Goal: Book appointment/travel/reservation

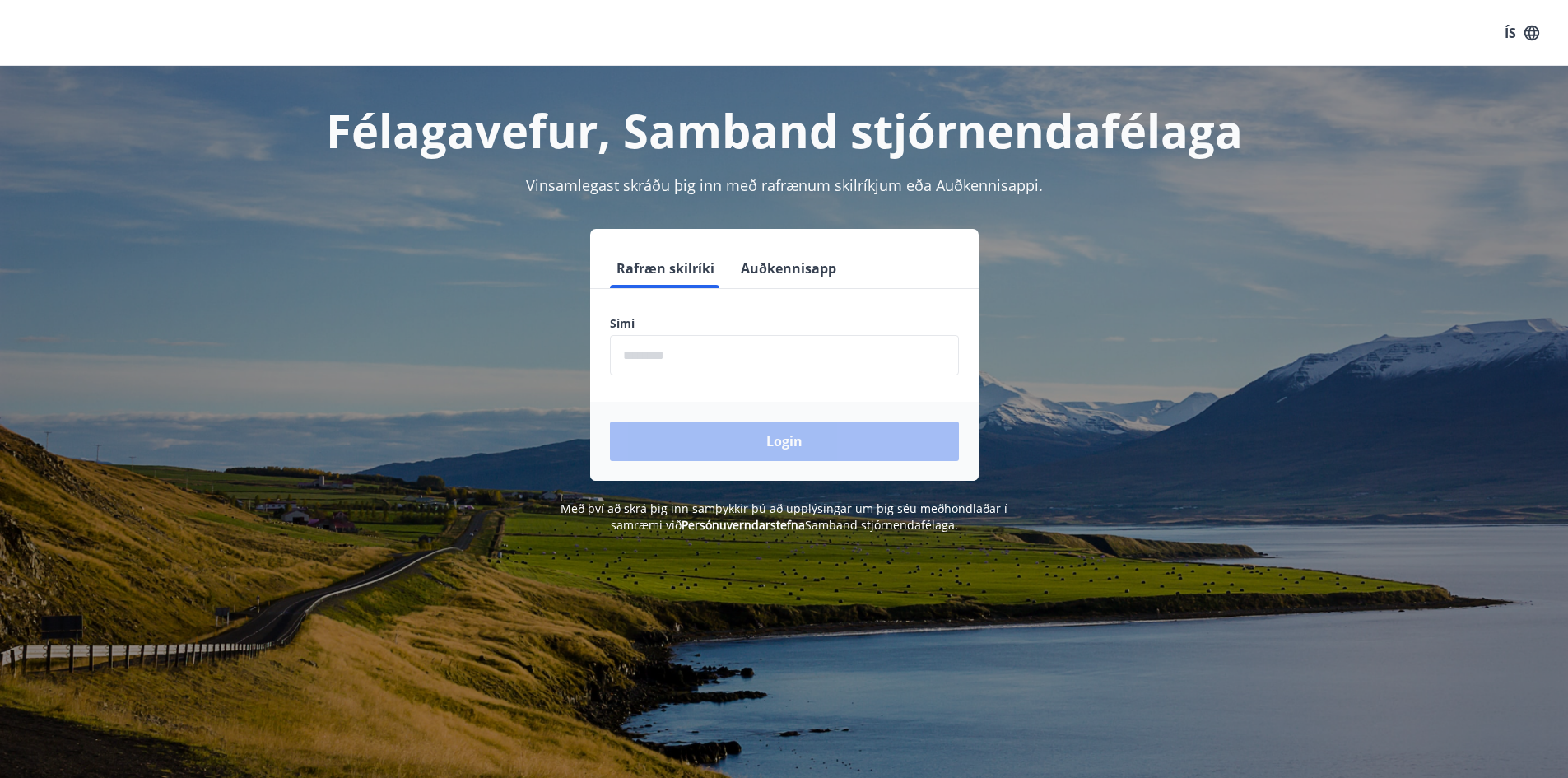
click at [683, 348] on input "phone" at bounding box center [784, 354] width 349 height 40
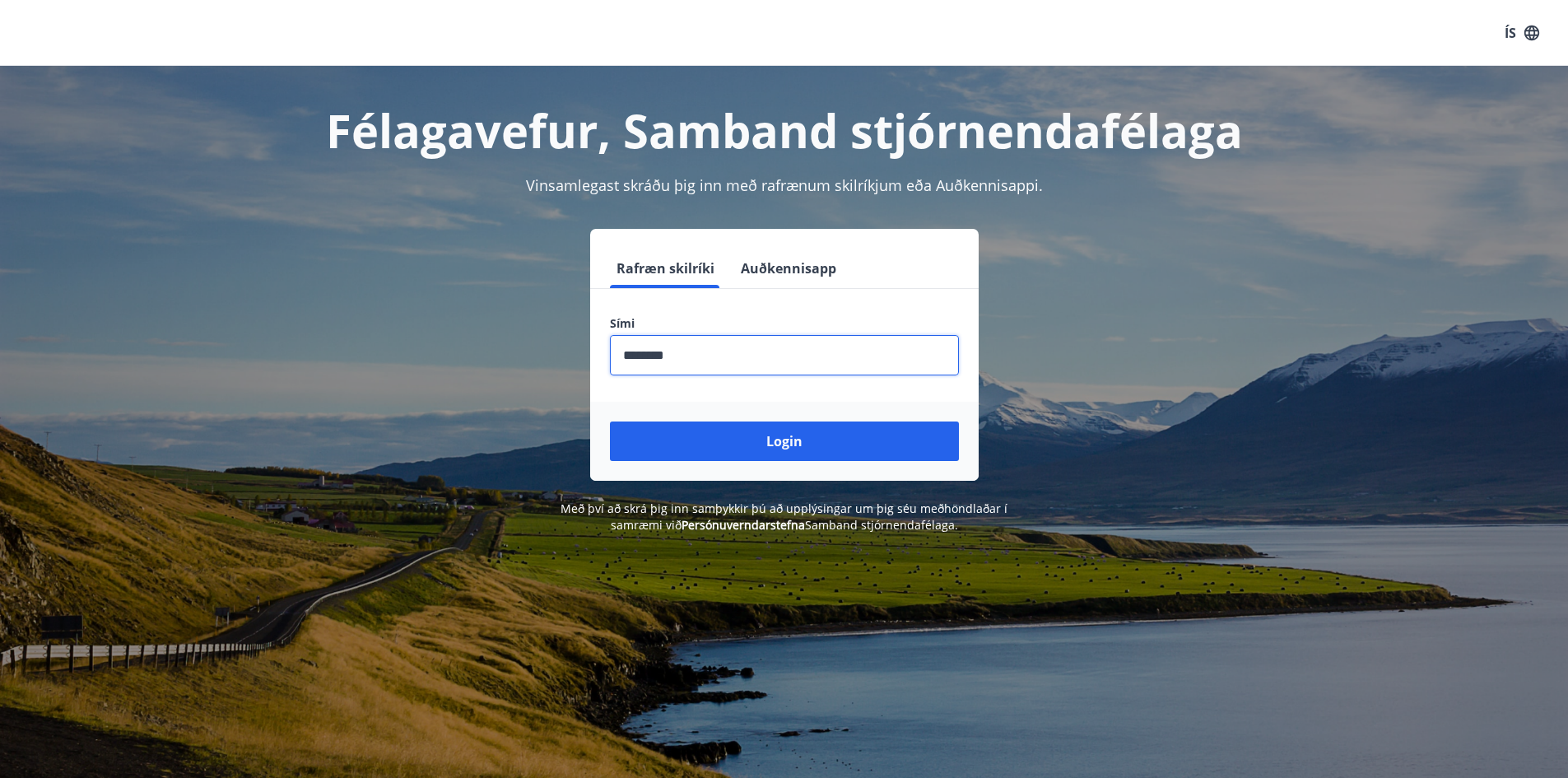
type input "********"
click at [610, 421] on button "Login" at bounding box center [784, 441] width 349 height 39
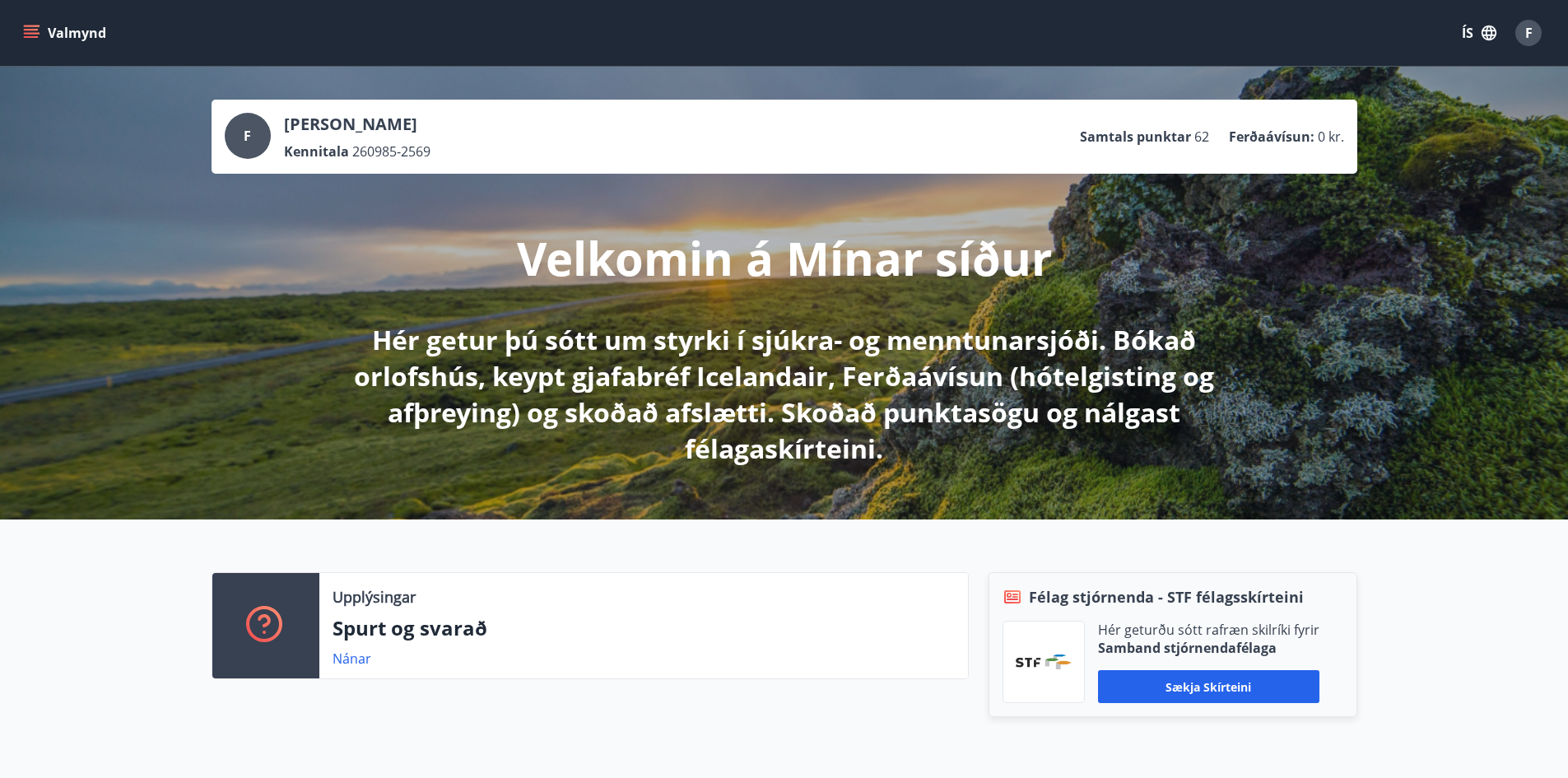
click at [32, 42] on button "Valmynd" at bounding box center [66, 33] width 93 height 30
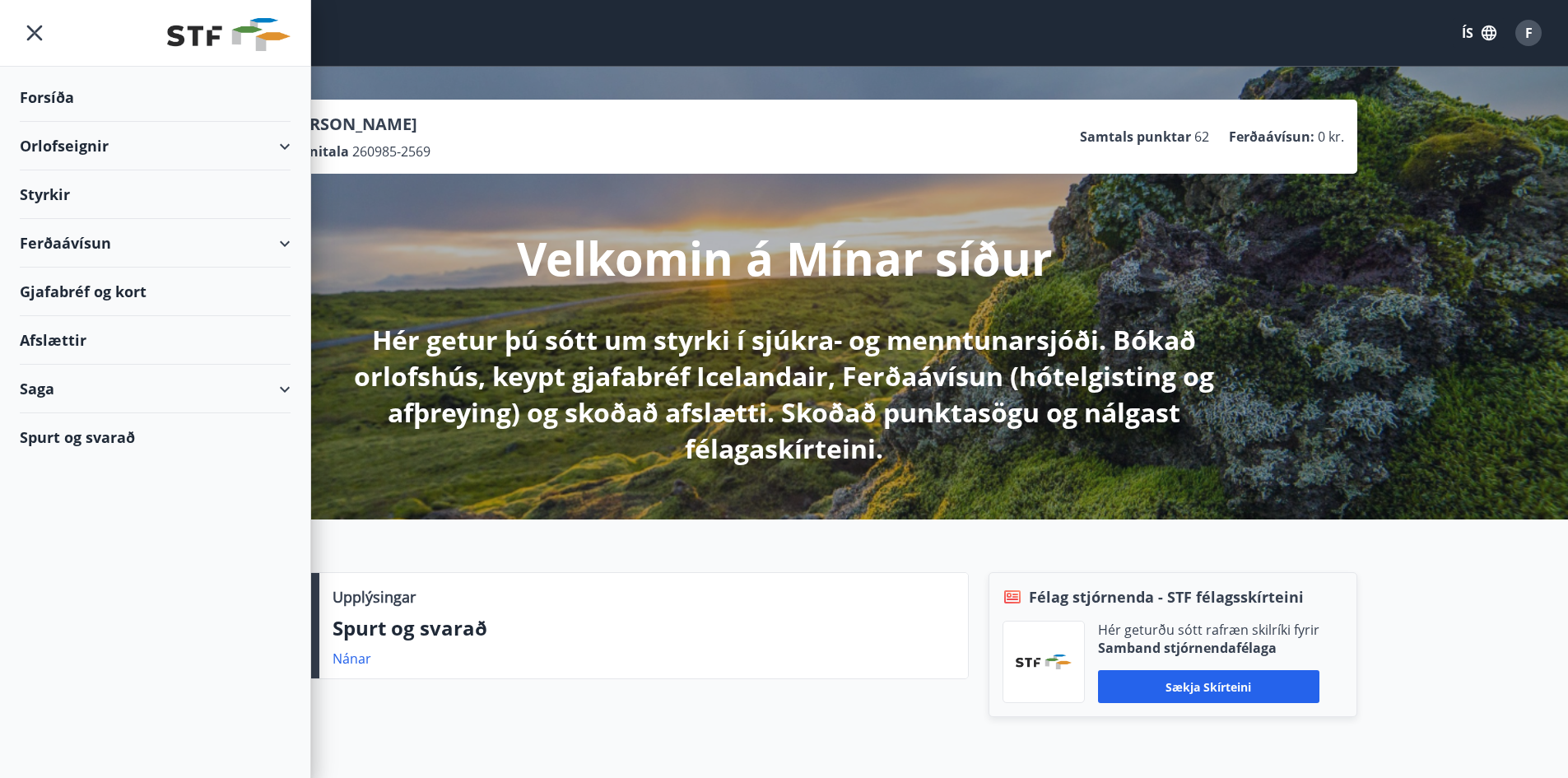
click at [123, 151] on div "Orlofseignir" at bounding box center [155, 146] width 271 height 48
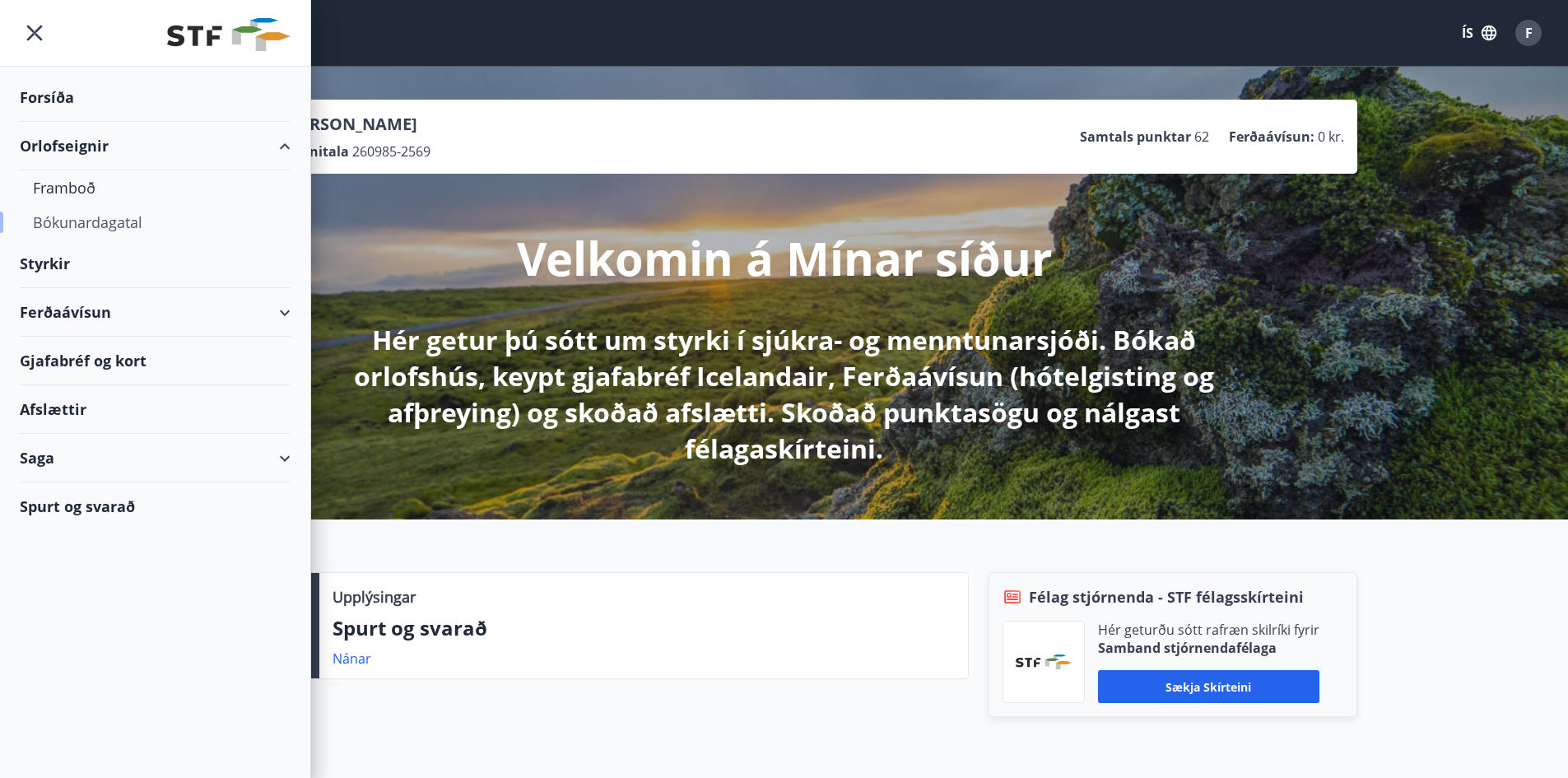
click at [64, 214] on div "Bókunardagatal" at bounding box center [155, 222] width 244 height 34
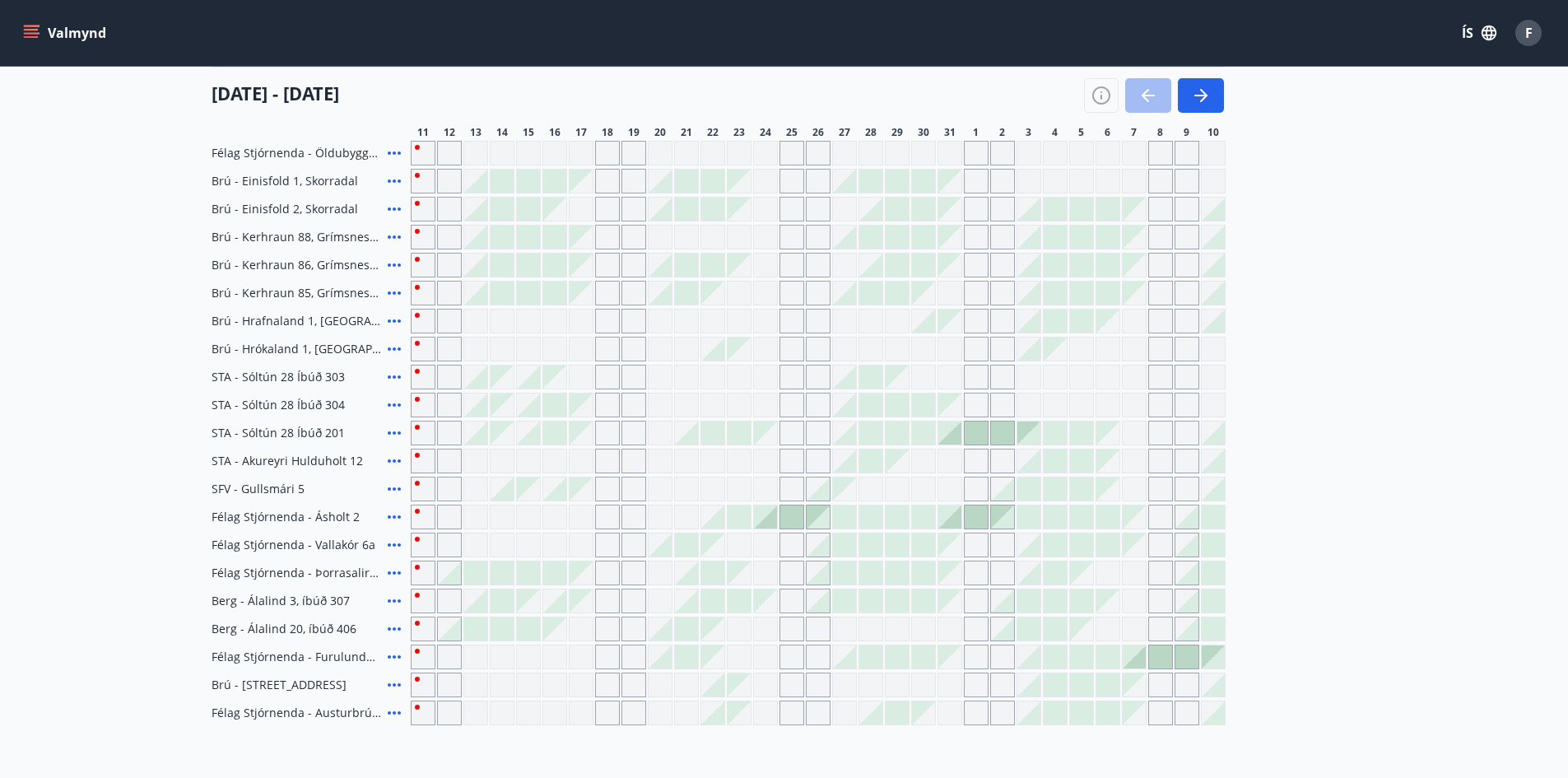
scroll to position [494, 0]
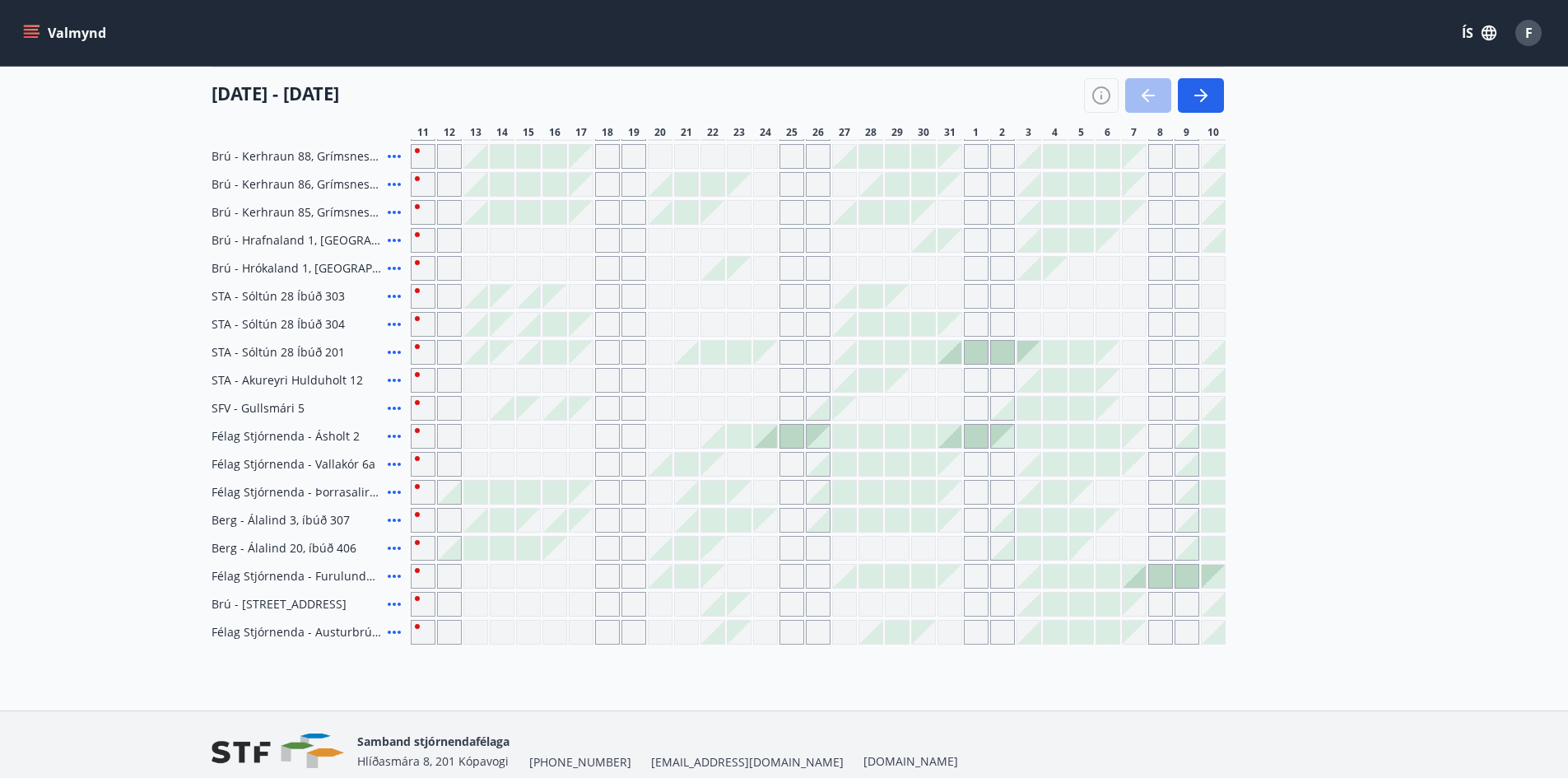
click at [394, 321] on icon at bounding box center [393, 323] width 20 height 20
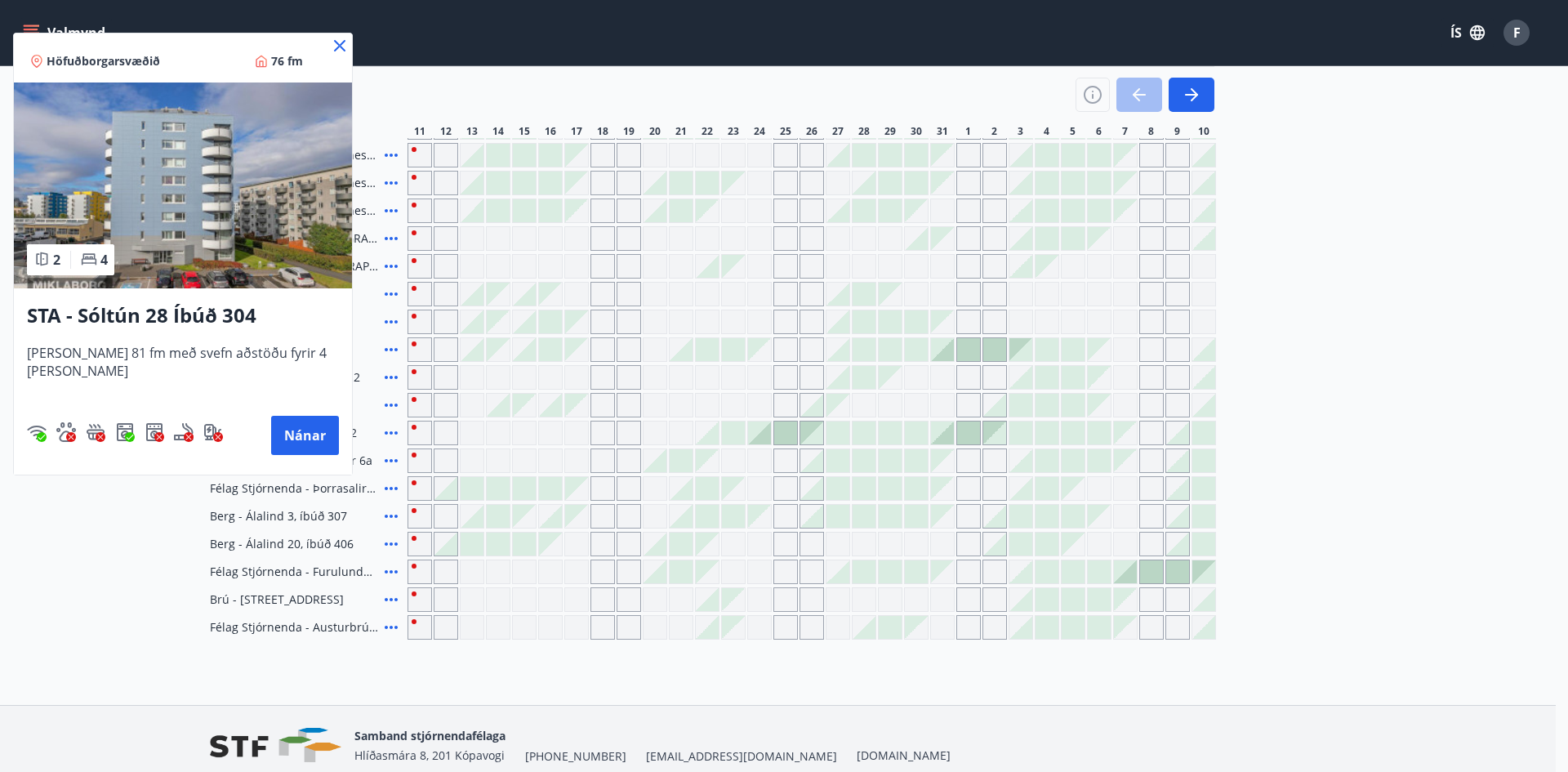
click at [330, 45] on icon at bounding box center [340, 45] width 19 height 19
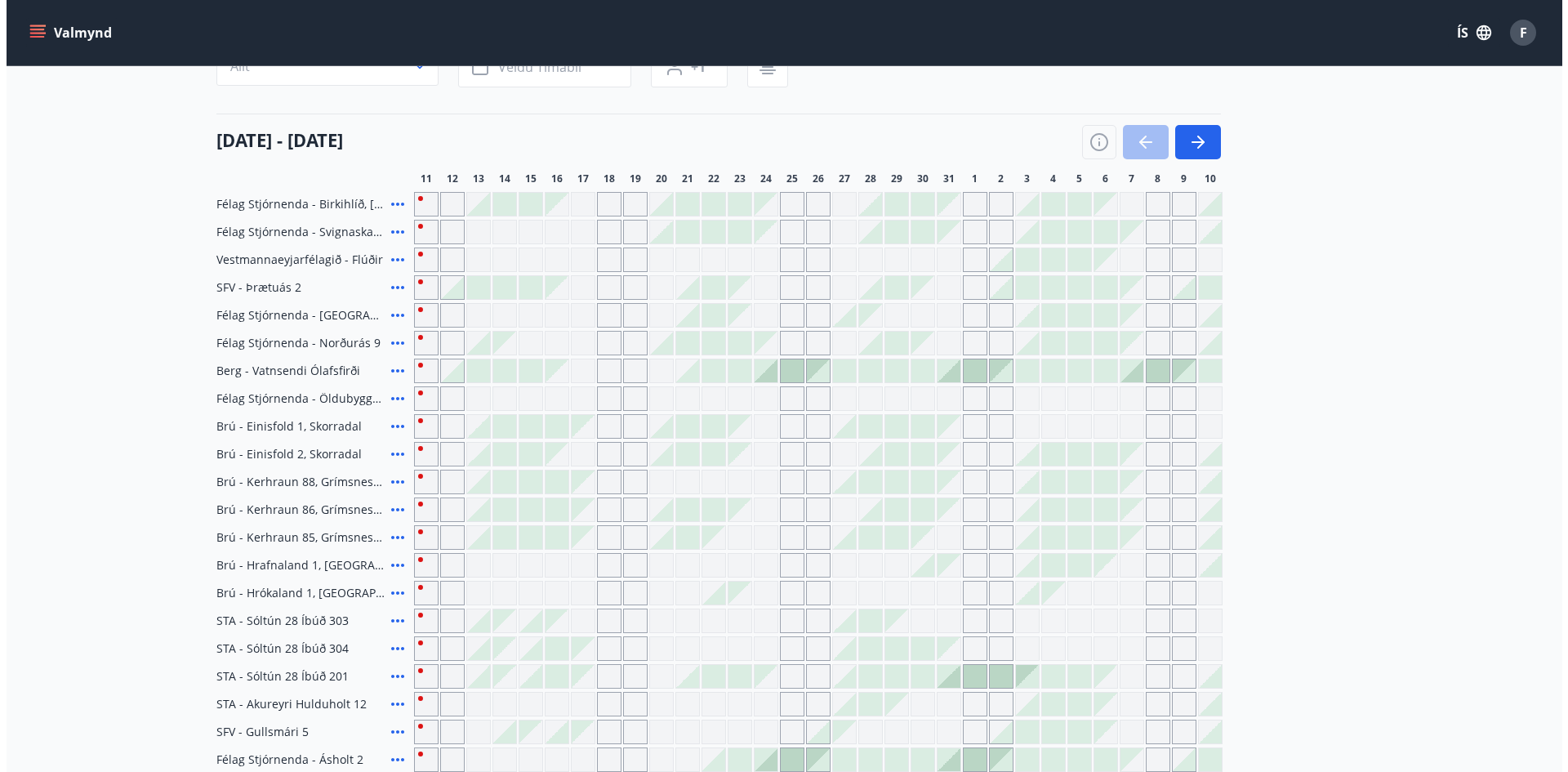
scroll to position [326, 0]
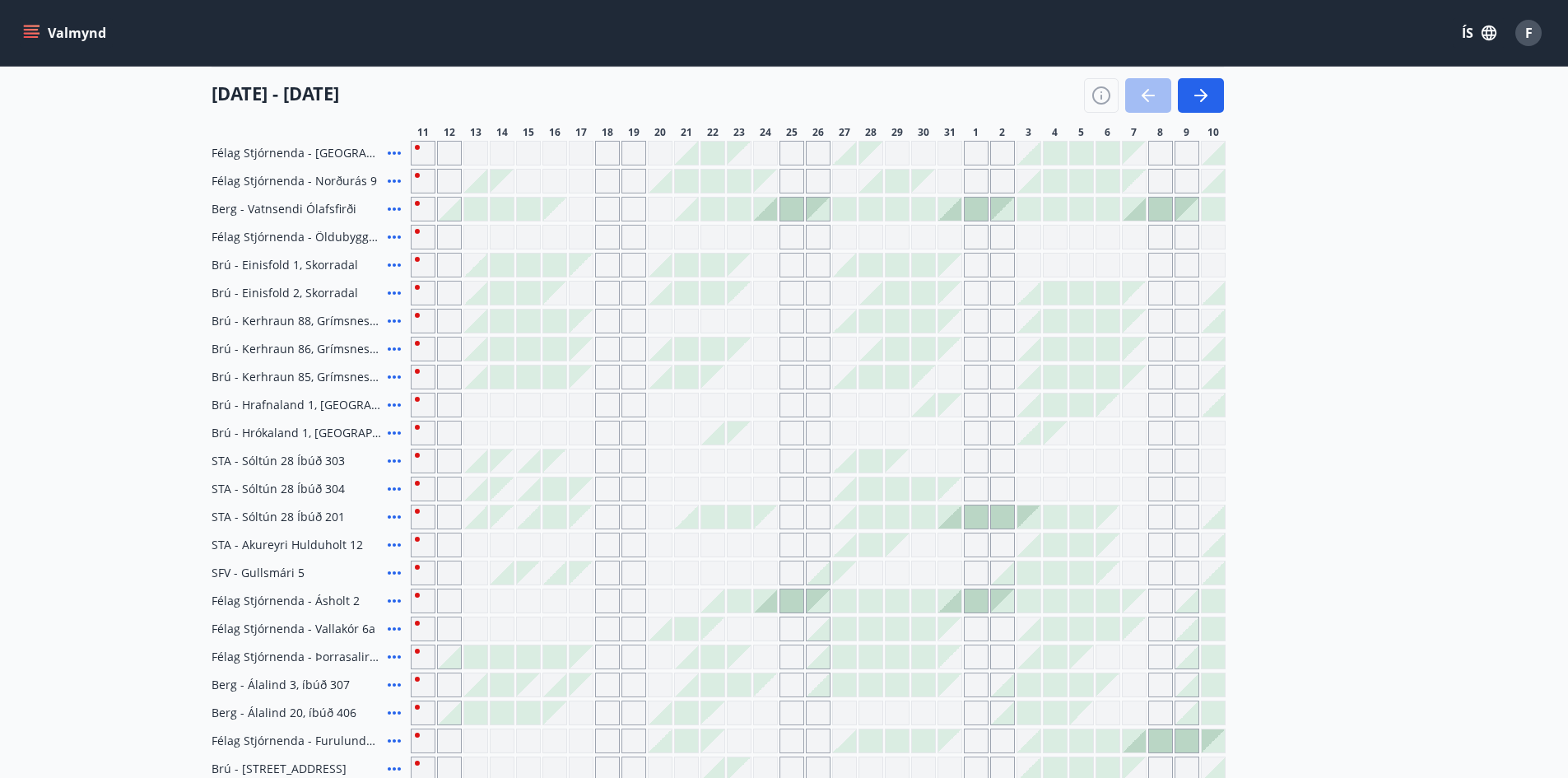
click at [799, 458] on div "Gráir dagar eru ekki bókanlegir" at bounding box center [791, 460] width 24 height 24
click at [396, 461] on icon at bounding box center [393, 460] width 20 height 20
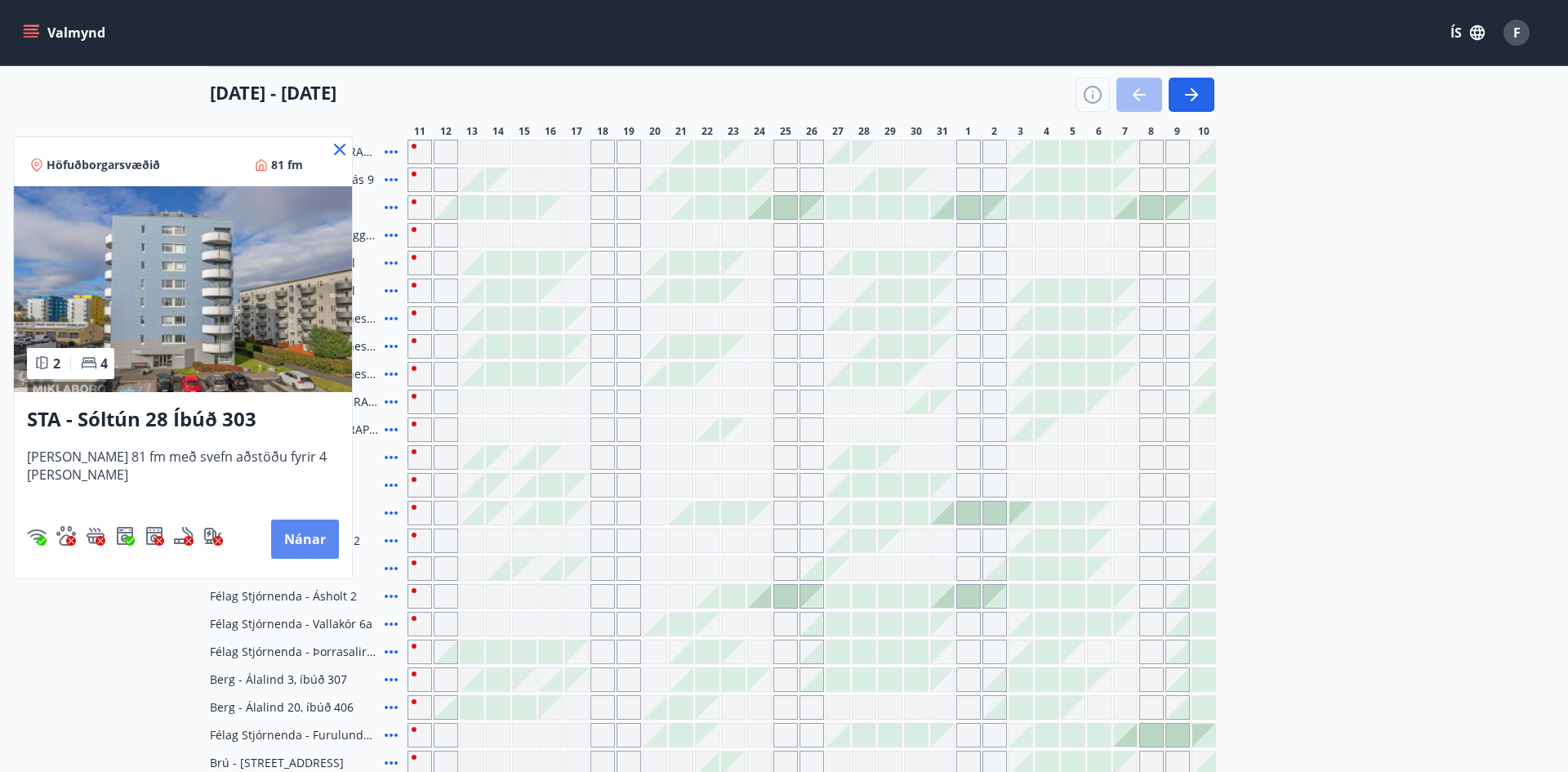
click at [290, 547] on button "Nánar" at bounding box center [304, 539] width 68 height 39
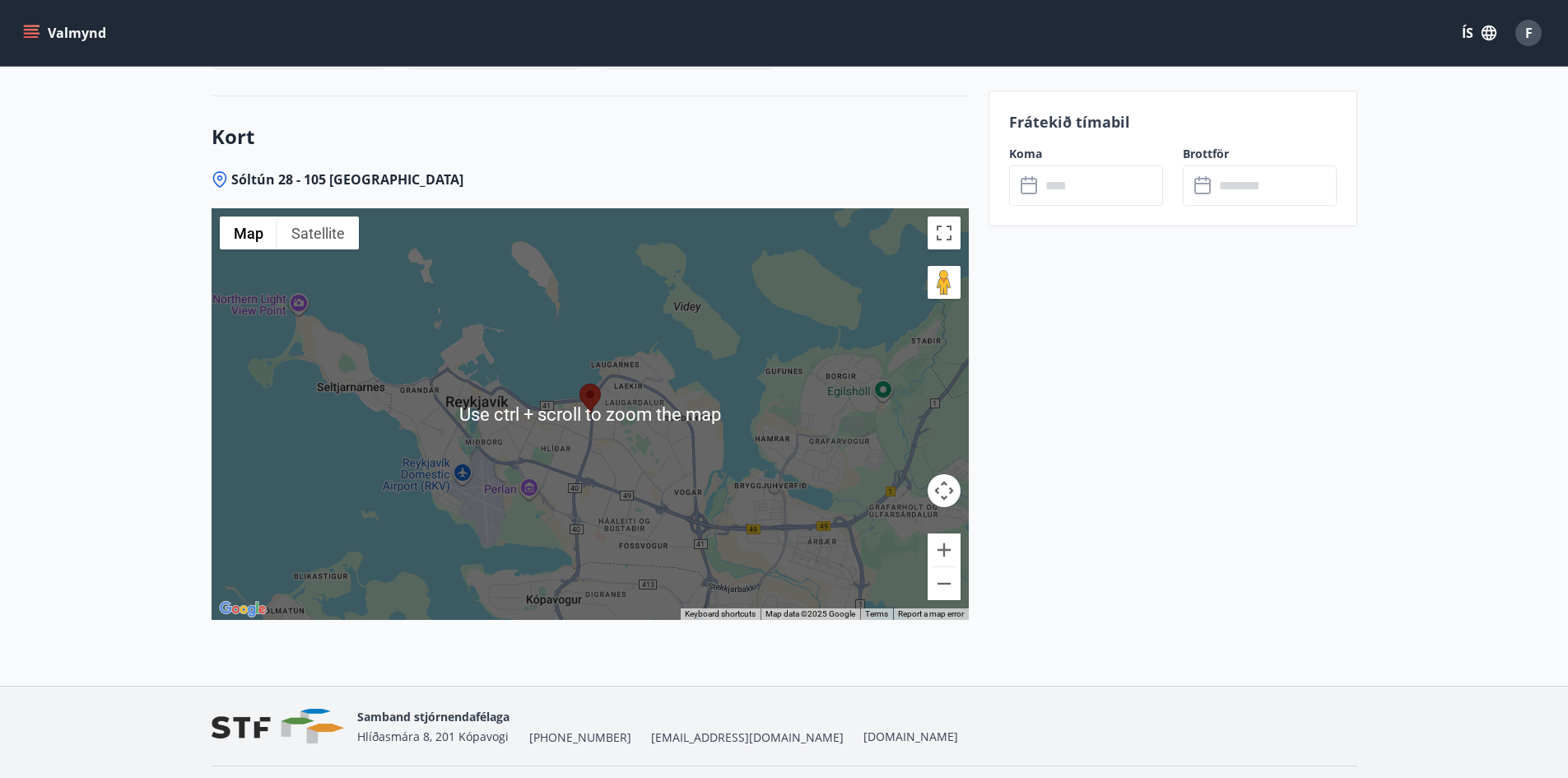
scroll to position [2016, 0]
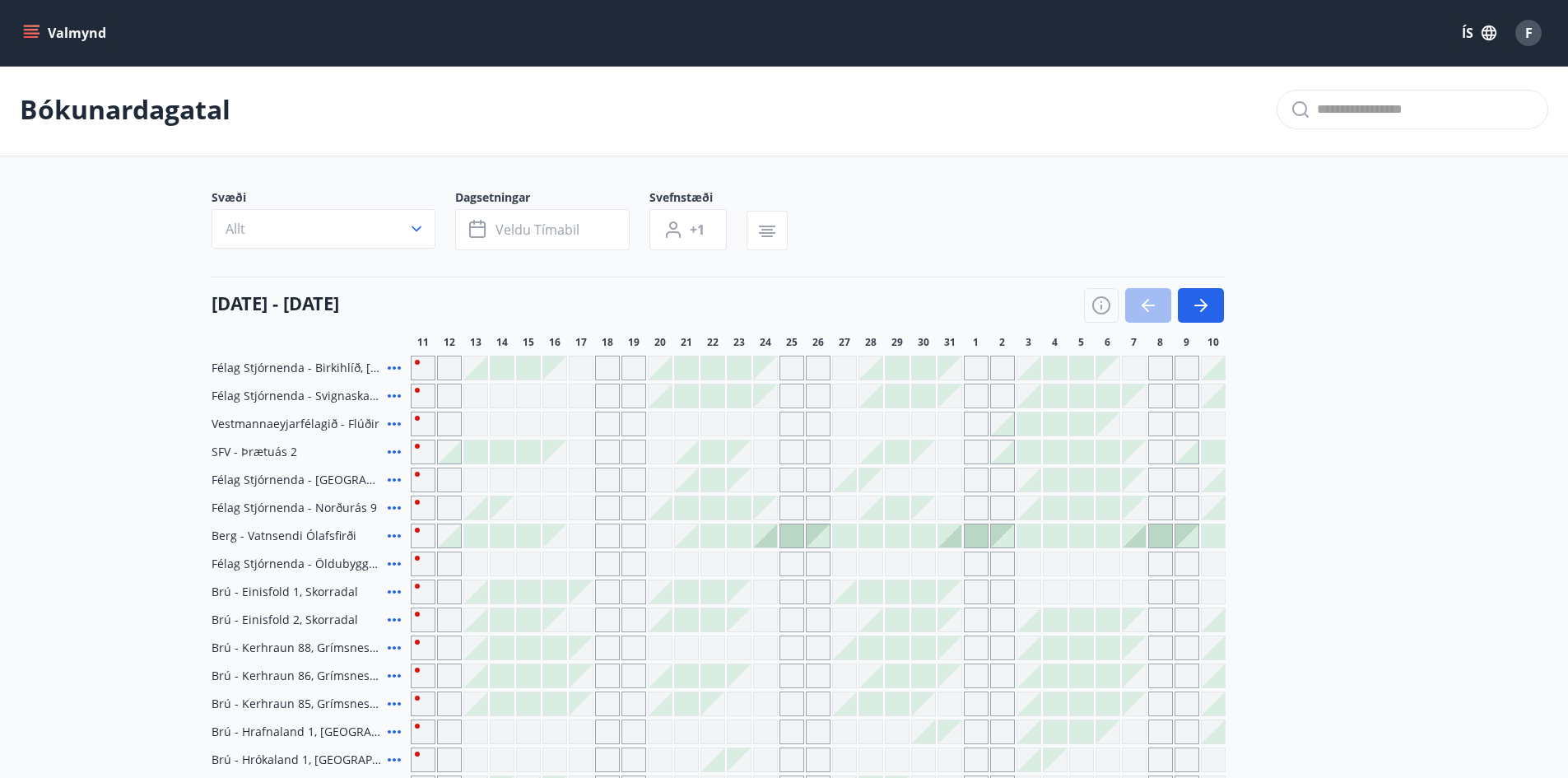
scroll to position [565, 0]
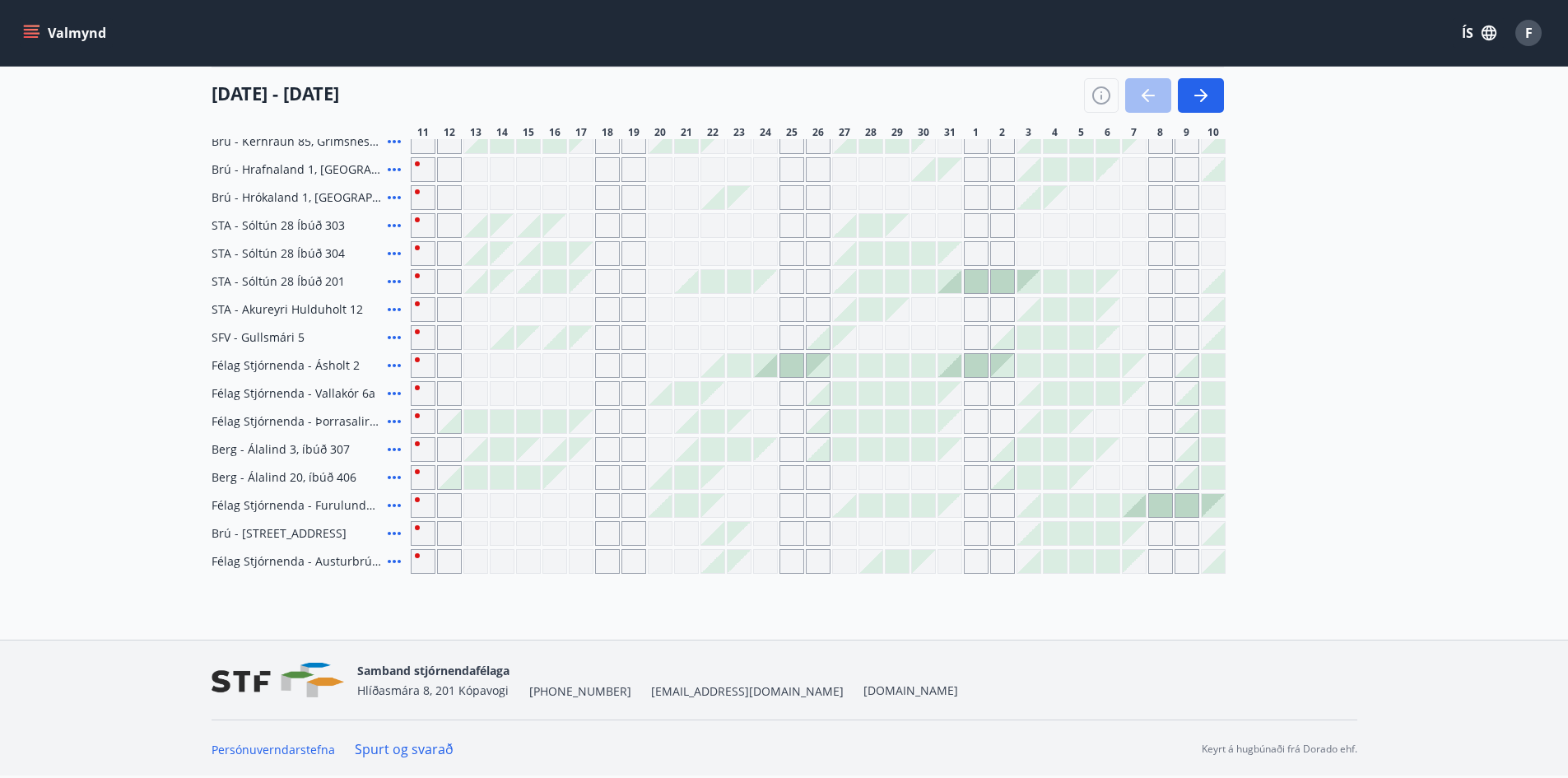
click at [978, 286] on div at bounding box center [976, 281] width 23 height 23
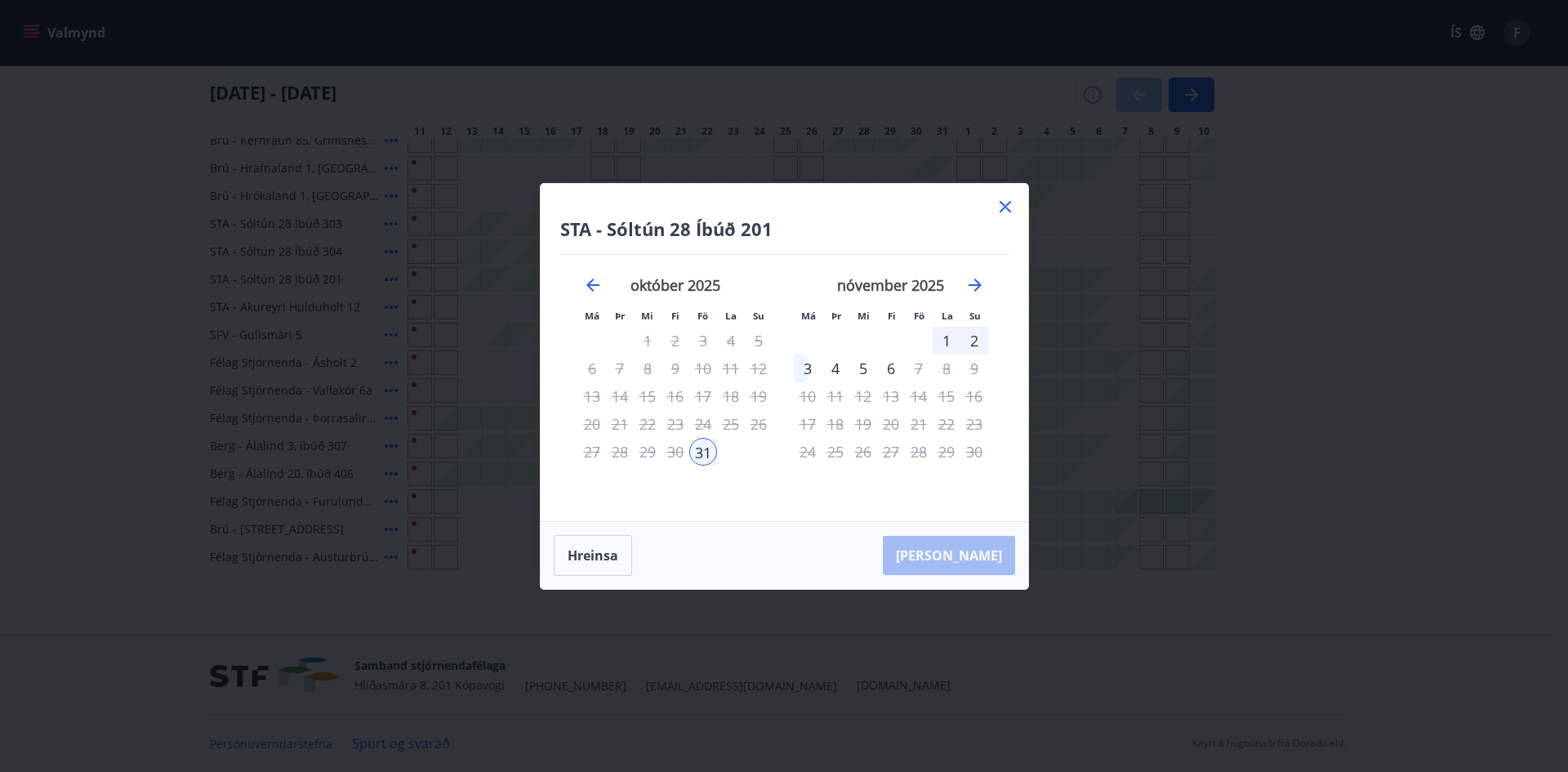
click at [950, 337] on div "1" at bounding box center [946, 340] width 28 height 28
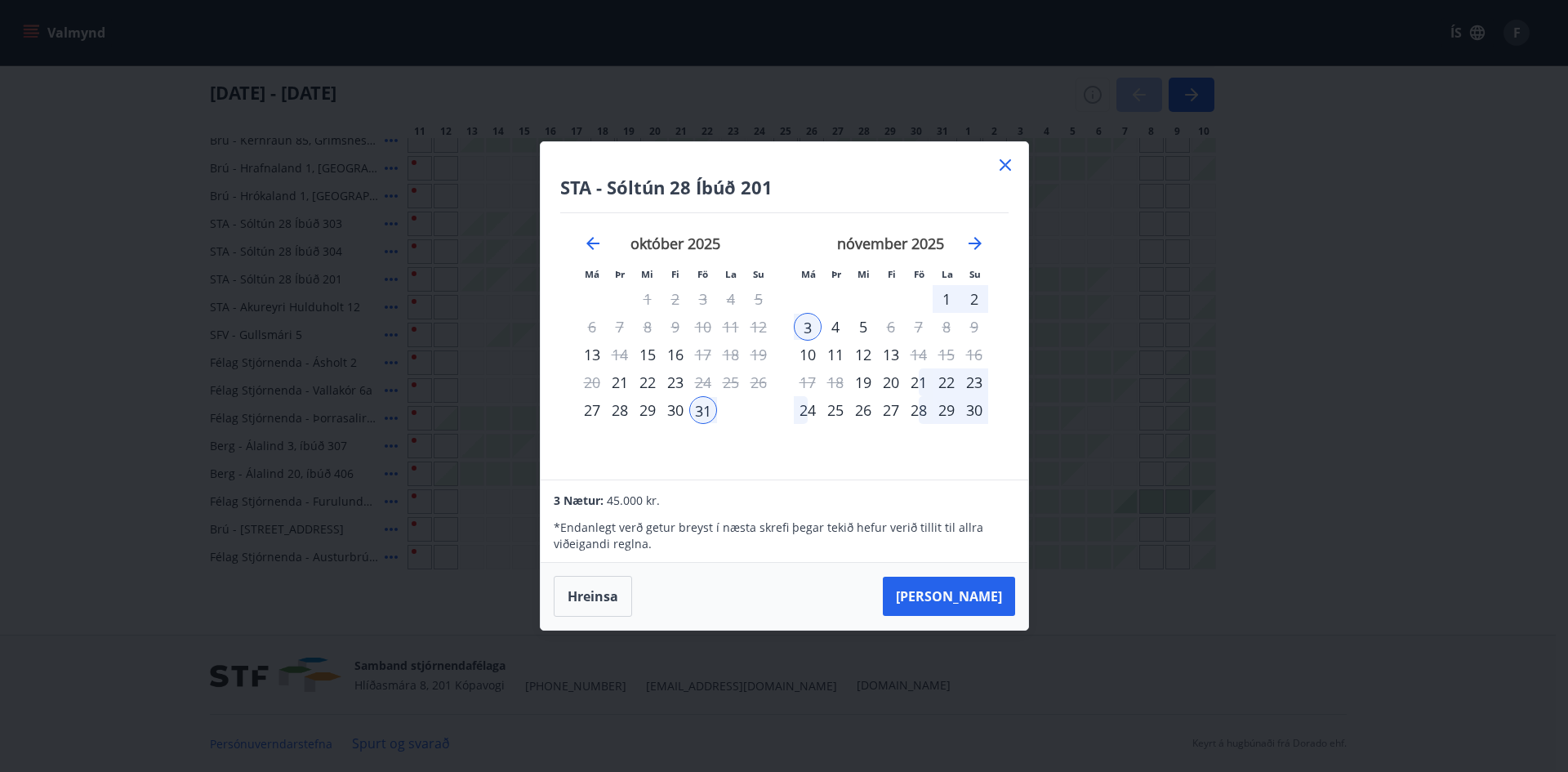
click at [974, 306] on div "2" at bounding box center [974, 299] width 28 height 28
click at [1003, 165] on icon at bounding box center [1005, 165] width 19 height 19
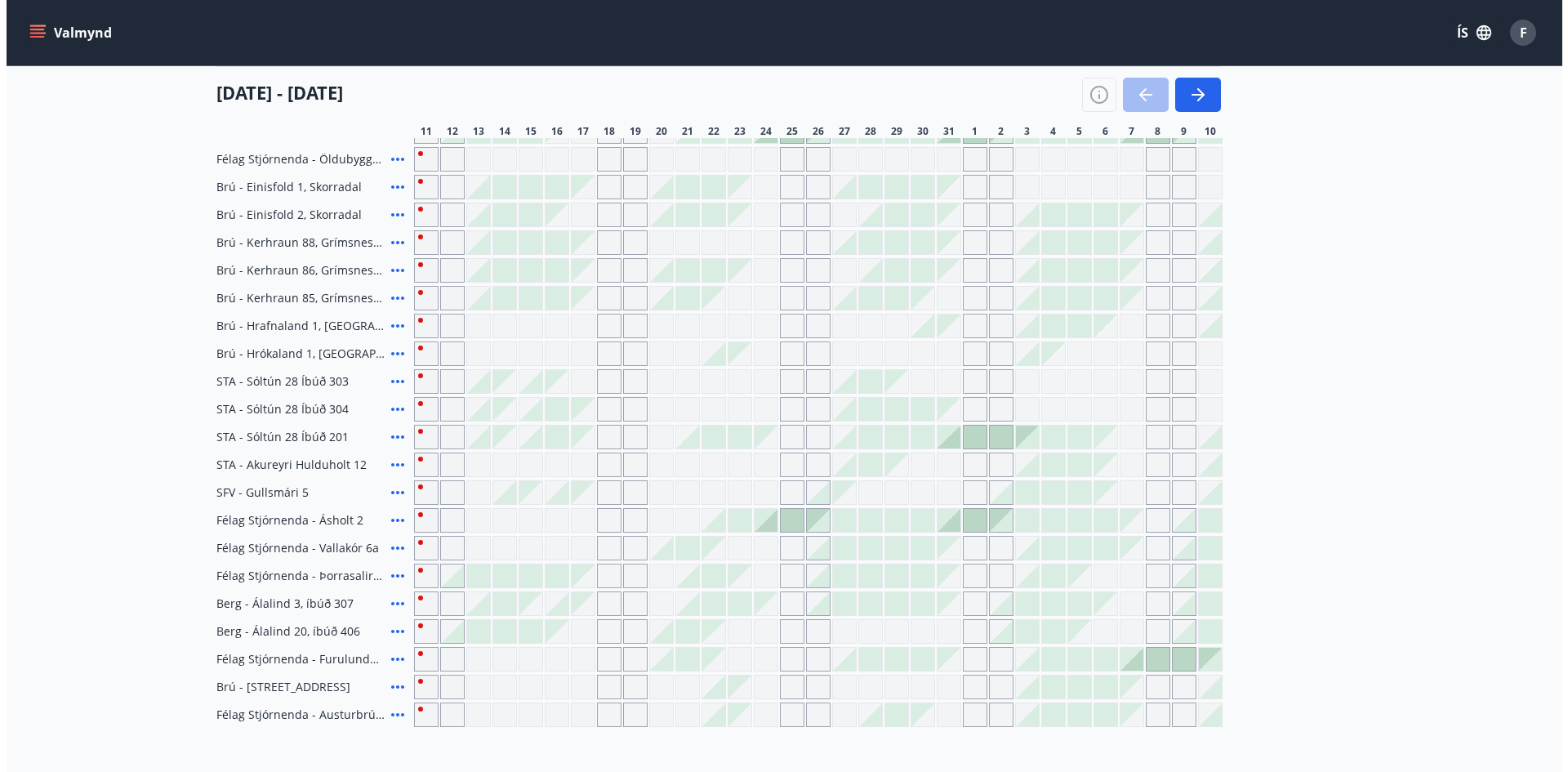
scroll to position [315, 0]
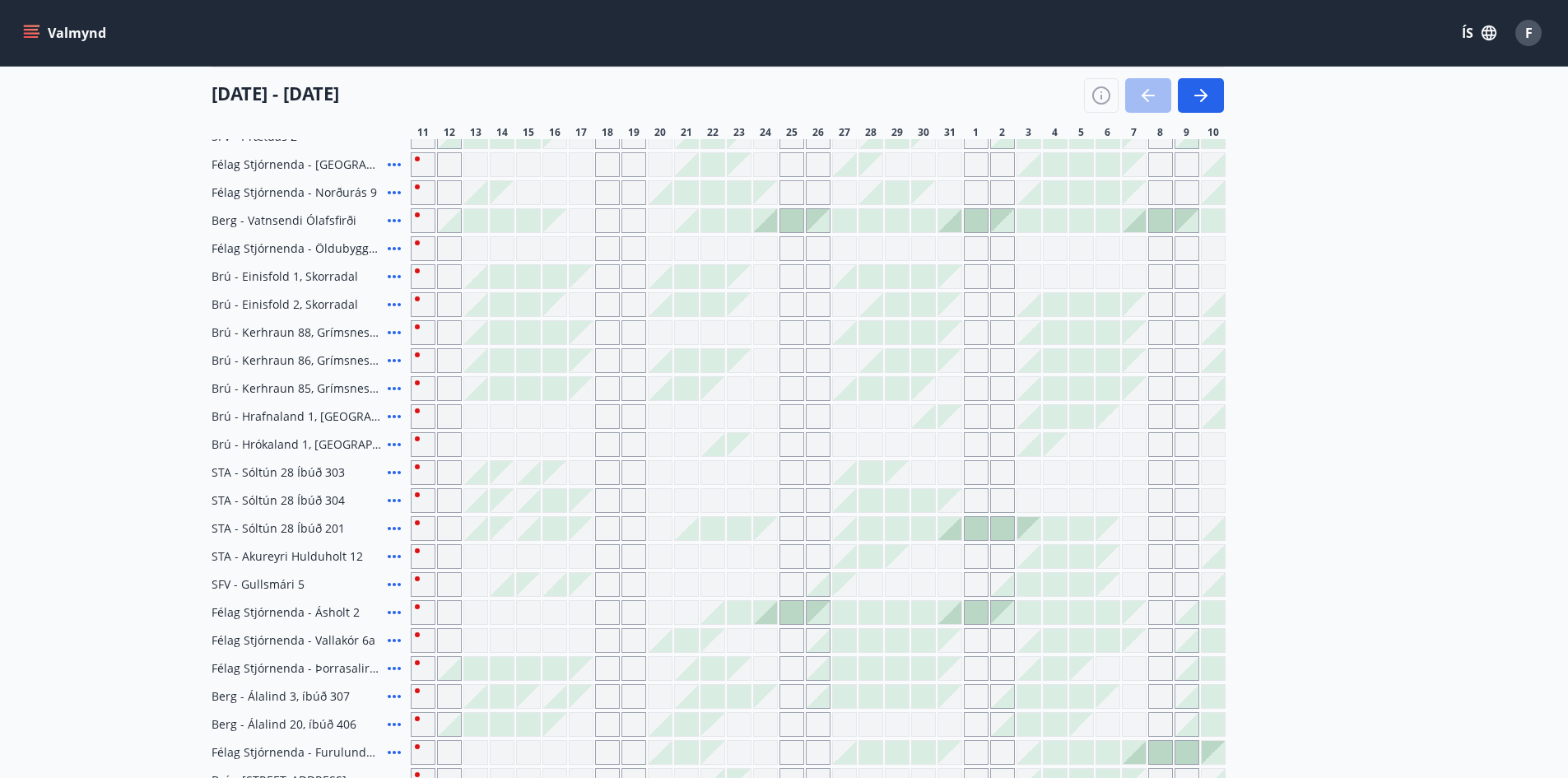
click at [396, 220] on icon at bounding box center [393, 220] width 20 height 20
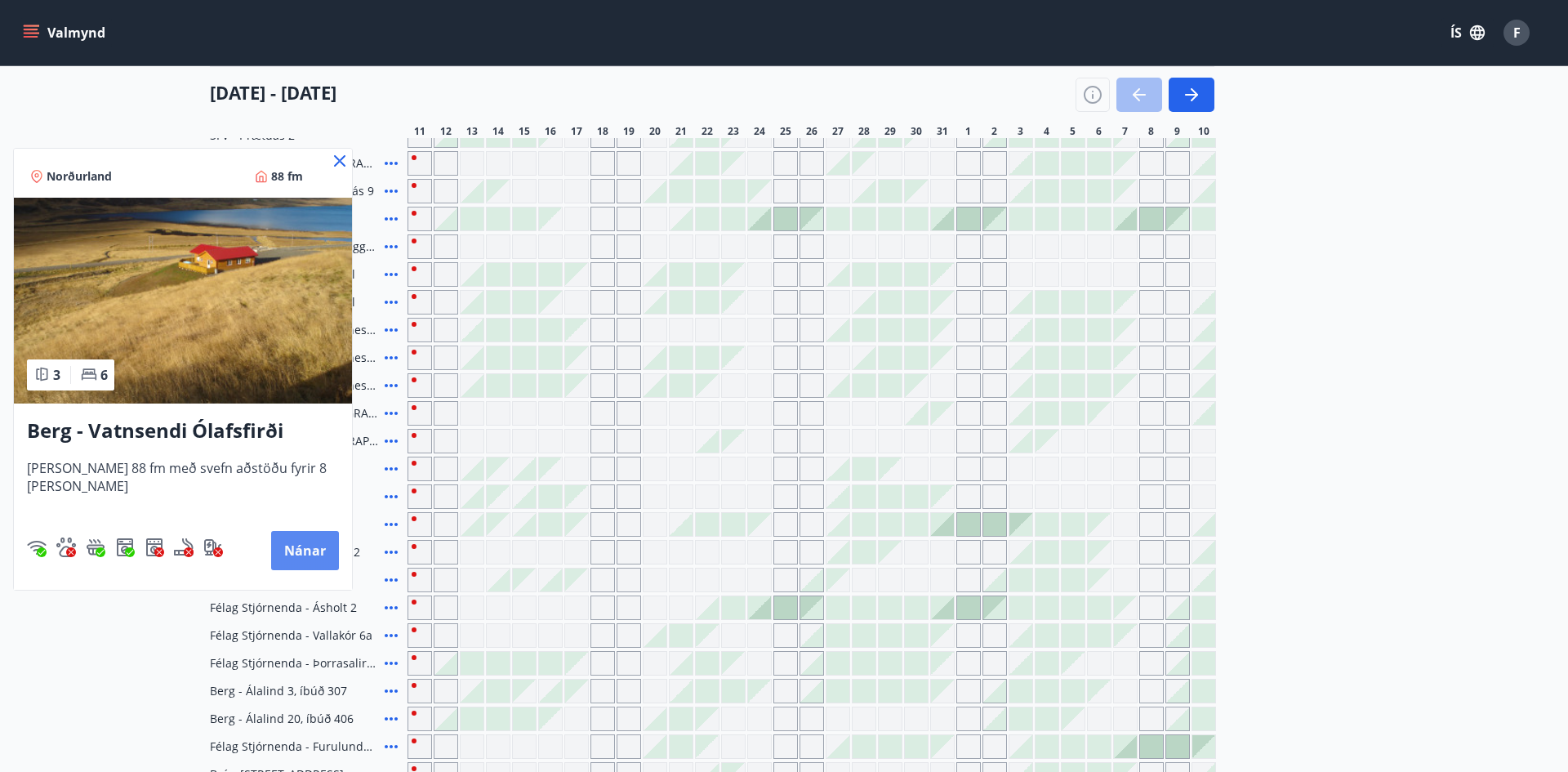
click at [290, 555] on button "Nánar" at bounding box center [304, 550] width 68 height 39
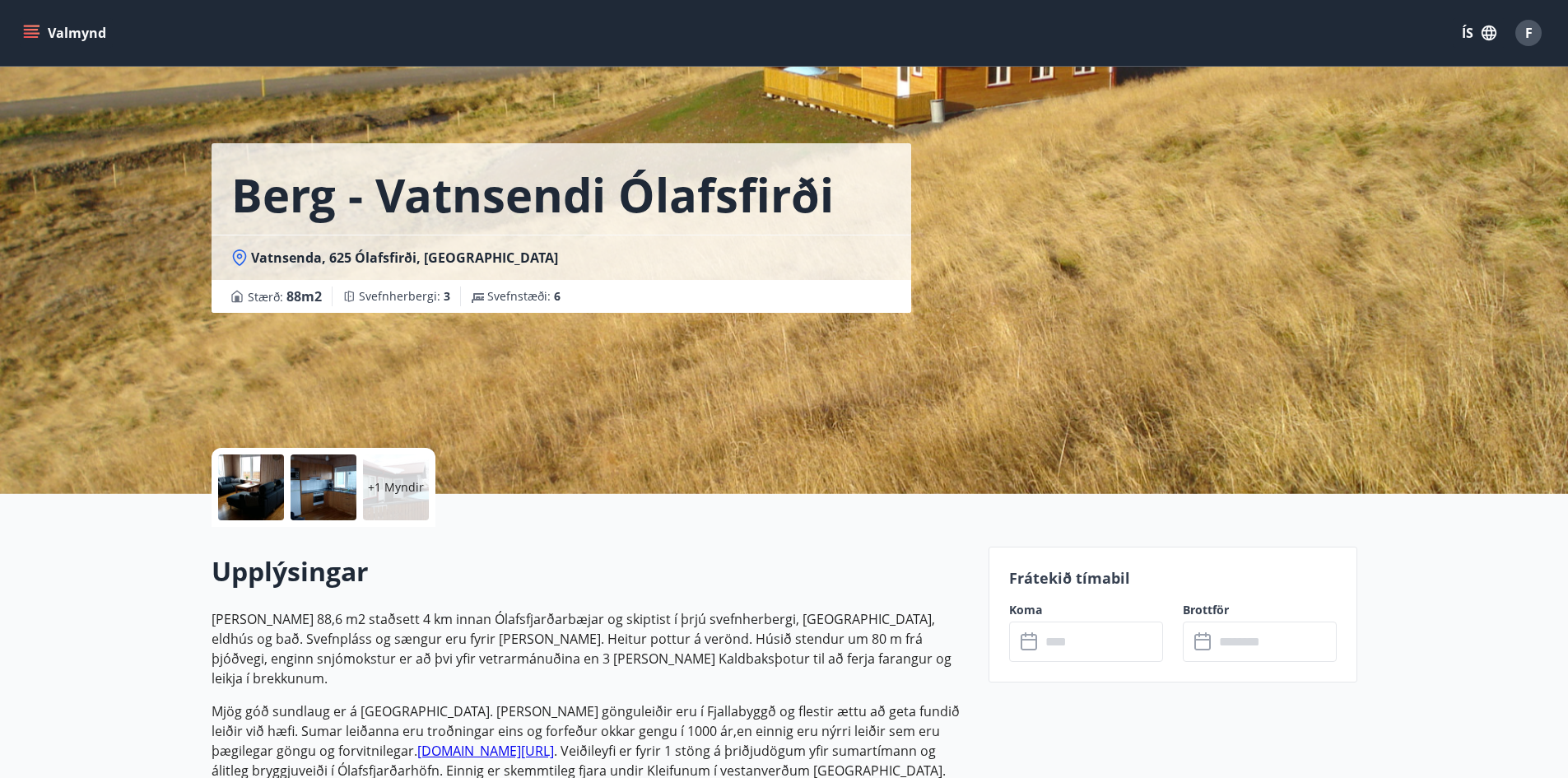
click at [325, 485] on div at bounding box center [323, 486] width 66 height 66
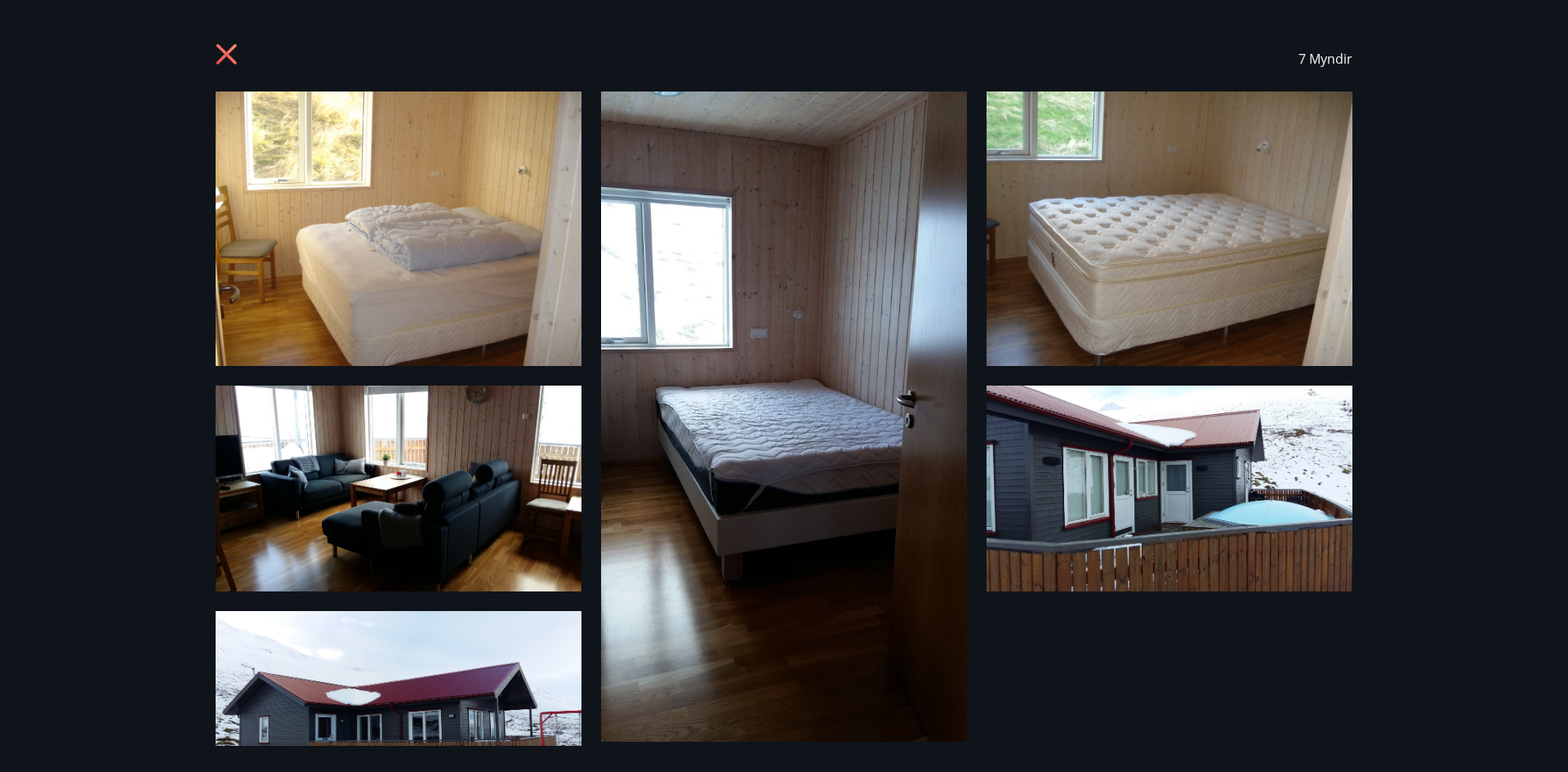
click at [234, 63] on icon at bounding box center [228, 56] width 26 height 26
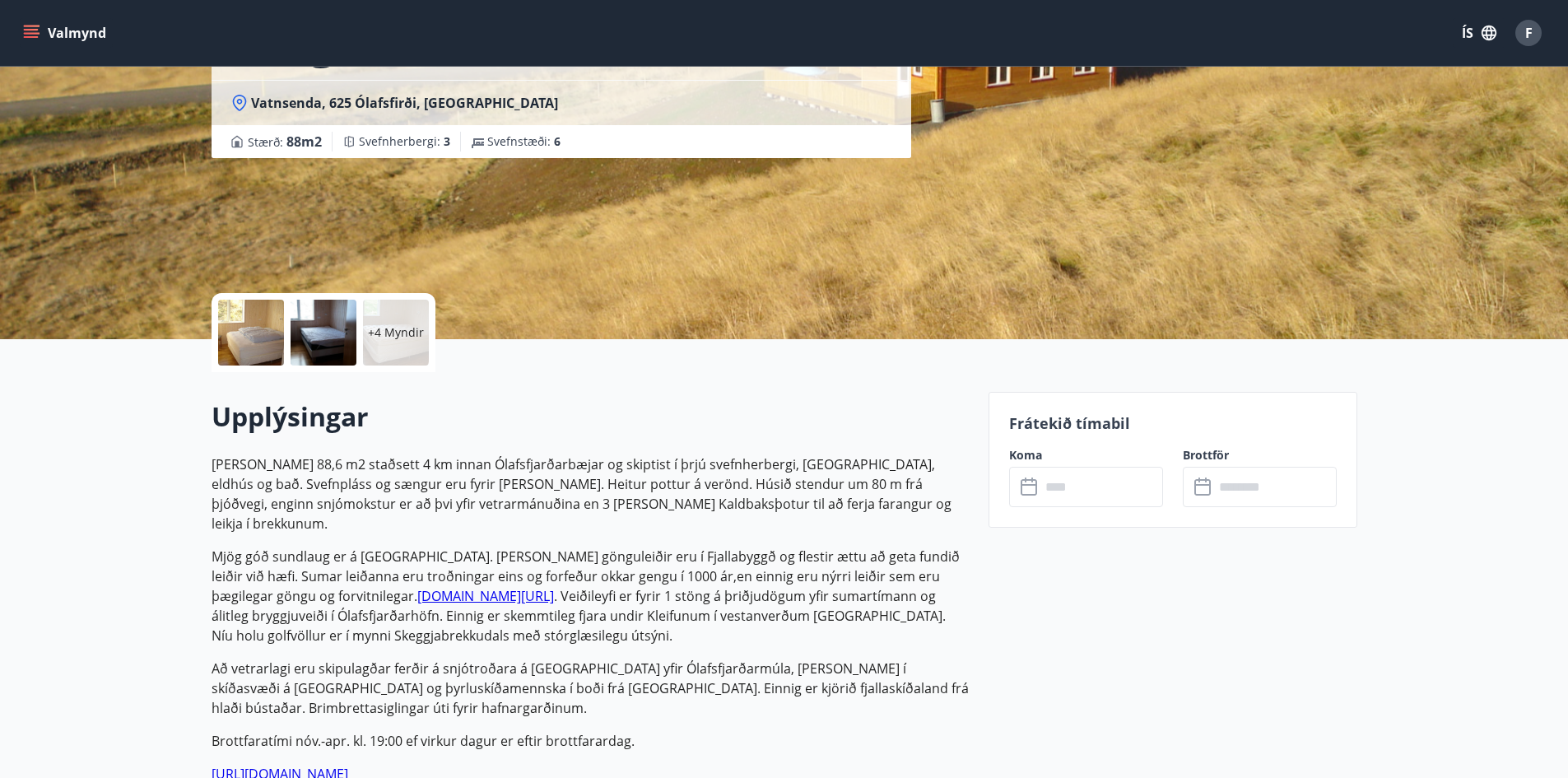
scroll to position [165, 0]
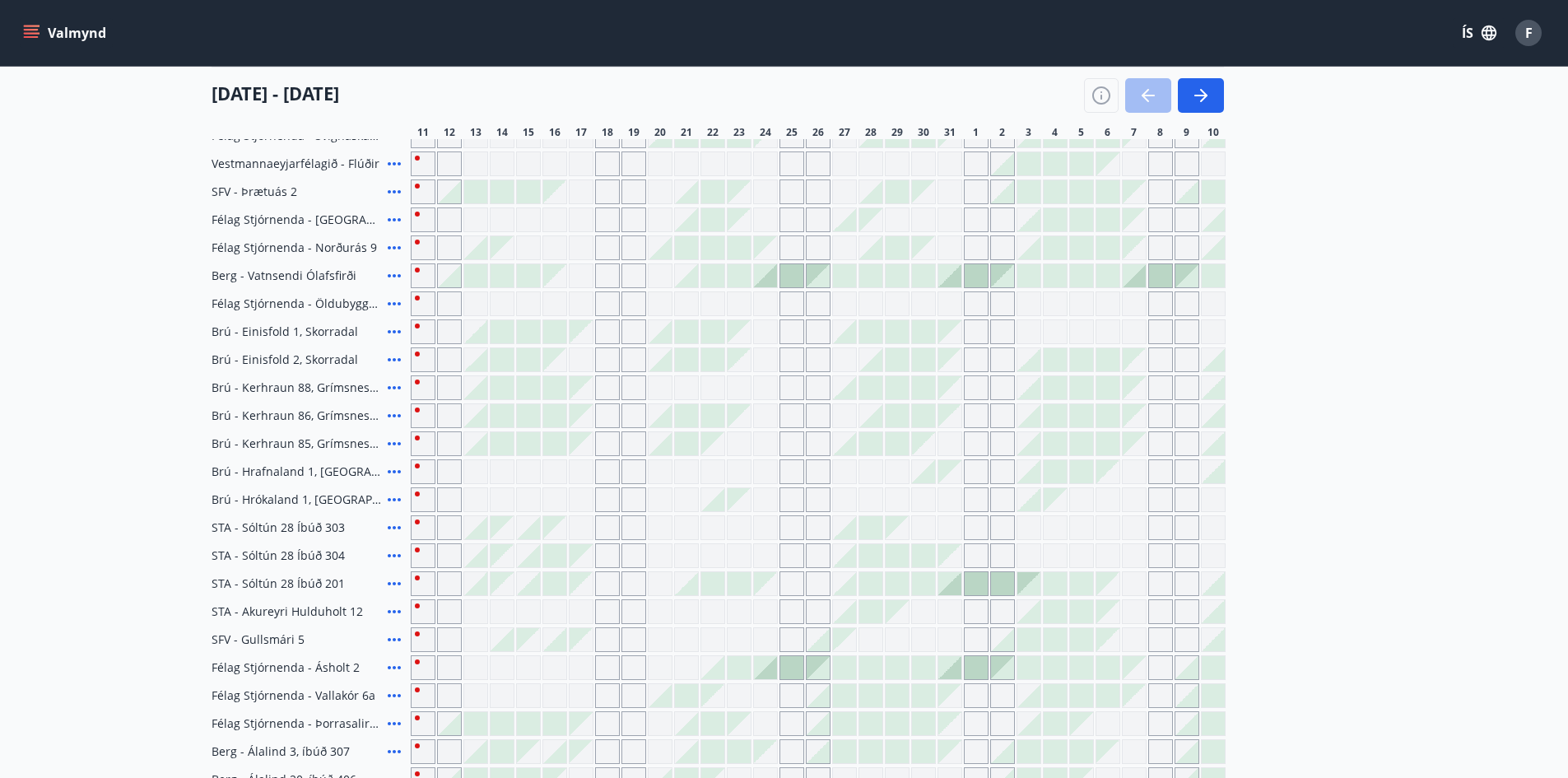
scroll to position [412, 0]
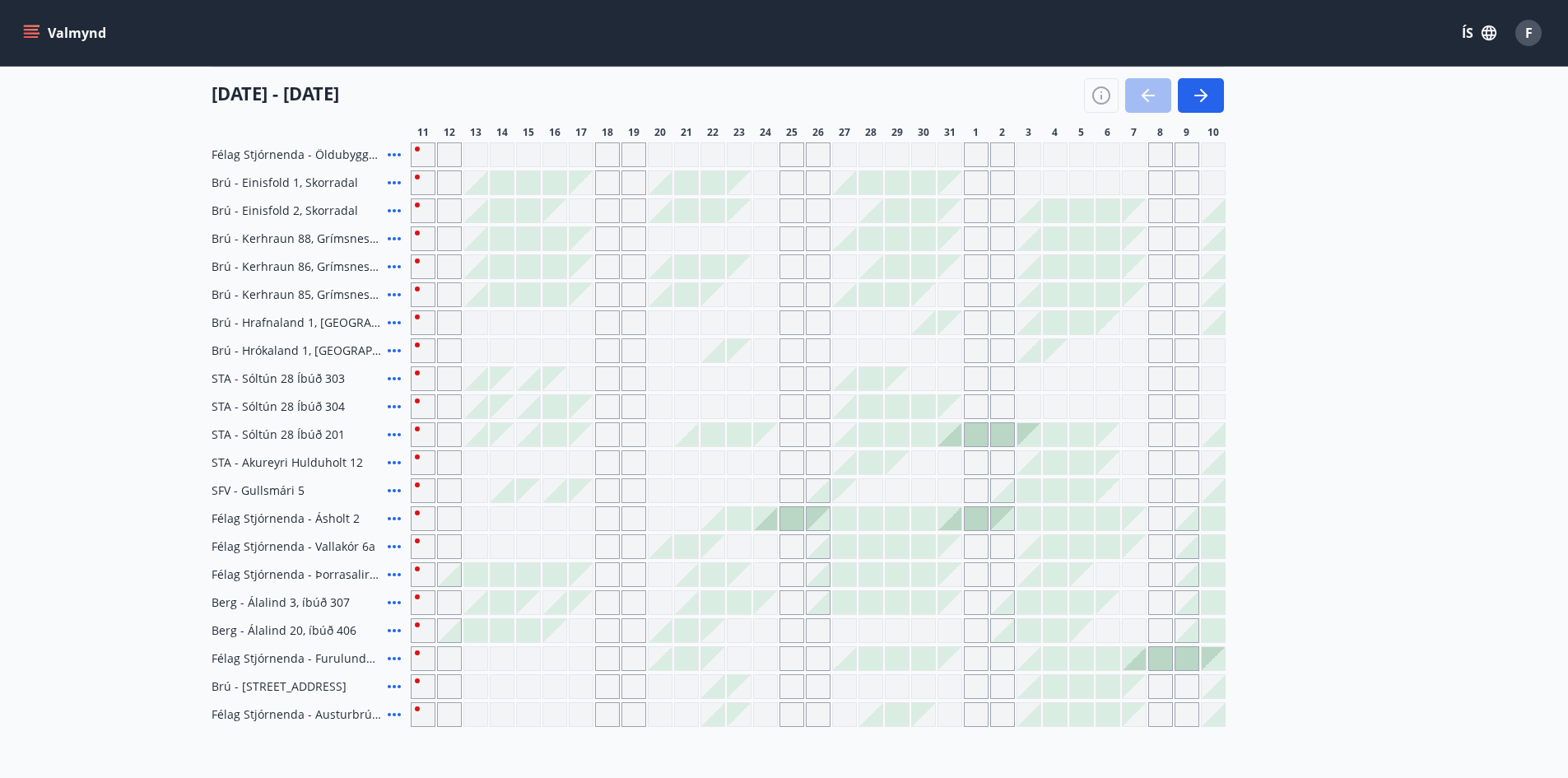
click at [392, 516] on icon at bounding box center [393, 518] width 20 height 20
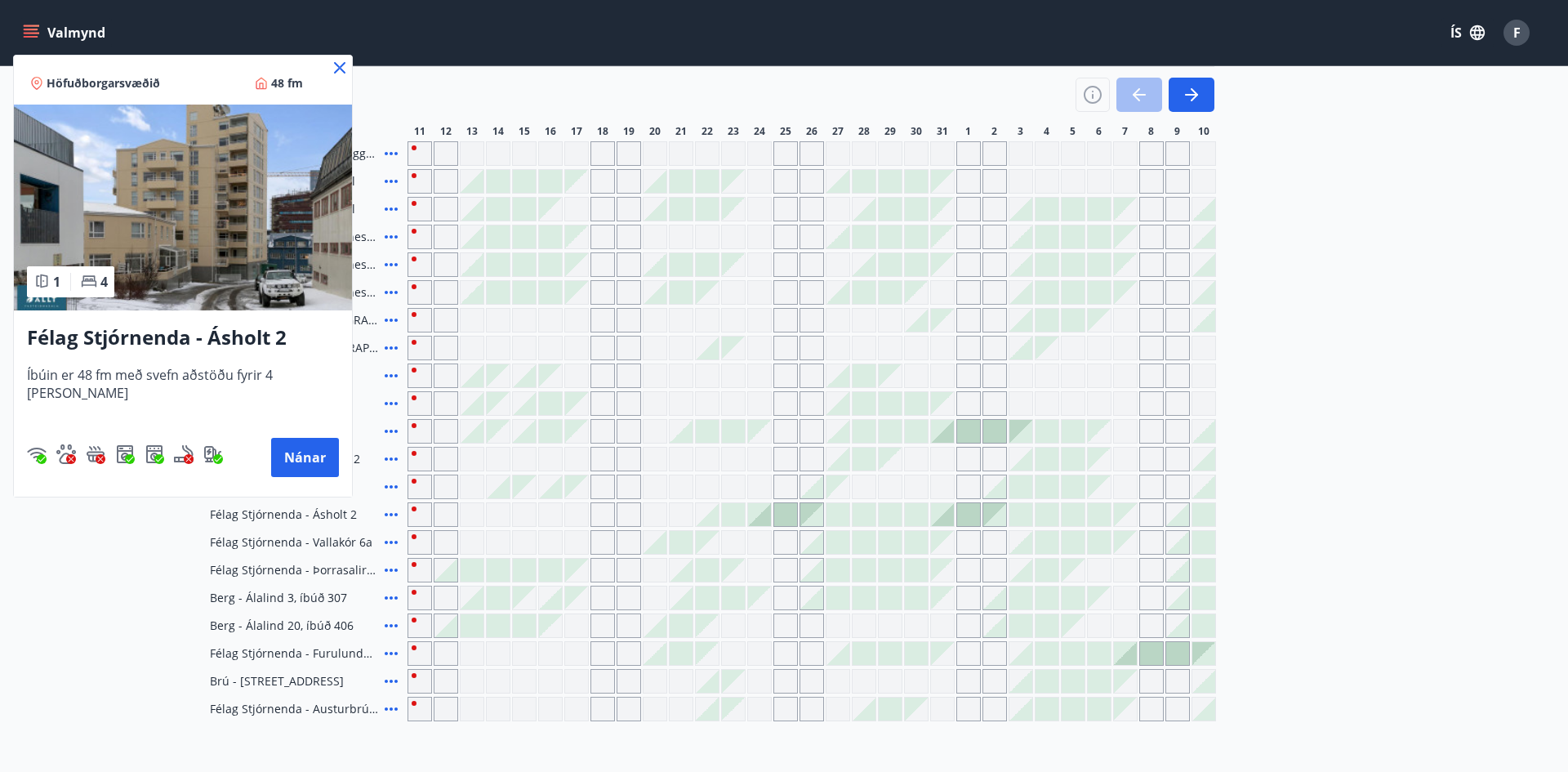
click at [330, 63] on icon at bounding box center [340, 67] width 19 height 19
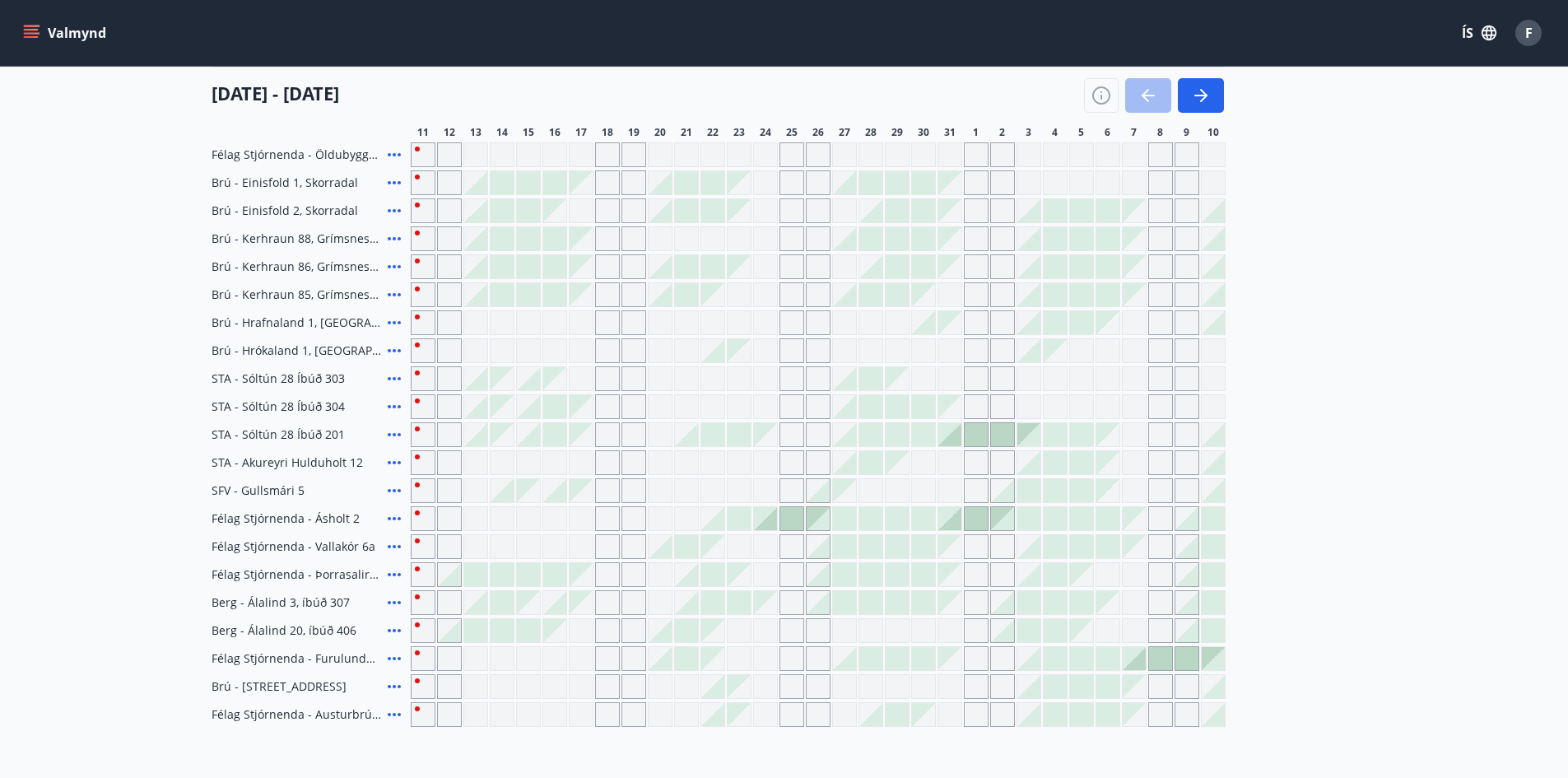
click at [1153, 662] on div at bounding box center [1161, 658] width 23 height 23
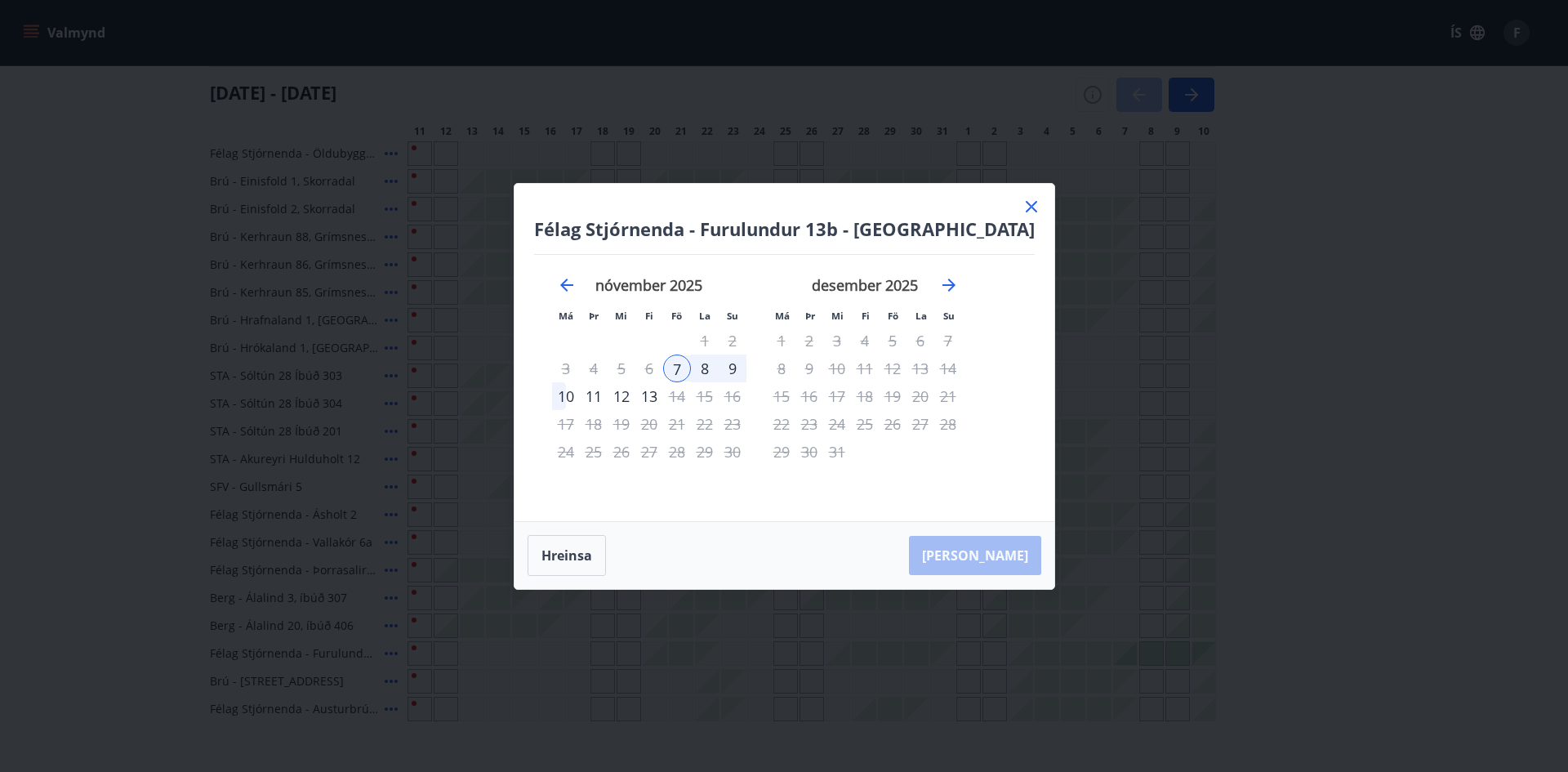
click at [691, 373] on div "7" at bounding box center [677, 368] width 28 height 28
click at [719, 372] on div "8" at bounding box center [705, 368] width 28 height 28
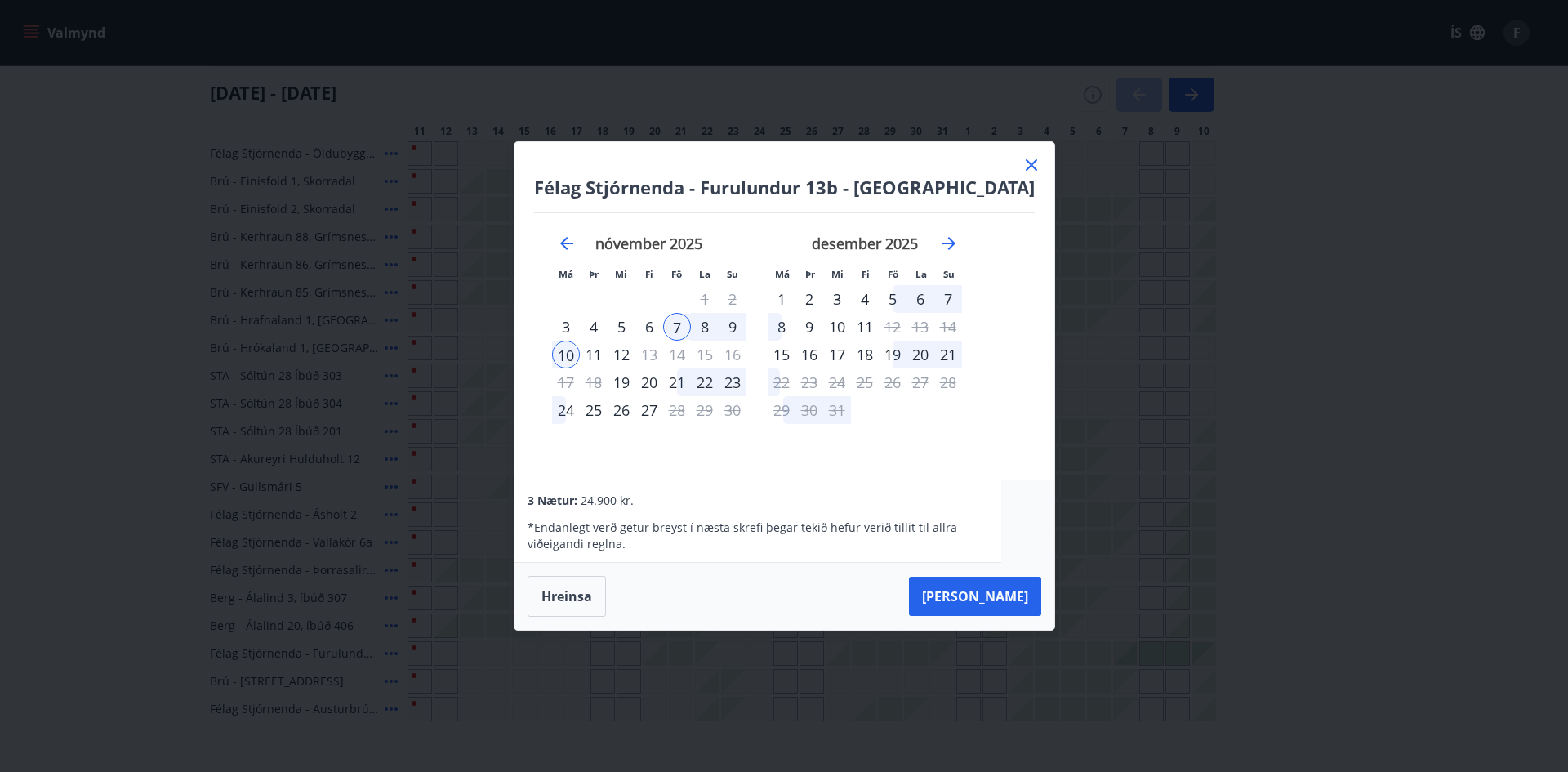
click at [1022, 161] on icon at bounding box center [1031, 165] width 19 height 19
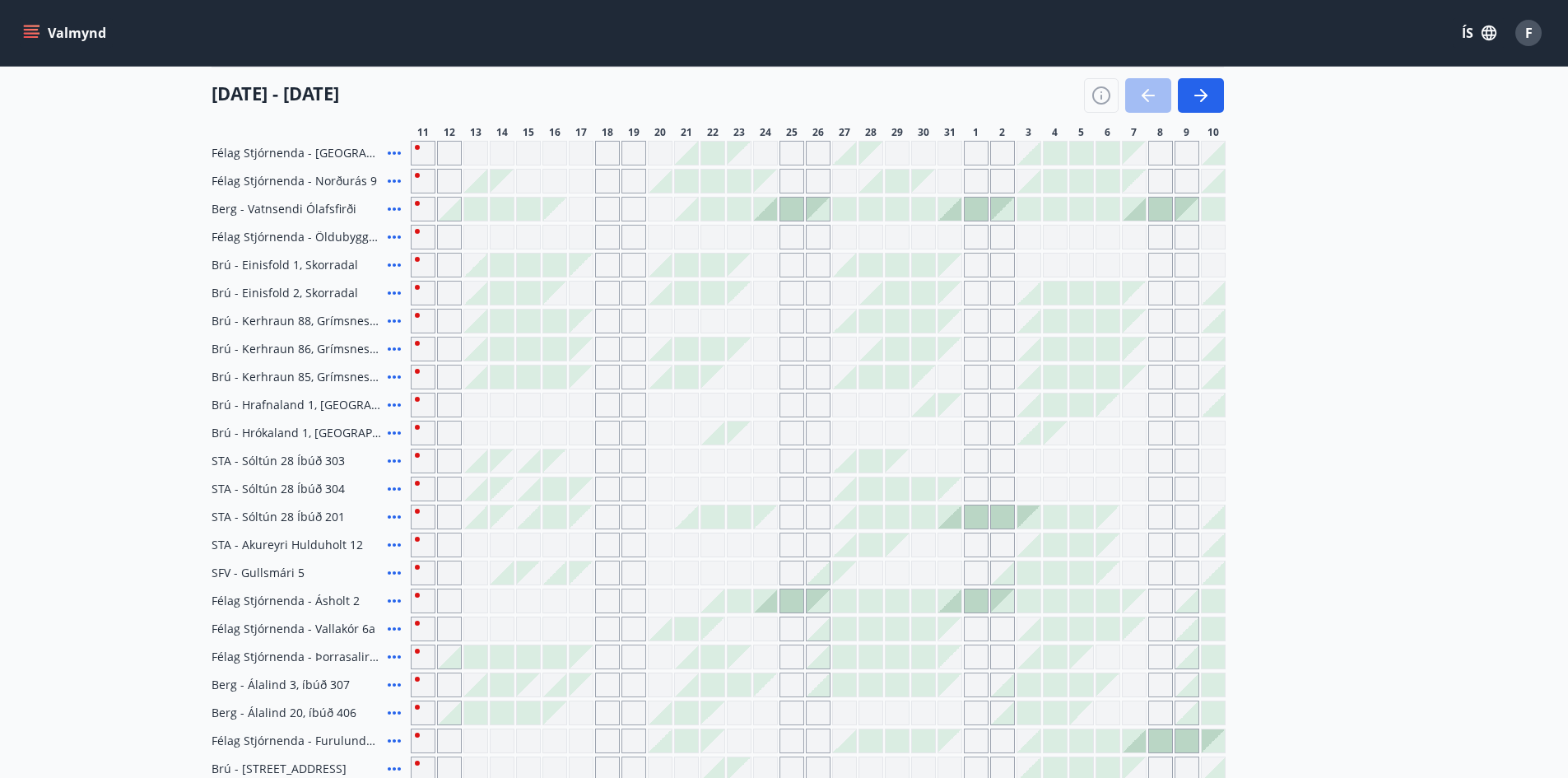
scroll to position [0, 0]
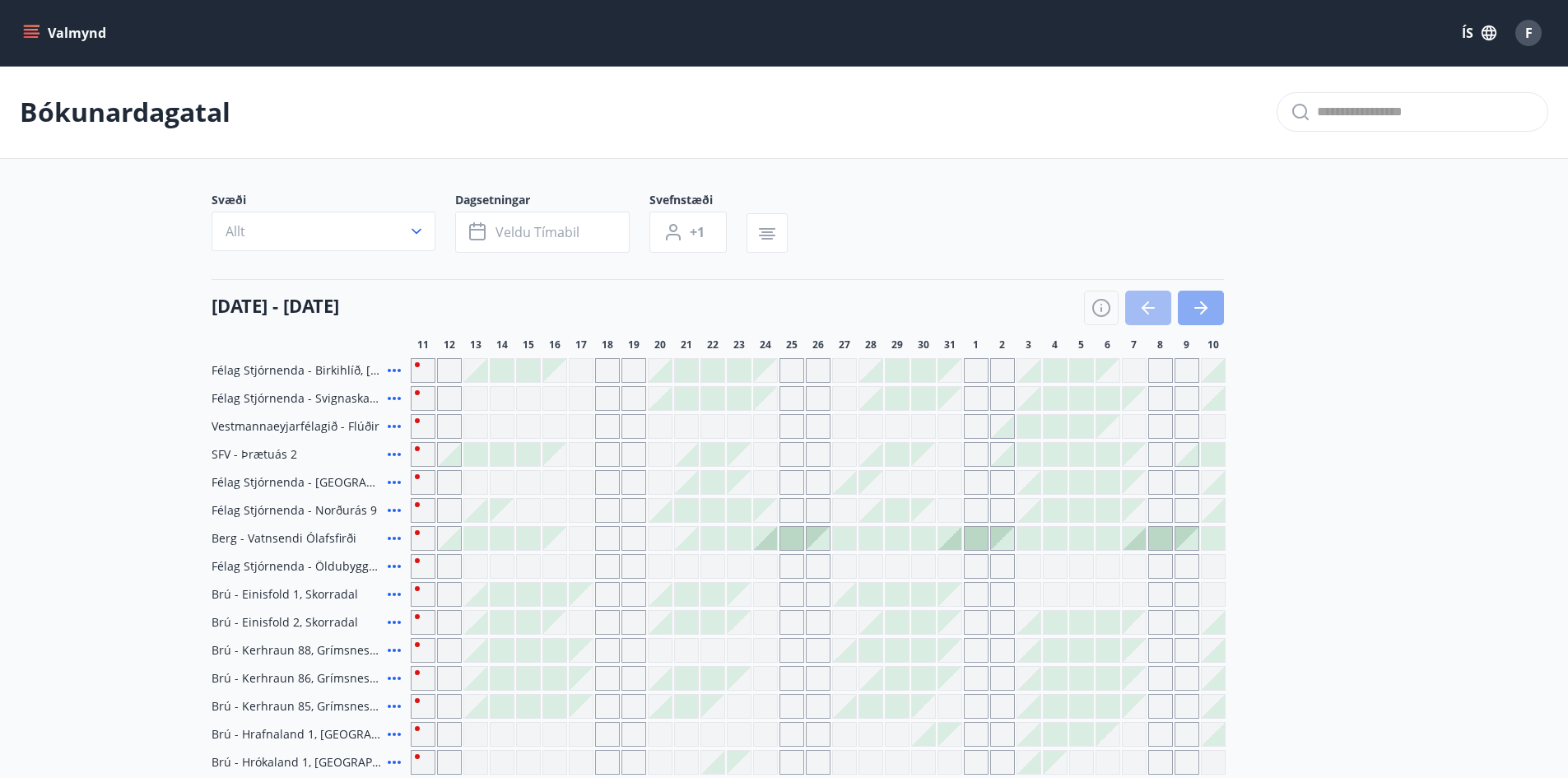
click at [1209, 317] on icon "button" at bounding box center [1201, 307] width 20 height 20
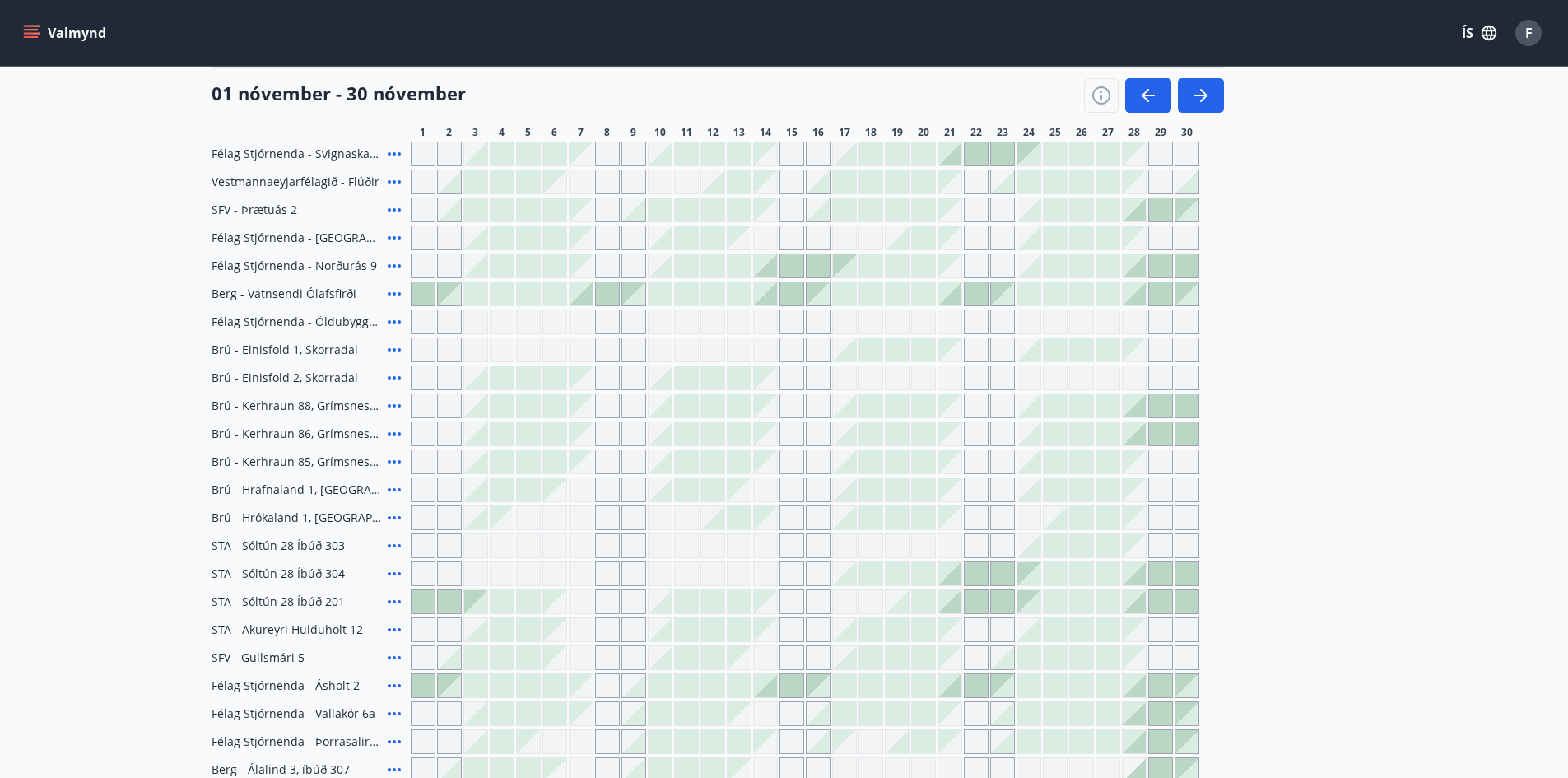
scroll to position [412, 0]
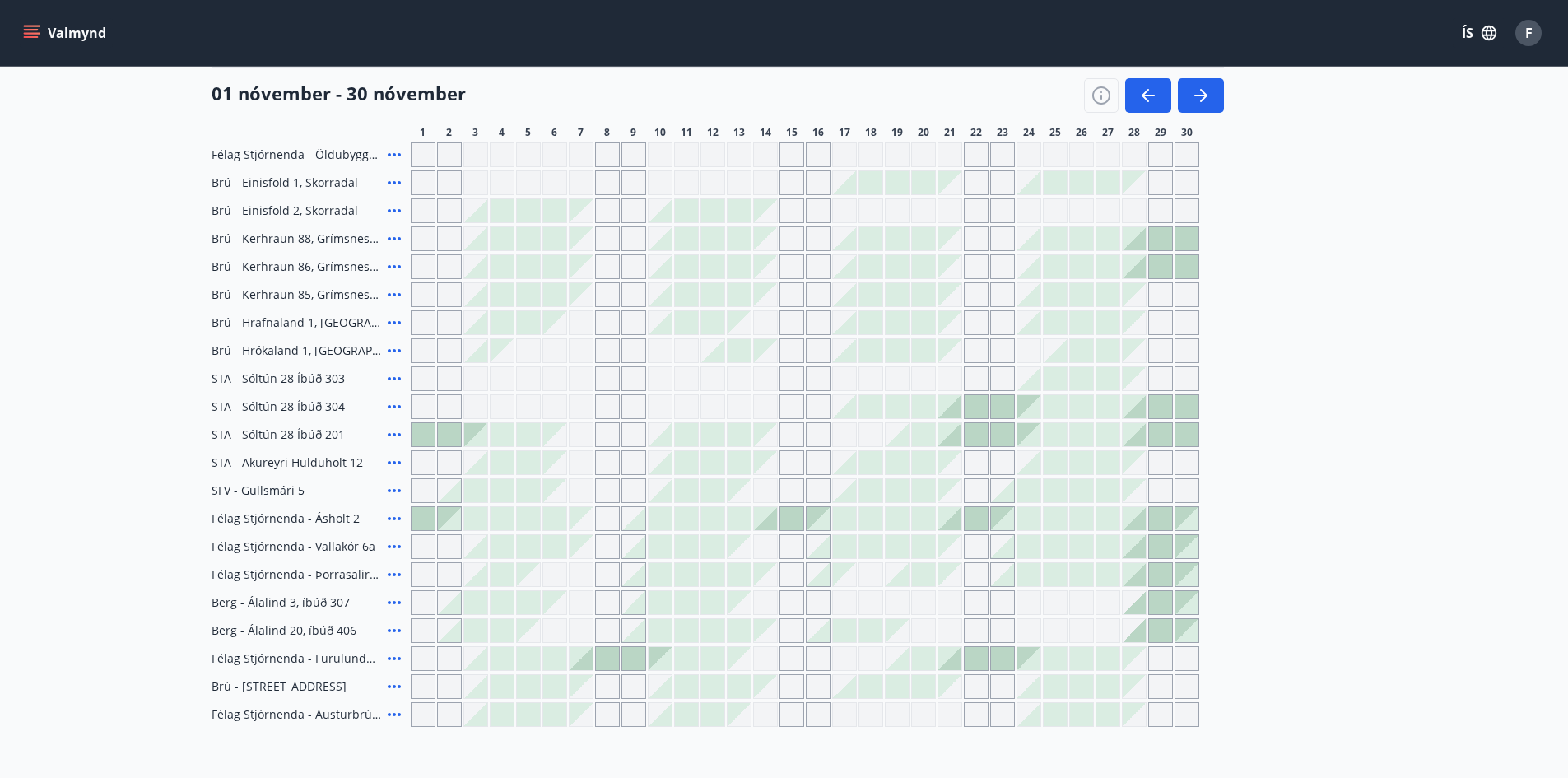
click at [980, 58] on div "Valmynd ÍS F" at bounding box center [784, 33] width 1568 height 66
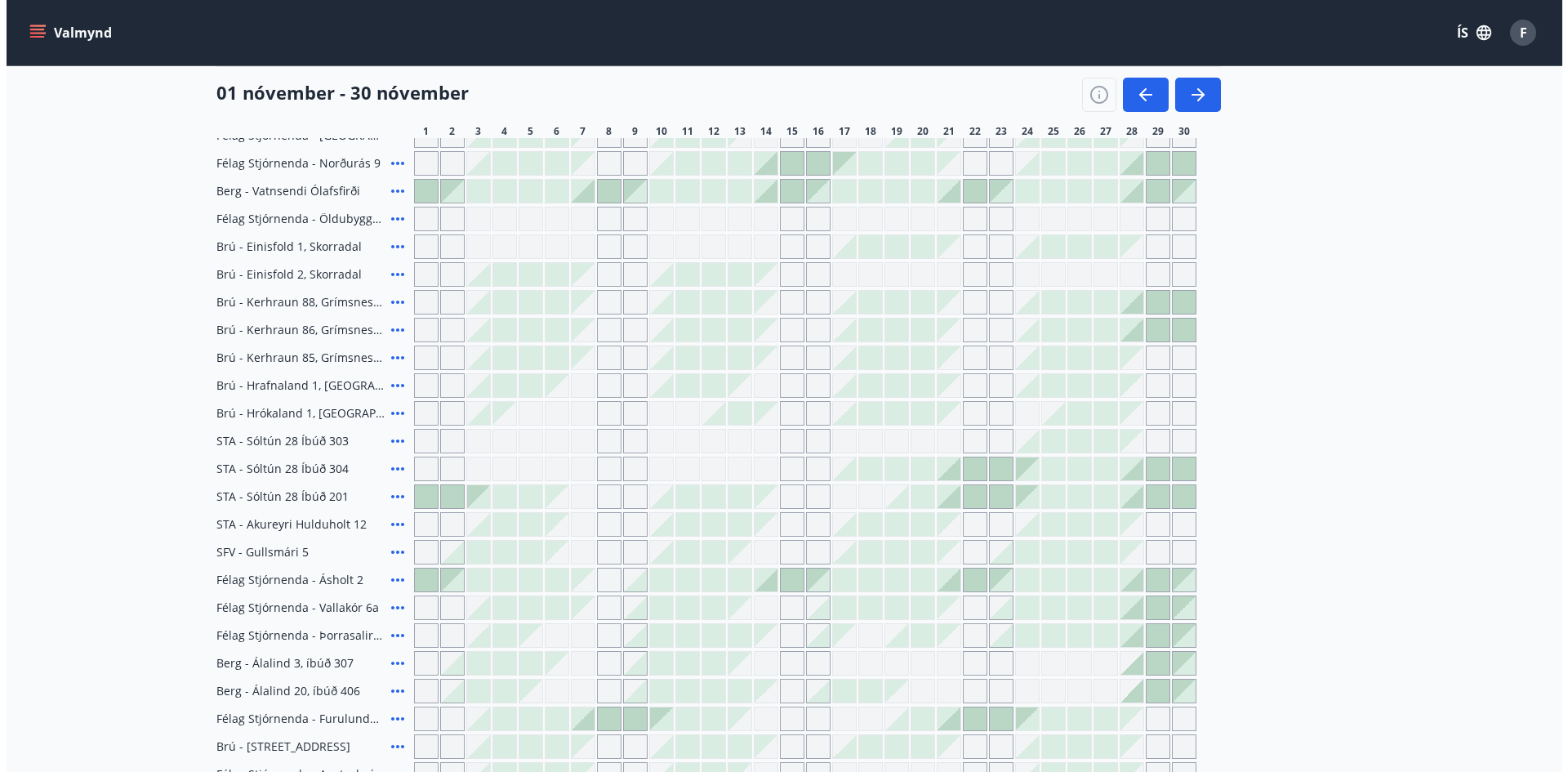
scroll to position [164, 0]
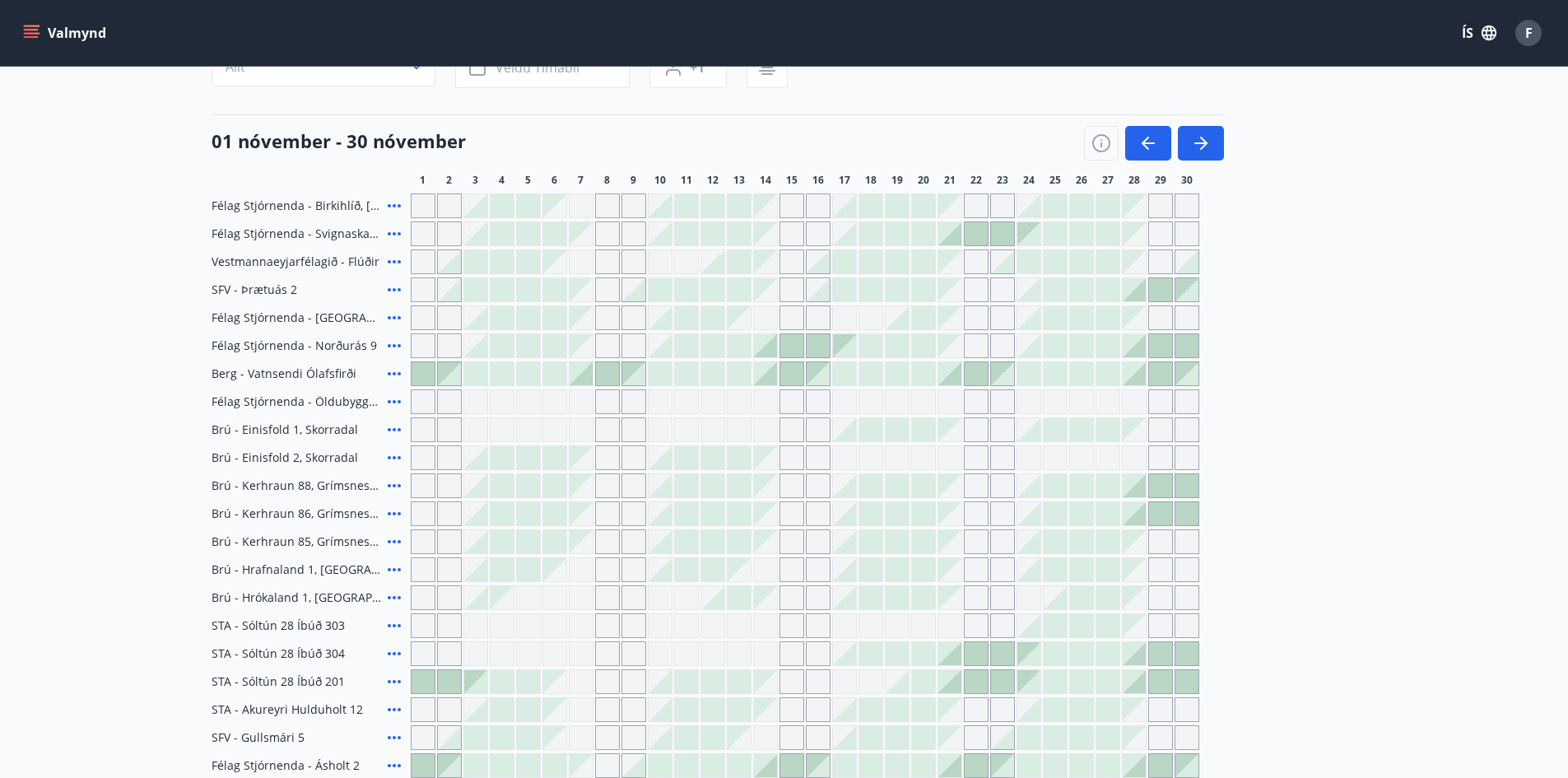
click at [391, 235] on icon at bounding box center [394, 234] width 13 height 4
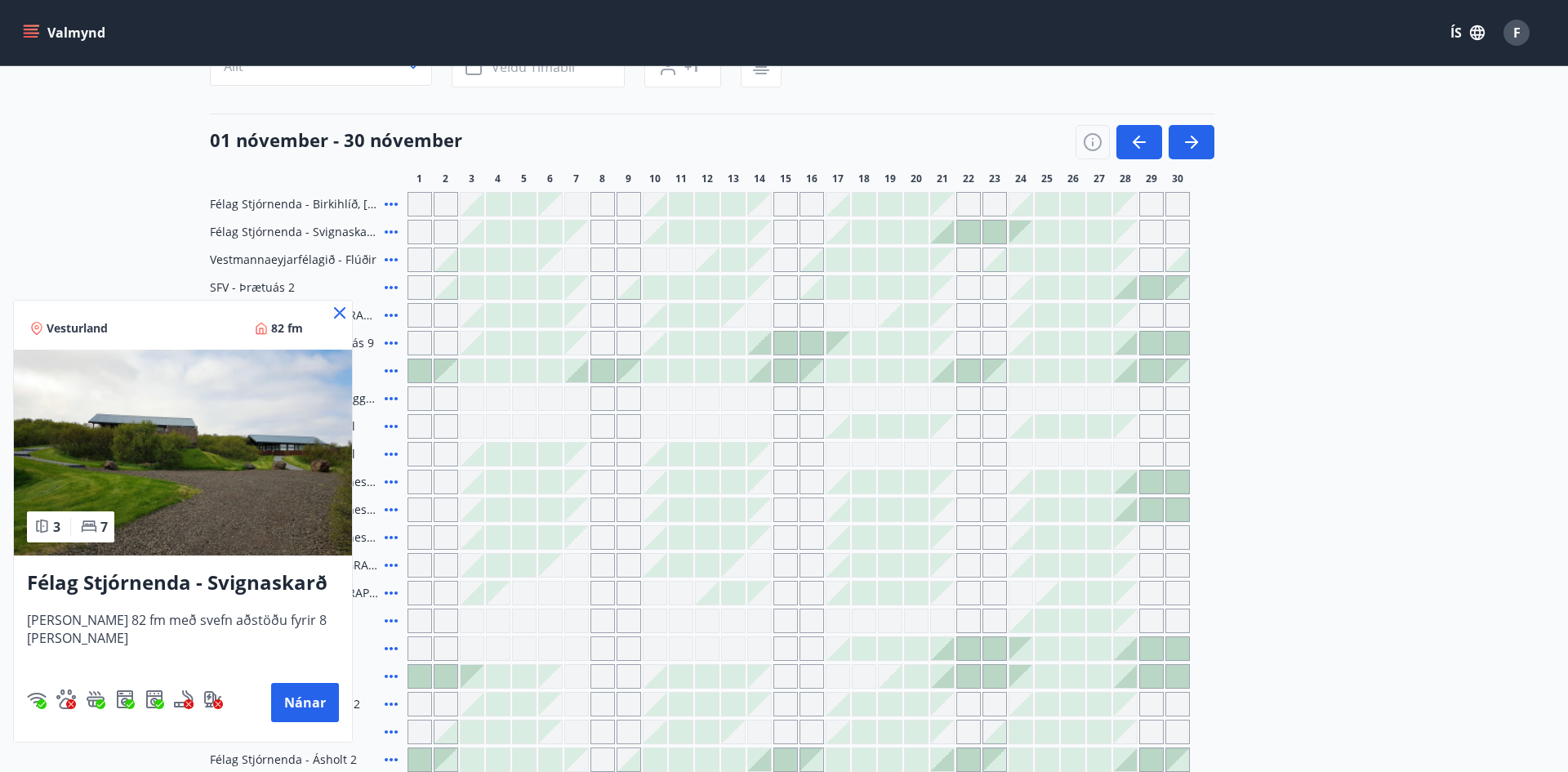
click at [186, 465] on img at bounding box center [183, 452] width 339 height 206
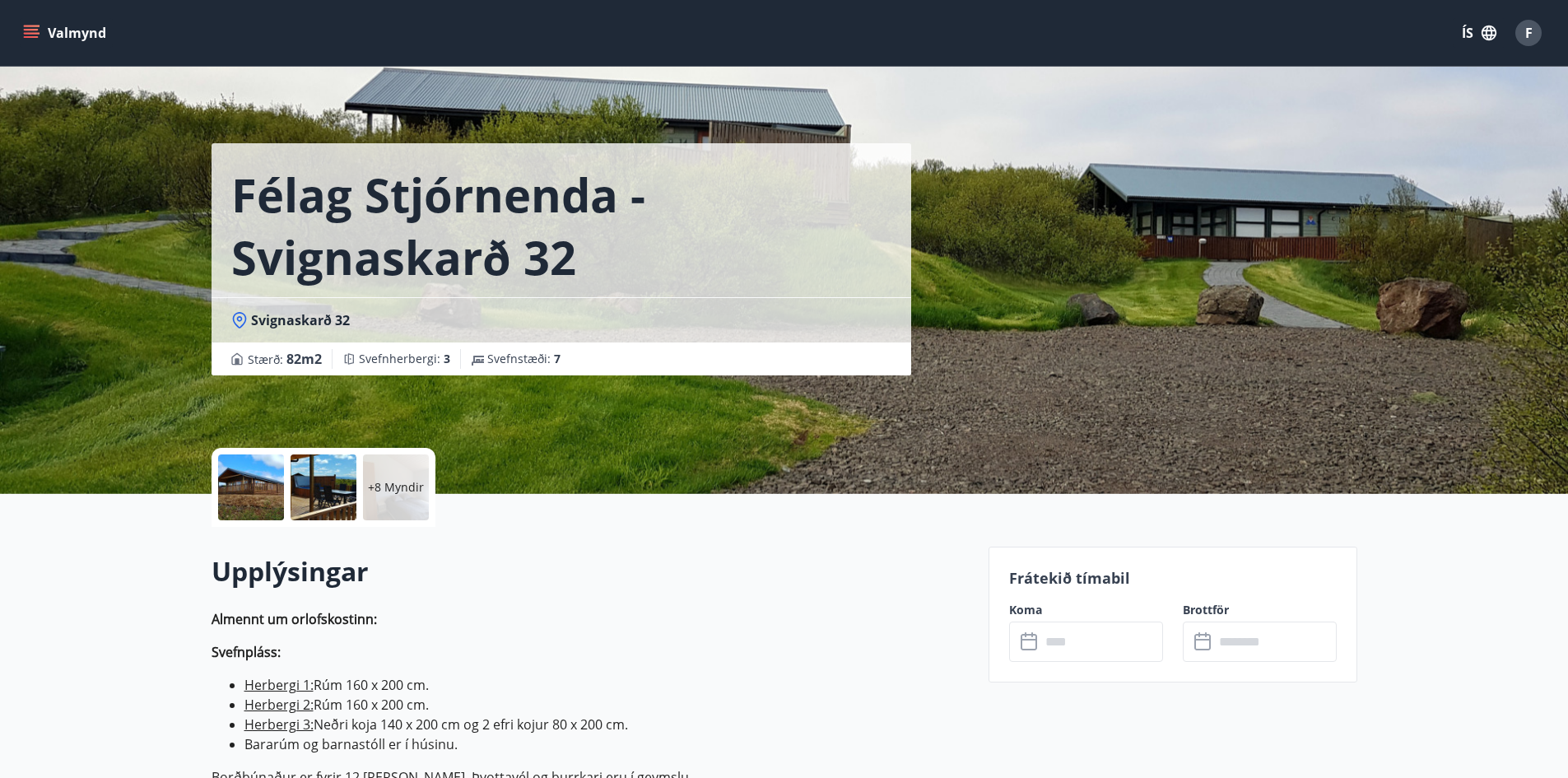
click at [250, 489] on div at bounding box center [251, 486] width 66 height 66
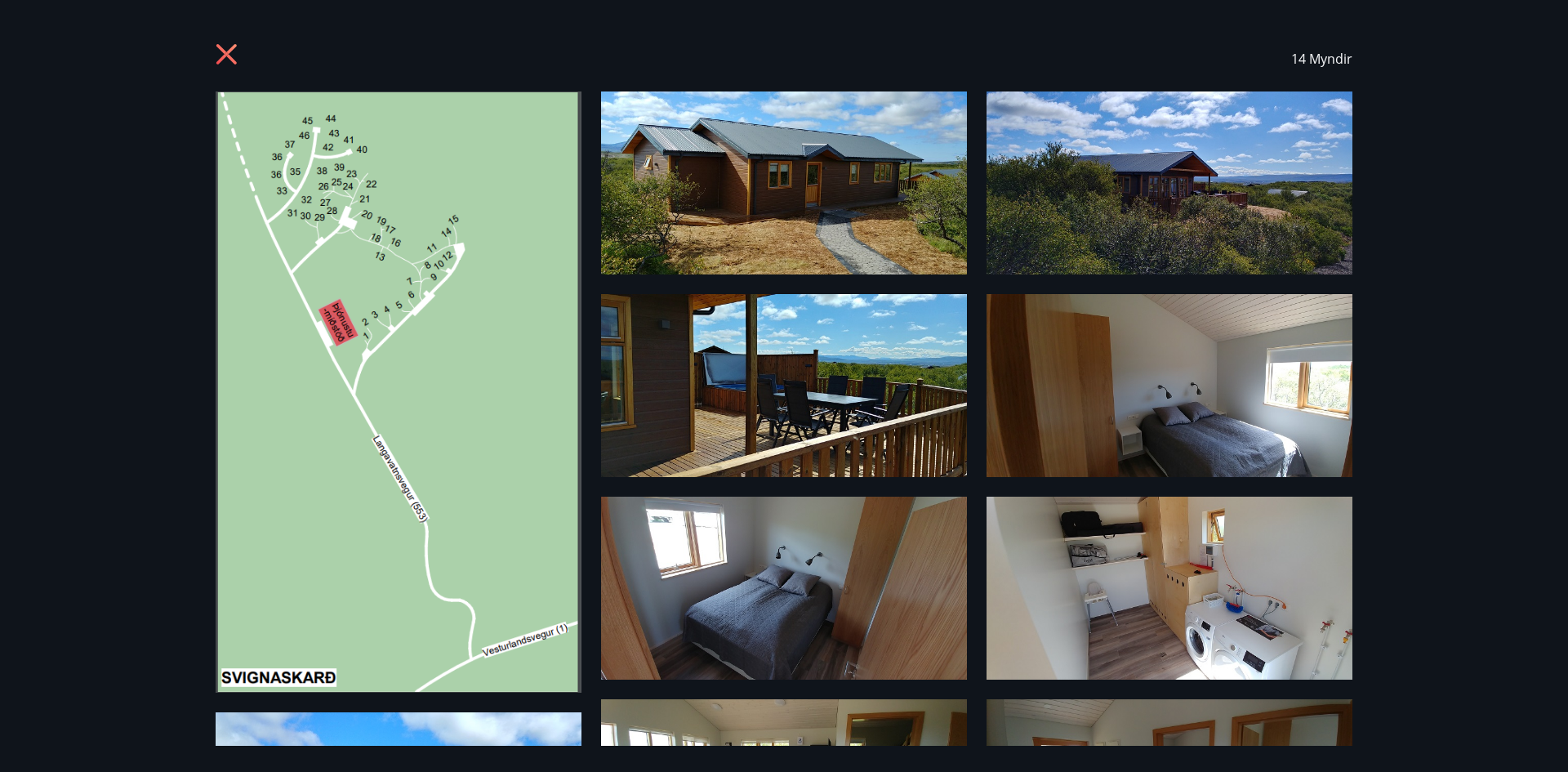
click at [227, 52] on icon at bounding box center [228, 56] width 26 height 26
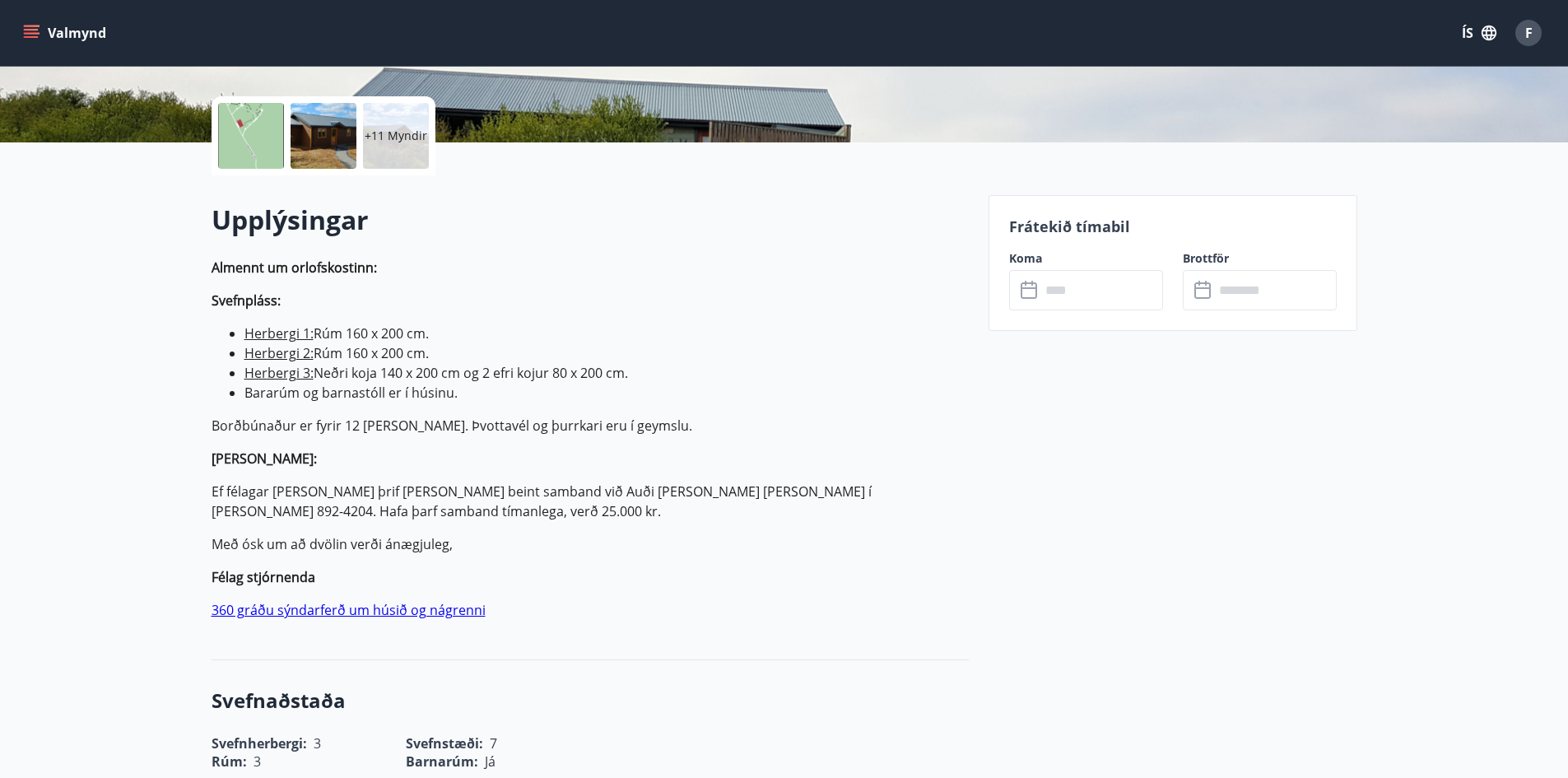
scroll to position [165, 0]
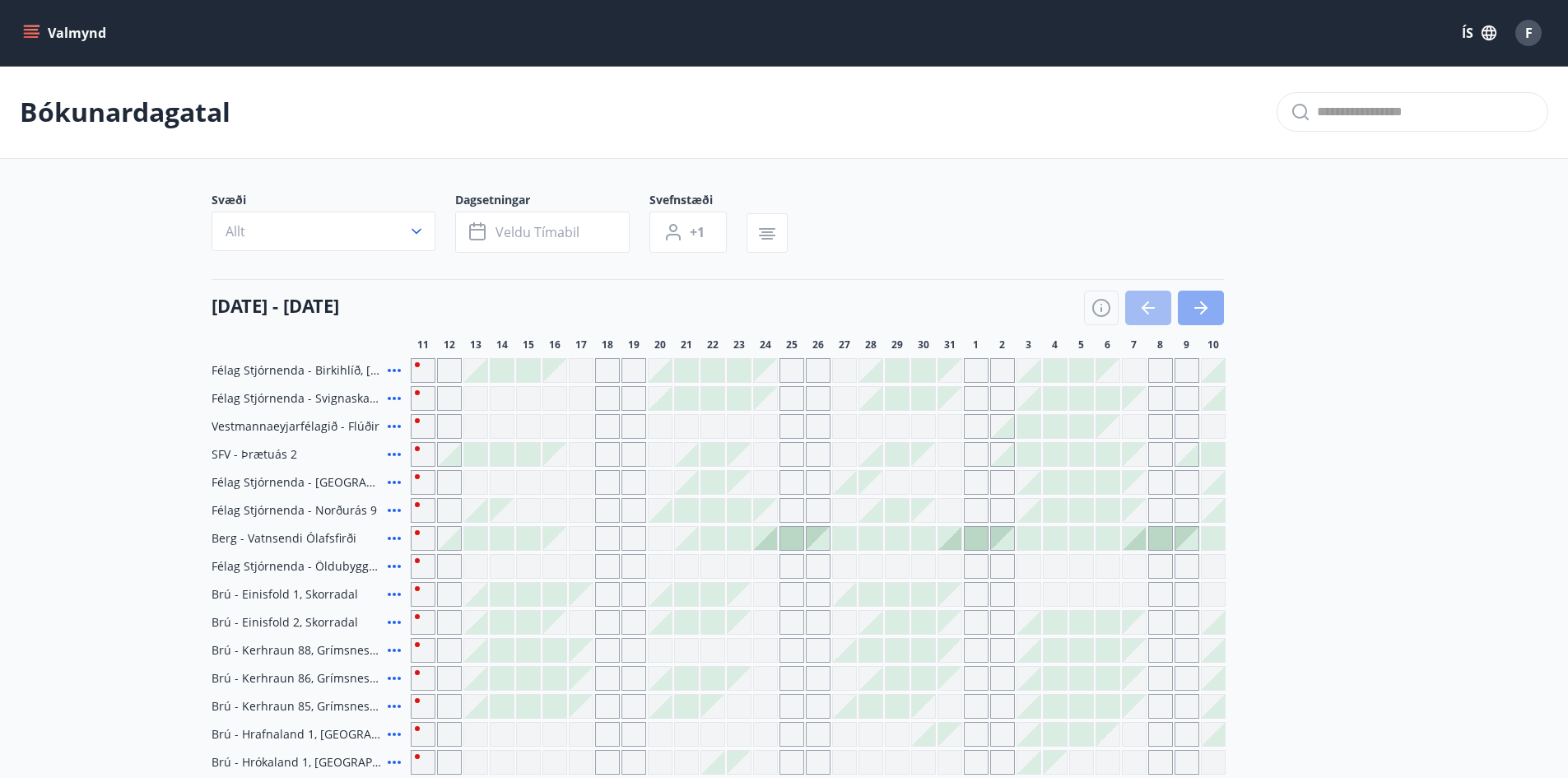
click at [1207, 316] on icon "button" at bounding box center [1201, 307] width 20 height 20
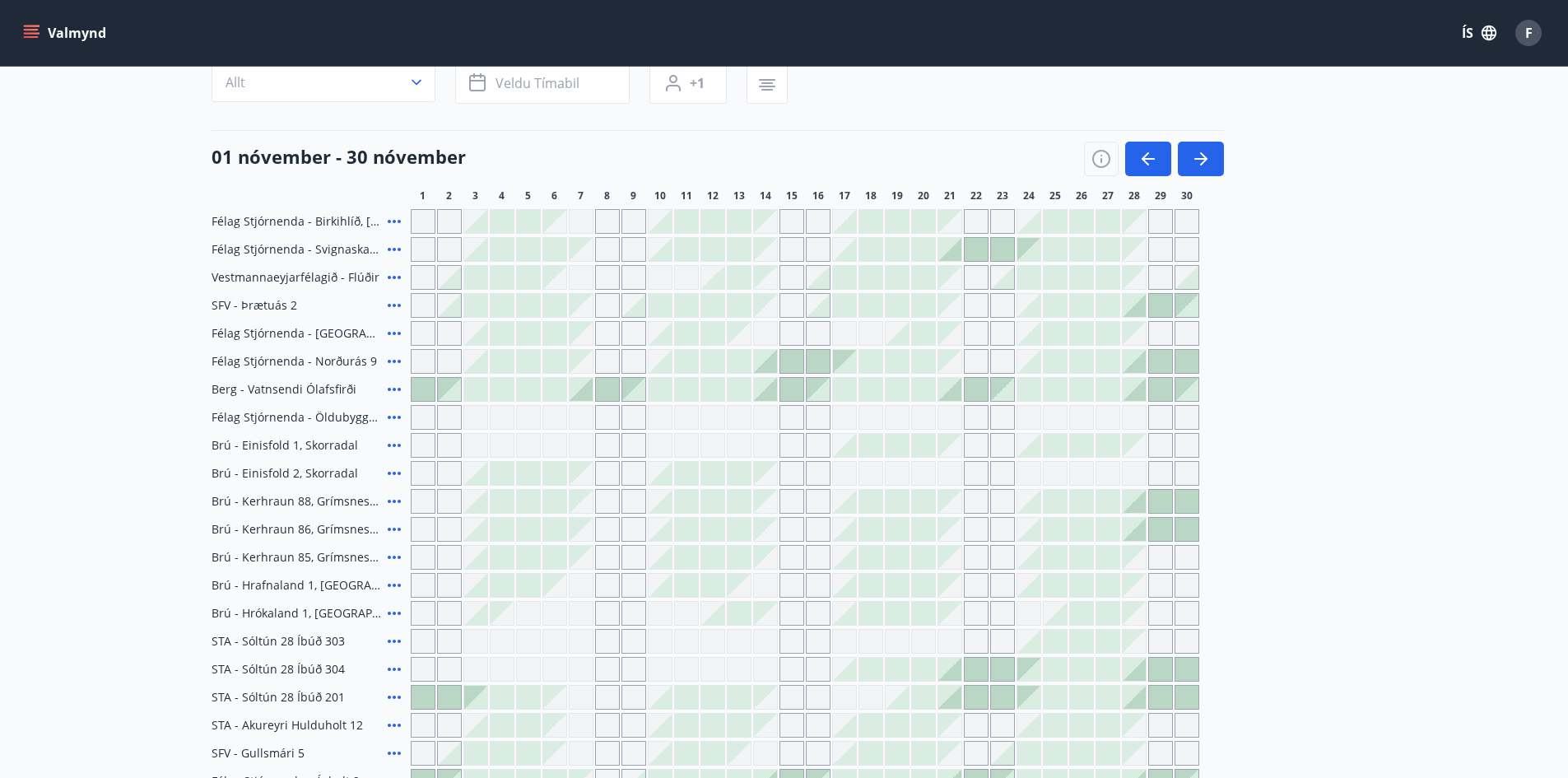
scroll to position [329, 0]
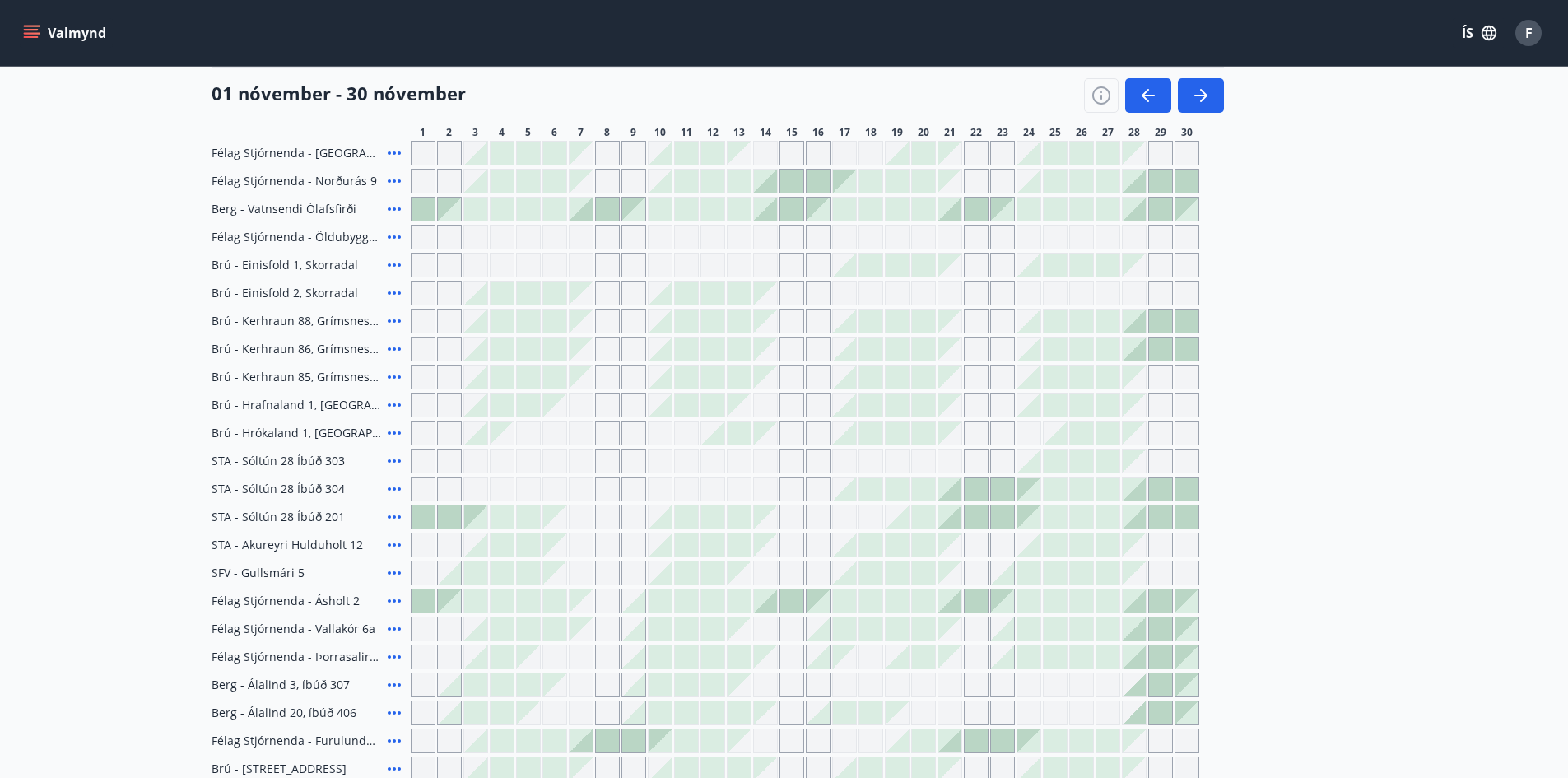
click at [395, 601] on icon at bounding box center [394, 601] width 13 height 4
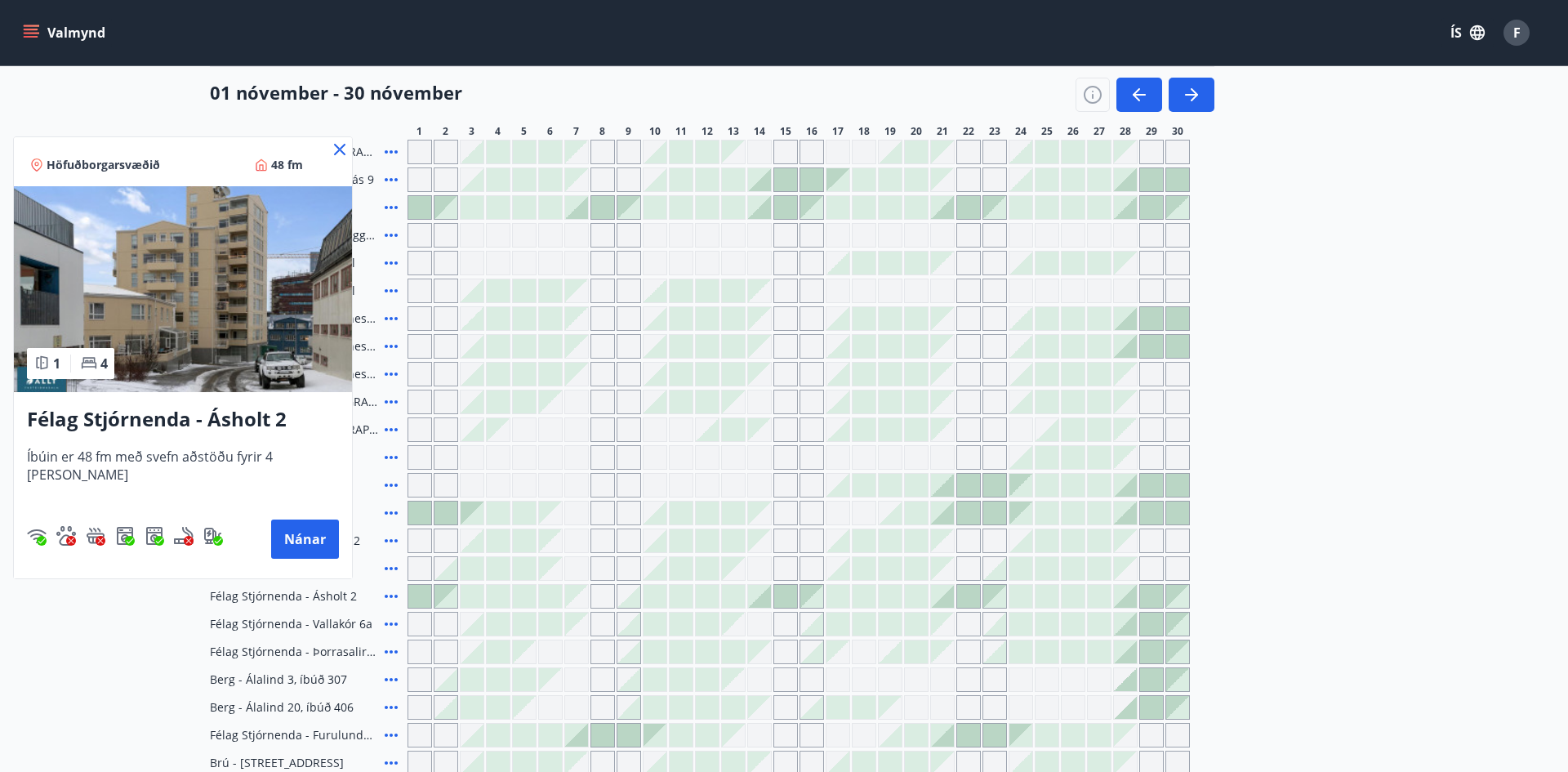
drag, startPoint x: 592, startPoint y: 93, endPoint x: 304, endPoint y: 148, distance: 293.2
click at [593, 93] on div at bounding box center [784, 386] width 1568 height 772
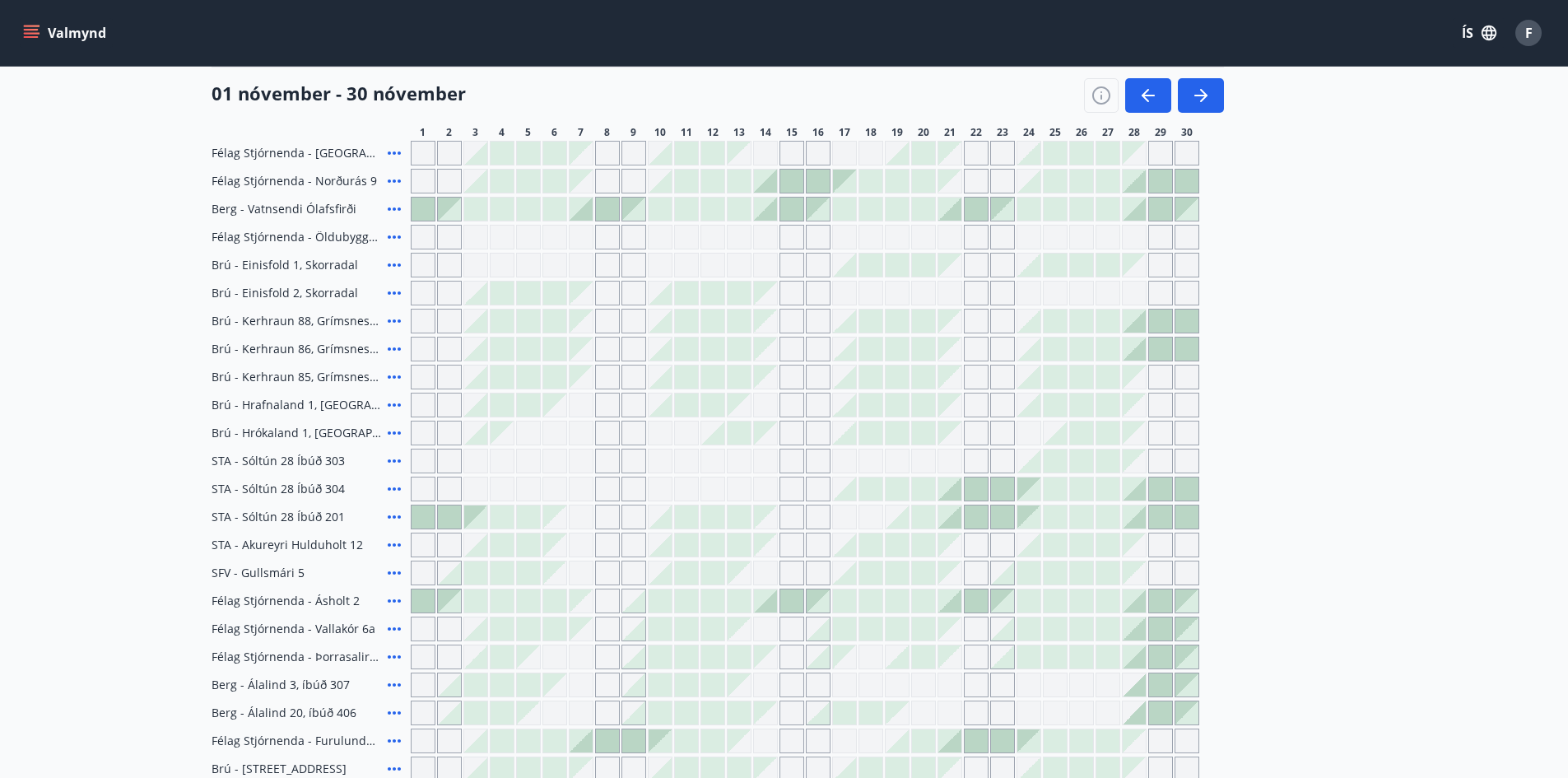
click at [325, 149] on span "Félag Stjórnenda - Hvassaland 7" at bounding box center [296, 153] width 170 height 17
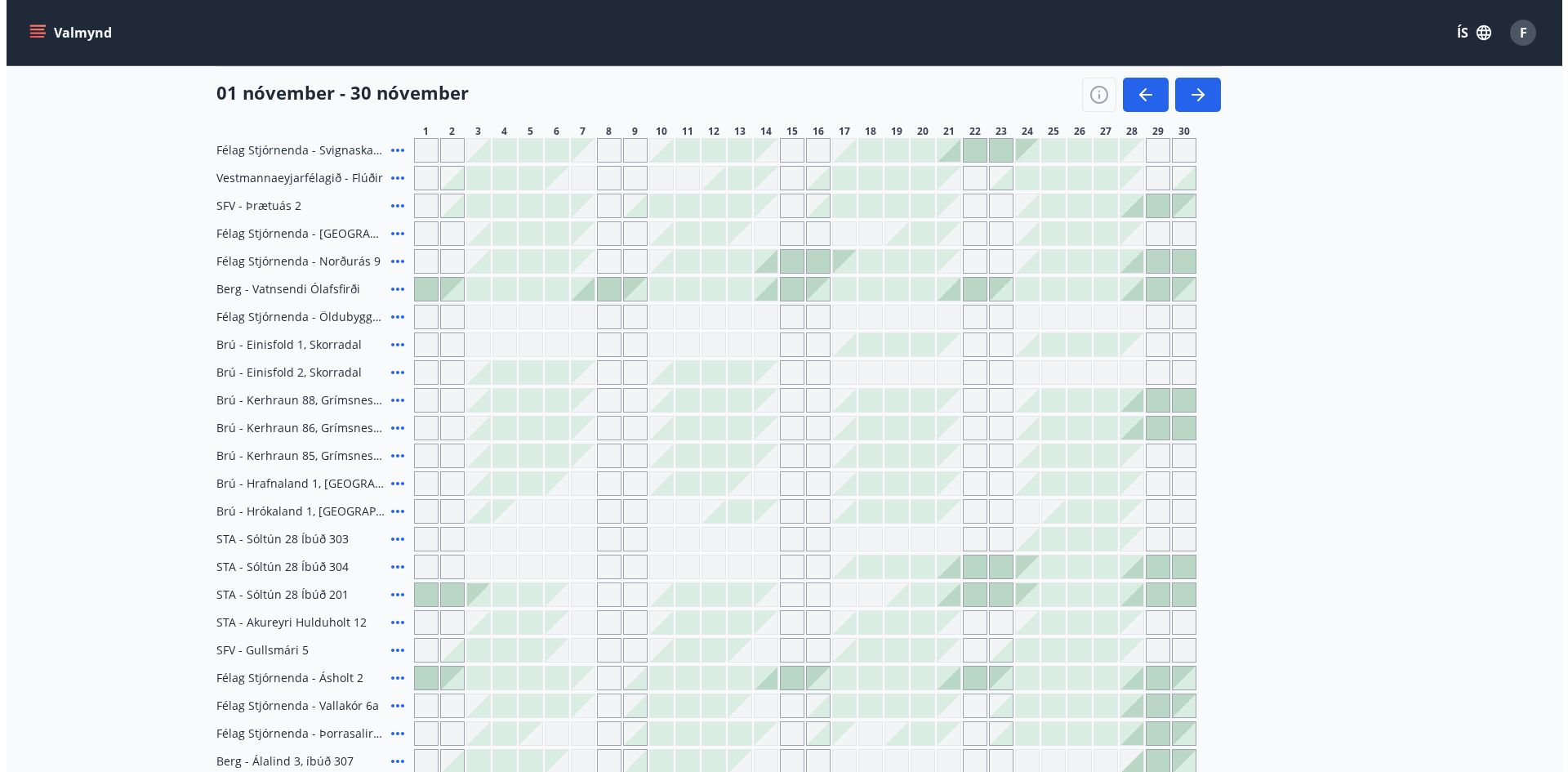
scroll to position [164, 0]
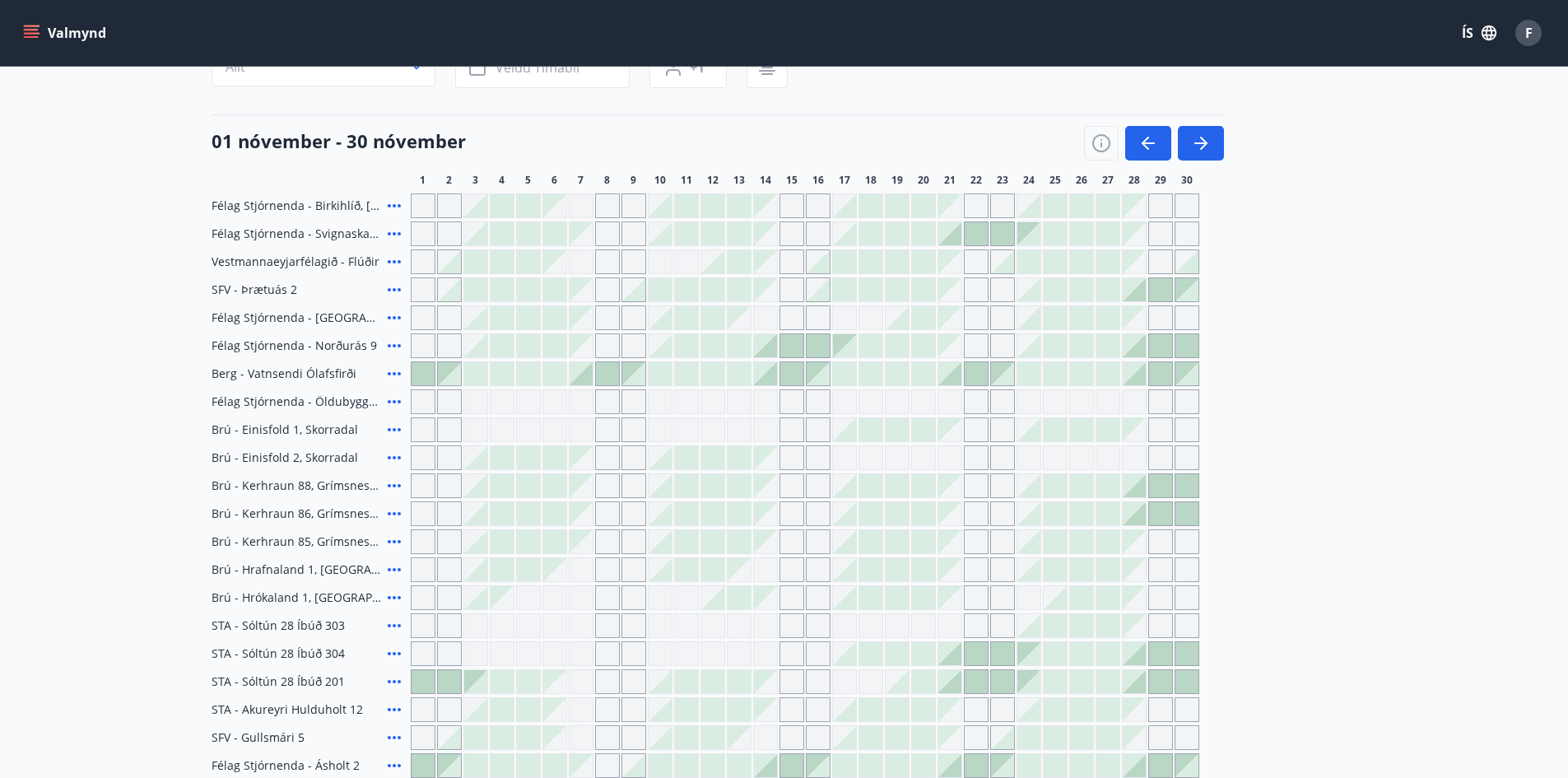
click at [398, 346] on icon at bounding box center [394, 346] width 13 height 4
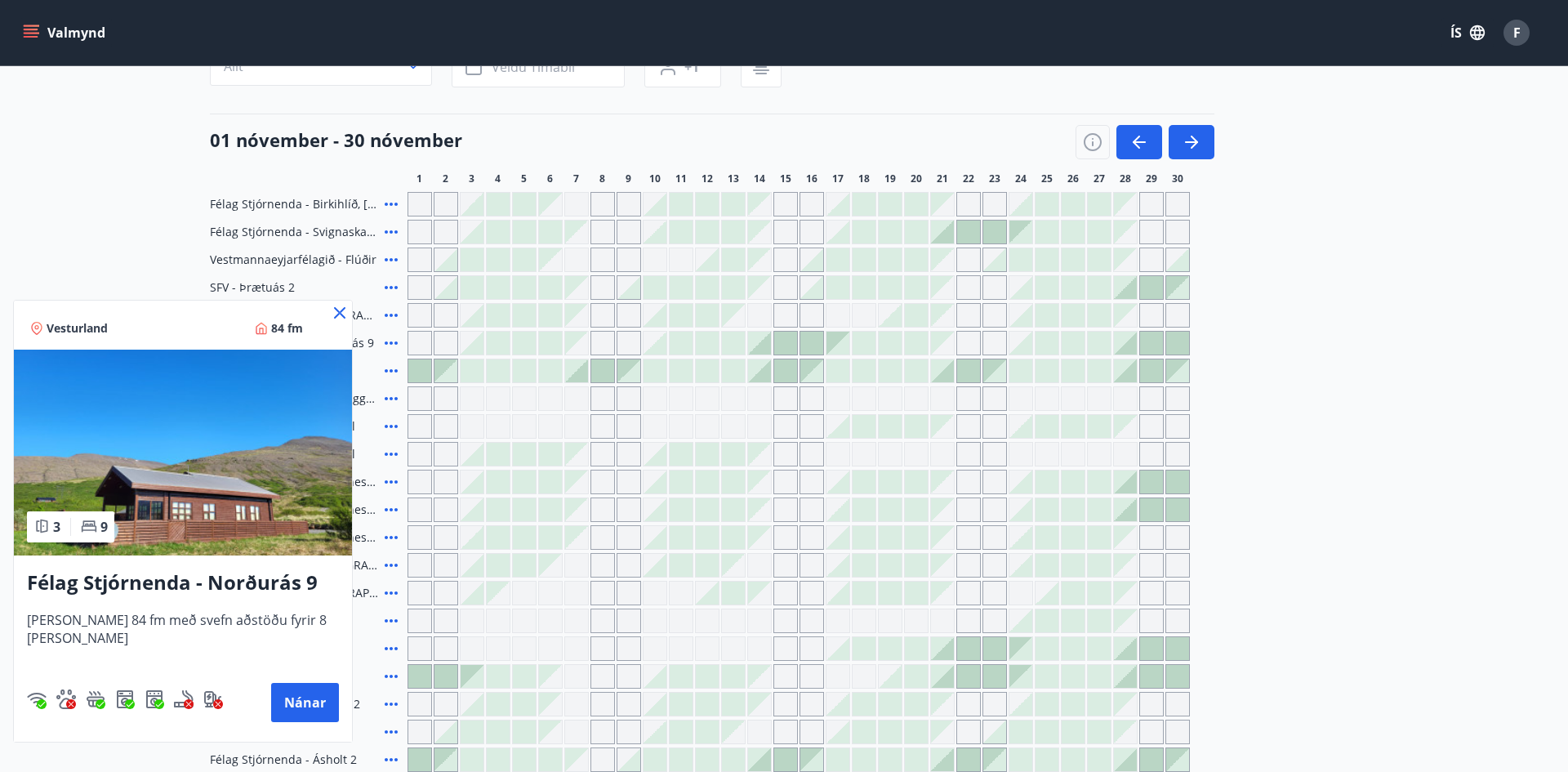
click at [339, 312] on icon at bounding box center [340, 312] width 3 height 3
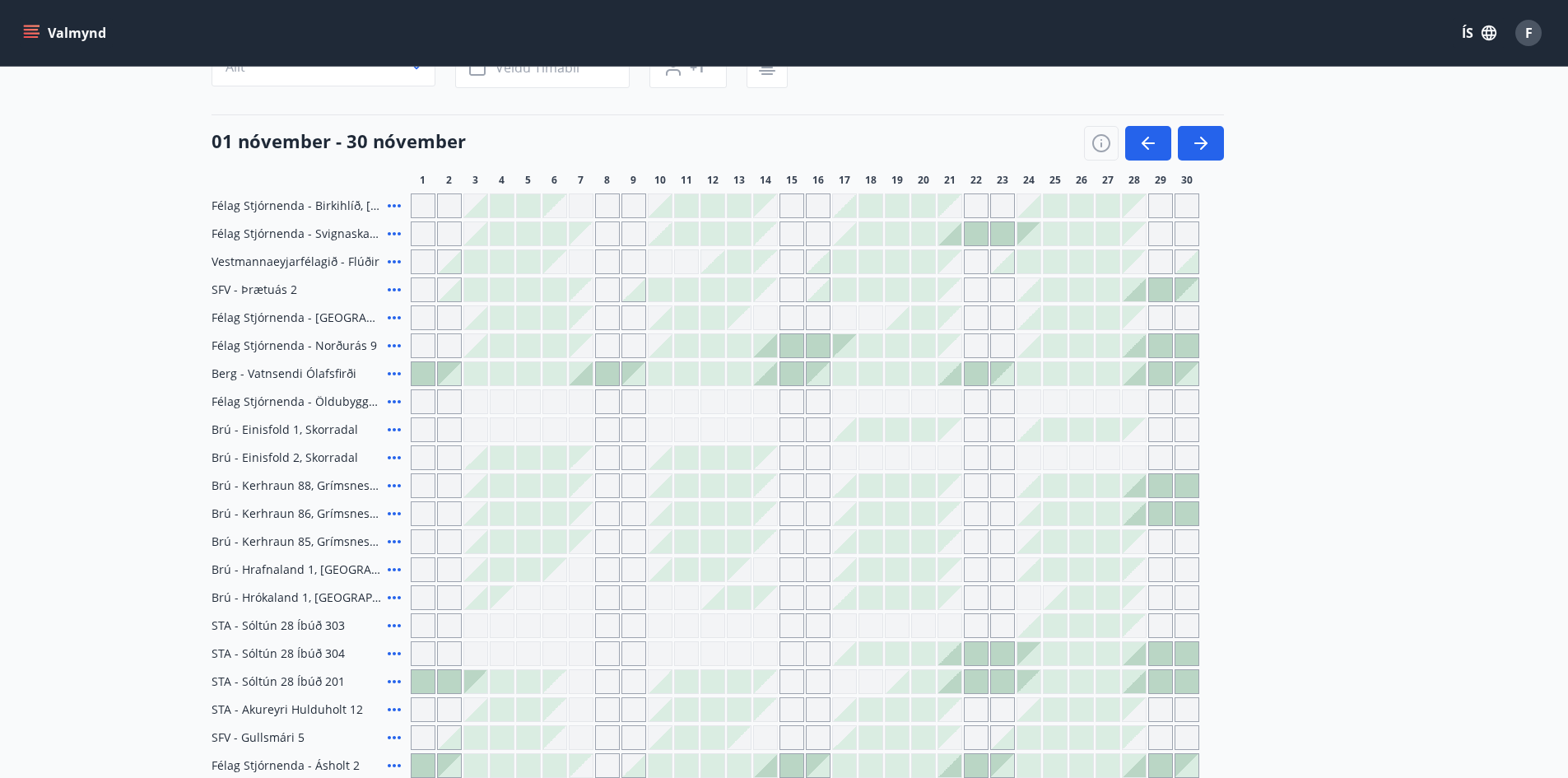
click at [391, 373] on icon at bounding box center [393, 373] width 20 height 20
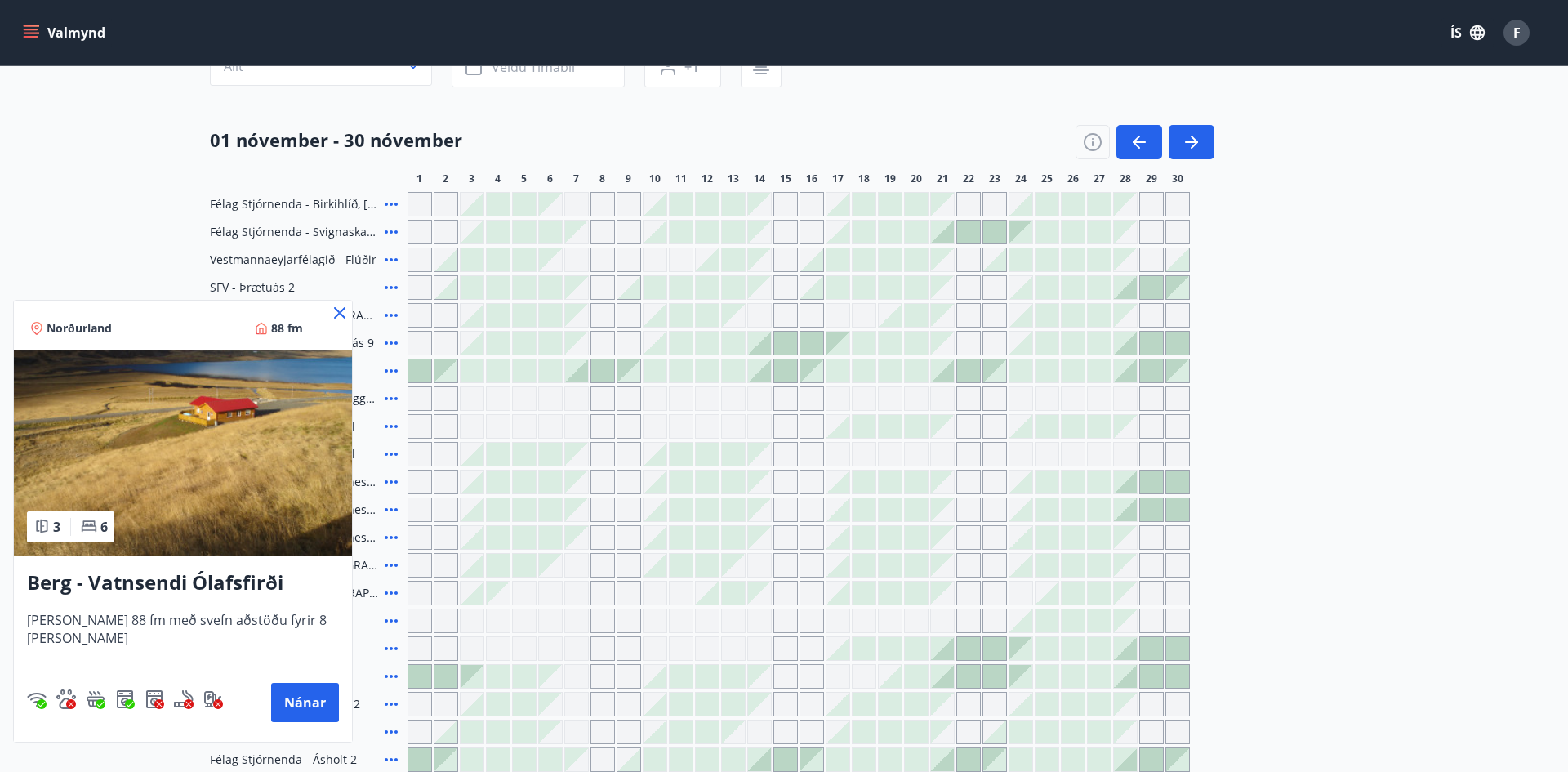
click at [337, 312] on div at bounding box center [784, 386] width 1568 height 772
click at [322, 311] on span "Félag Stjórnenda - Hvassaland 7" at bounding box center [294, 315] width 168 height 17
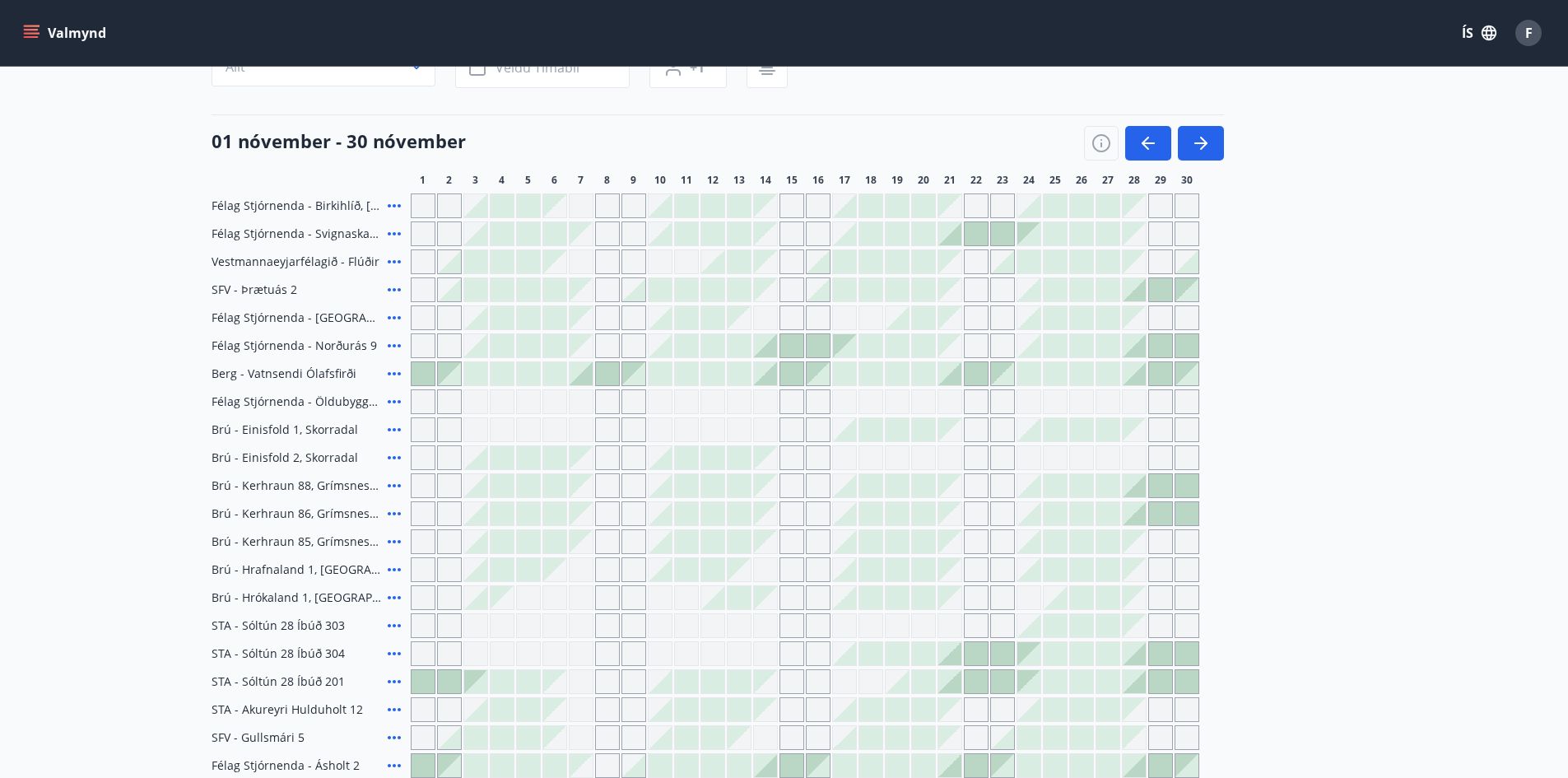
click at [392, 346] on icon at bounding box center [393, 345] width 20 height 20
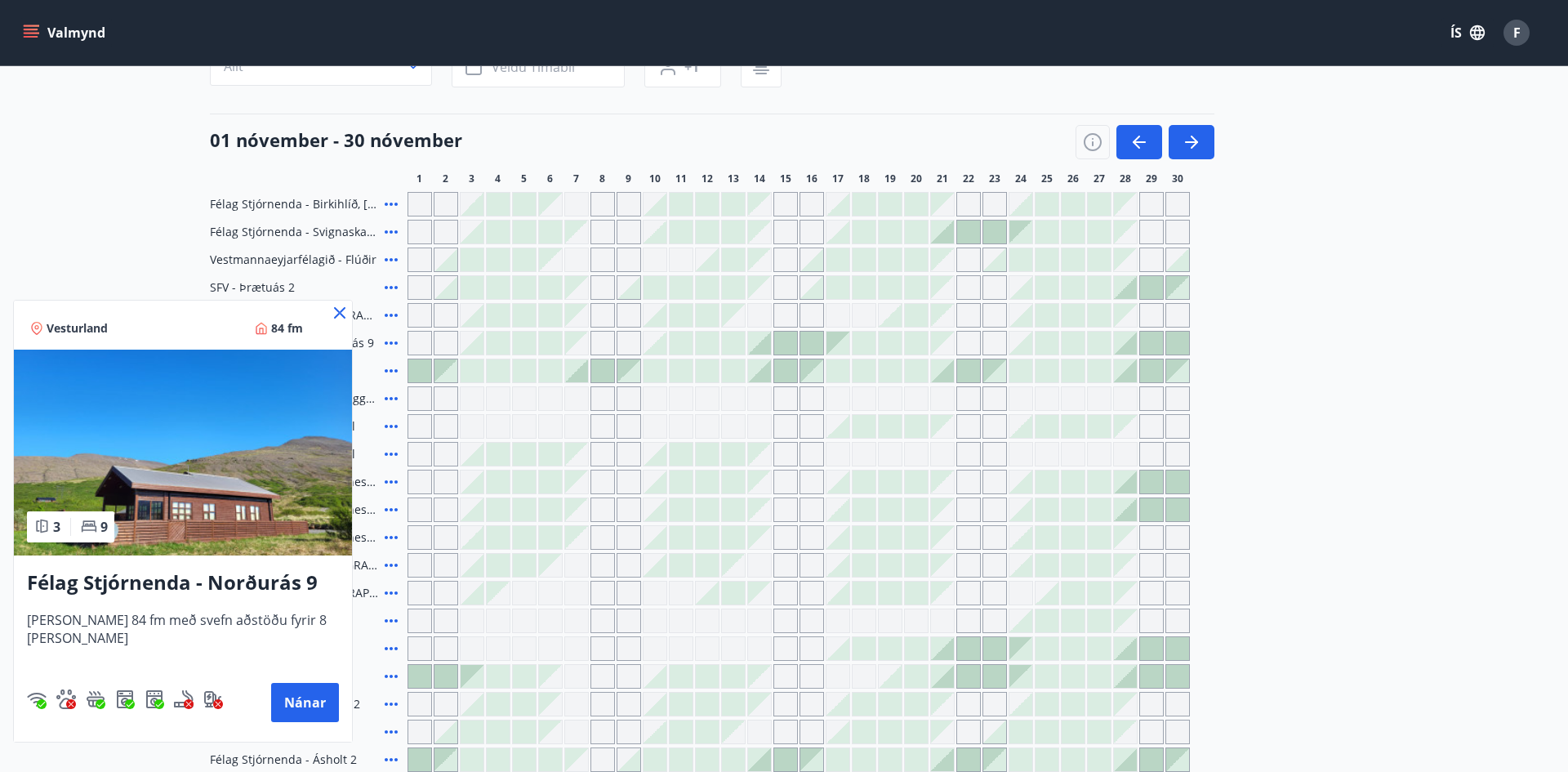
click at [142, 434] on img at bounding box center [183, 452] width 339 height 206
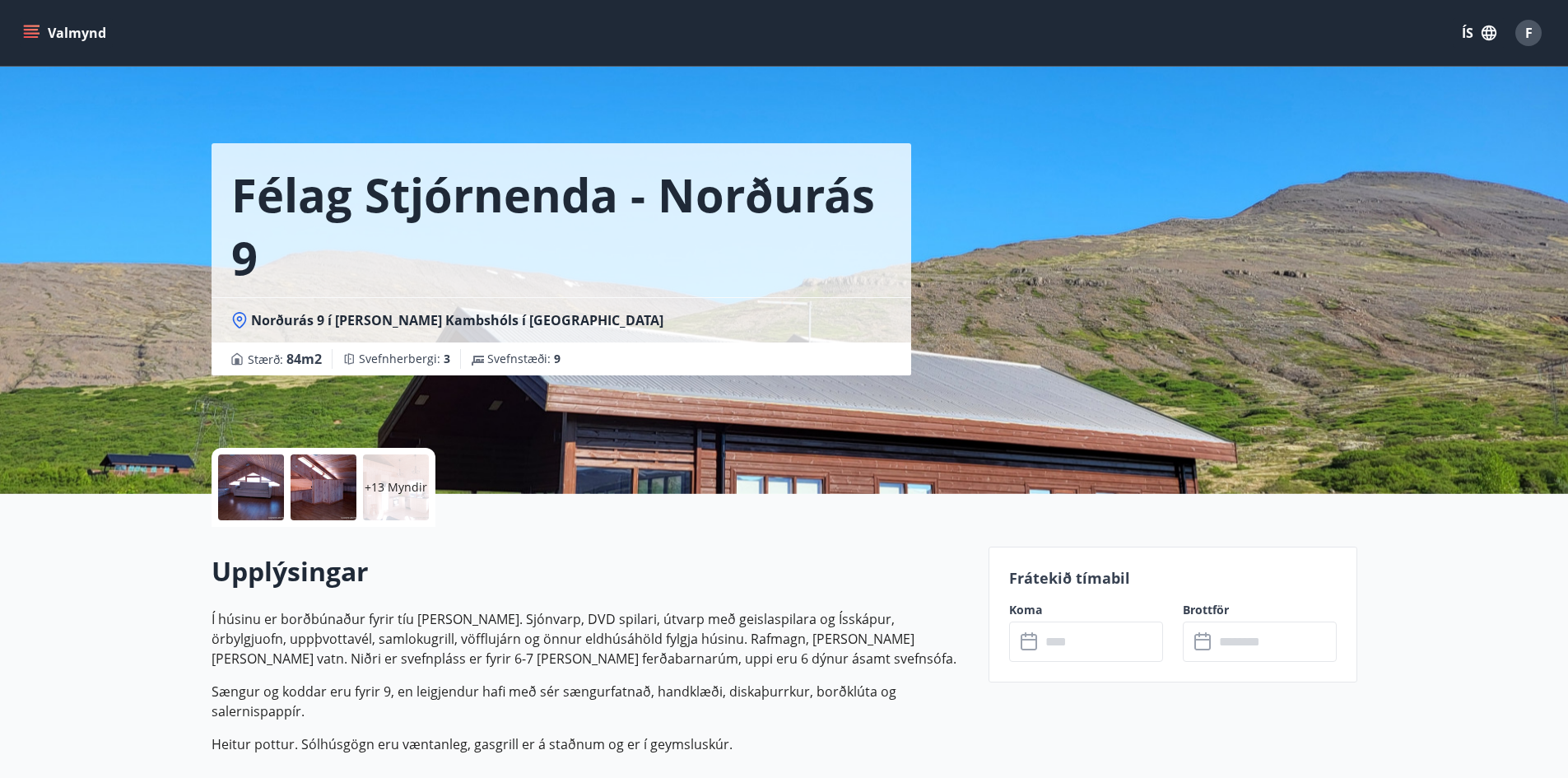
click at [255, 476] on div at bounding box center [251, 486] width 66 height 66
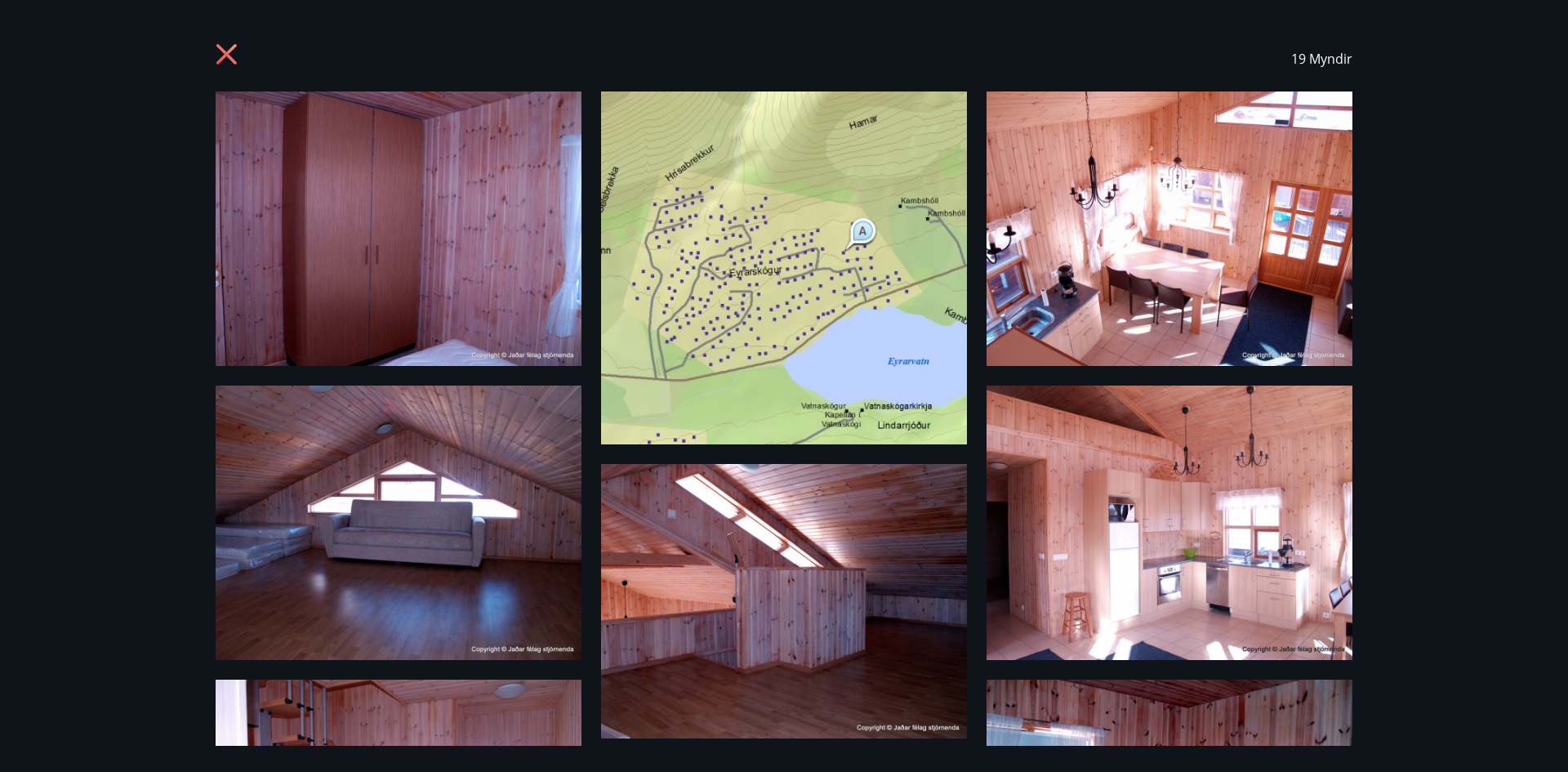
click at [1306, 237] on img at bounding box center [1170, 228] width 366 height 275
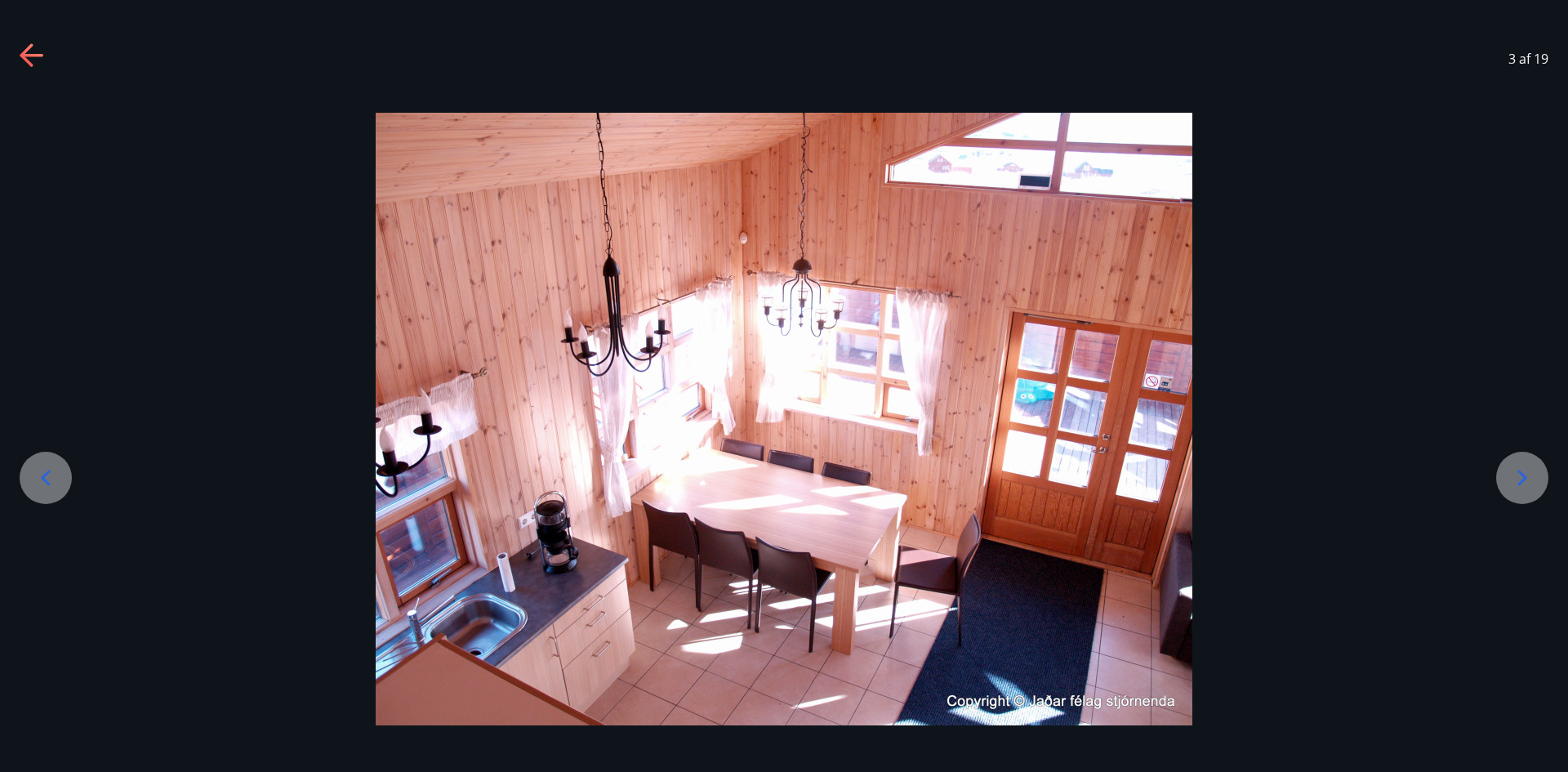
click at [1562, 475] on div at bounding box center [784, 419] width 1568 height 612
click at [1539, 482] on div at bounding box center [1523, 477] width 53 height 53
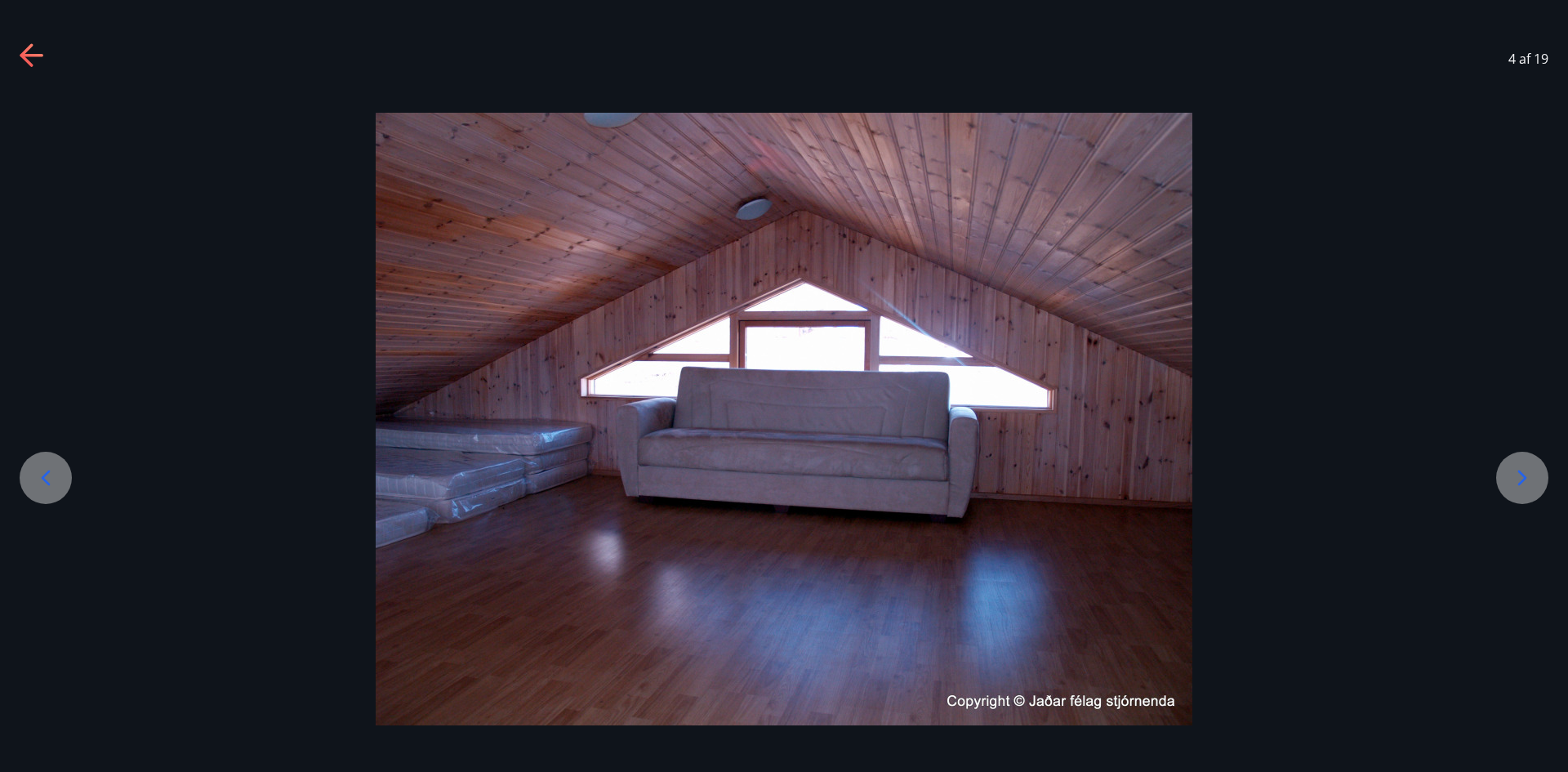
click at [1538, 483] on div at bounding box center [1523, 477] width 53 height 53
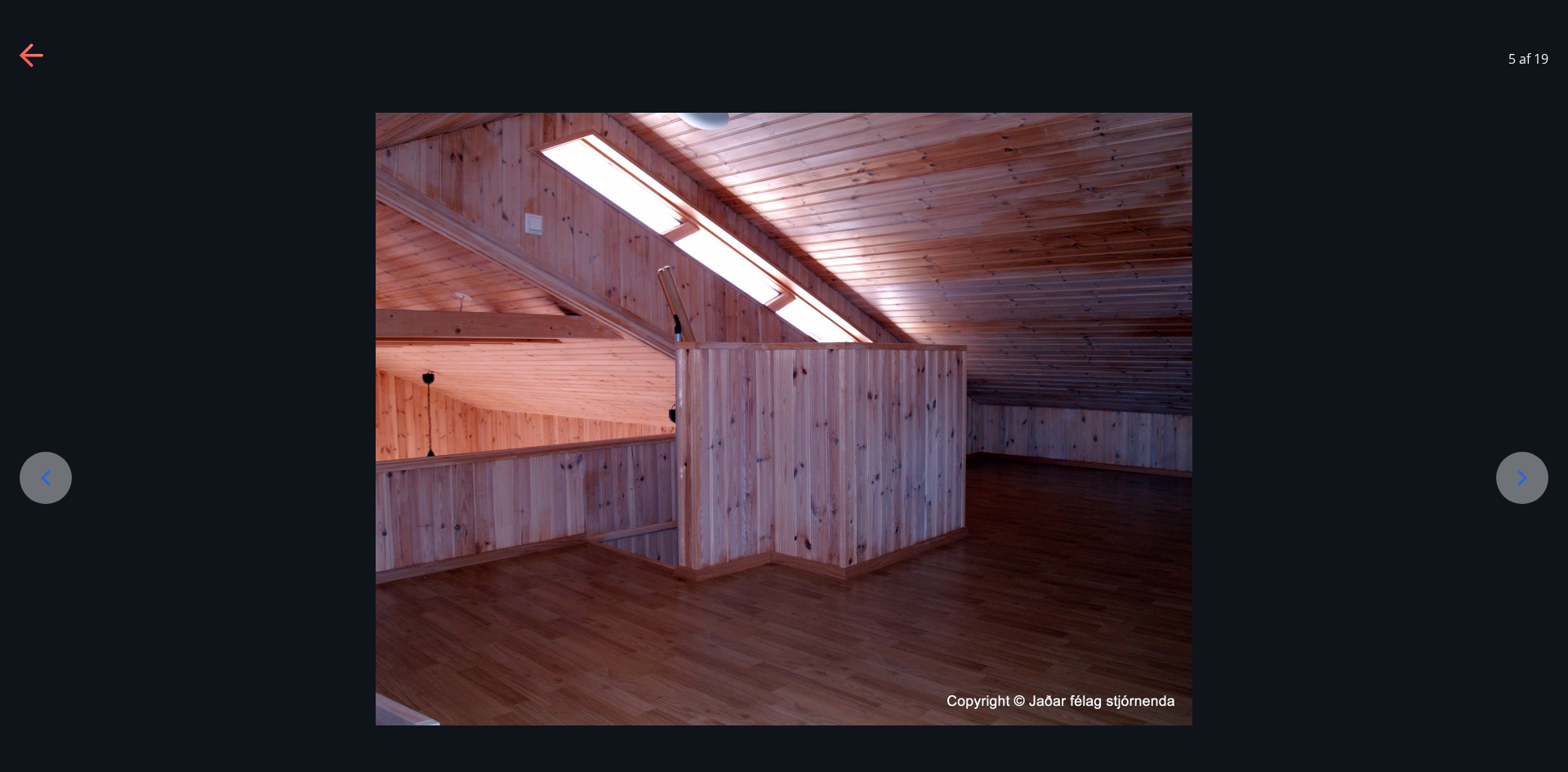
click at [1538, 483] on div at bounding box center [1523, 477] width 53 height 53
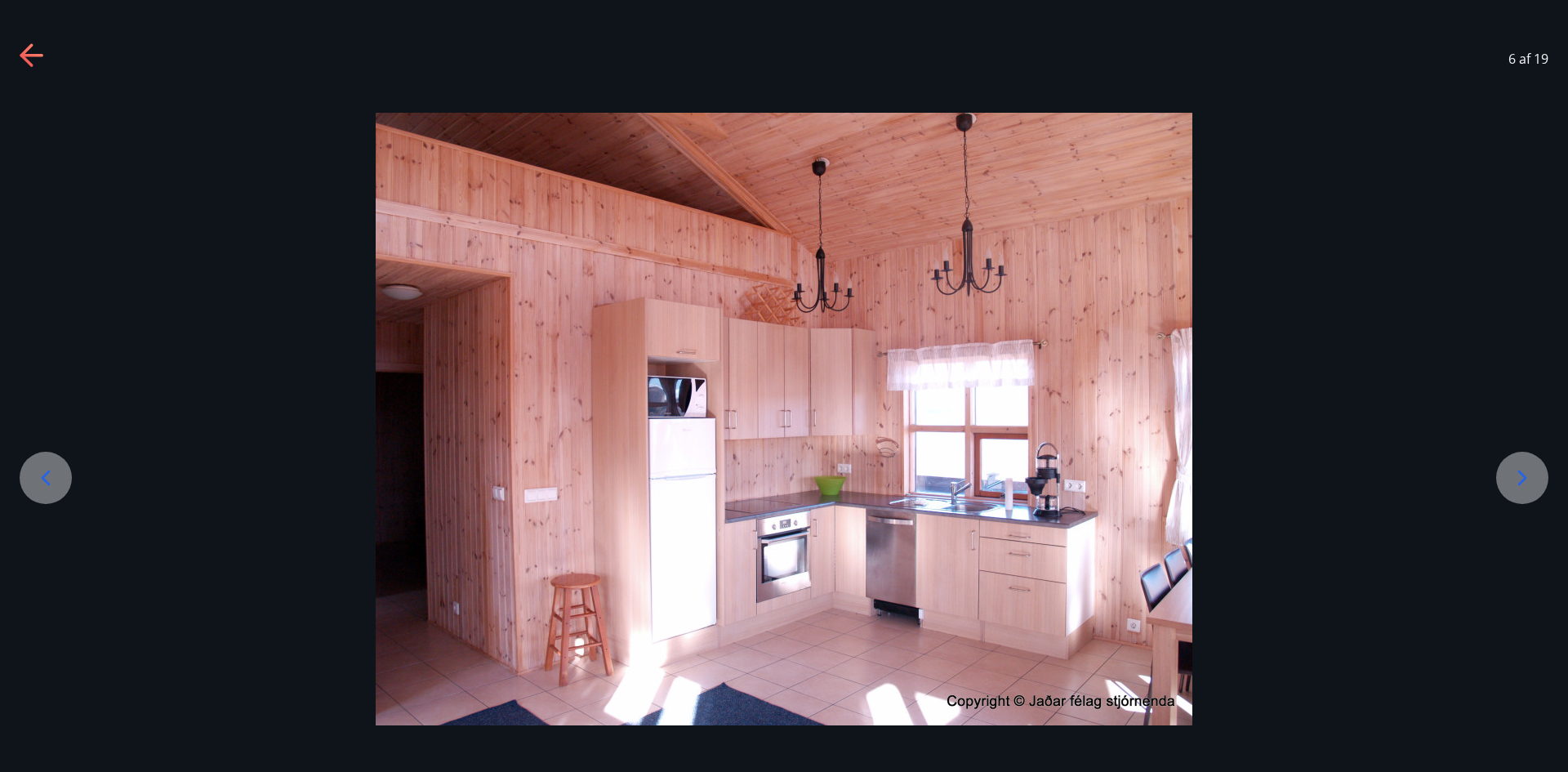
click at [1538, 483] on div at bounding box center [1523, 477] width 53 height 53
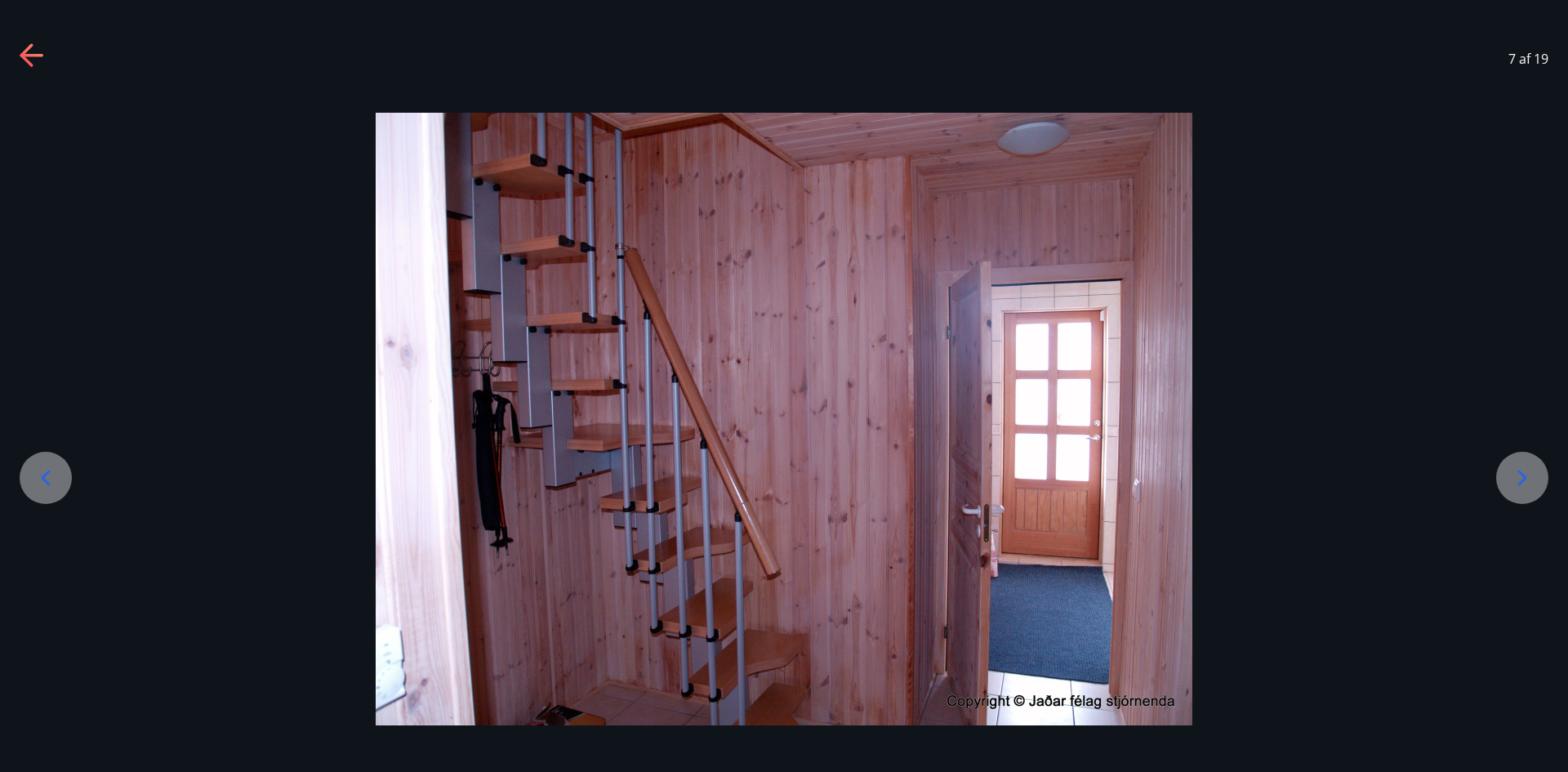
click at [1538, 483] on div at bounding box center [1523, 477] width 53 height 53
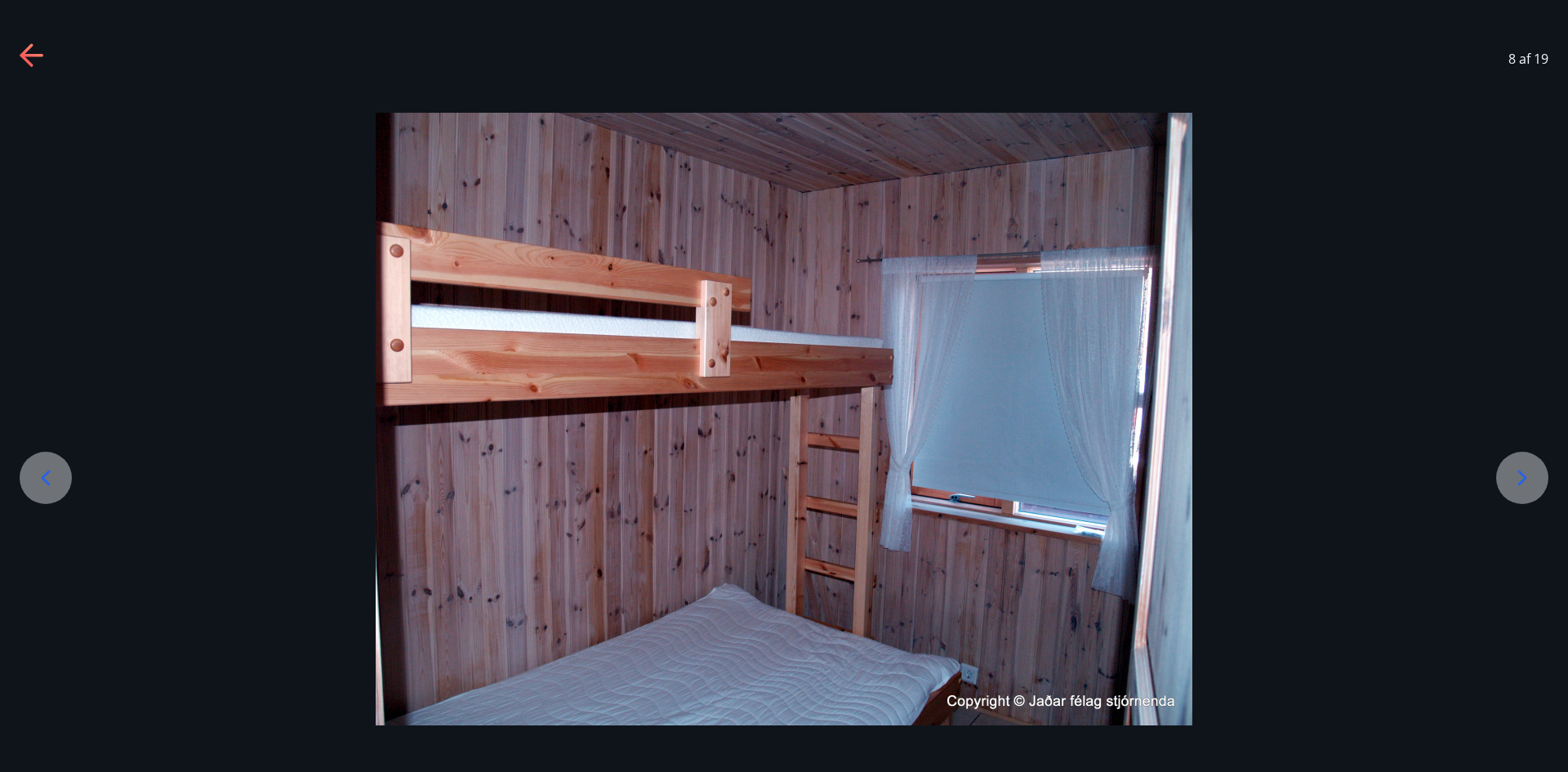
click at [1538, 483] on div at bounding box center [1523, 477] width 53 height 53
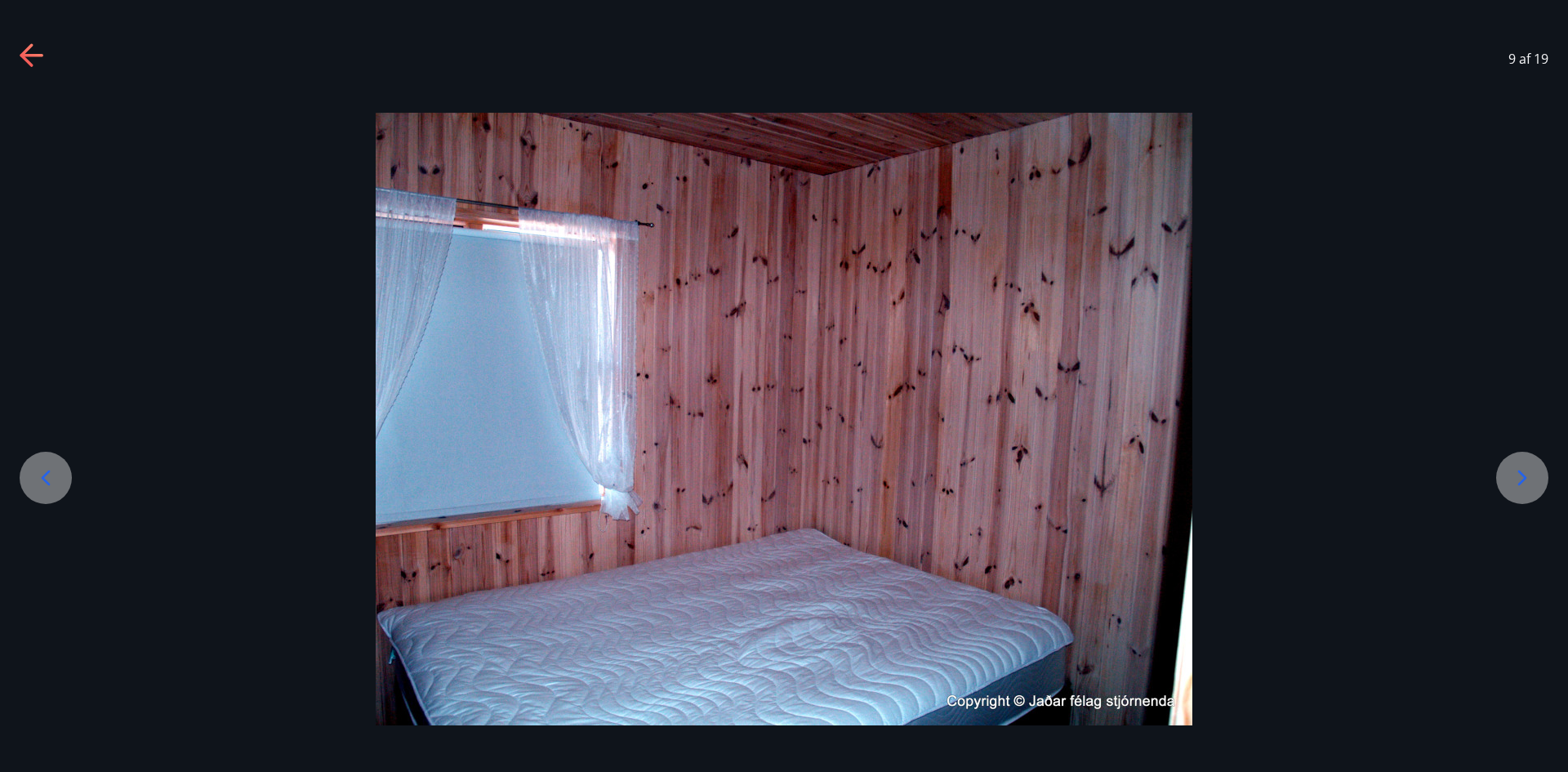
click at [1538, 483] on div at bounding box center [1523, 477] width 53 height 53
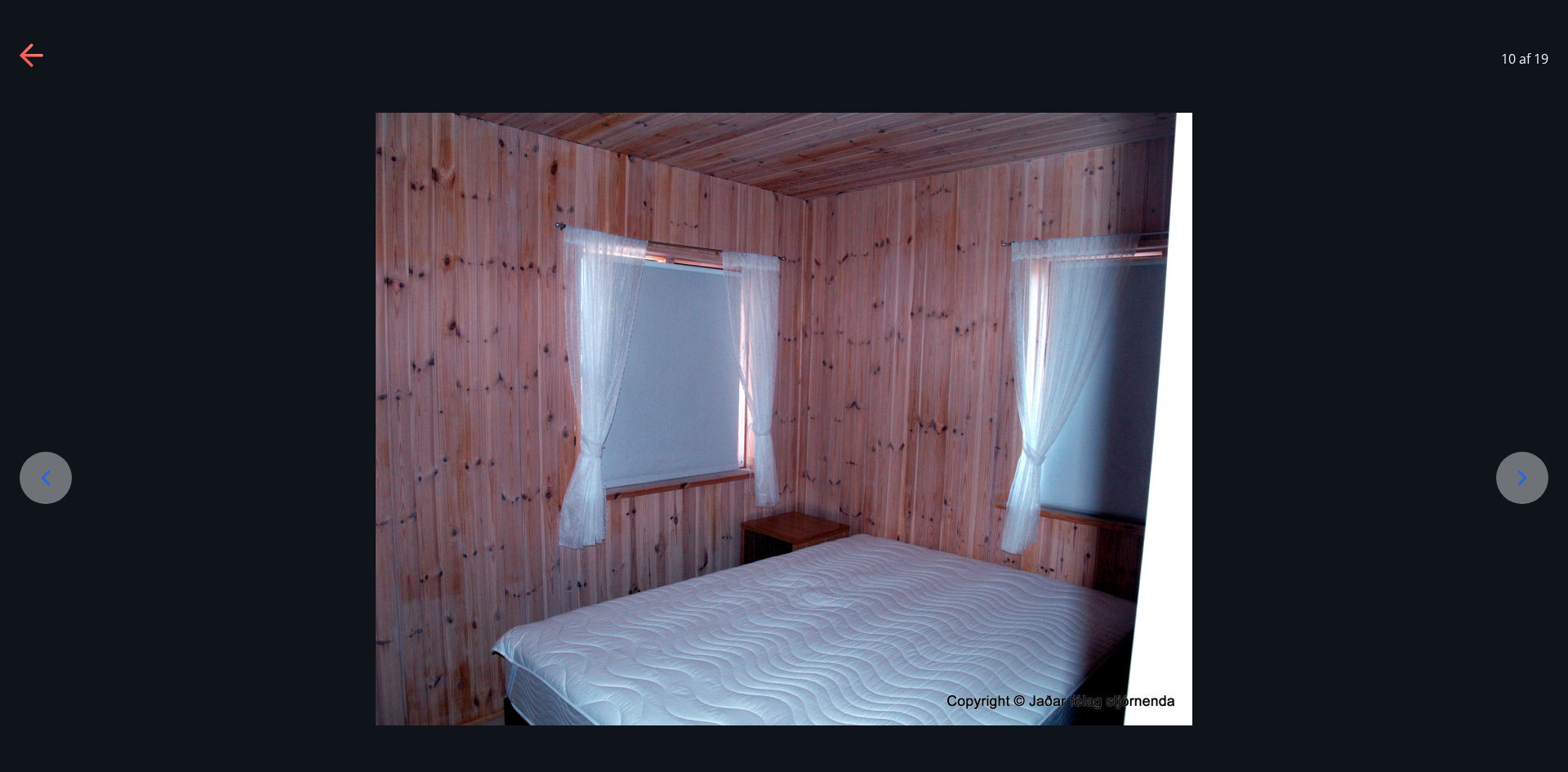
click at [1538, 483] on div at bounding box center [1523, 477] width 53 height 53
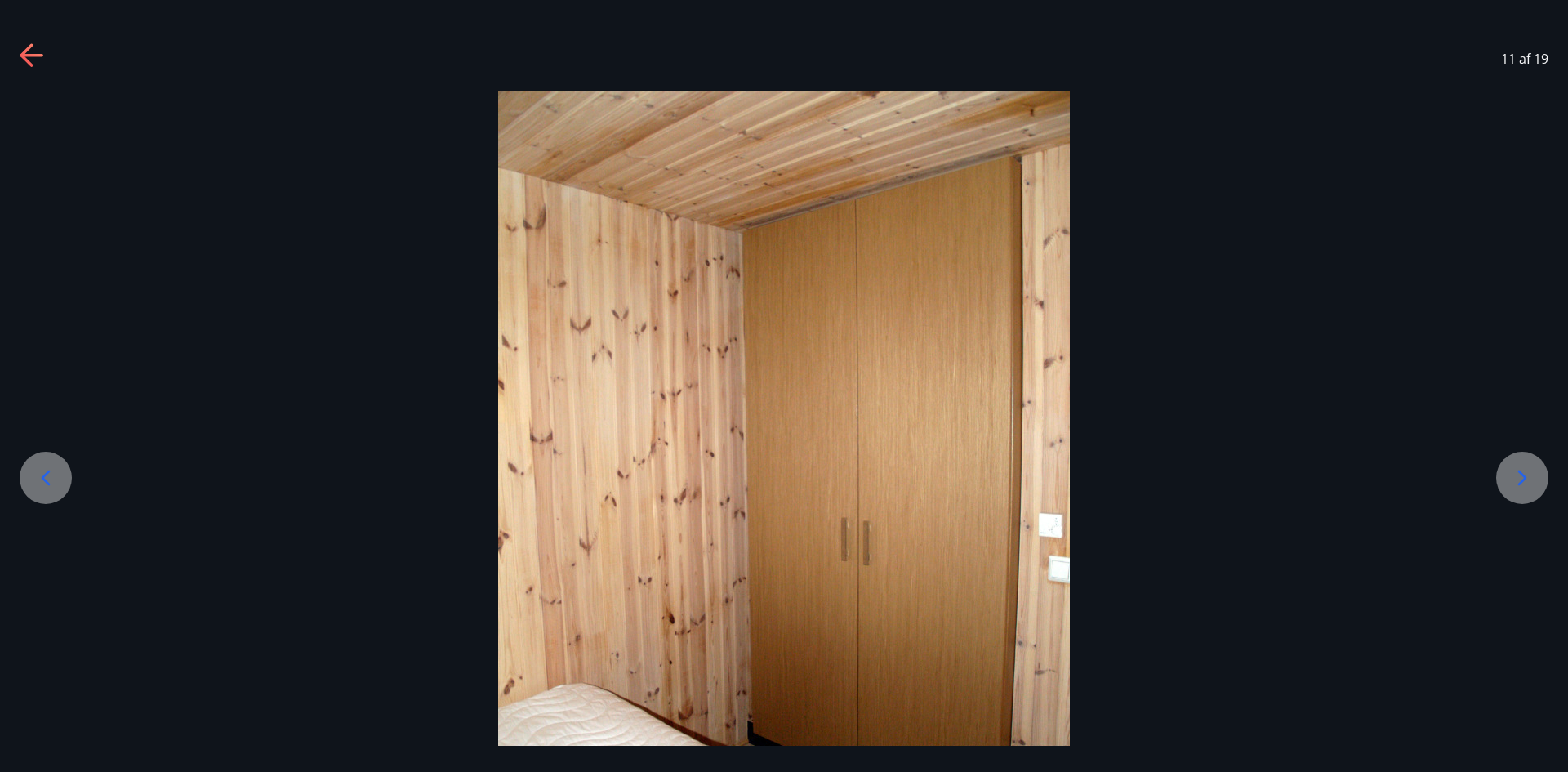
click at [1538, 483] on div at bounding box center [1523, 477] width 53 height 53
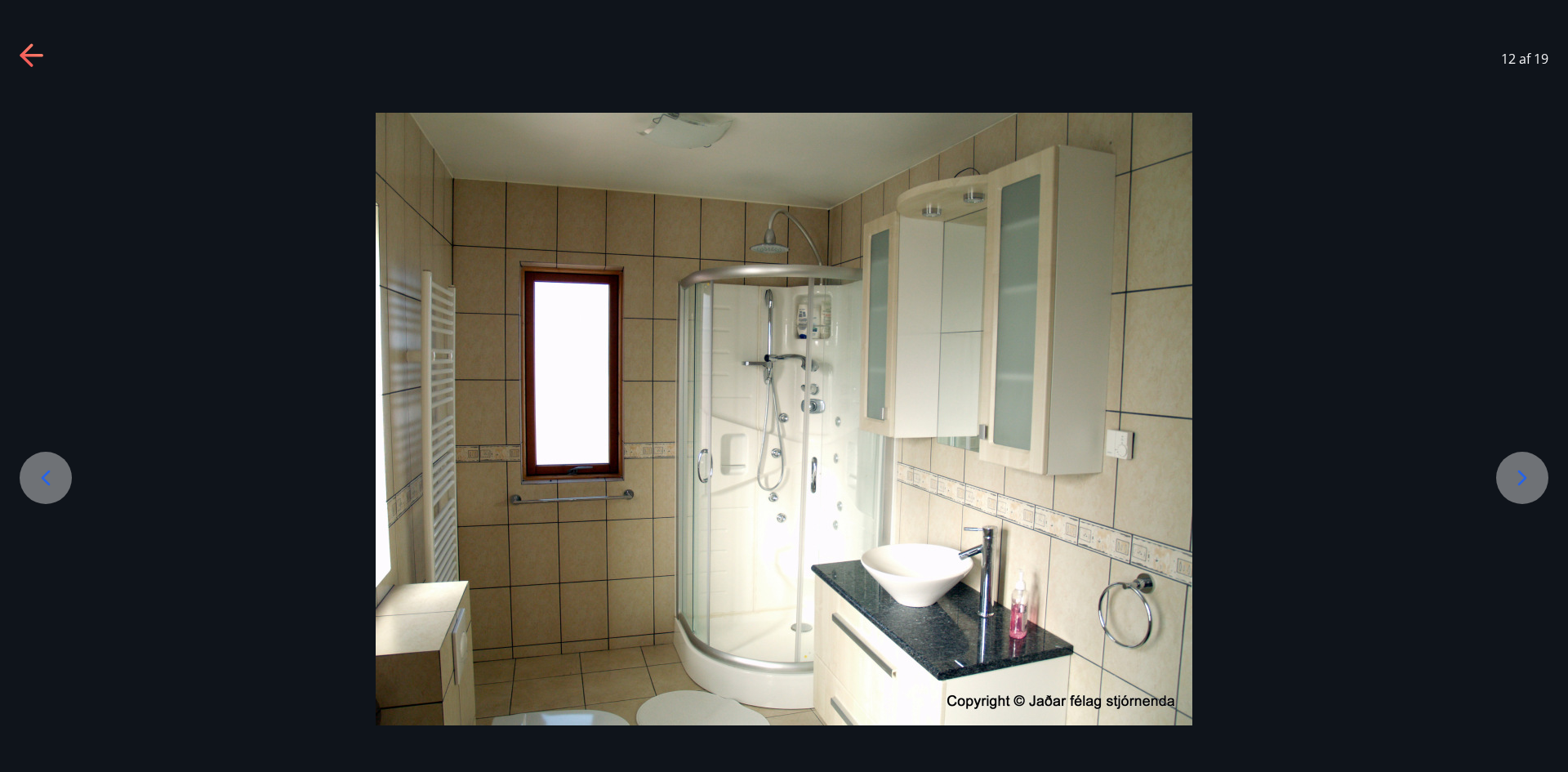
click at [1538, 483] on div at bounding box center [1523, 477] width 53 height 53
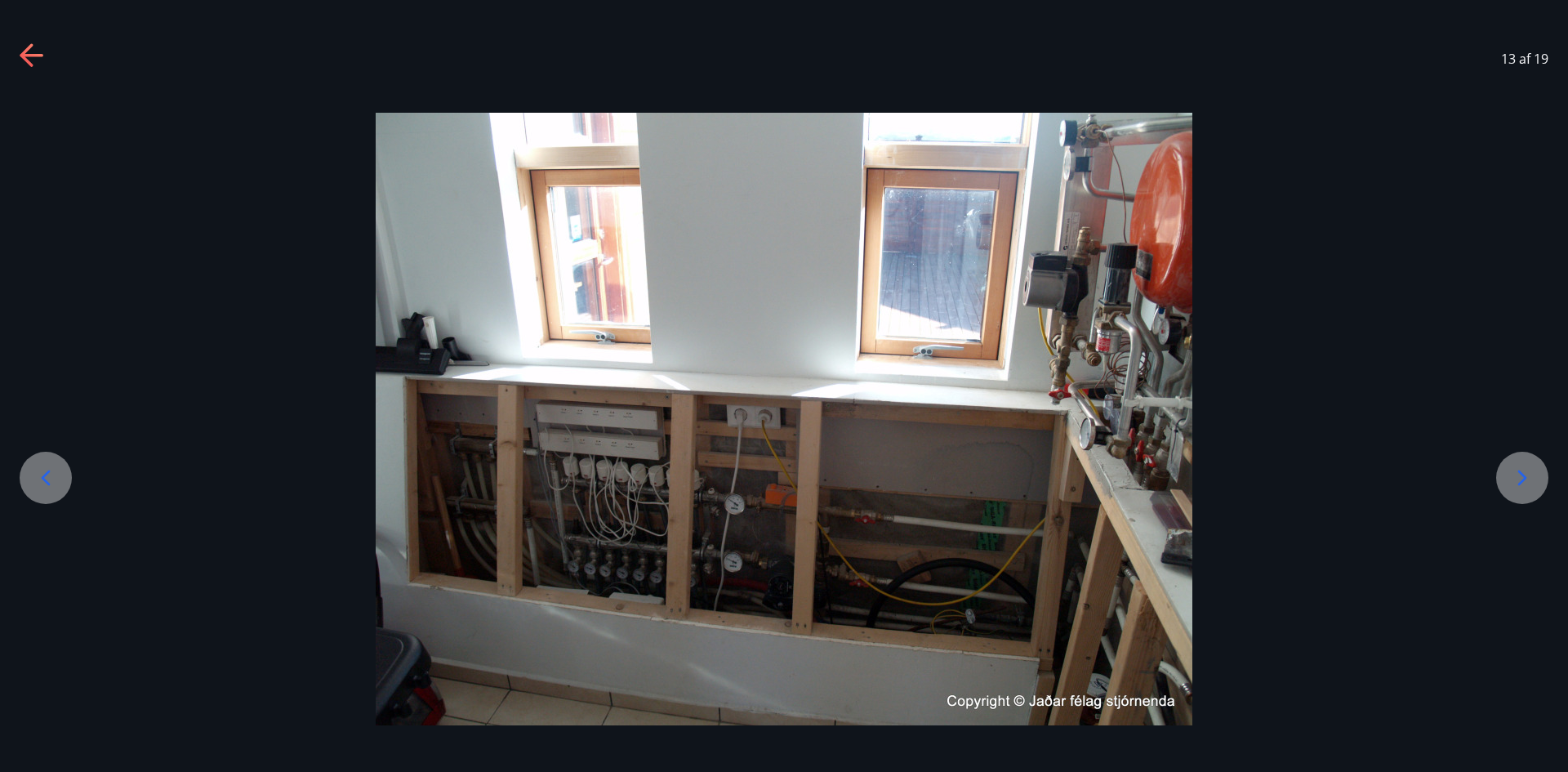
click at [1538, 483] on div at bounding box center [1523, 477] width 53 height 53
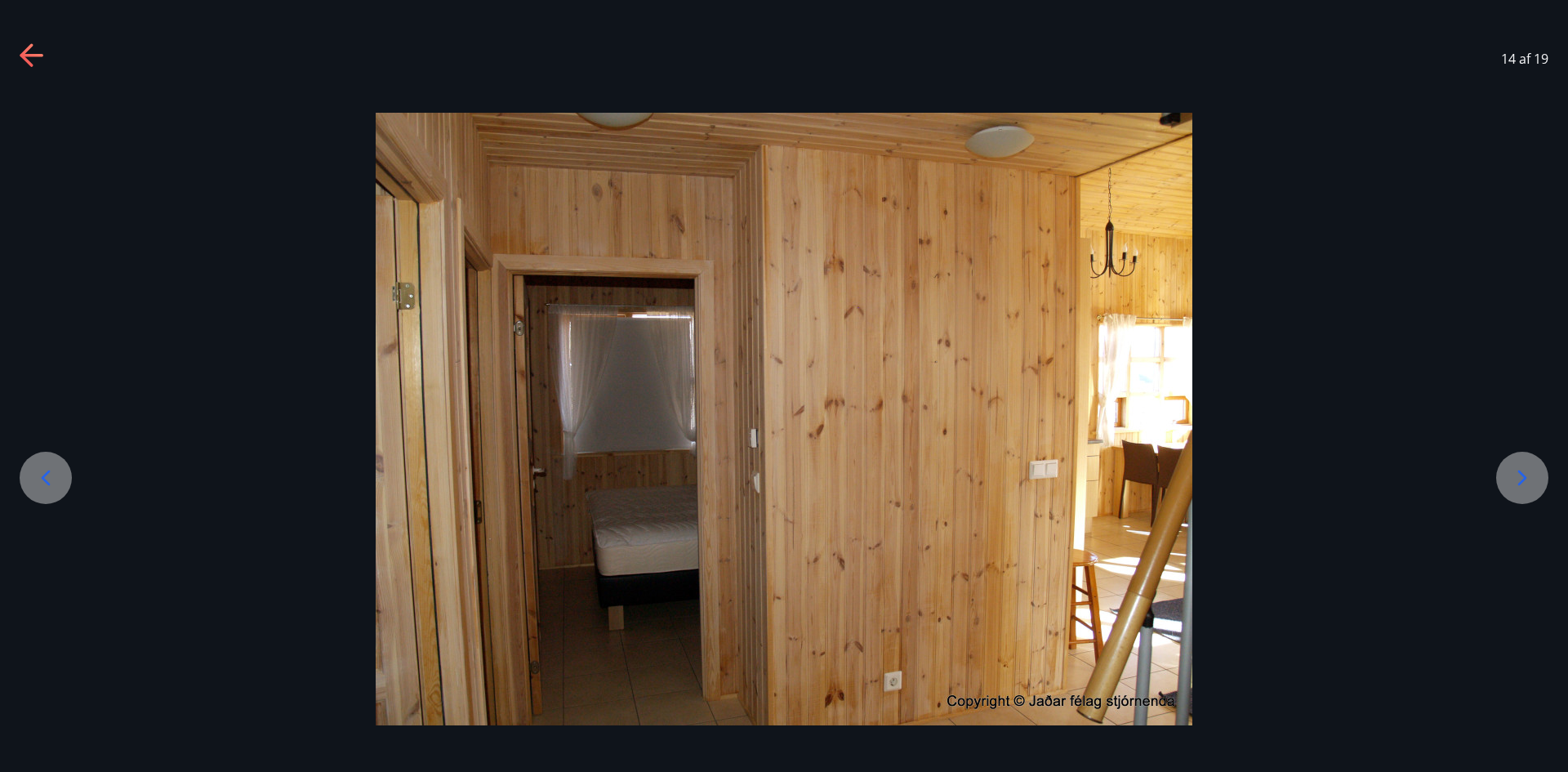
click at [1538, 483] on div at bounding box center [1523, 477] width 53 height 53
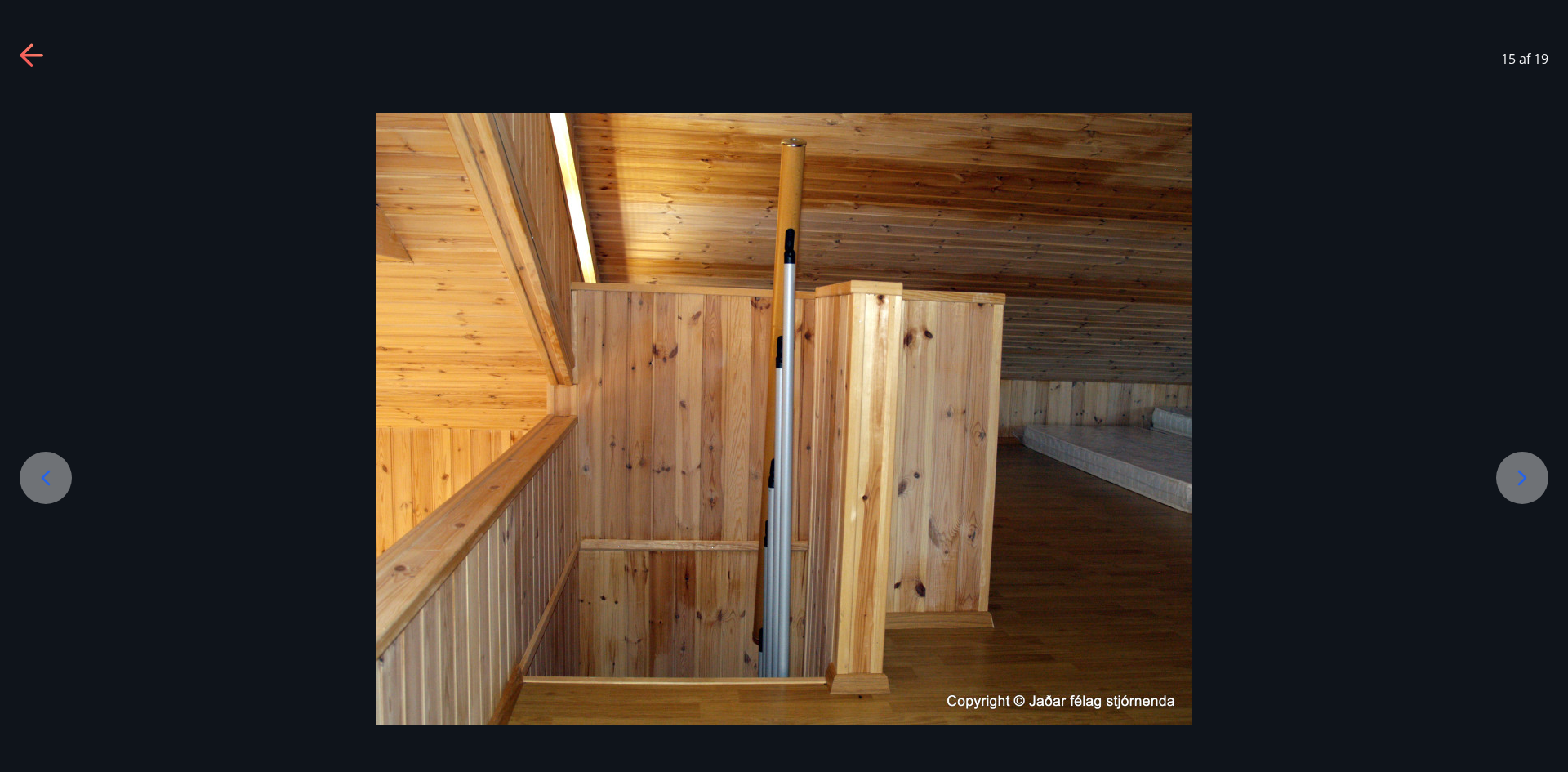
click at [1538, 483] on div at bounding box center [1523, 477] width 53 height 53
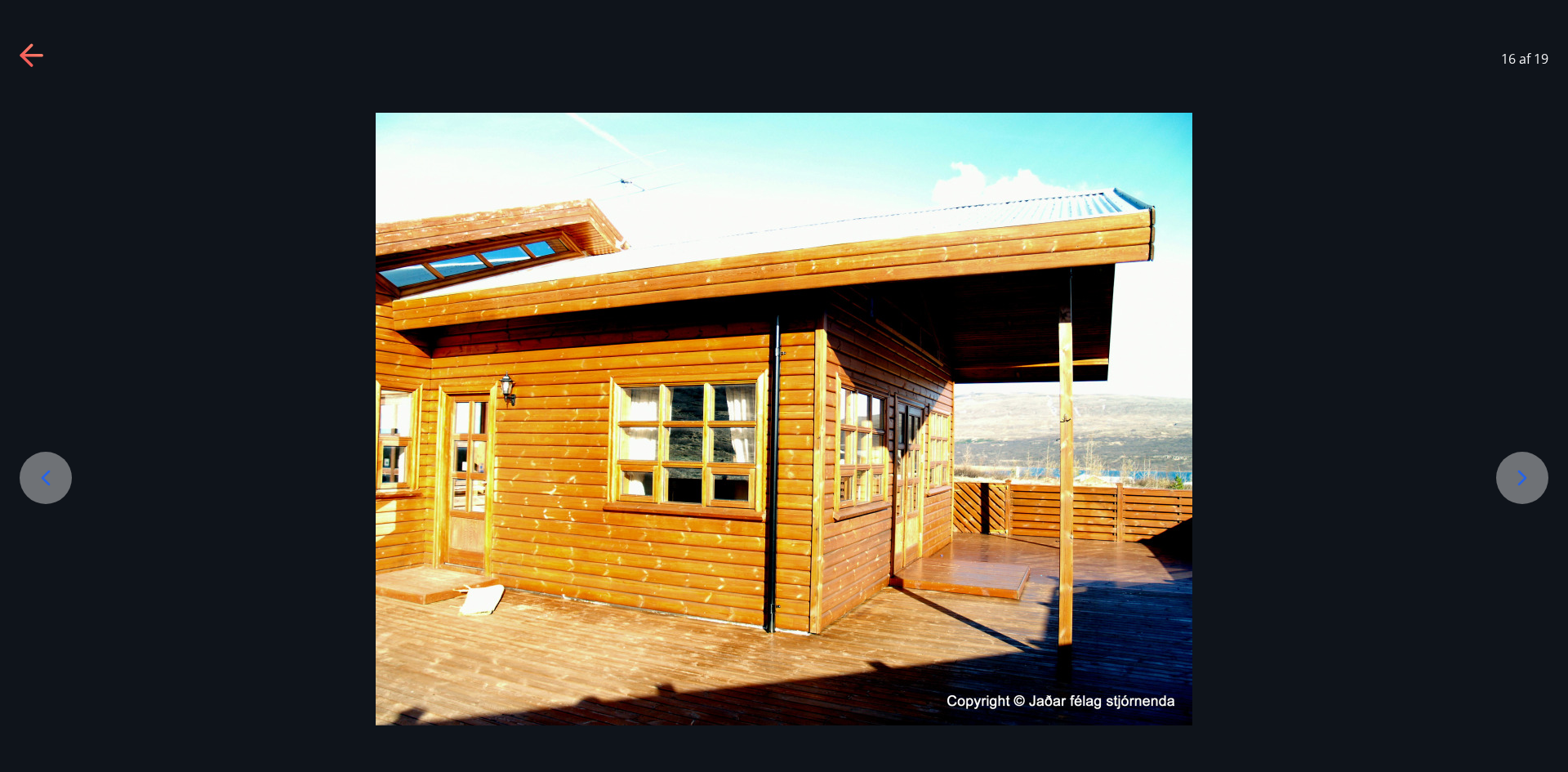
click at [48, 492] on div at bounding box center [45, 477] width 53 height 53
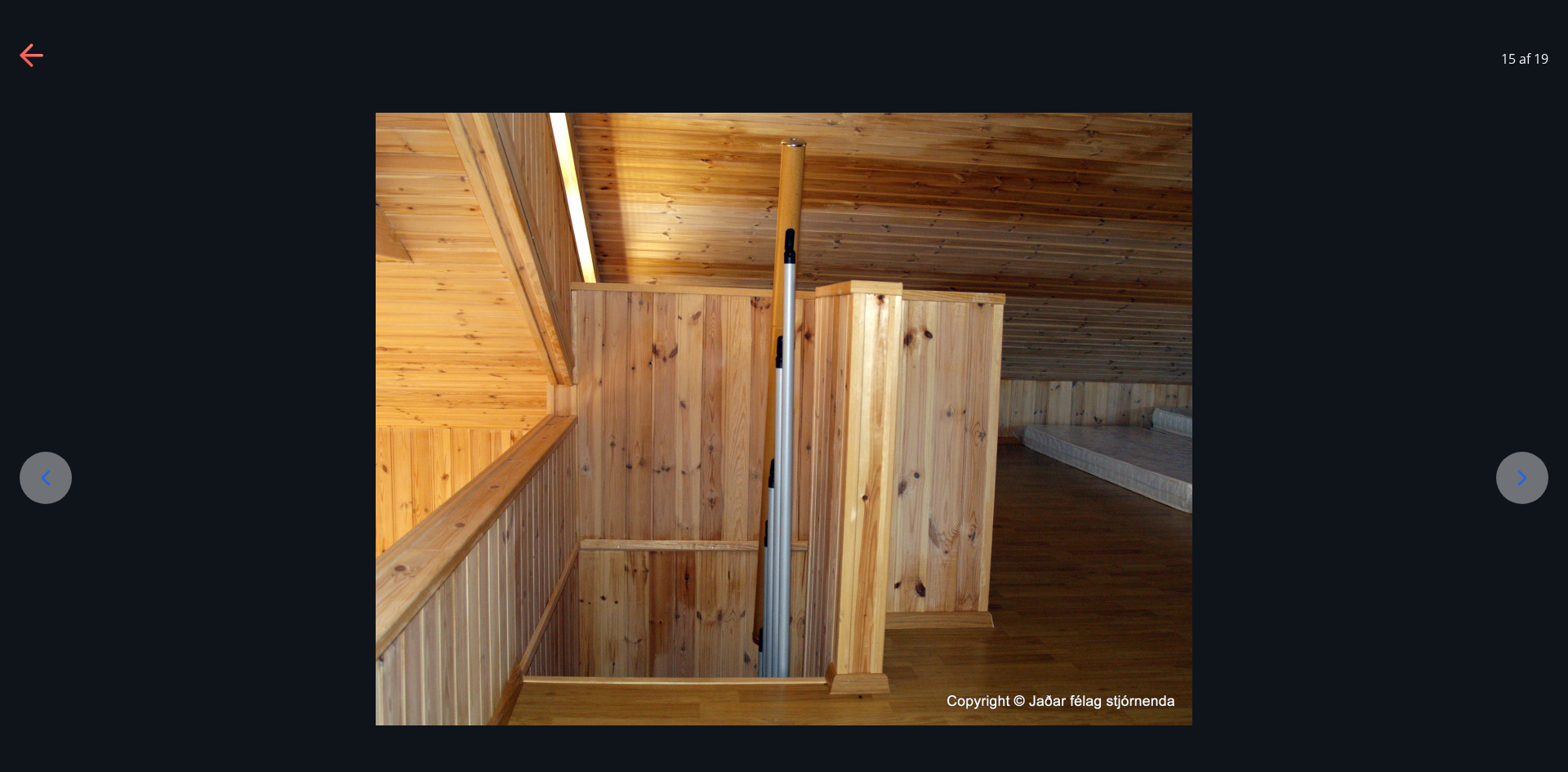
click at [21, 59] on icon at bounding box center [32, 56] width 26 height 26
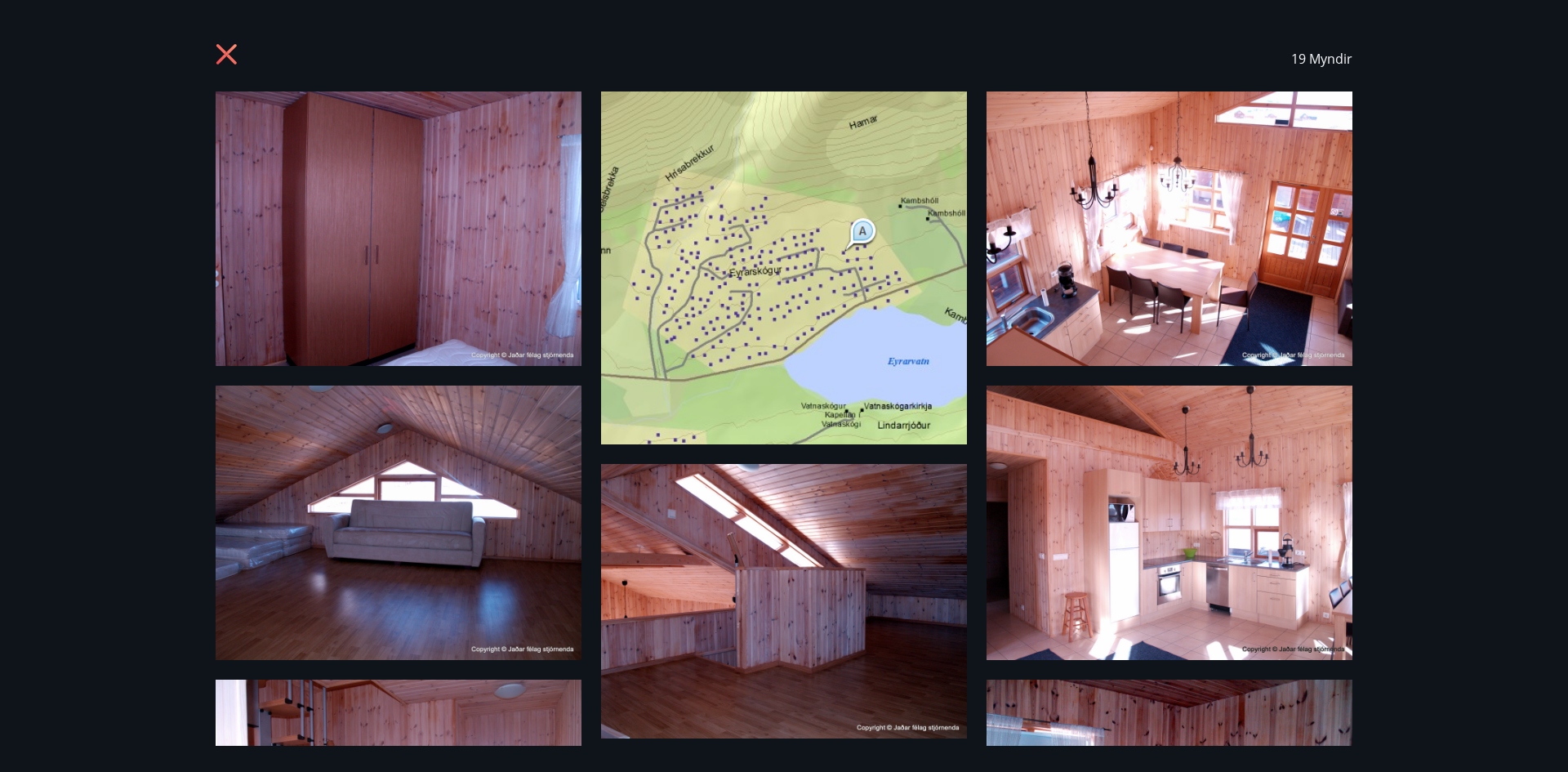
click at [215, 46] on div "19 Myndir" at bounding box center [784, 58] width 1177 height 66
click at [223, 52] on icon at bounding box center [227, 55] width 20 height 20
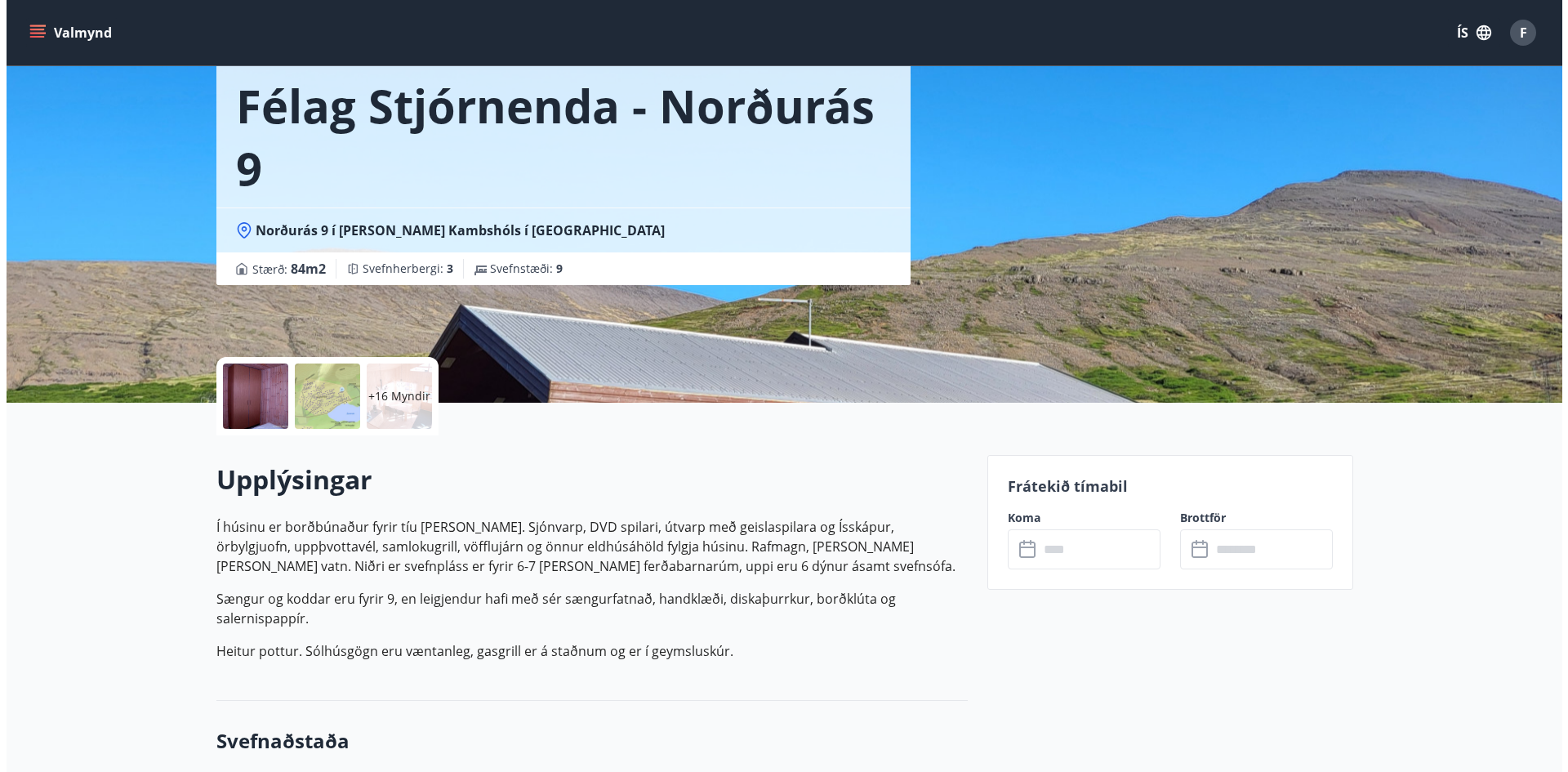
scroll to position [164, 0]
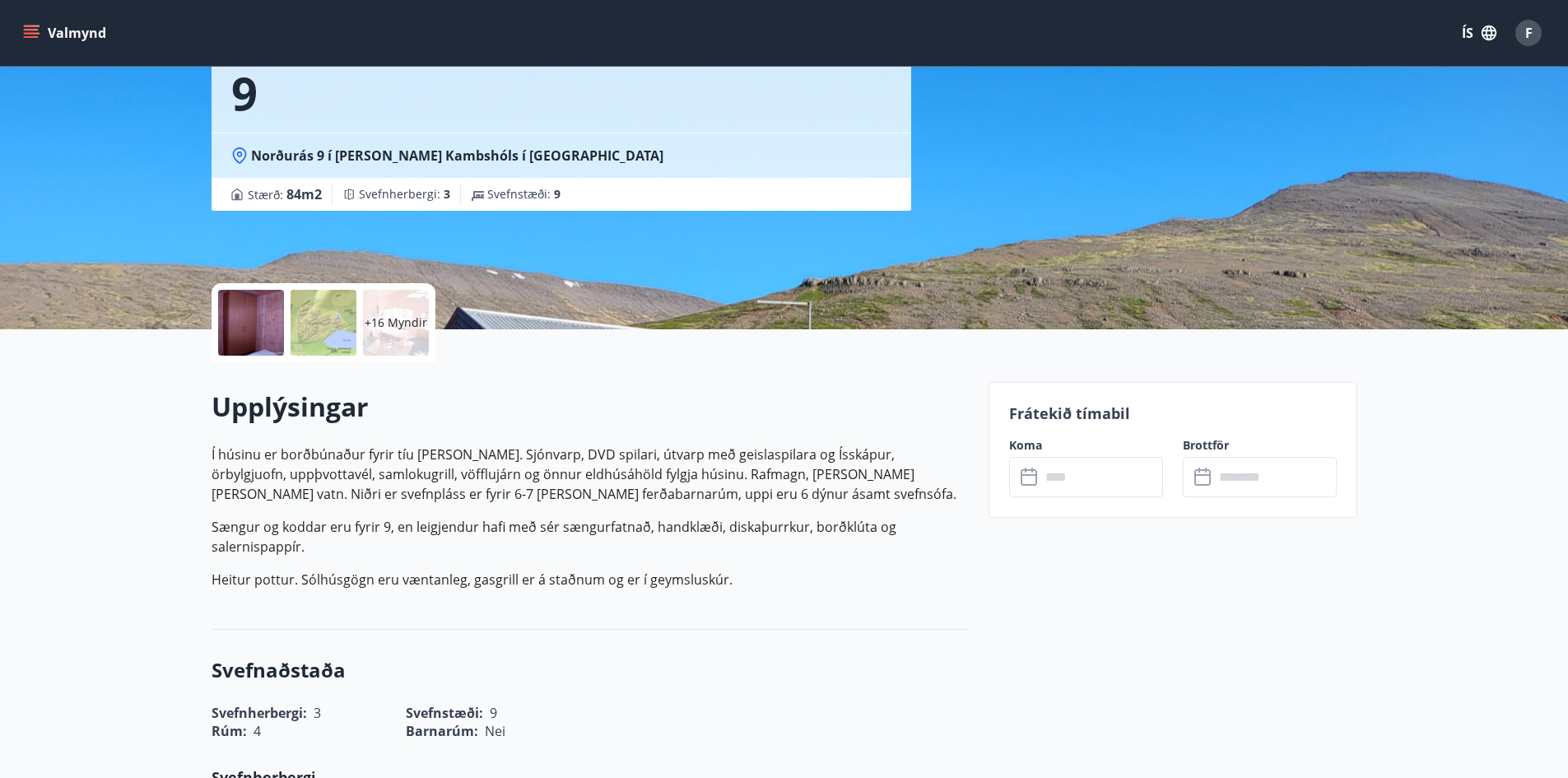
click at [535, 259] on div "Félag Stjórnenda - Norðurás 9 Norðurás 9 í landi Kambshóls í Svínadal Stærð : 8…" at bounding box center [593, 82] width 763 height 494
click at [241, 330] on div at bounding box center [251, 322] width 66 height 66
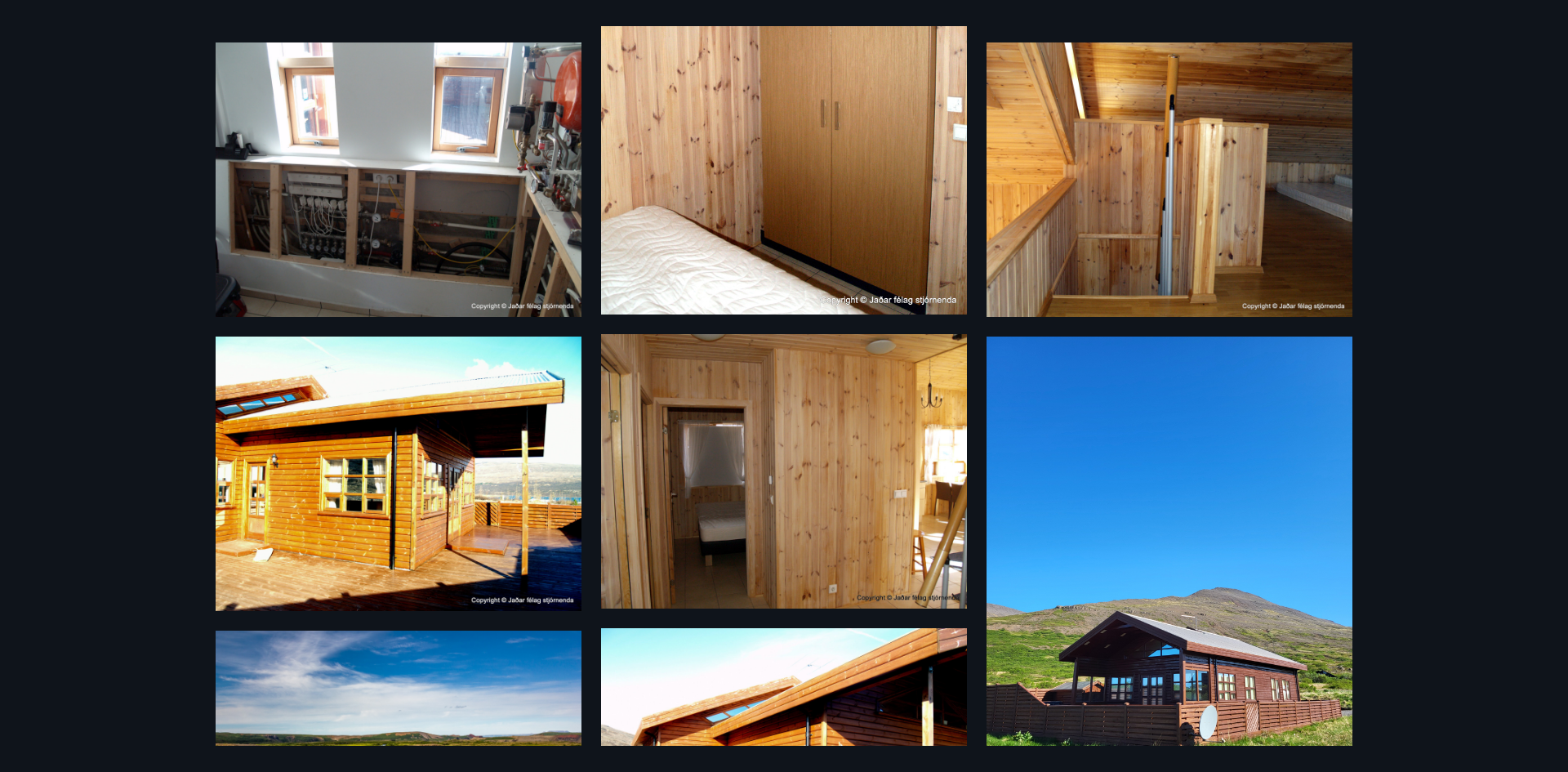
scroll to position [1386, 0]
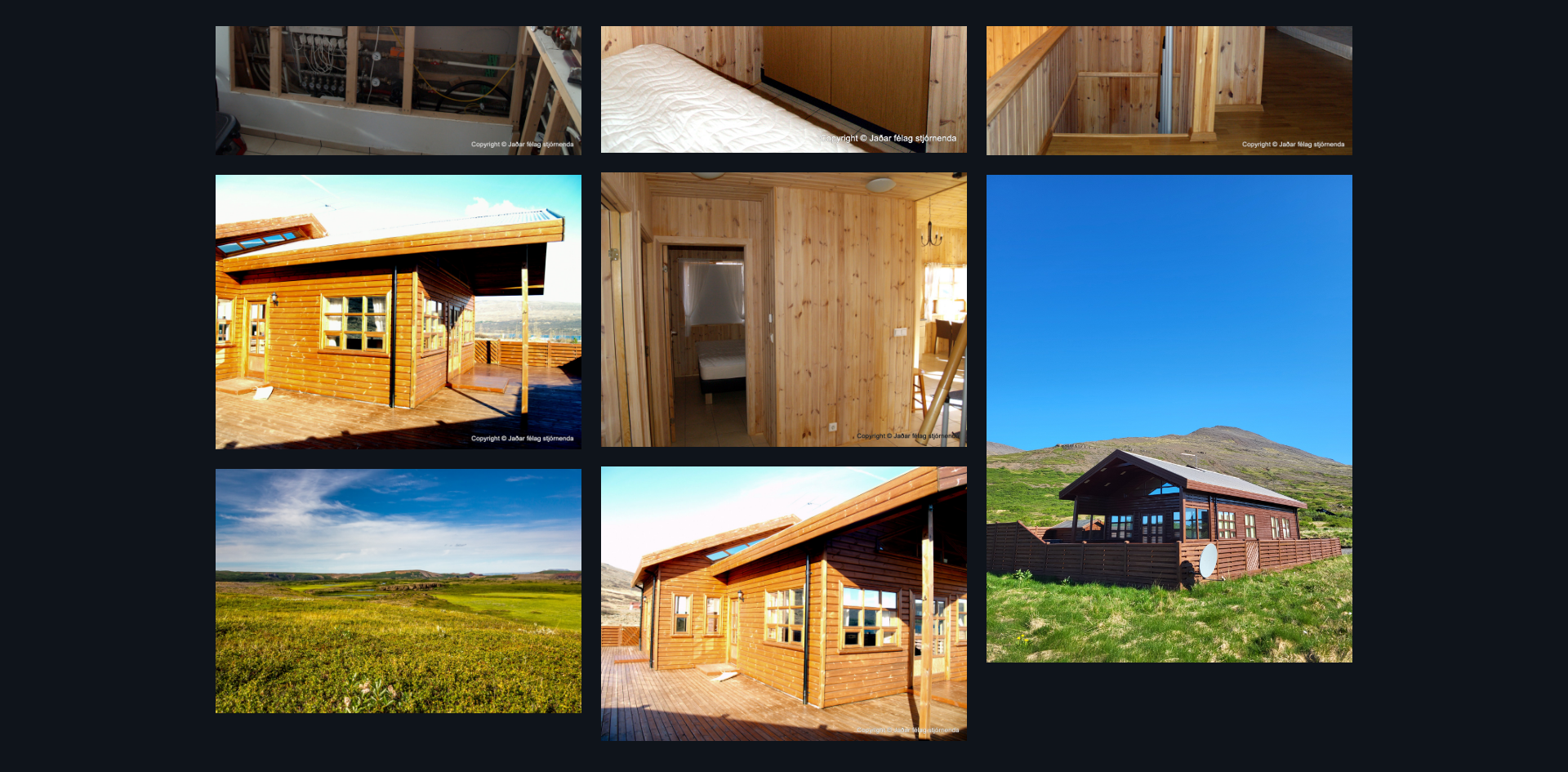
click at [513, 379] on img at bounding box center [399, 312] width 366 height 275
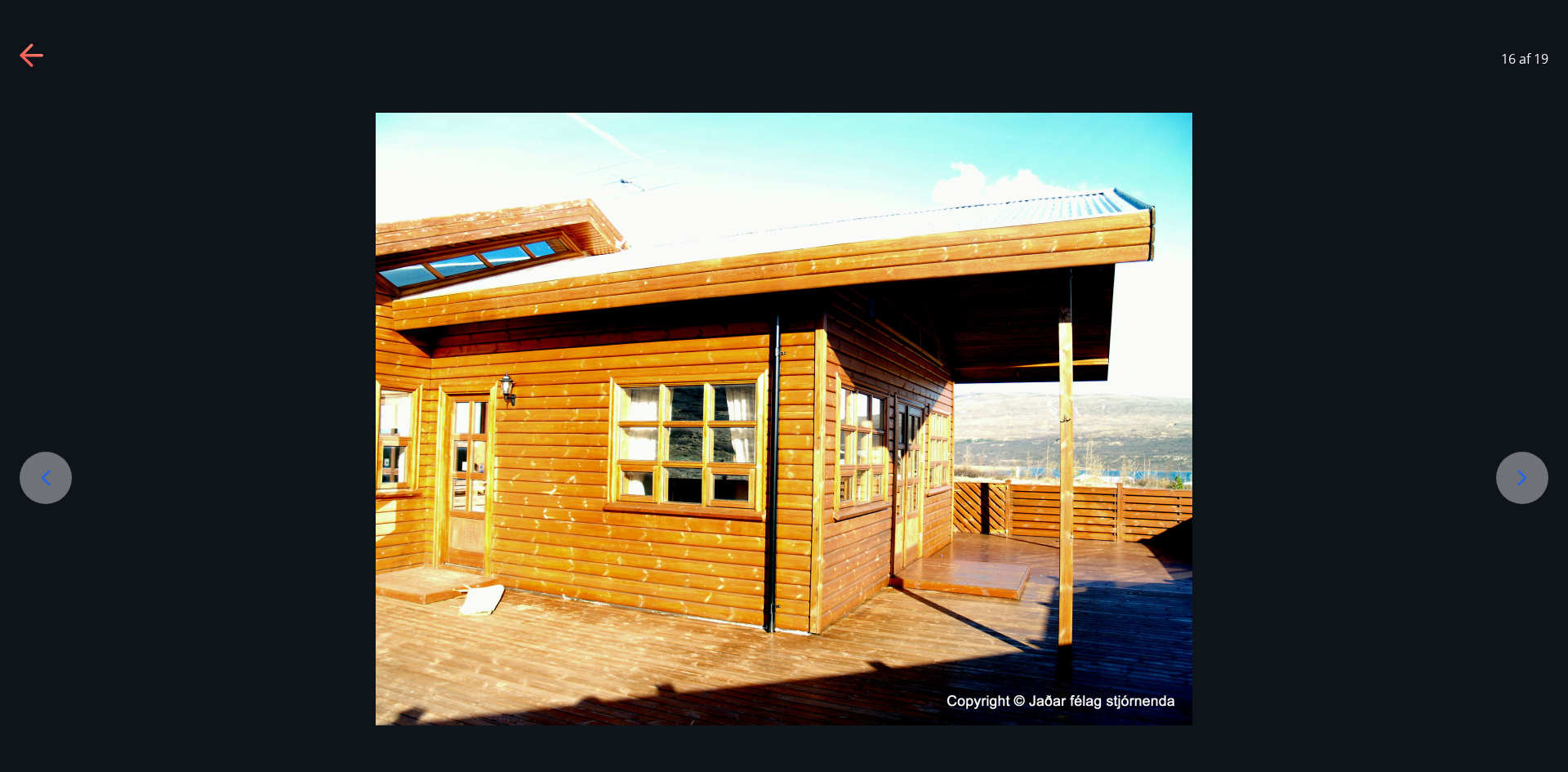
click at [1530, 484] on icon at bounding box center [1523, 477] width 26 height 26
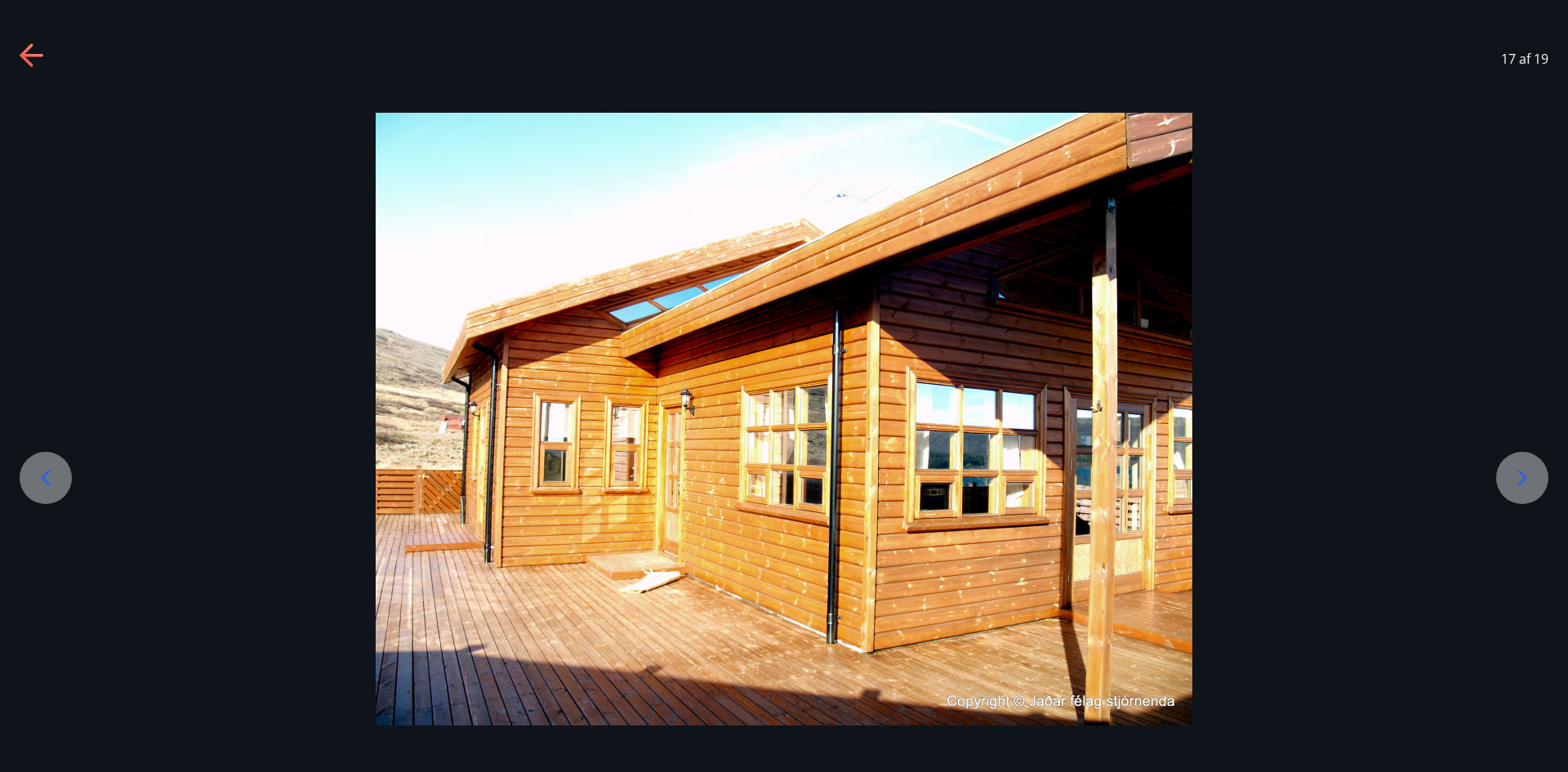
click at [1530, 484] on icon at bounding box center [1523, 477] width 26 height 26
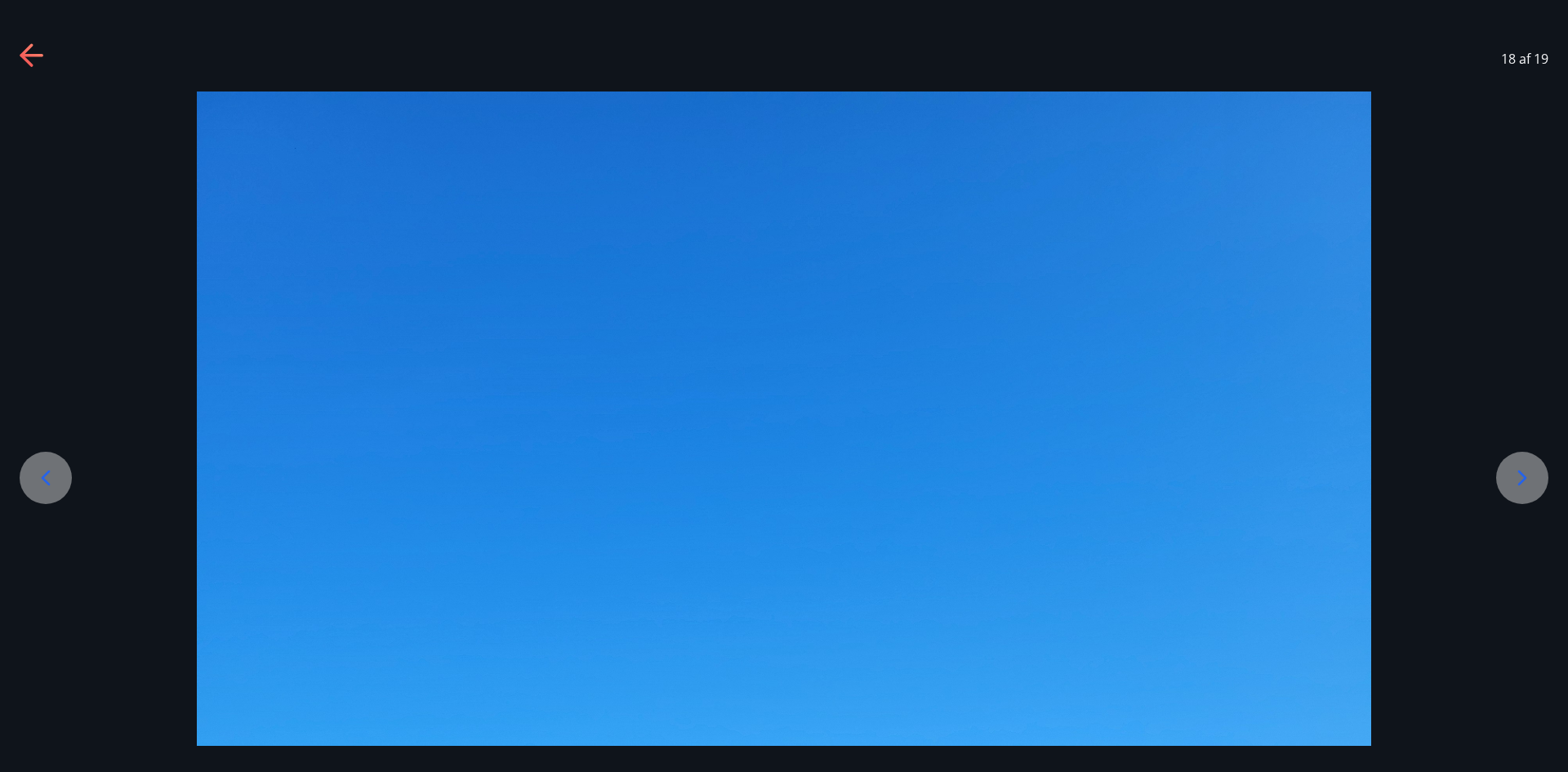
click at [1530, 484] on icon at bounding box center [1523, 477] width 26 height 26
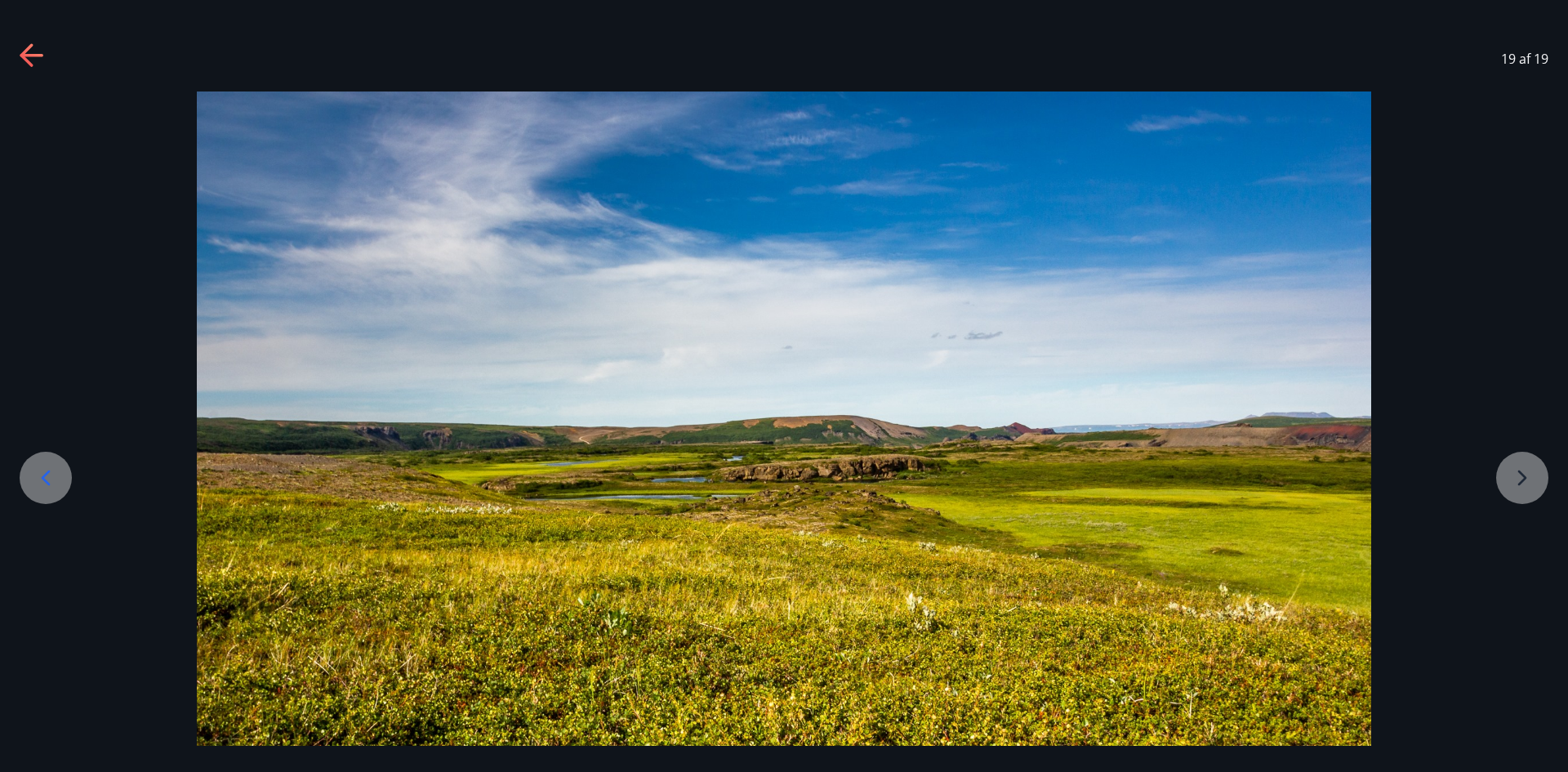
click at [1530, 484] on div at bounding box center [784, 483] width 1568 height 782
click at [50, 476] on icon at bounding box center [45, 477] width 26 height 26
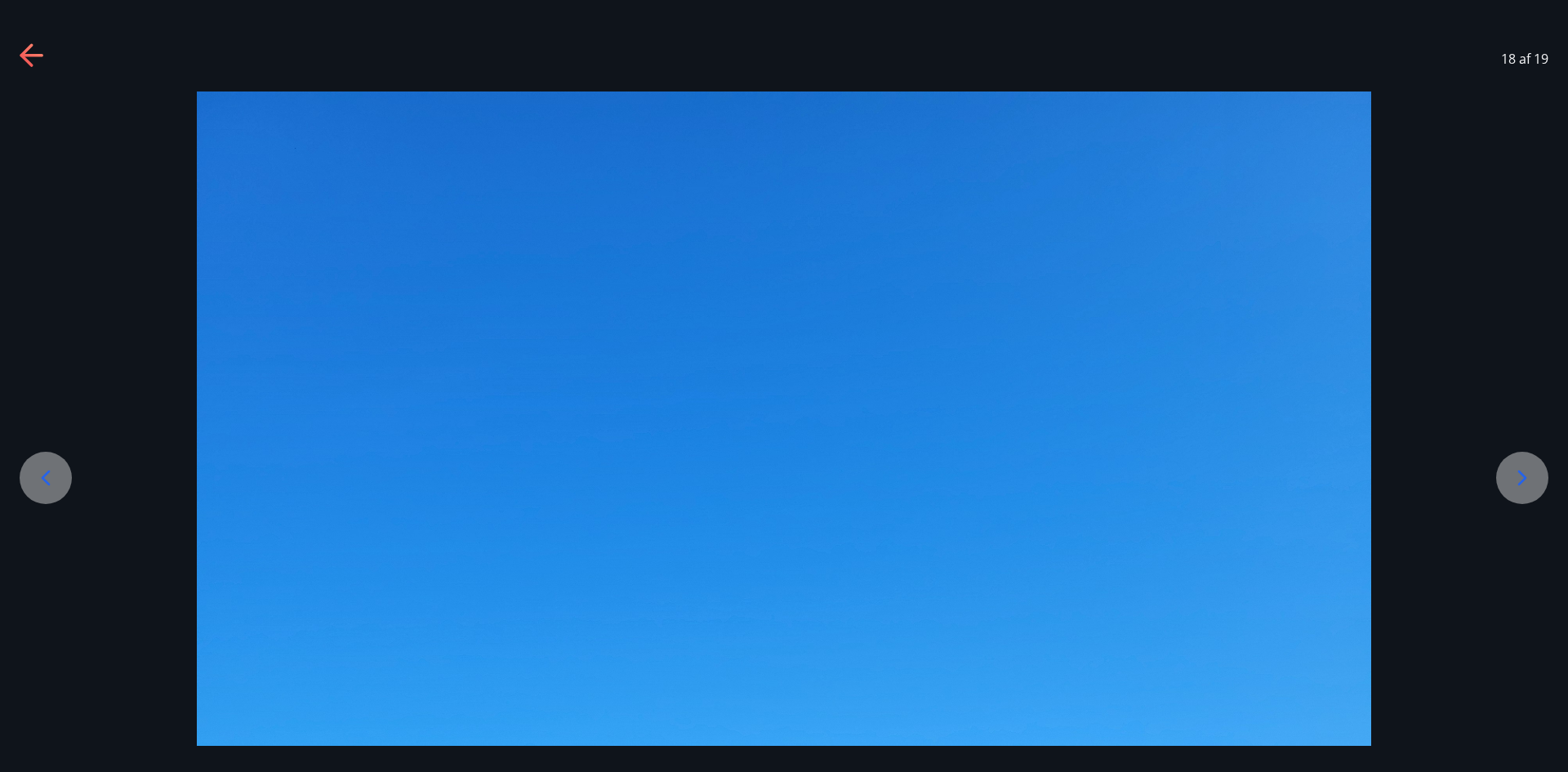
click at [50, 476] on icon at bounding box center [45, 477] width 26 height 26
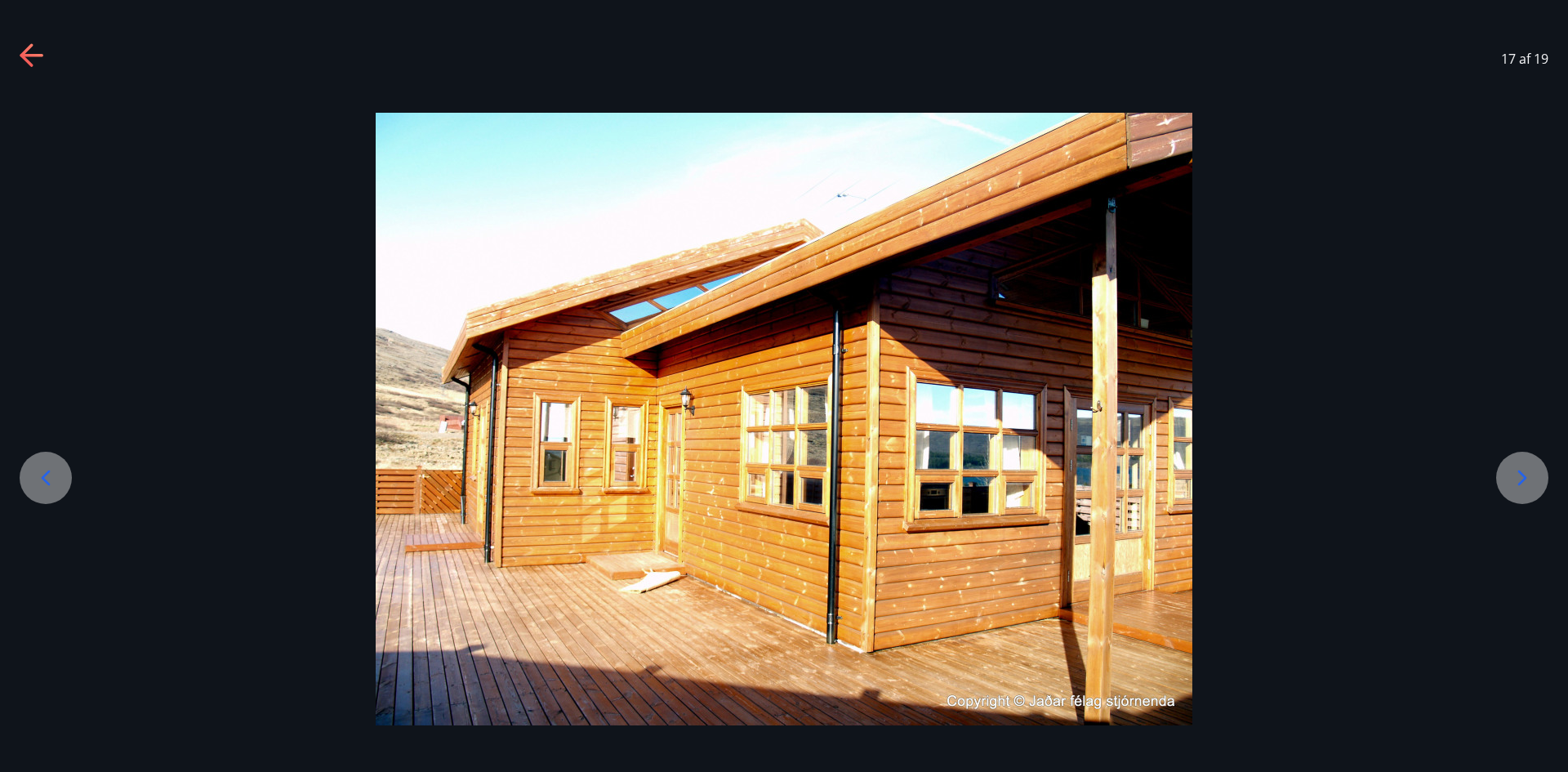
click at [50, 476] on icon at bounding box center [45, 477] width 26 height 26
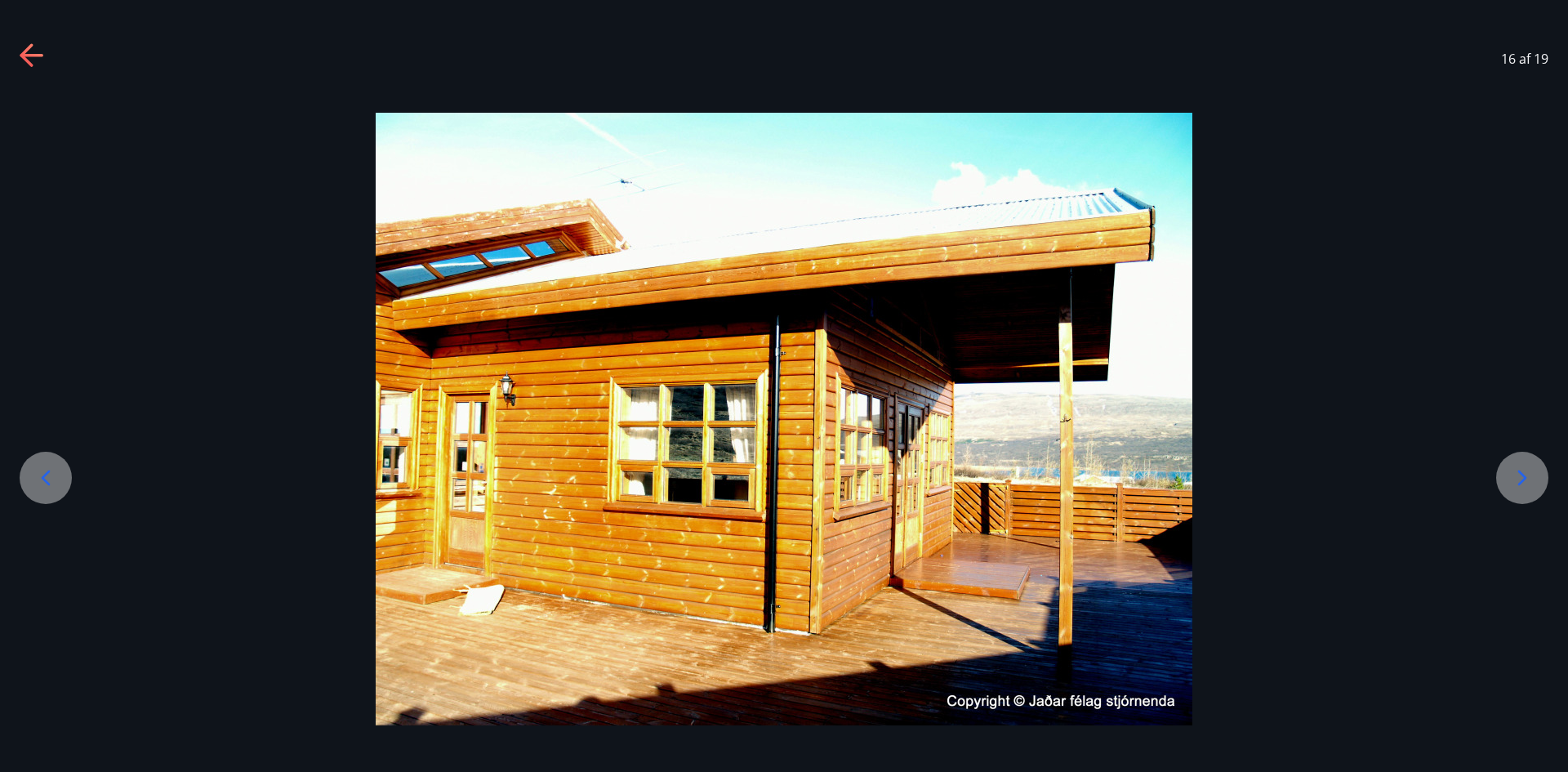
click at [52, 474] on icon at bounding box center [45, 477] width 26 height 26
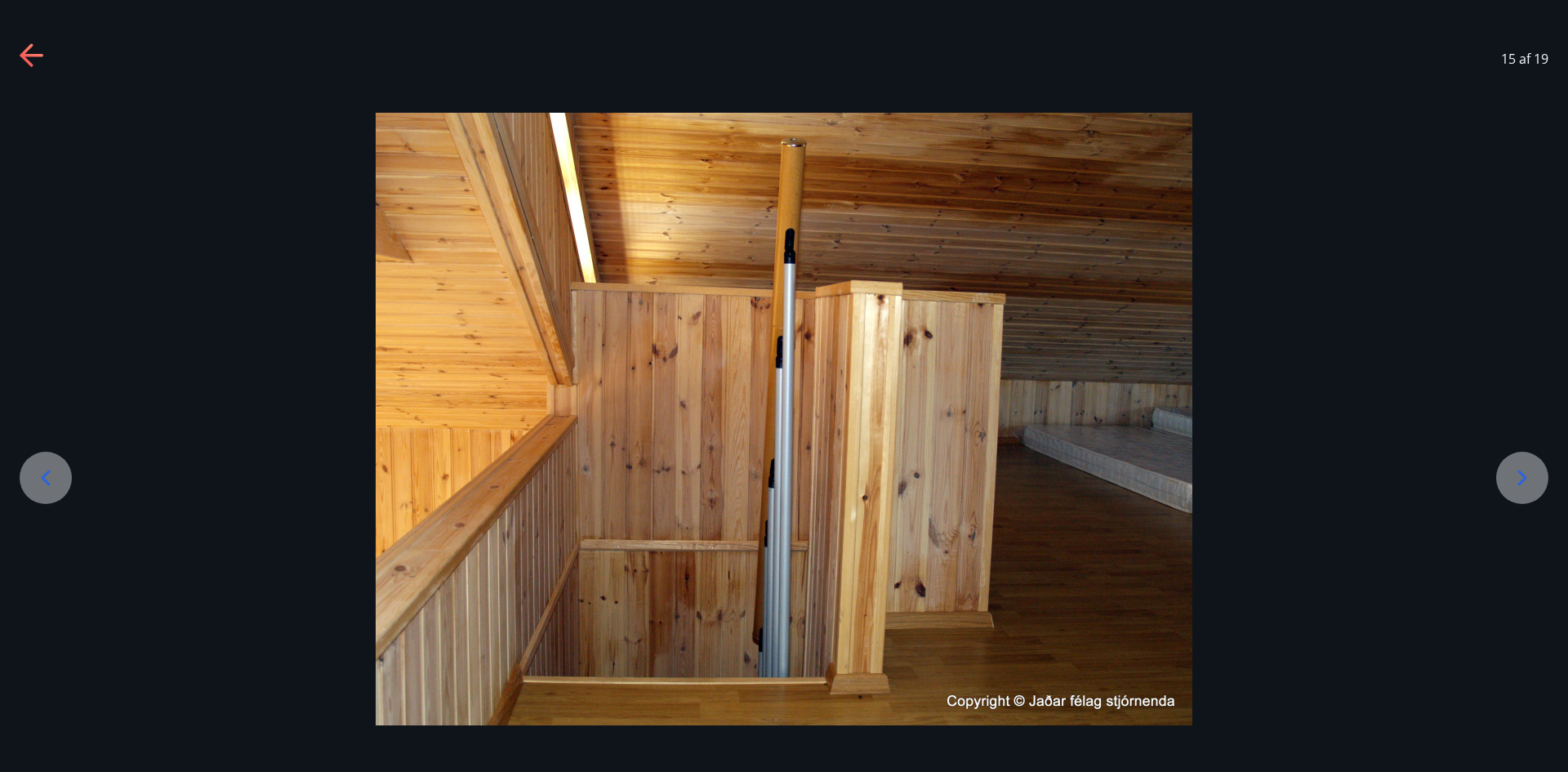
click at [52, 472] on icon at bounding box center [45, 477] width 26 height 26
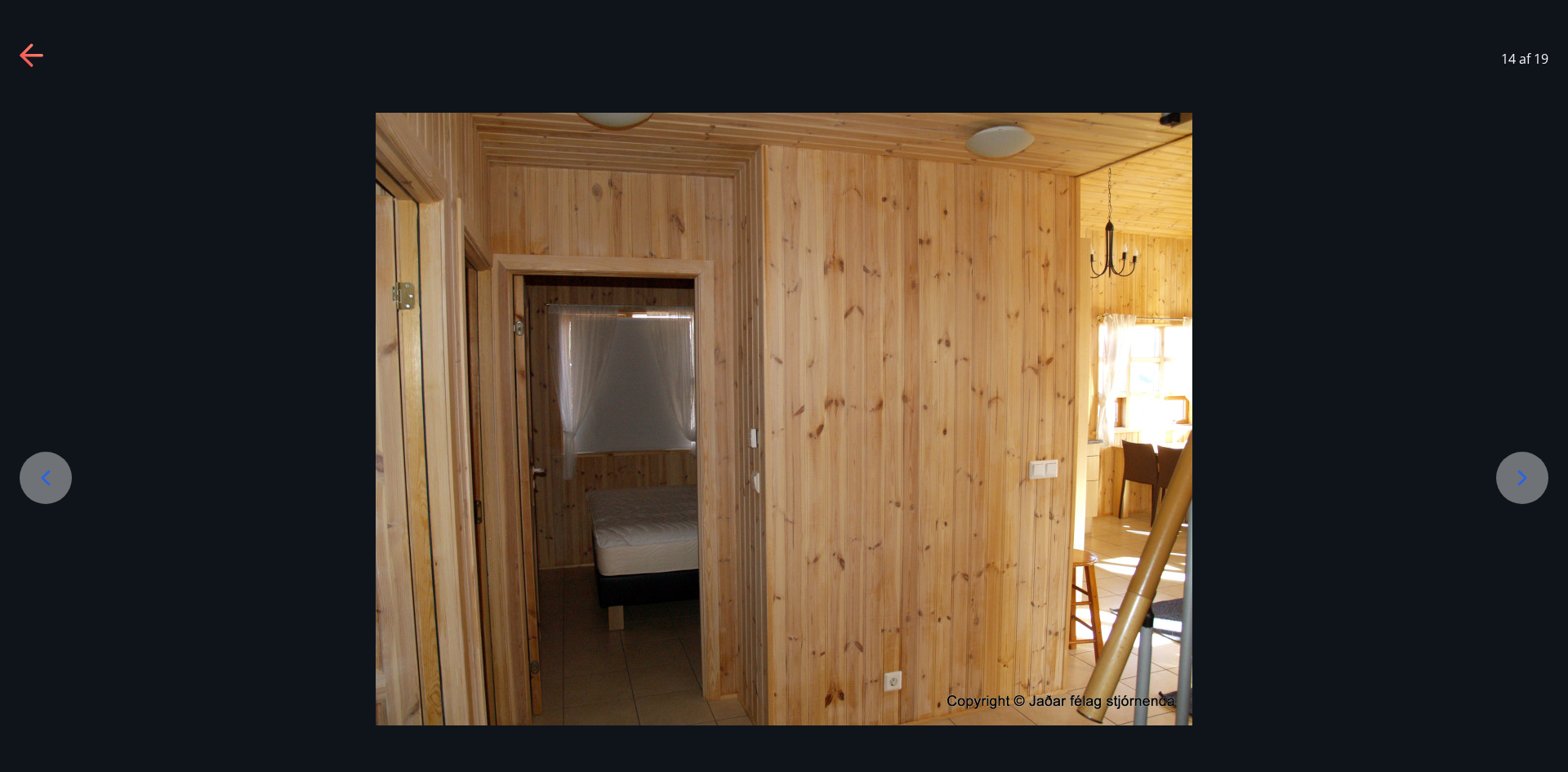
click at [52, 472] on icon at bounding box center [45, 477] width 26 height 26
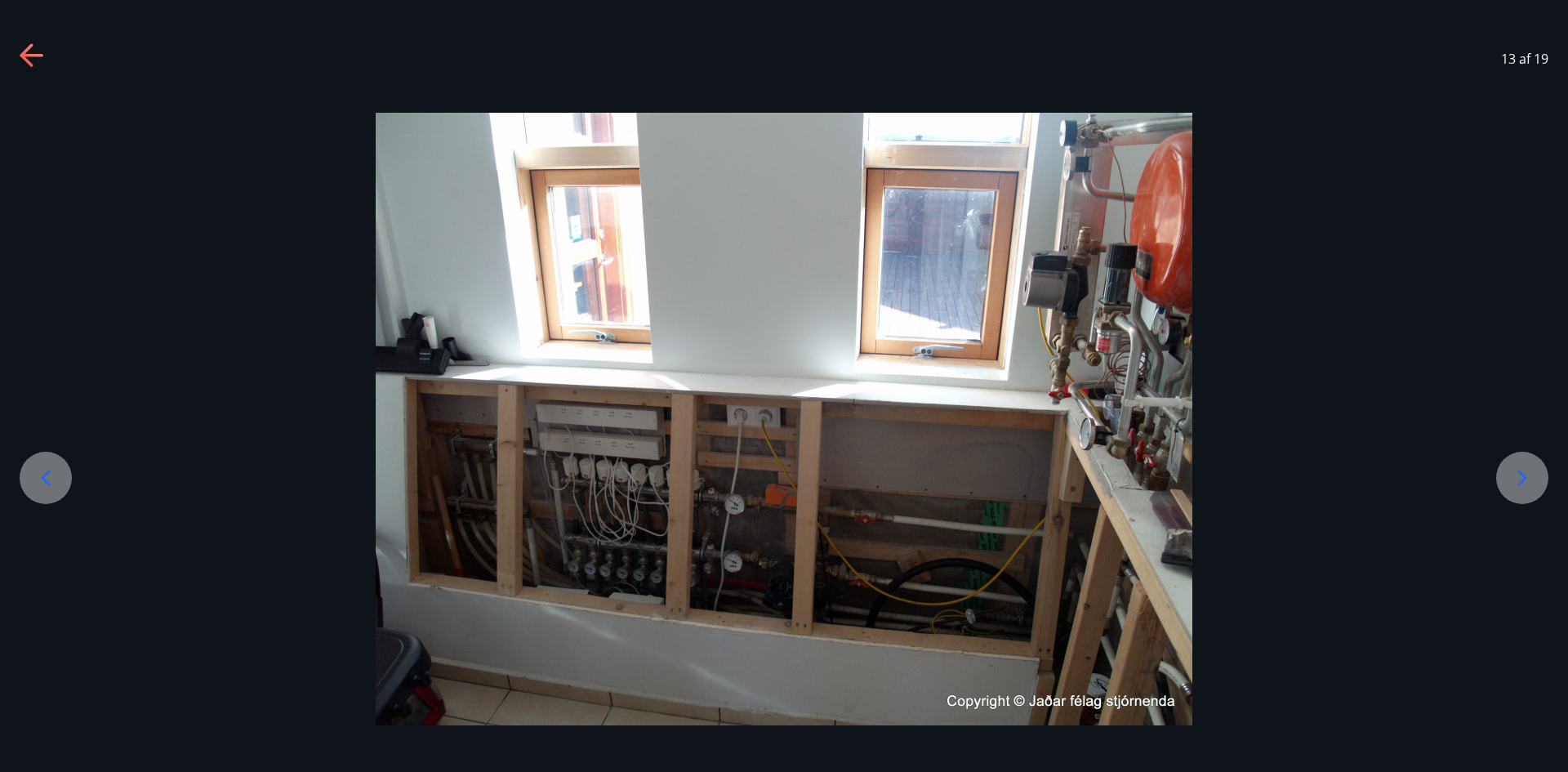
click at [52, 472] on icon at bounding box center [45, 477] width 26 height 26
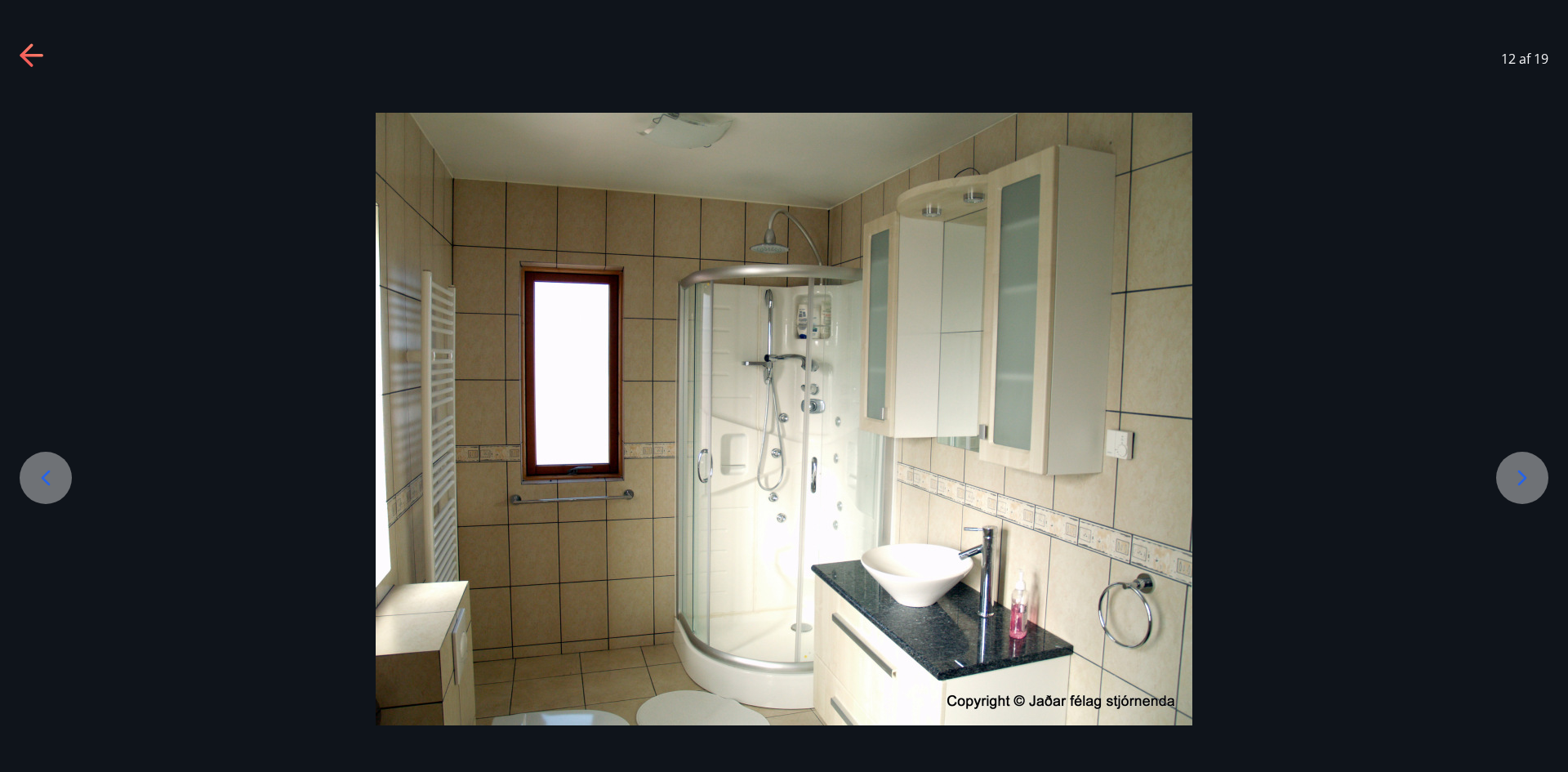
click at [52, 472] on icon at bounding box center [45, 477] width 26 height 26
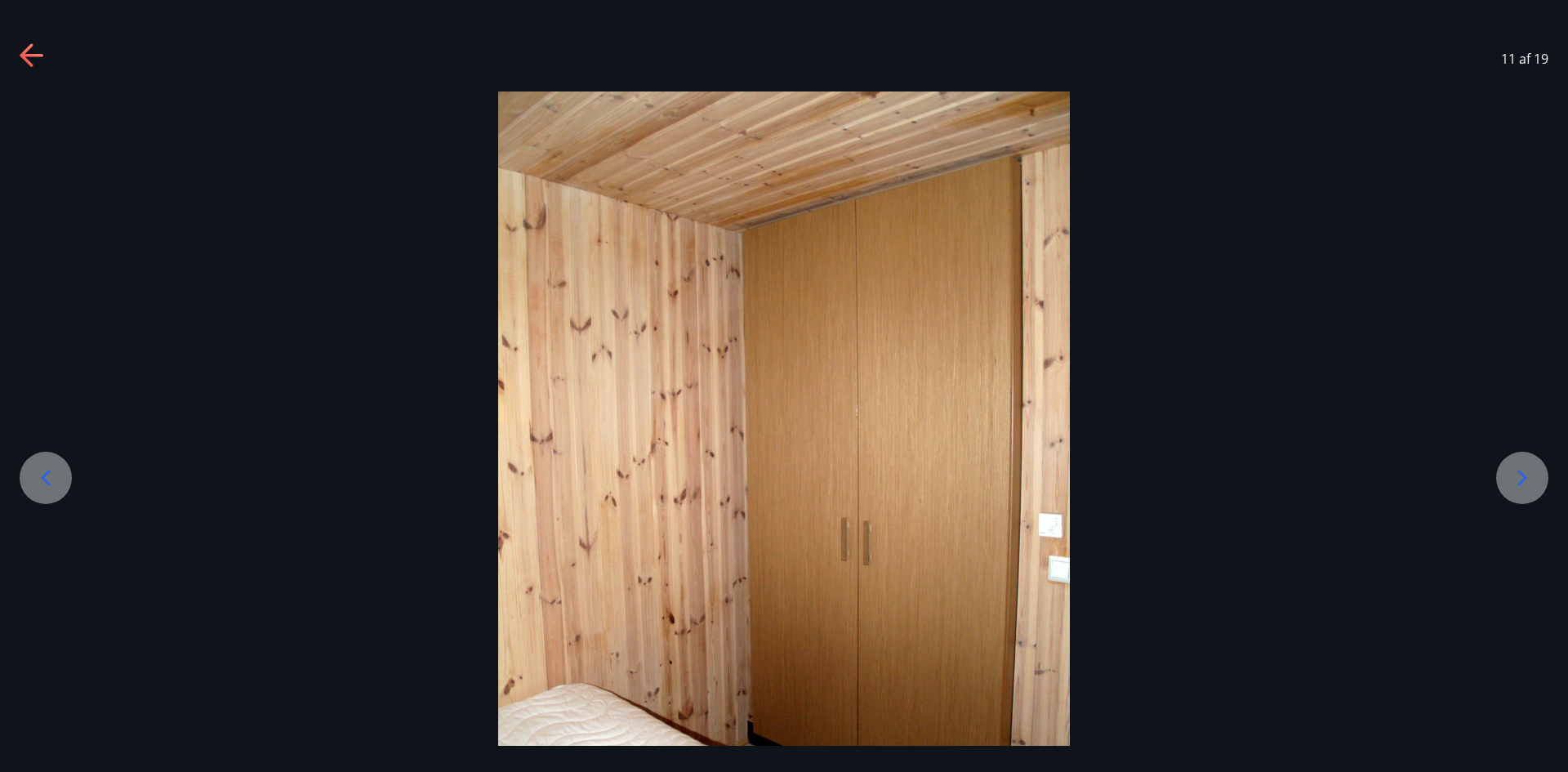
click at [52, 472] on icon at bounding box center [45, 477] width 26 height 26
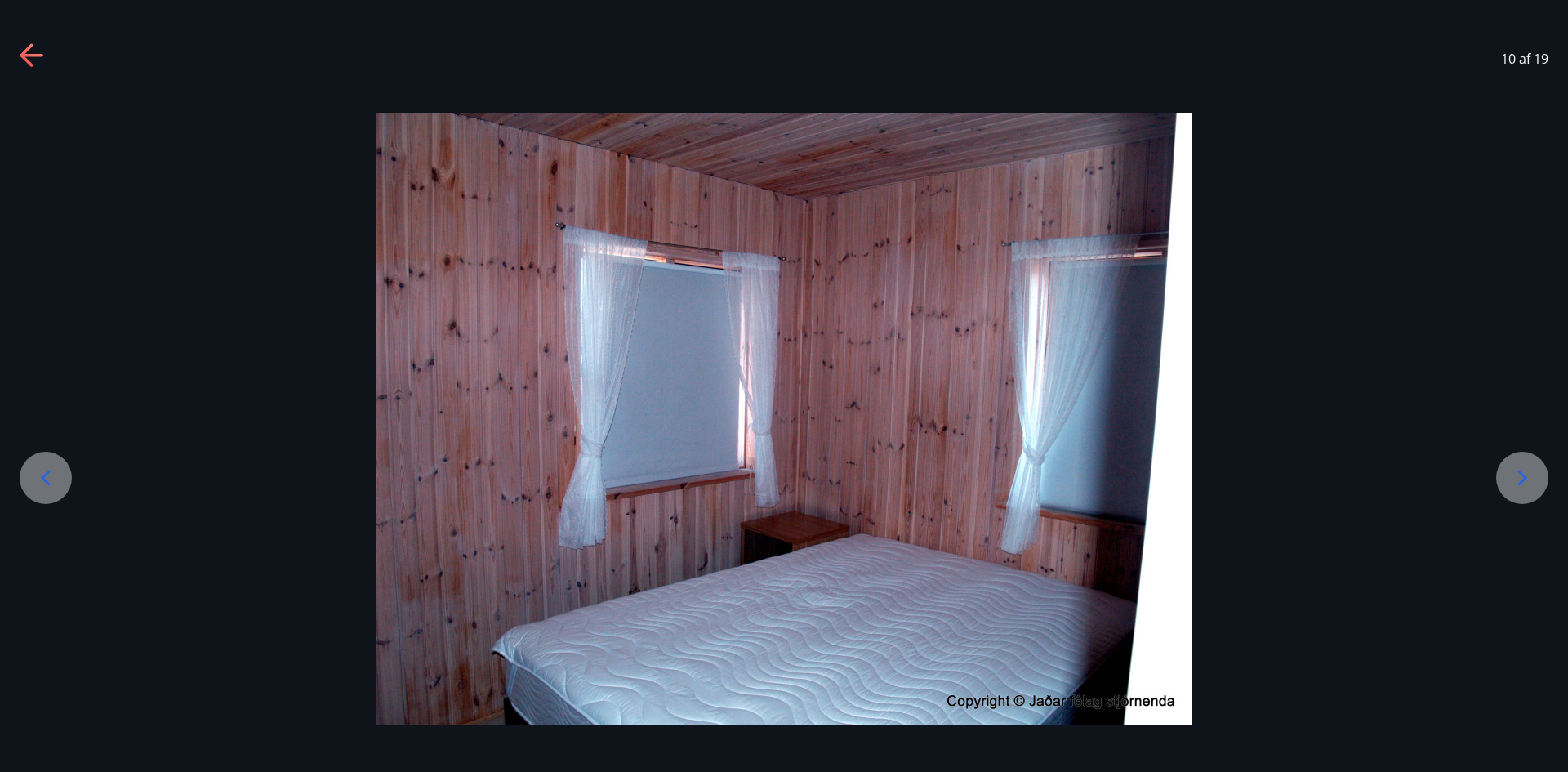
click at [52, 472] on icon at bounding box center [45, 477] width 26 height 26
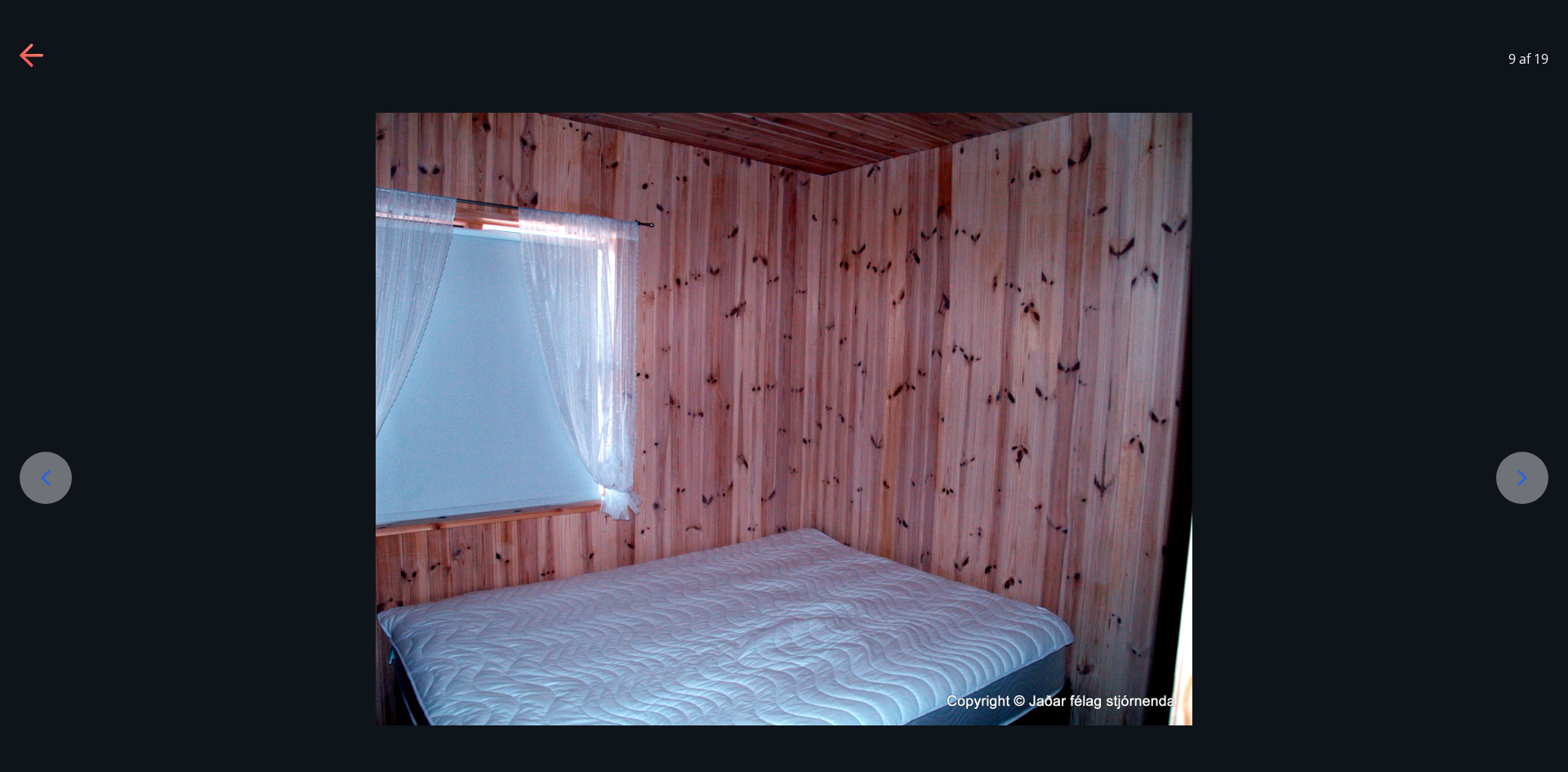
click at [52, 472] on icon at bounding box center [45, 477] width 26 height 26
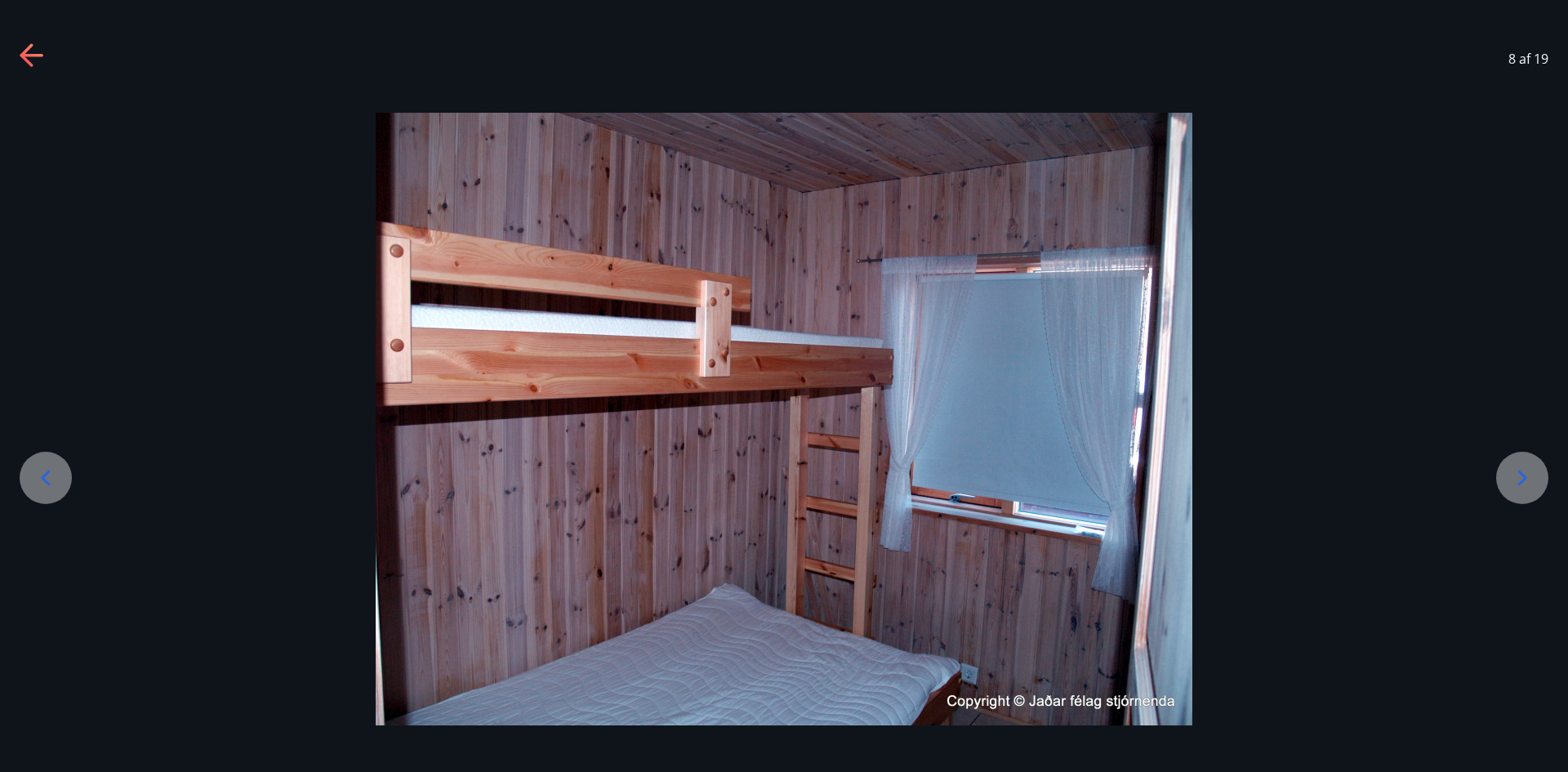
click at [52, 472] on icon at bounding box center [45, 477] width 26 height 26
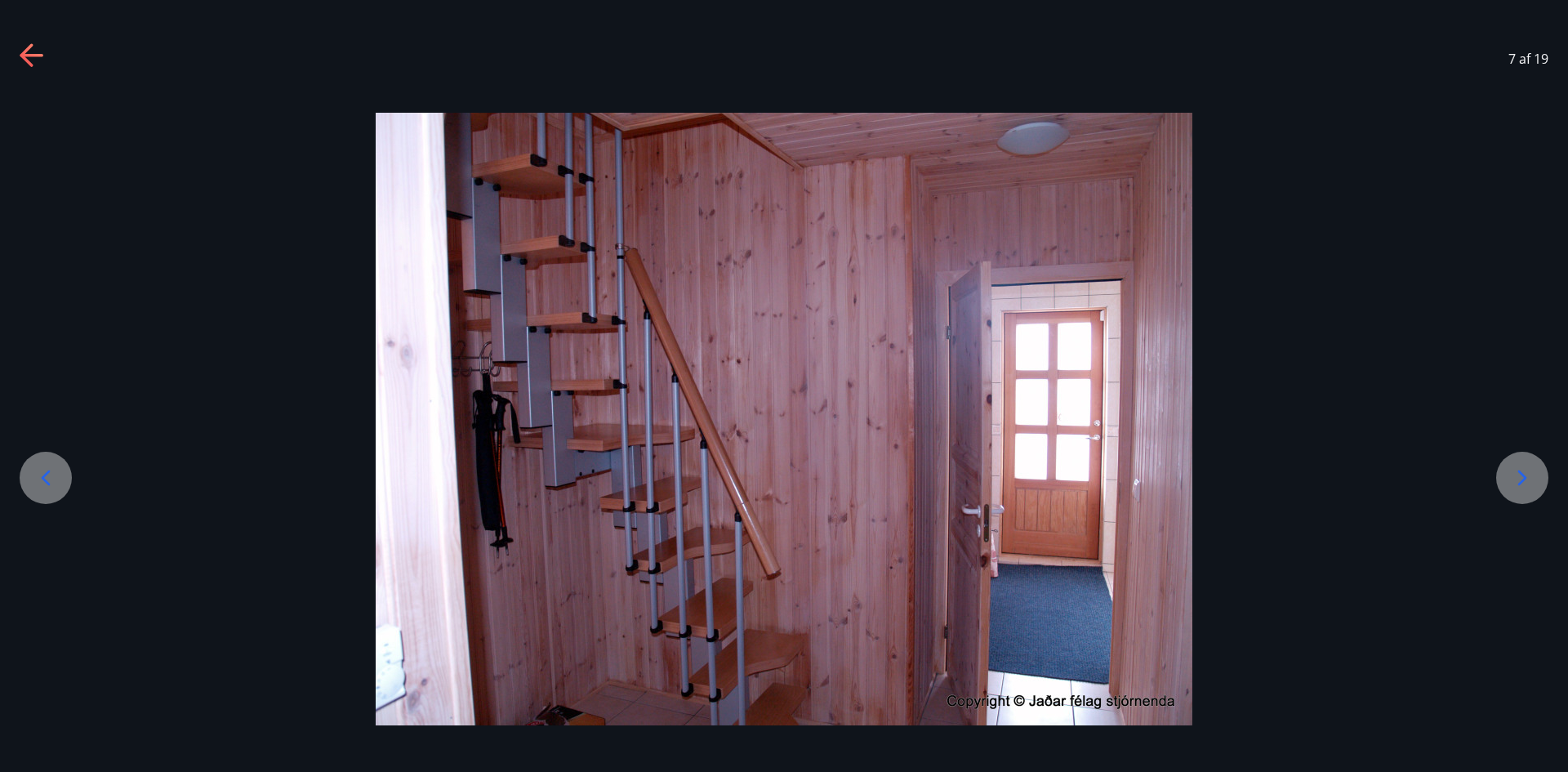
click at [52, 472] on icon at bounding box center [45, 477] width 26 height 26
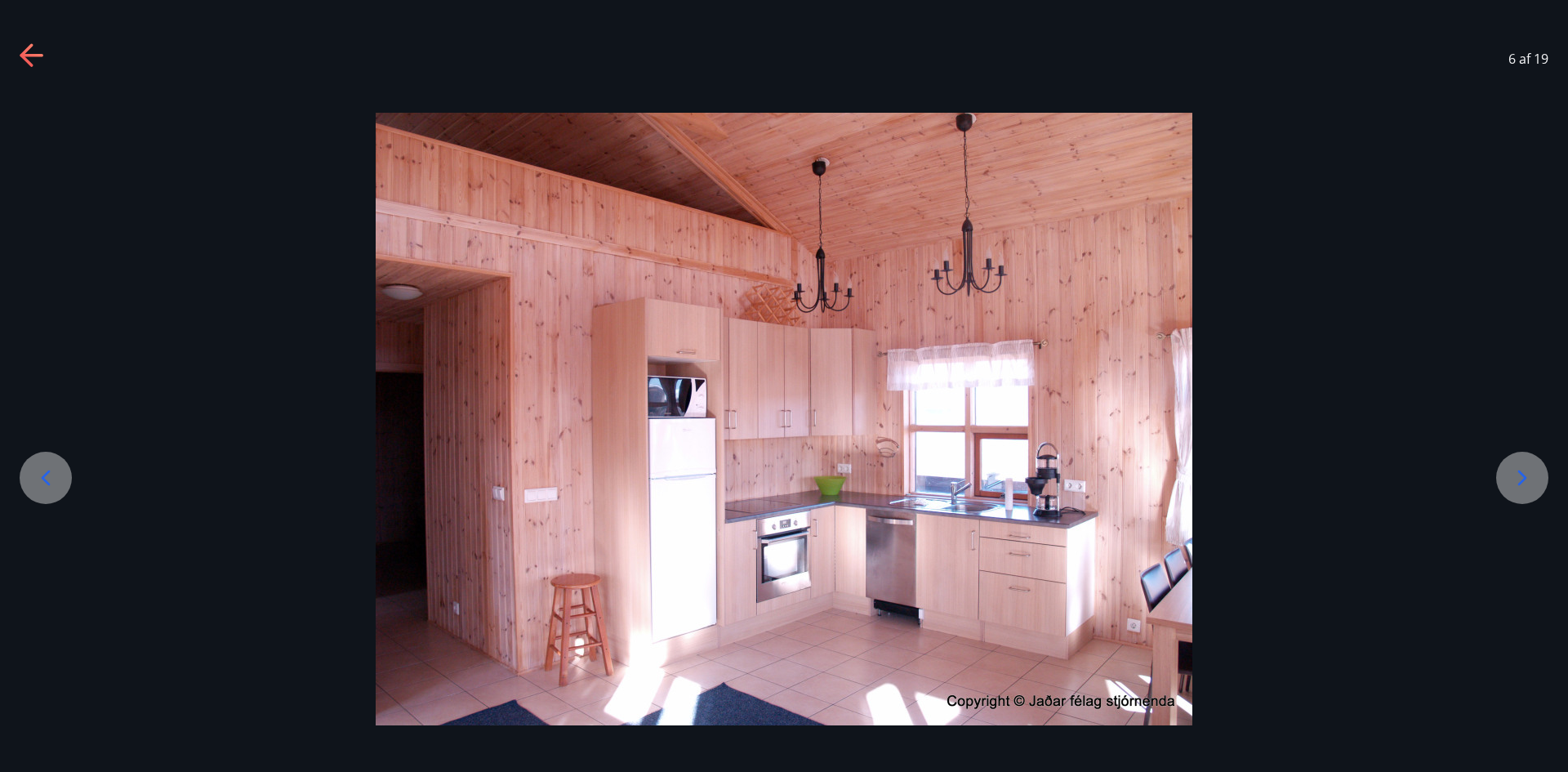
click at [52, 472] on icon at bounding box center [45, 477] width 26 height 26
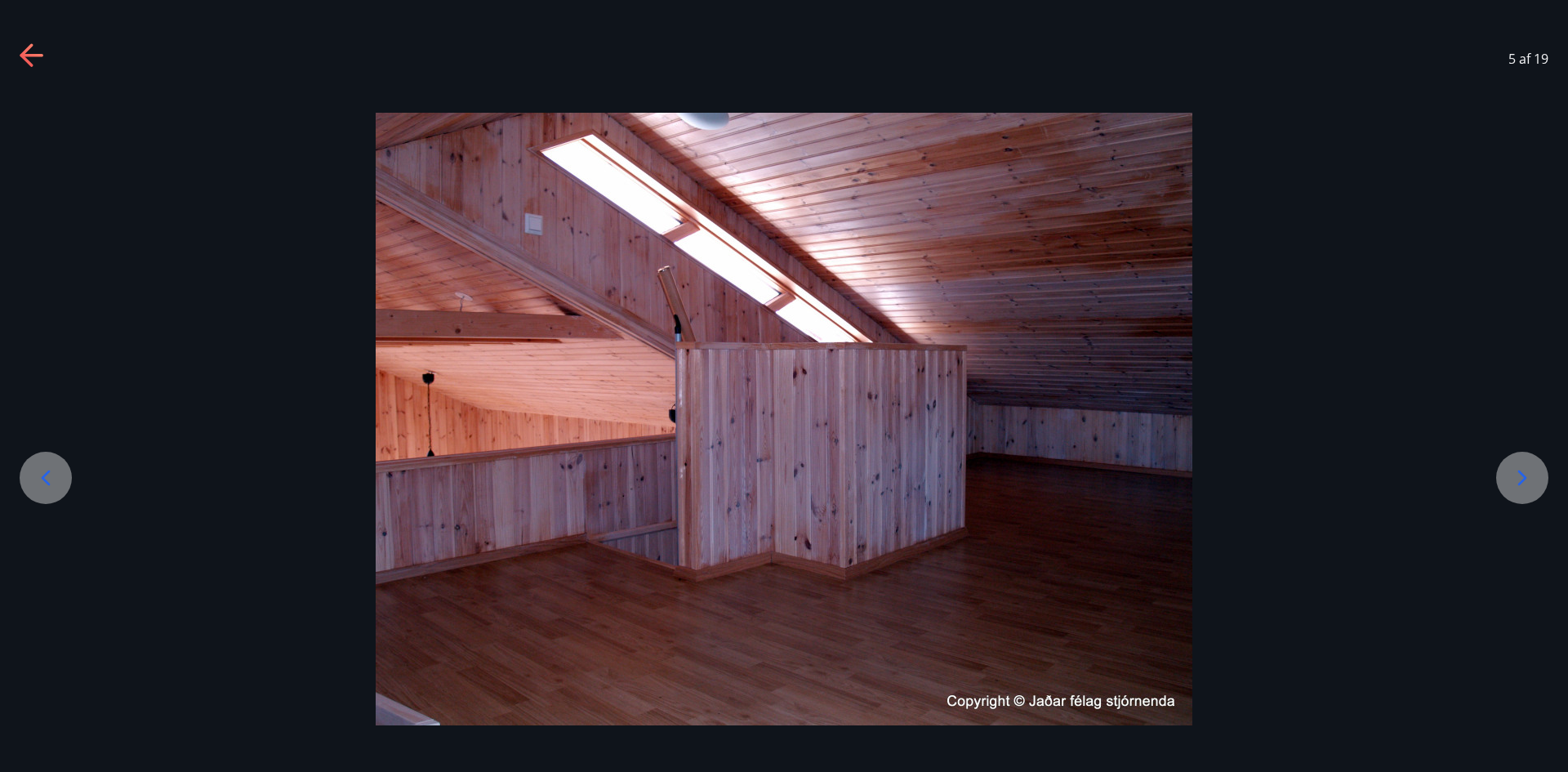
click at [52, 472] on icon at bounding box center [45, 477] width 26 height 26
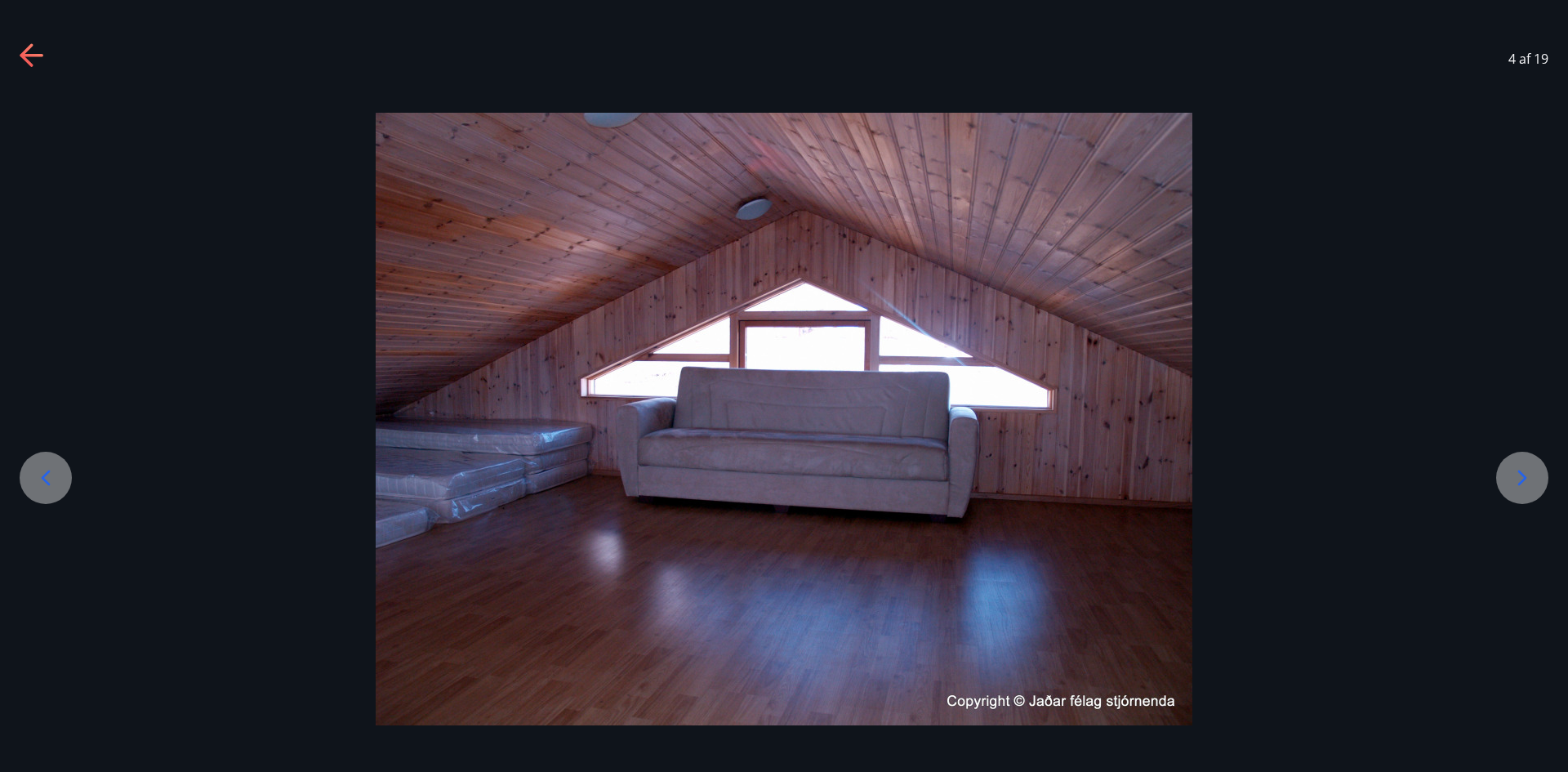
click at [52, 472] on icon at bounding box center [45, 477] width 26 height 26
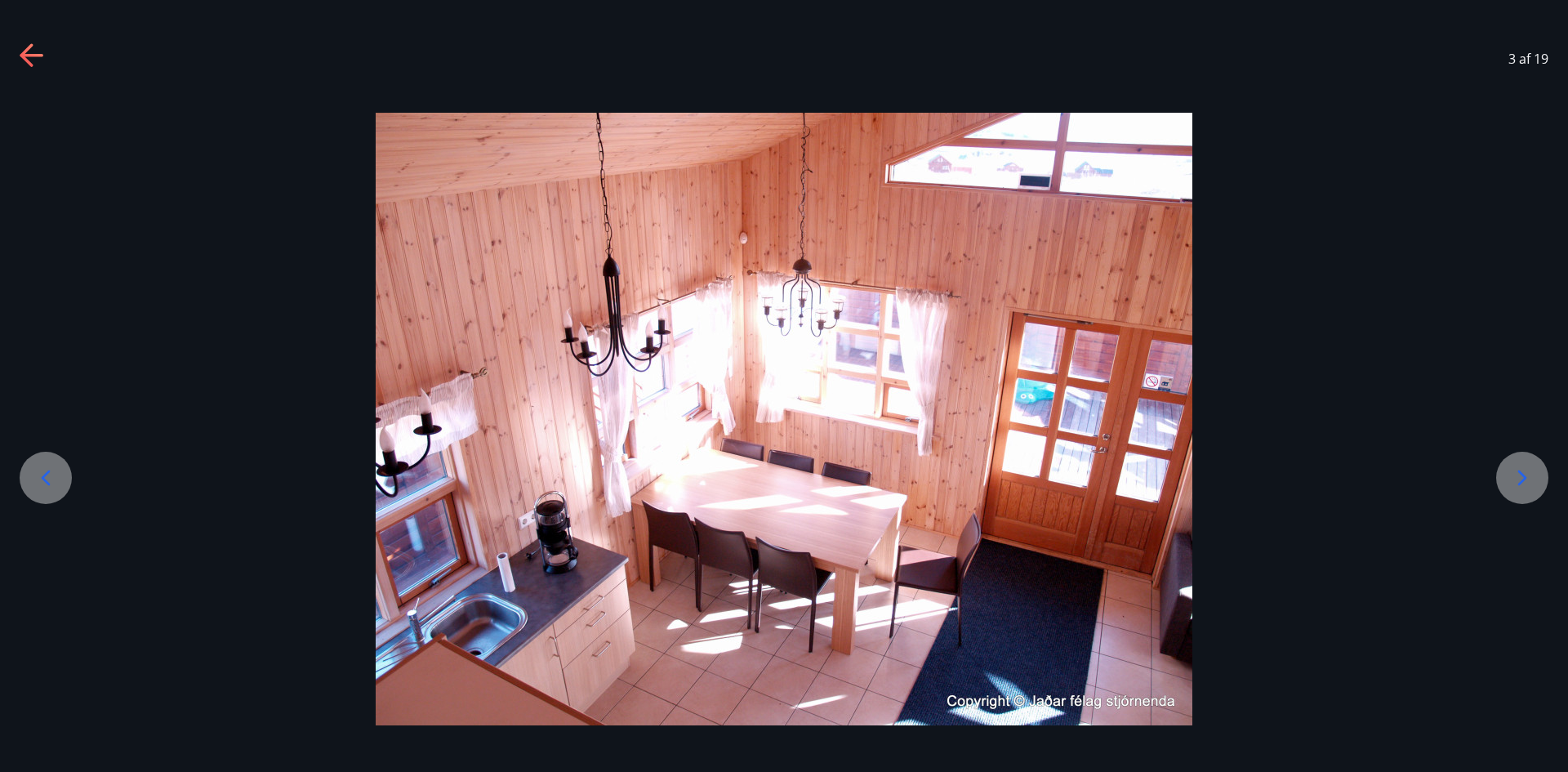
click at [52, 472] on icon at bounding box center [45, 477] width 26 height 26
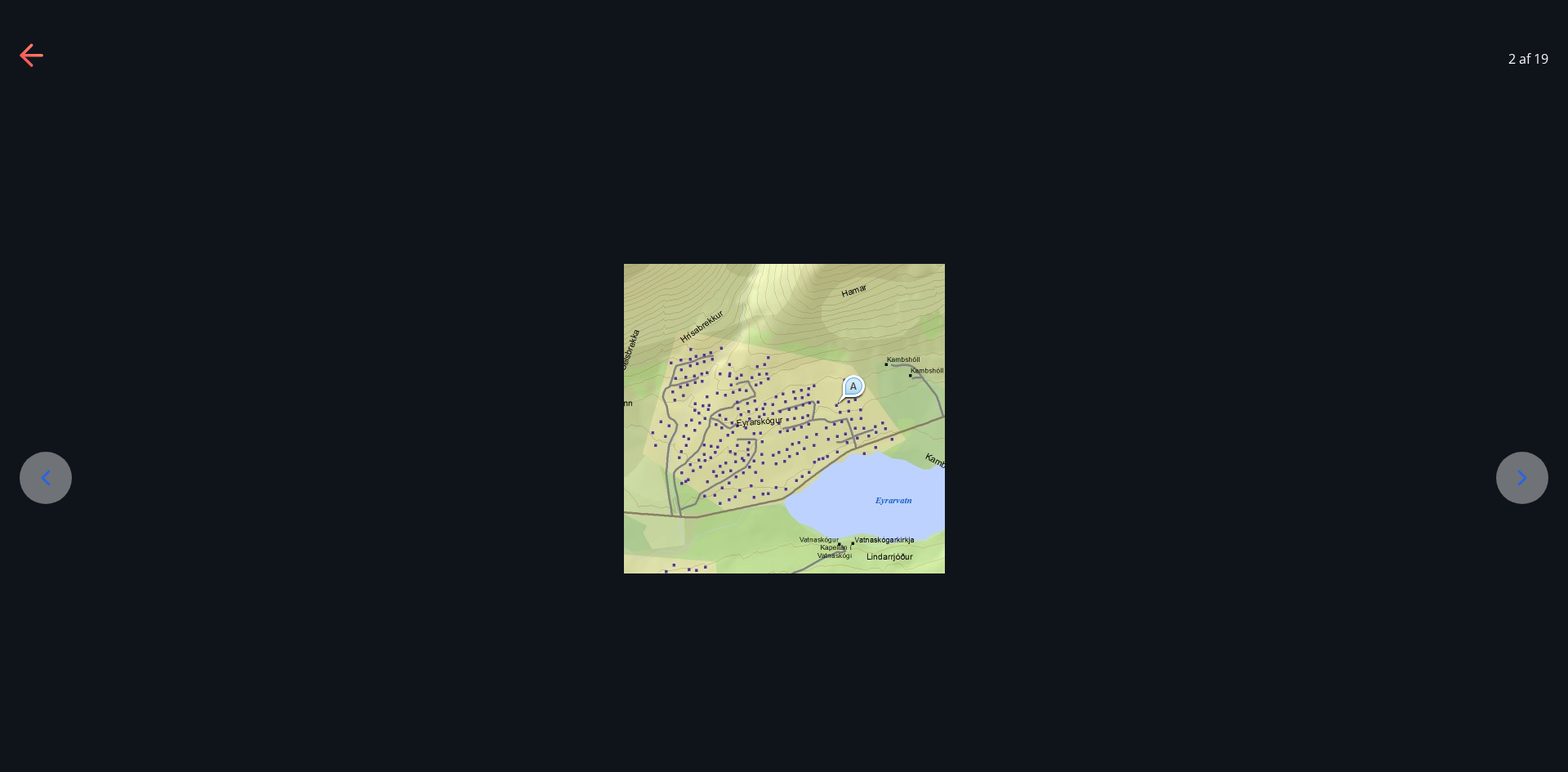
drag, startPoint x: 79, startPoint y: 471, endPoint x: 49, endPoint y: 478, distance: 30.8
click at [76, 471] on div at bounding box center [784, 418] width 1568 height 310
click at [49, 478] on icon at bounding box center [45, 477] width 26 height 26
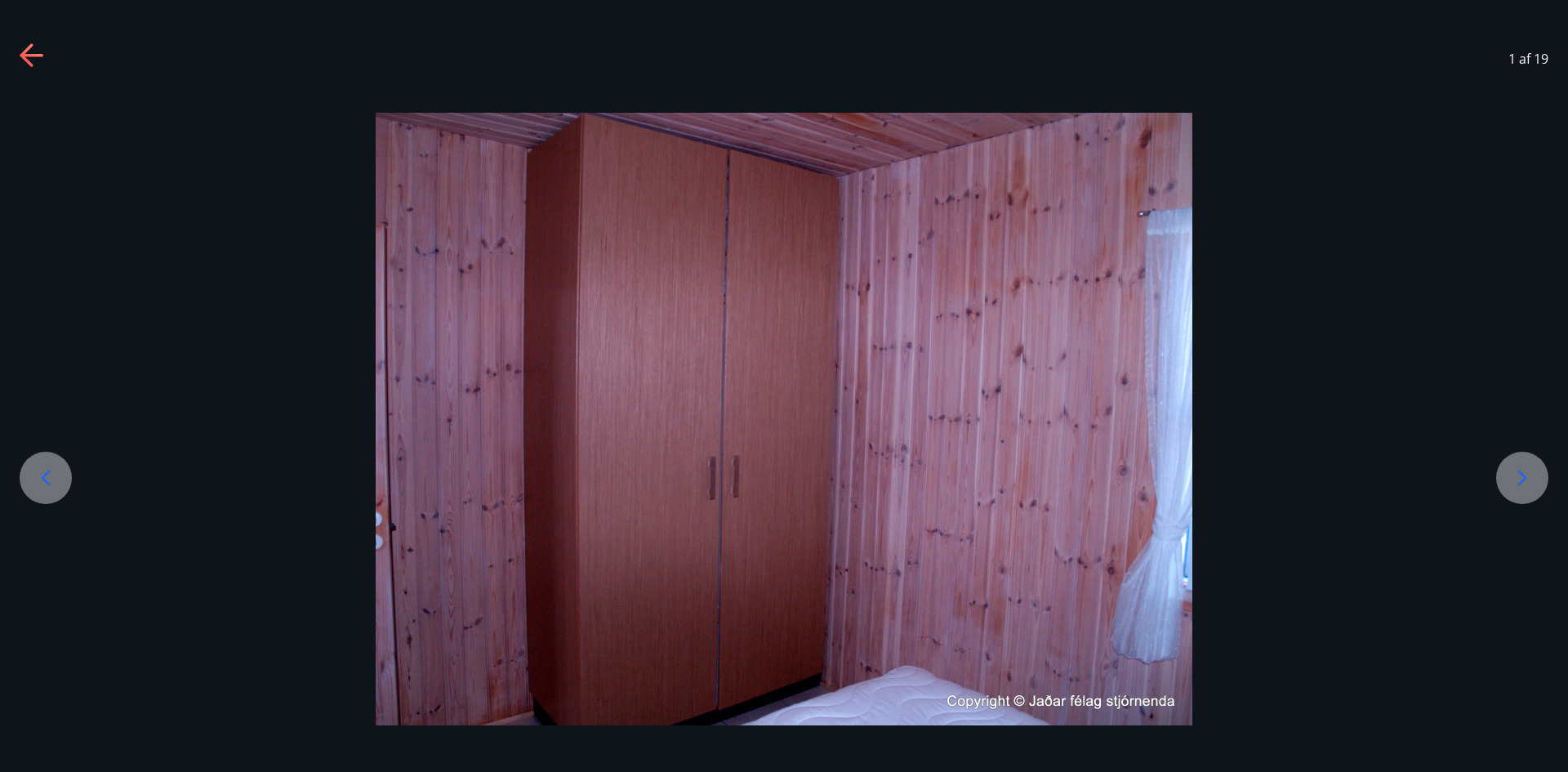
click at [31, 58] on icon at bounding box center [32, 56] width 26 height 26
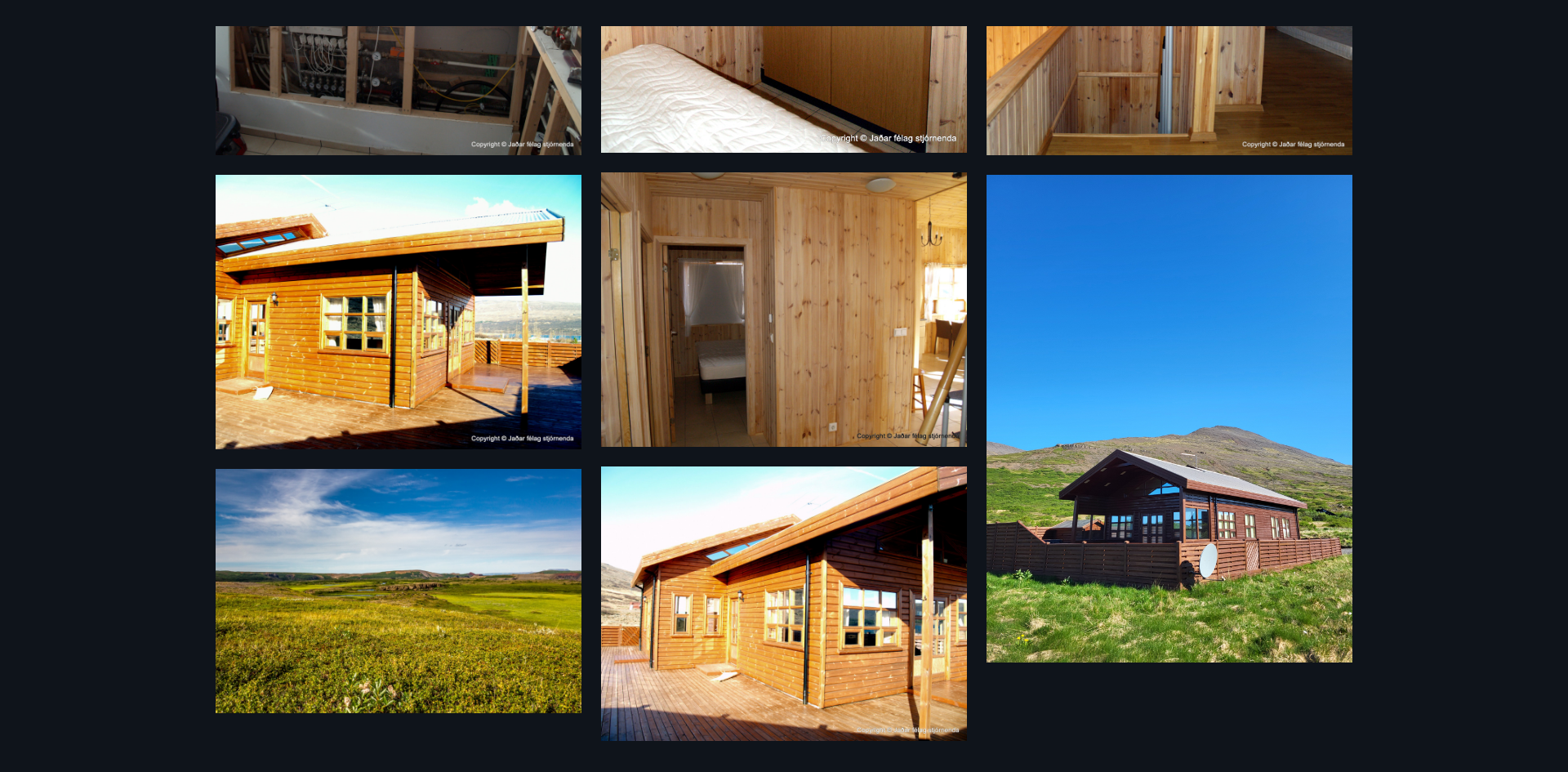
click at [825, 631] on img at bounding box center [784, 603] width 366 height 275
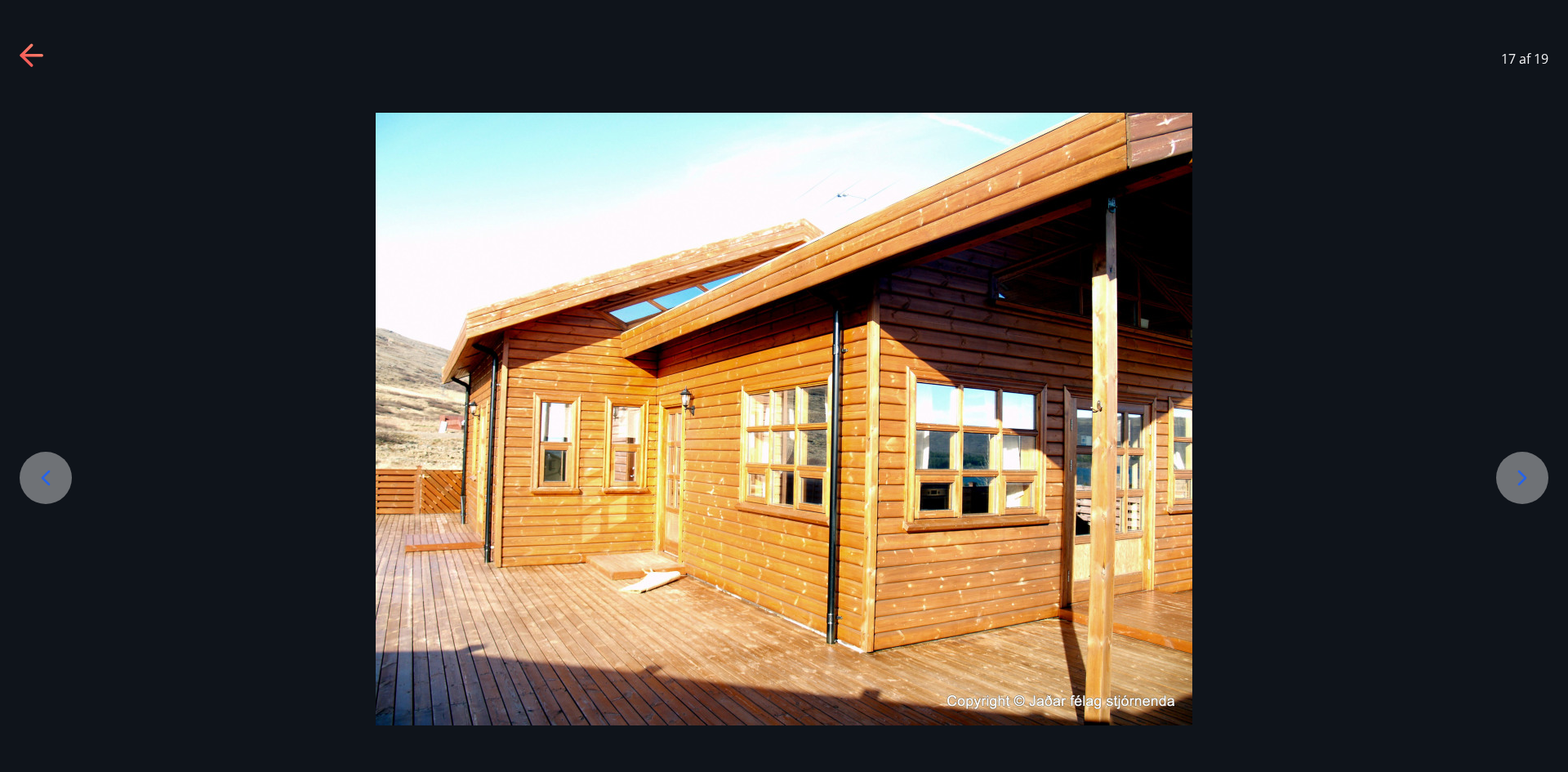
click at [1525, 486] on icon at bounding box center [1523, 477] width 26 height 26
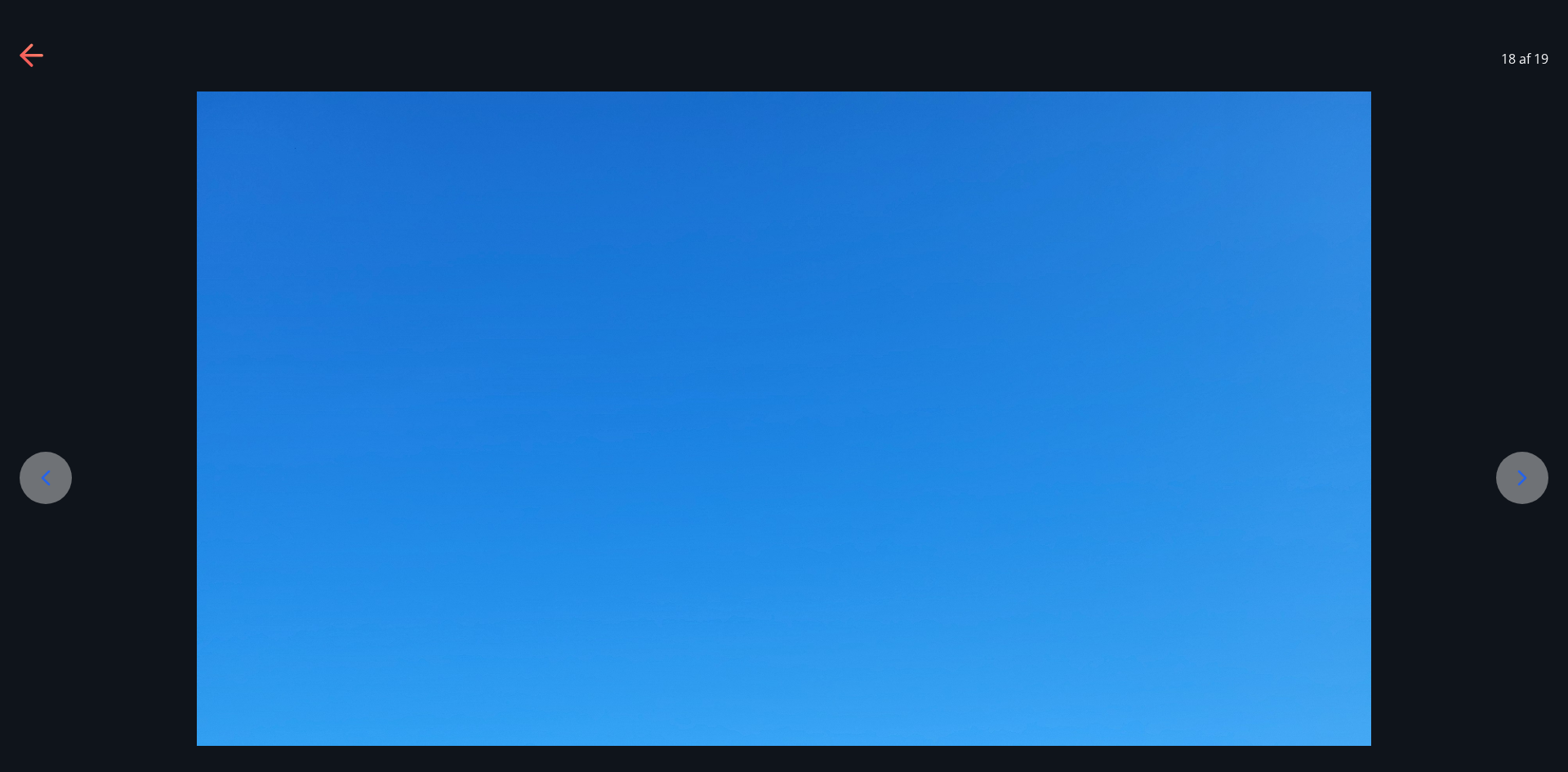
click at [49, 480] on icon at bounding box center [45, 477] width 26 height 26
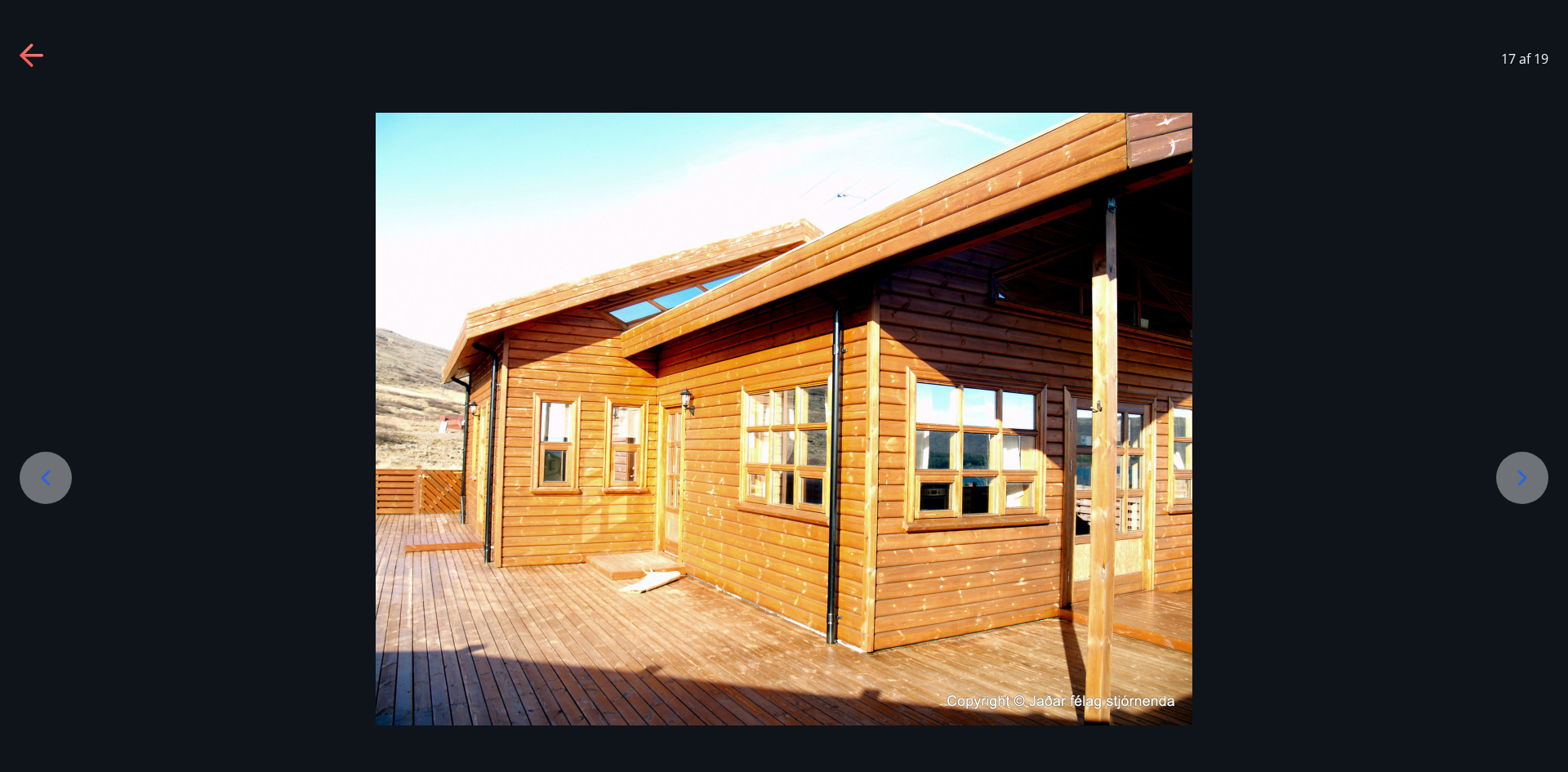
click at [49, 480] on icon at bounding box center [45, 477] width 26 height 26
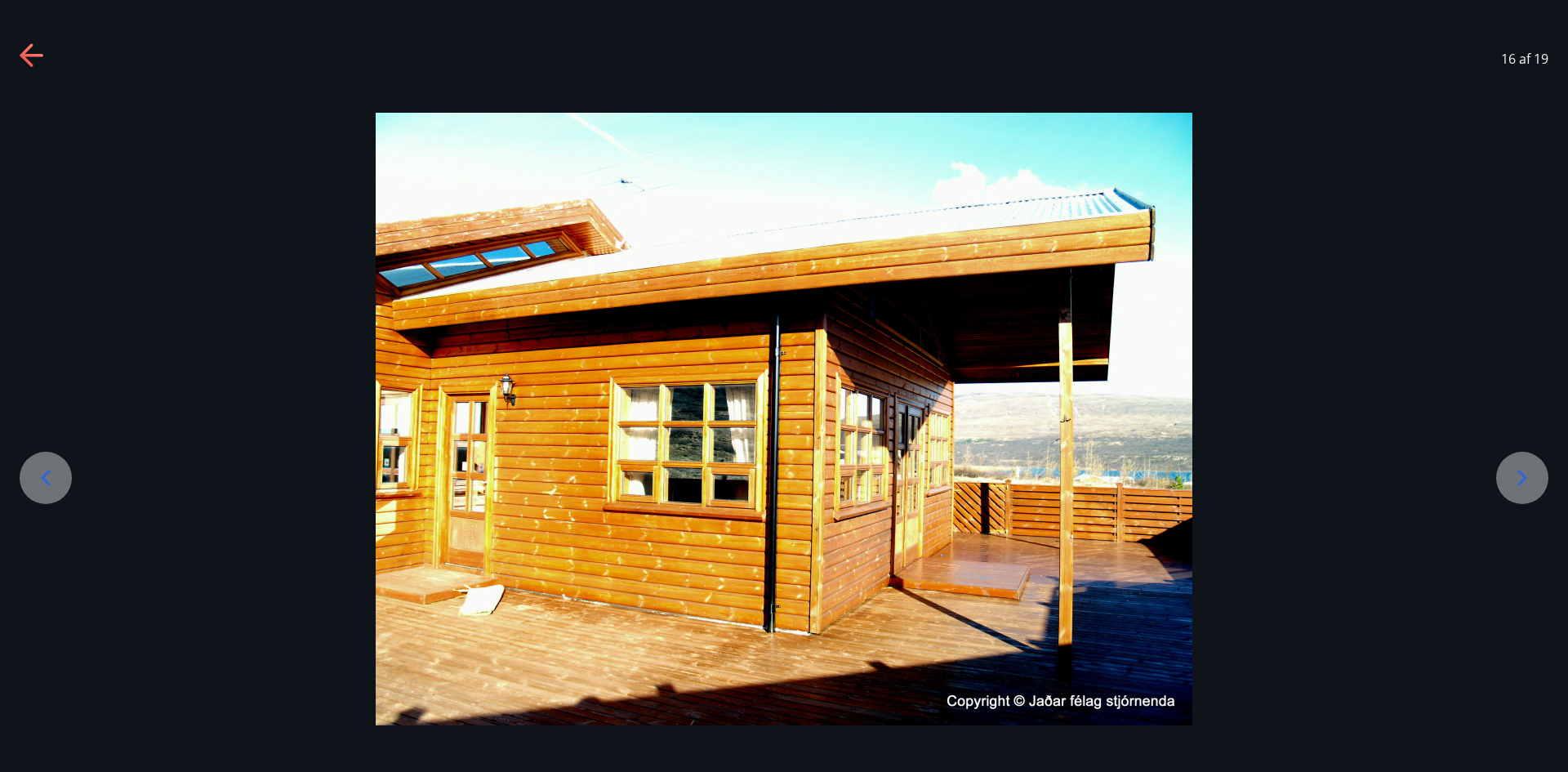
click at [1550, 473] on div at bounding box center [784, 419] width 1568 height 612
click at [1529, 480] on icon at bounding box center [1523, 477] width 26 height 26
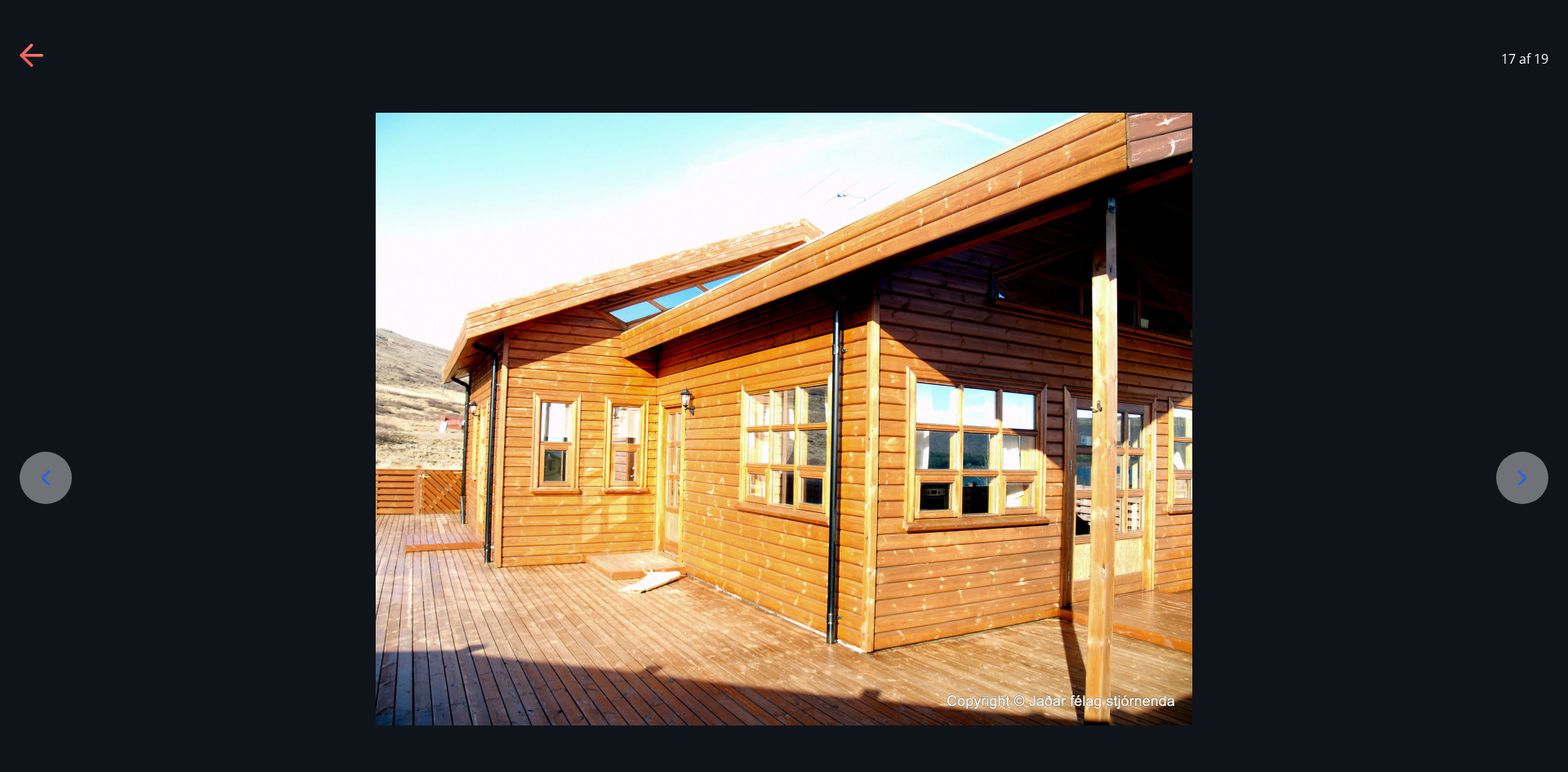
click at [40, 502] on div at bounding box center [45, 477] width 53 height 53
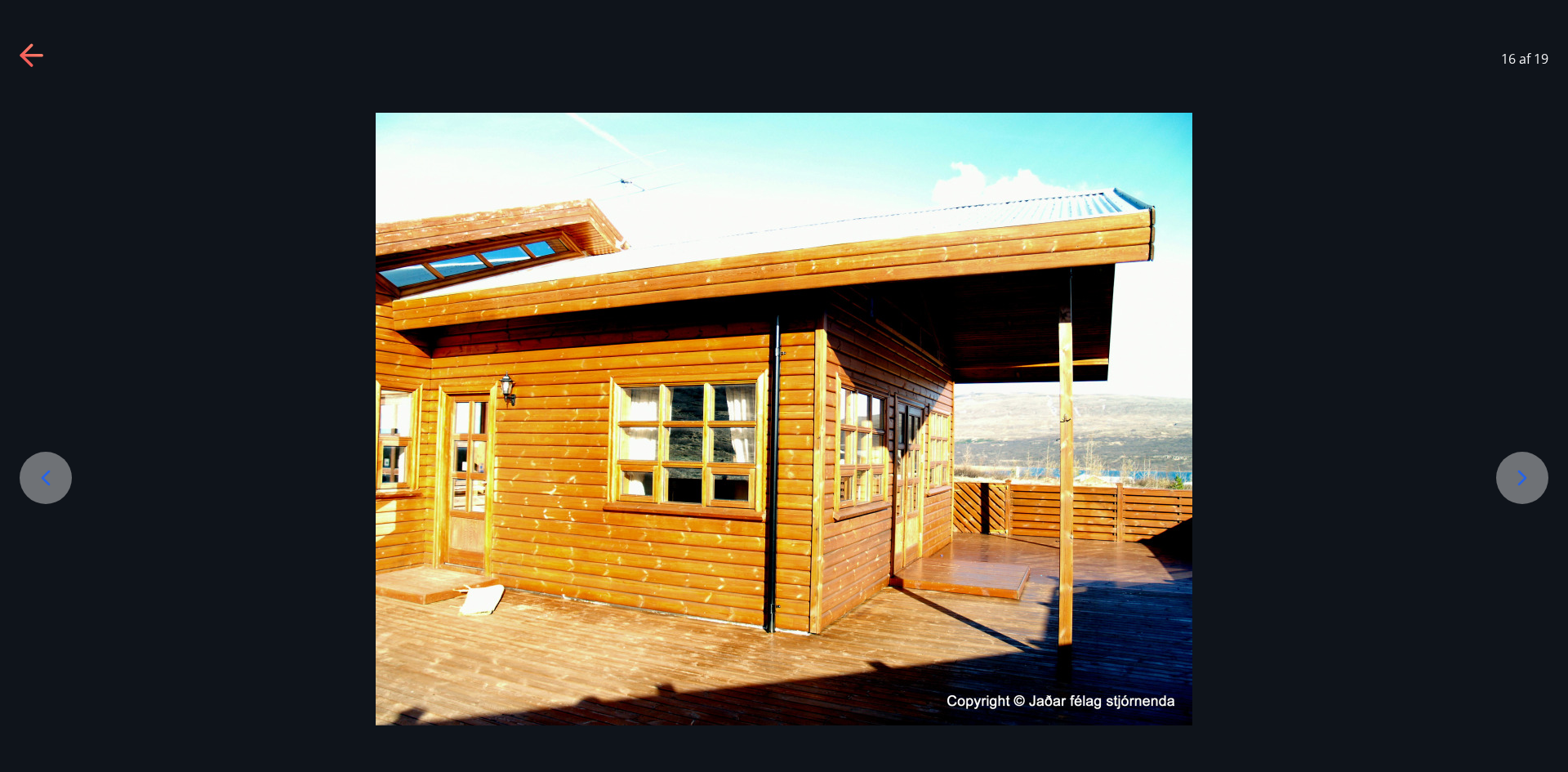
click at [37, 55] on icon at bounding box center [31, 55] width 23 height 4
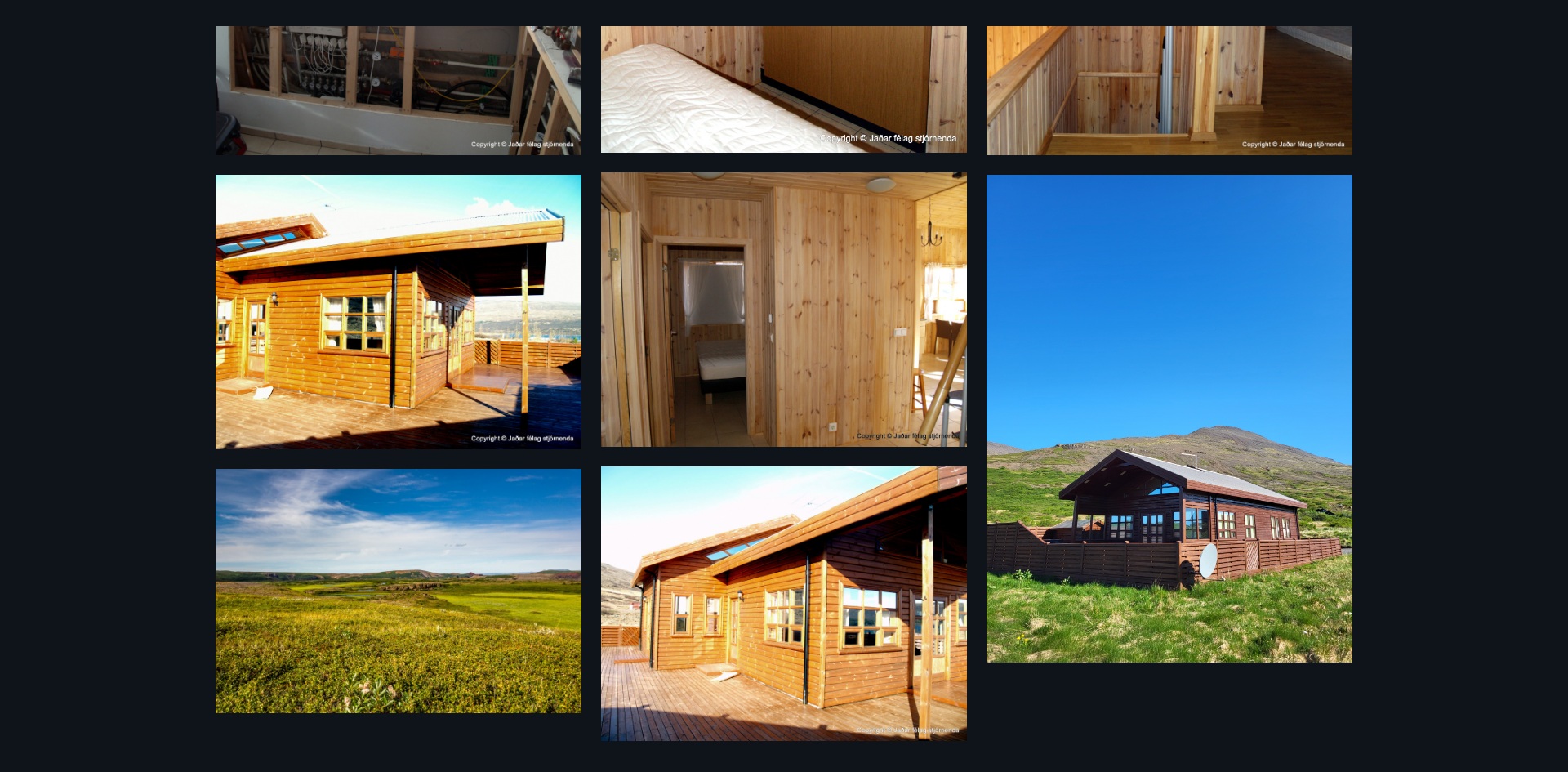
click at [1122, 567] on img at bounding box center [1170, 418] width 366 height 487
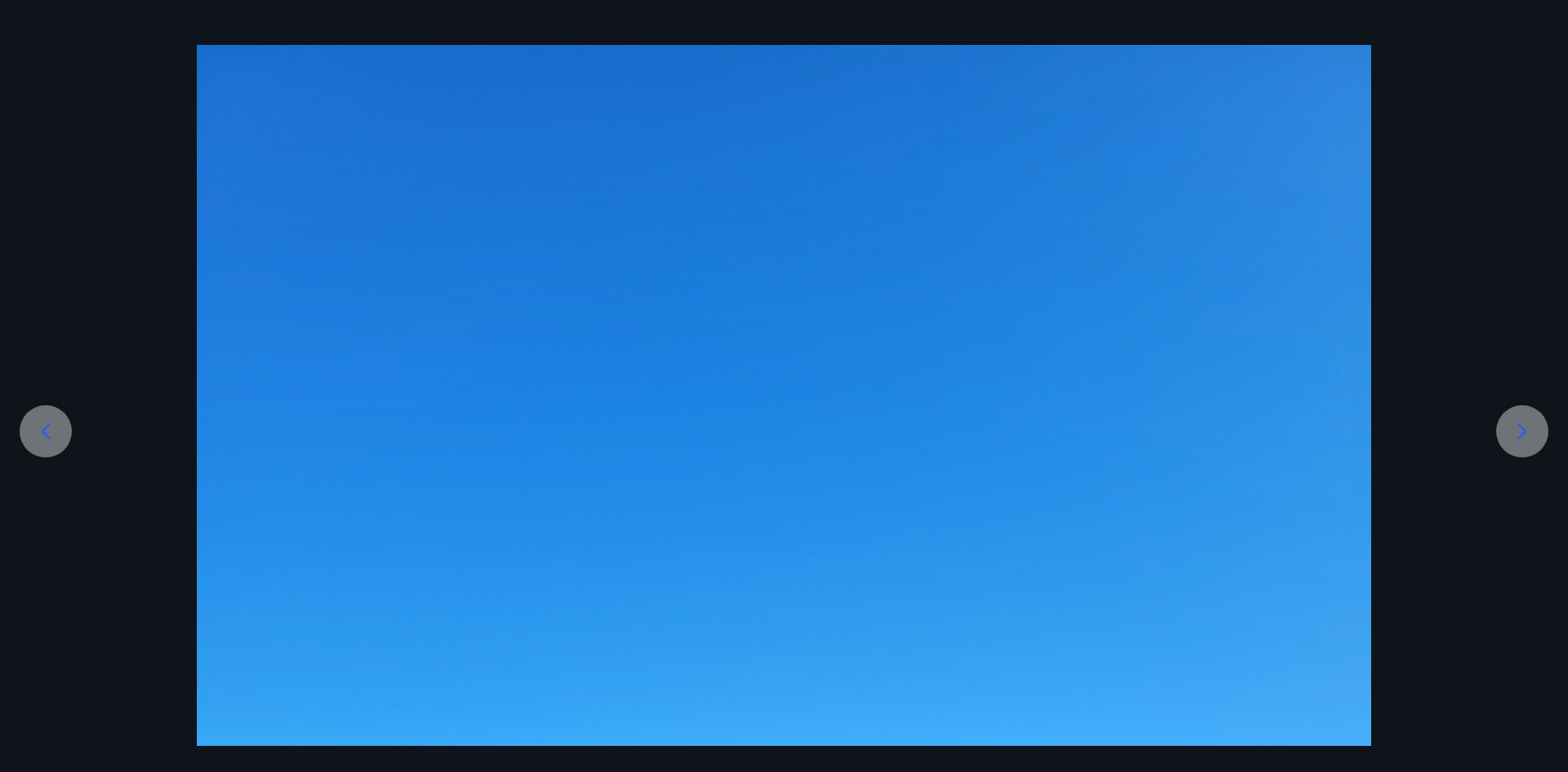
scroll to position [0, 0]
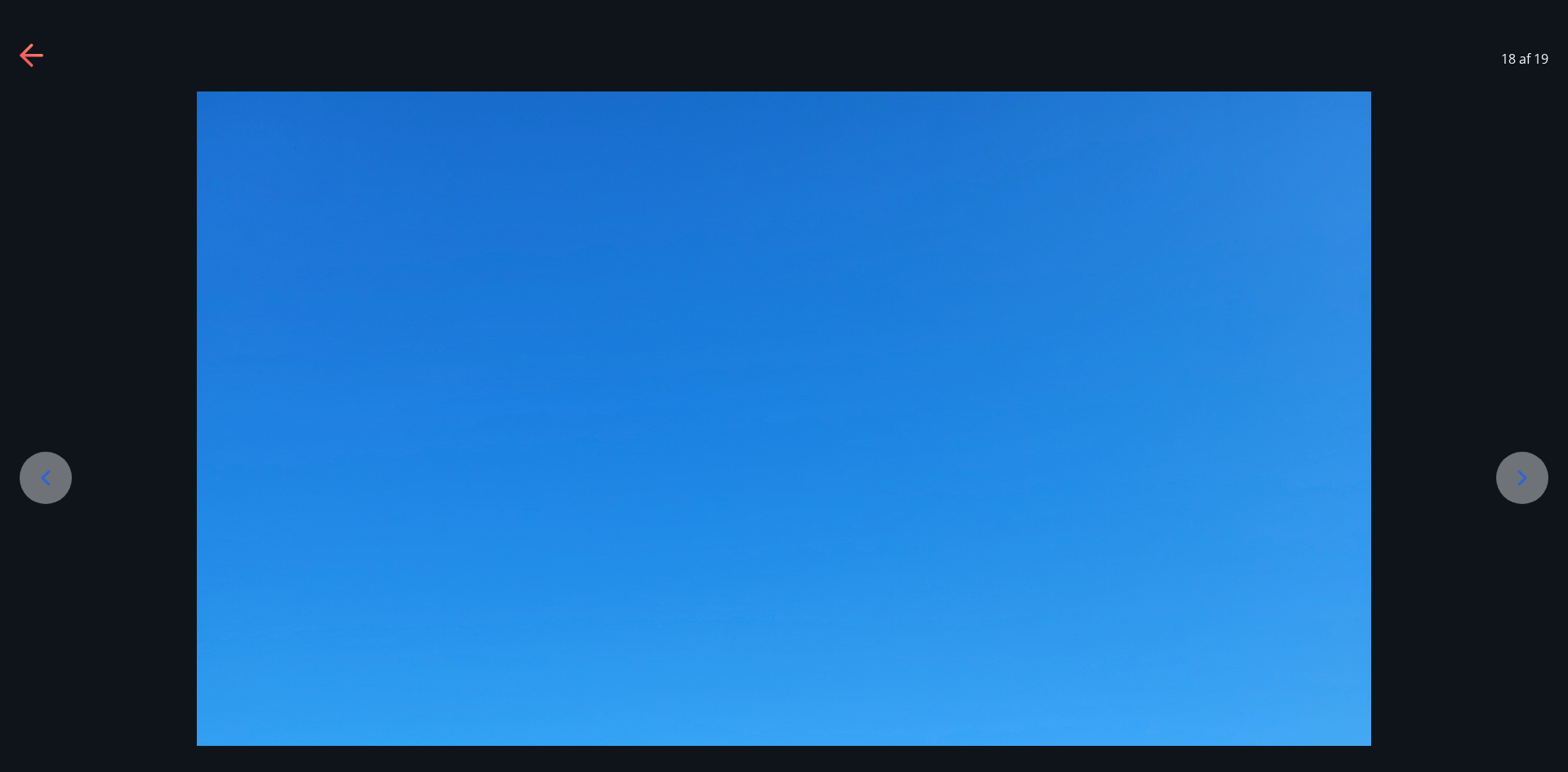
click at [32, 47] on icon at bounding box center [32, 56] width 26 height 26
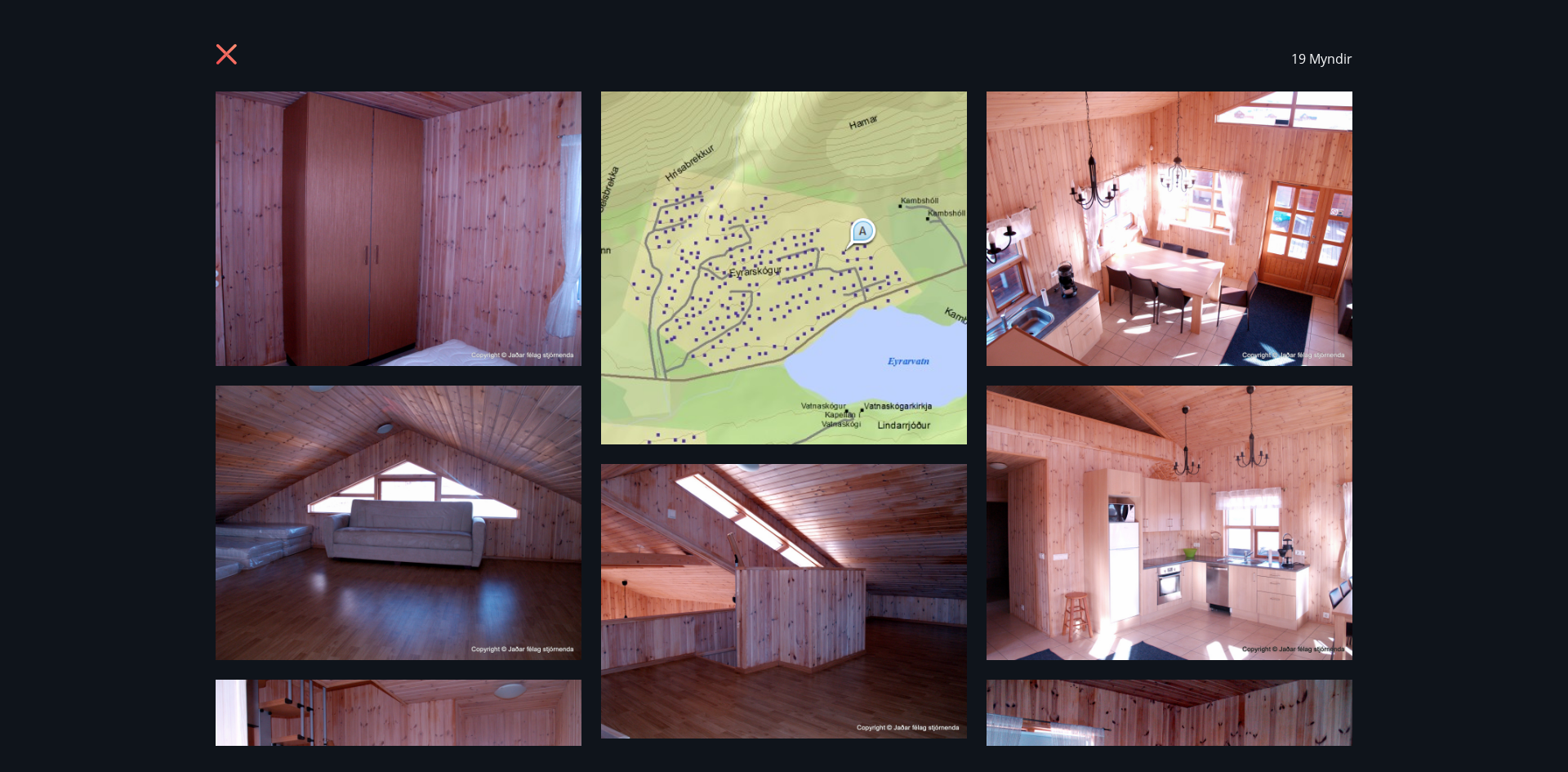
click at [226, 52] on icon at bounding box center [227, 55] width 20 height 20
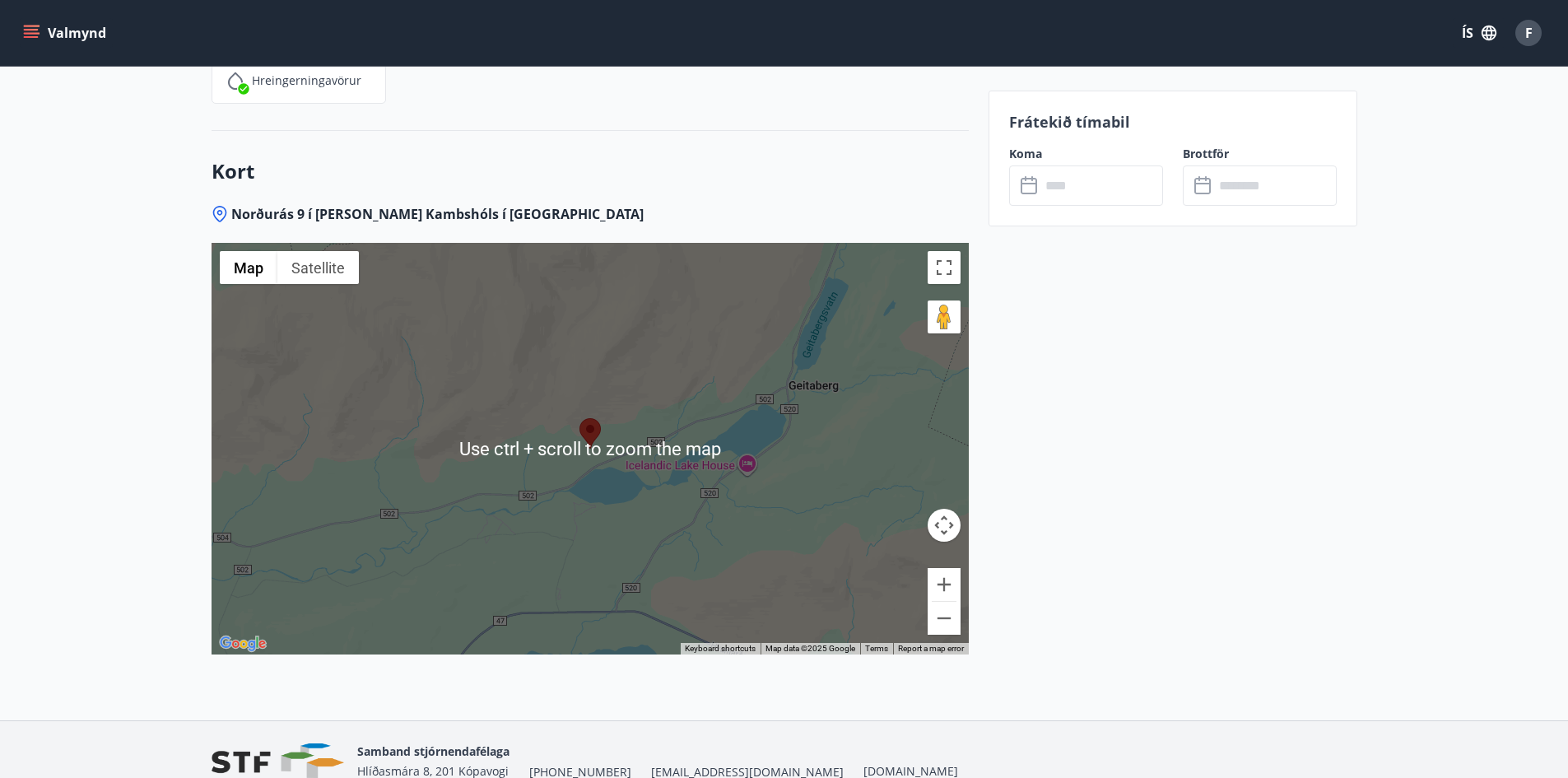
scroll to position [2468, 0]
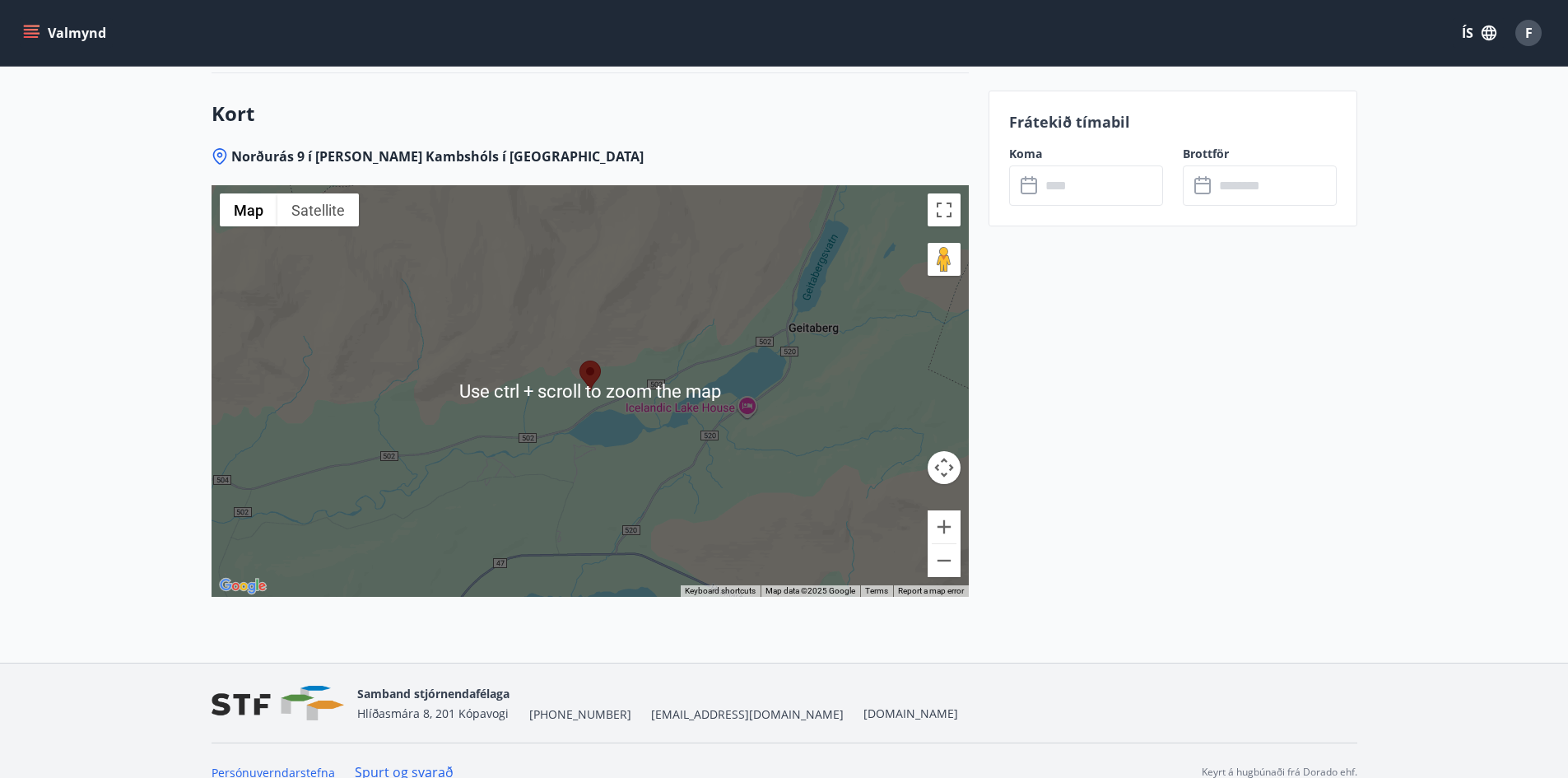
click at [961, 569] on div at bounding box center [590, 391] width 757 height 412
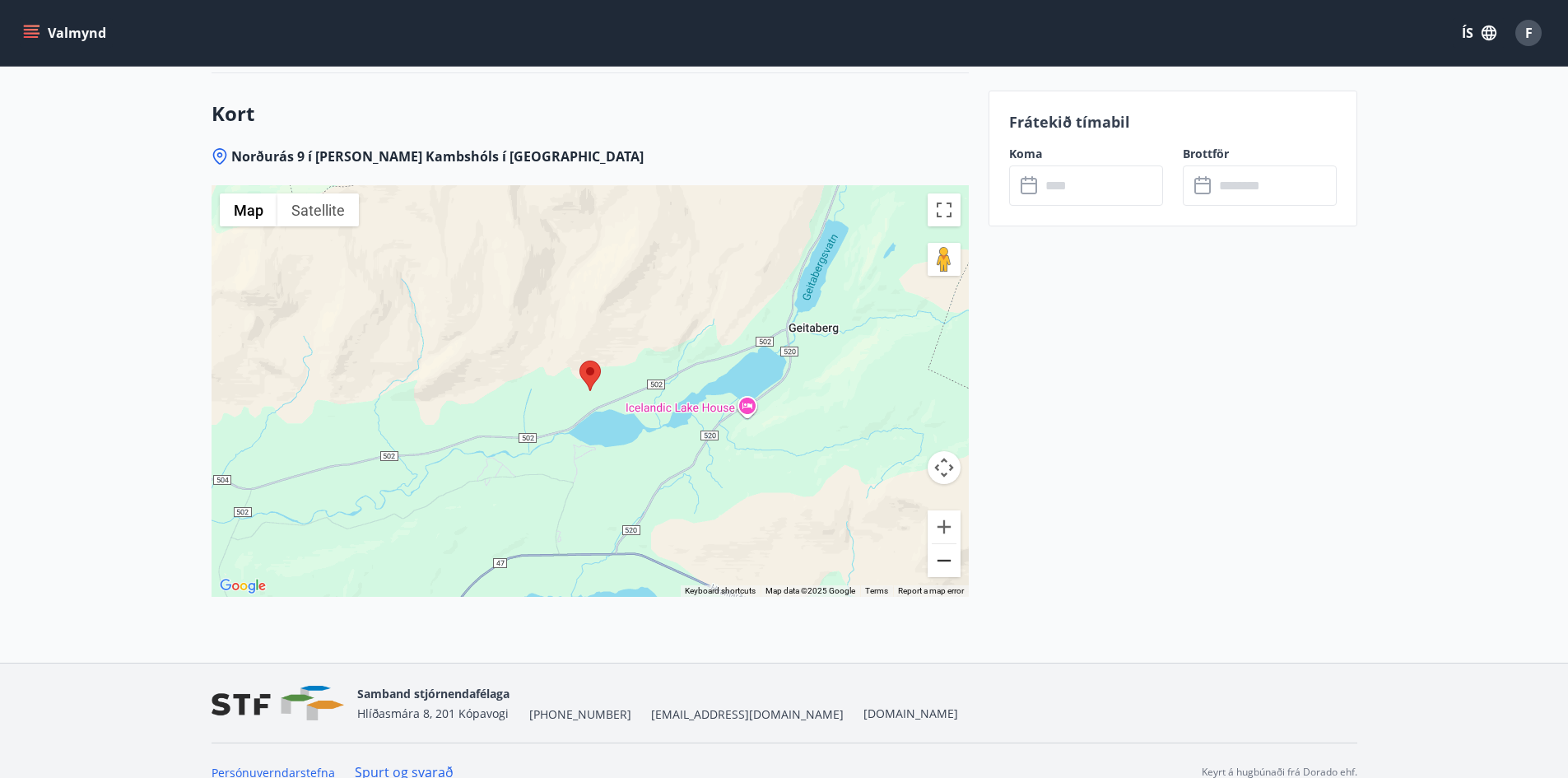
click at [953, 571] on button "Zoom out" at bounding box center [943, 560] width 33 height 33
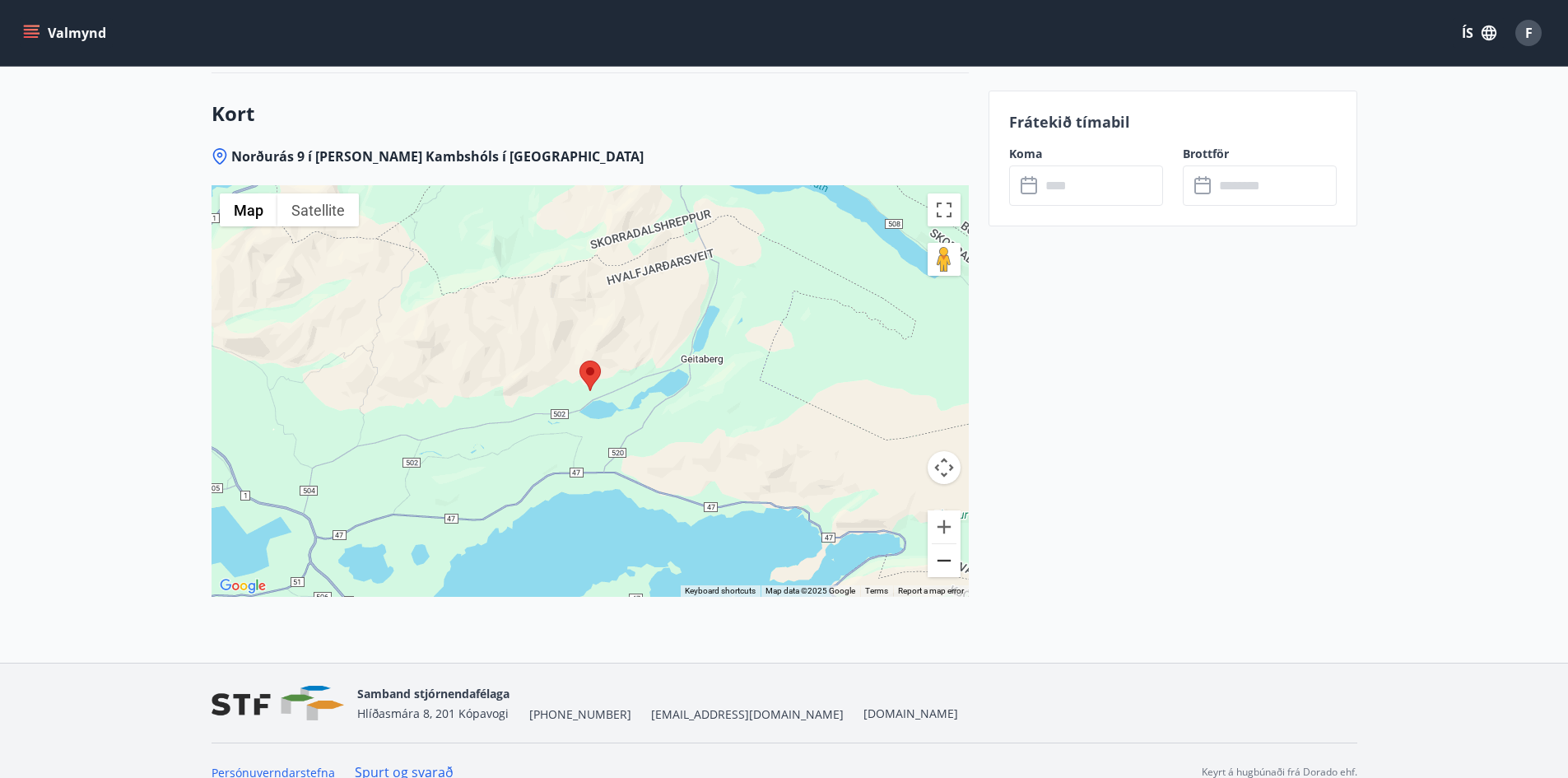
click at [953, 571] on button "Zoom out" at bounding box center [943, 560] width 33 height 33
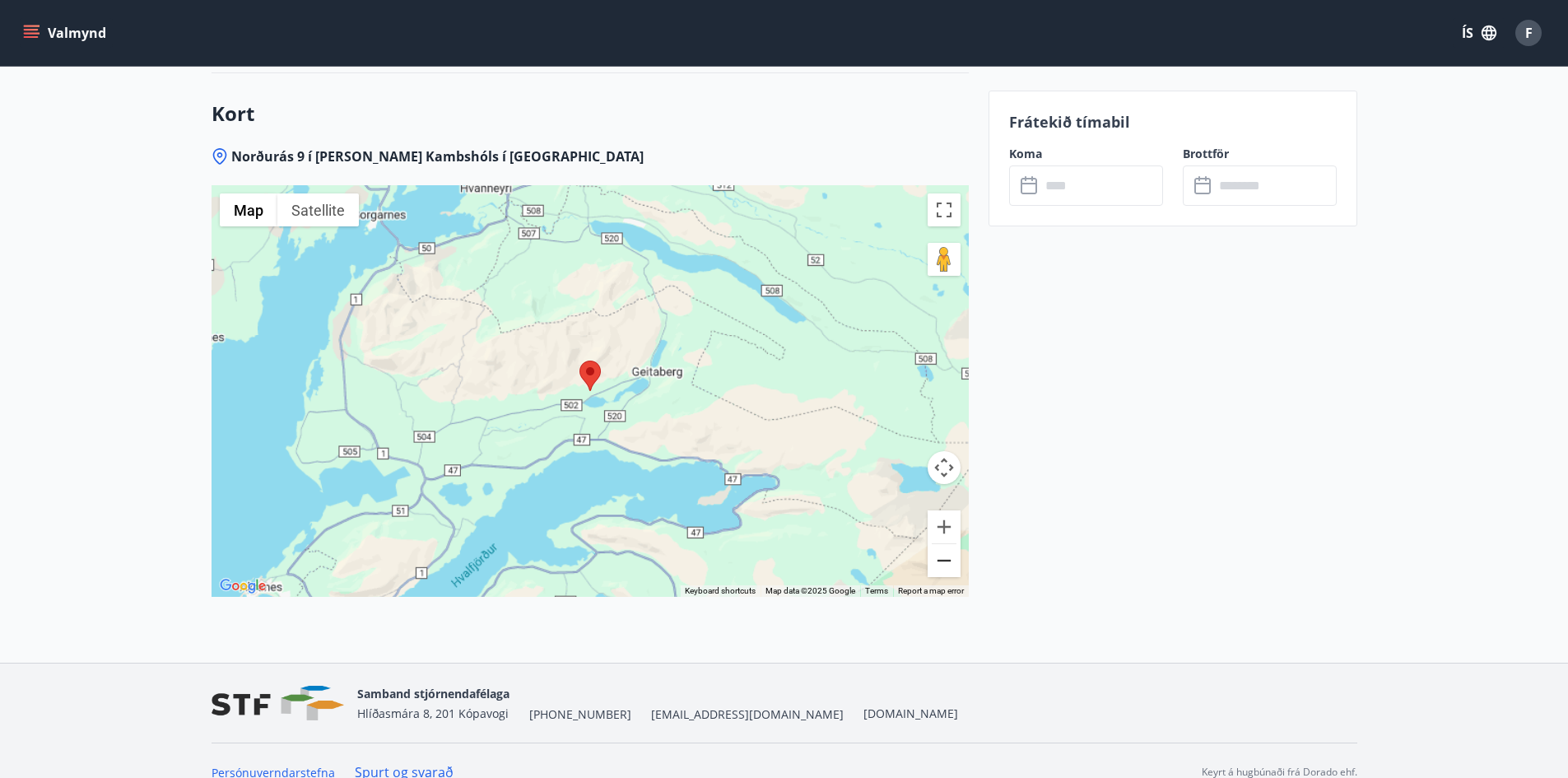
click at [953, 571] on button "Zoom out" at bounding box center [943, 560] width 33 height 33
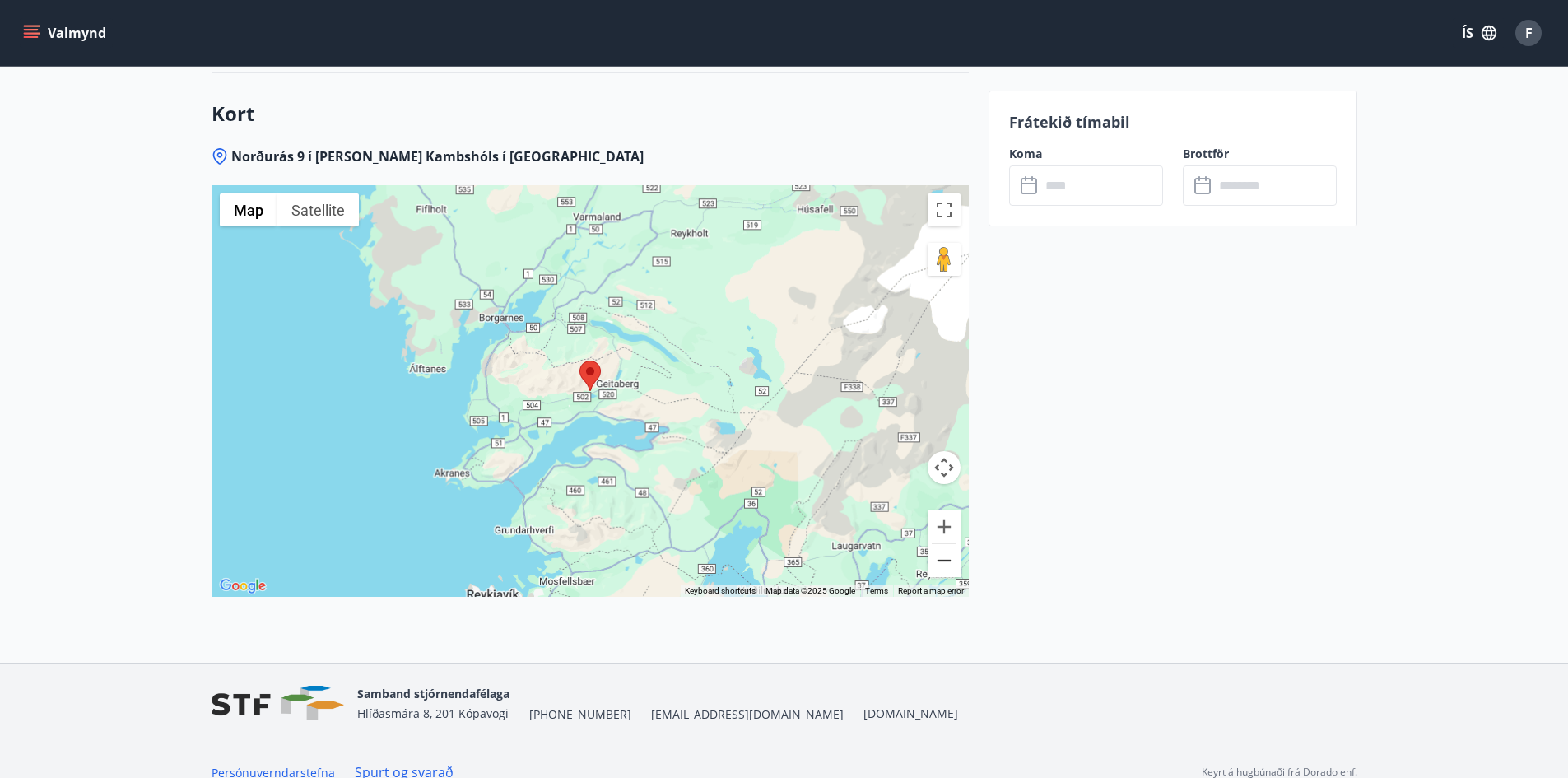
click at [953, 571] on button "Zoom out" at bounding box center [943, 560] width 33 height 33
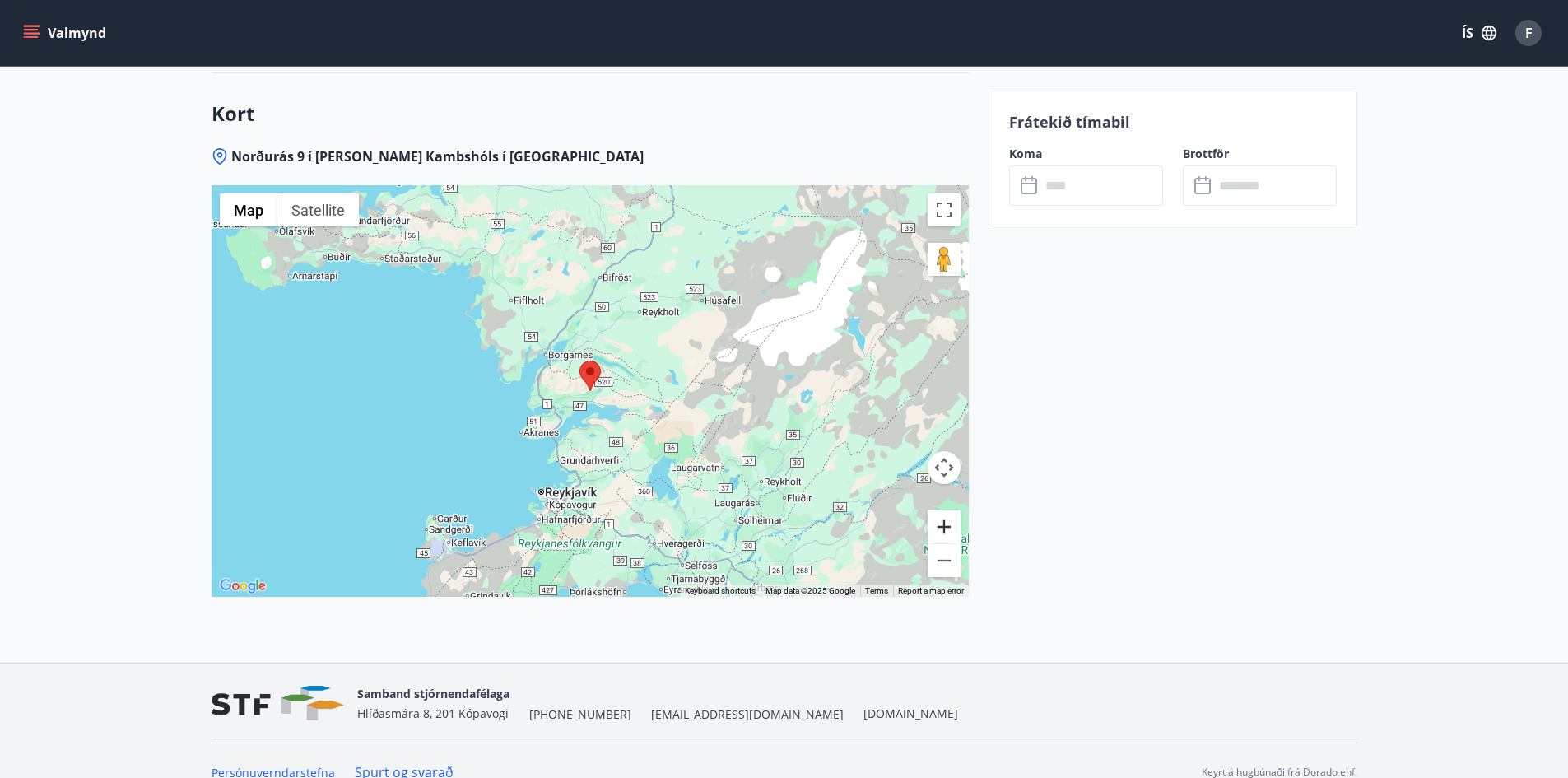
click at [949, 532] on button "Zoom in" at bounding box center [943, 526] width 33 height 33
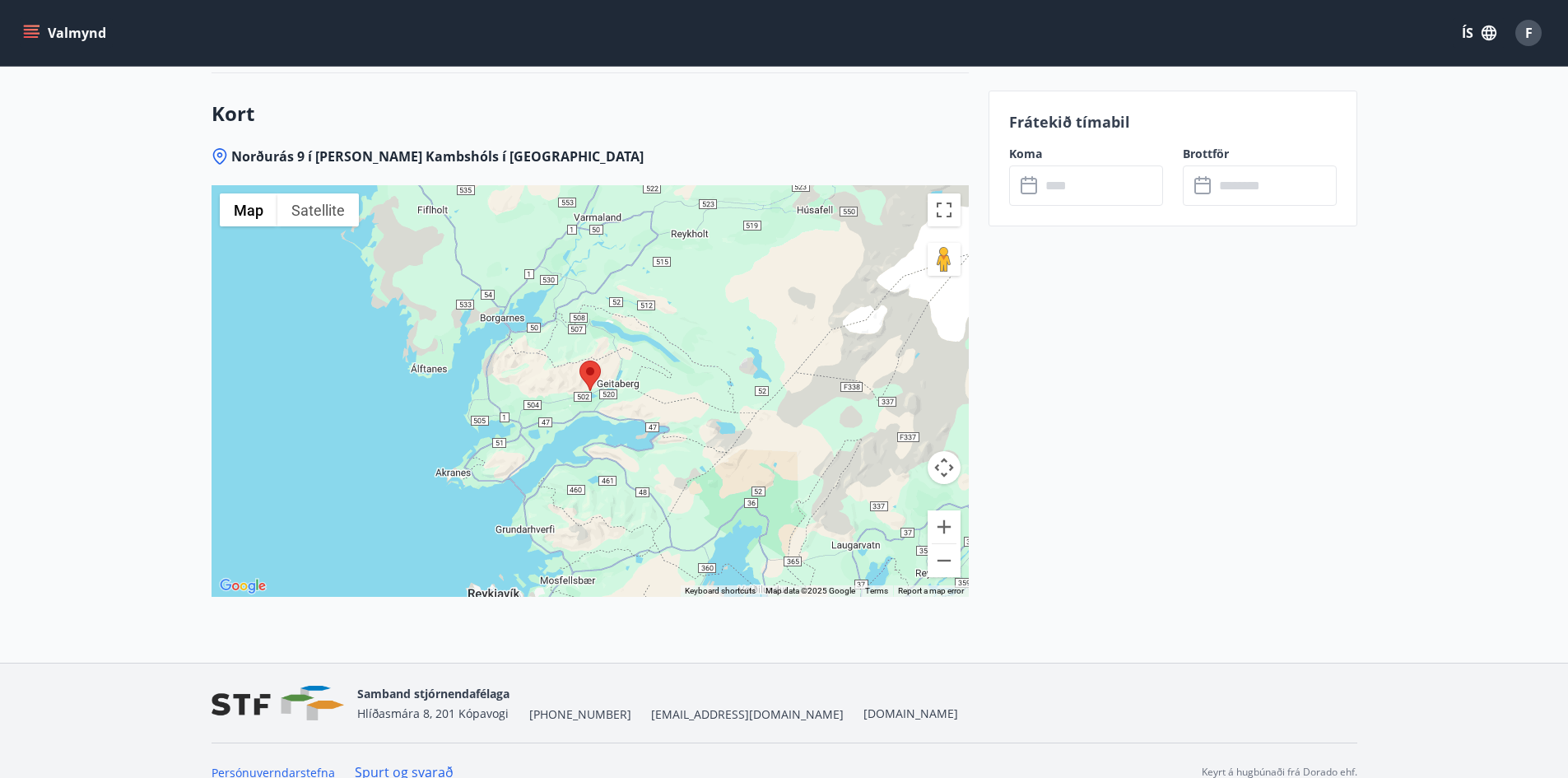
click at [1082, 184] on input "text" at bounding box center [1102, 184] width 123 height 40
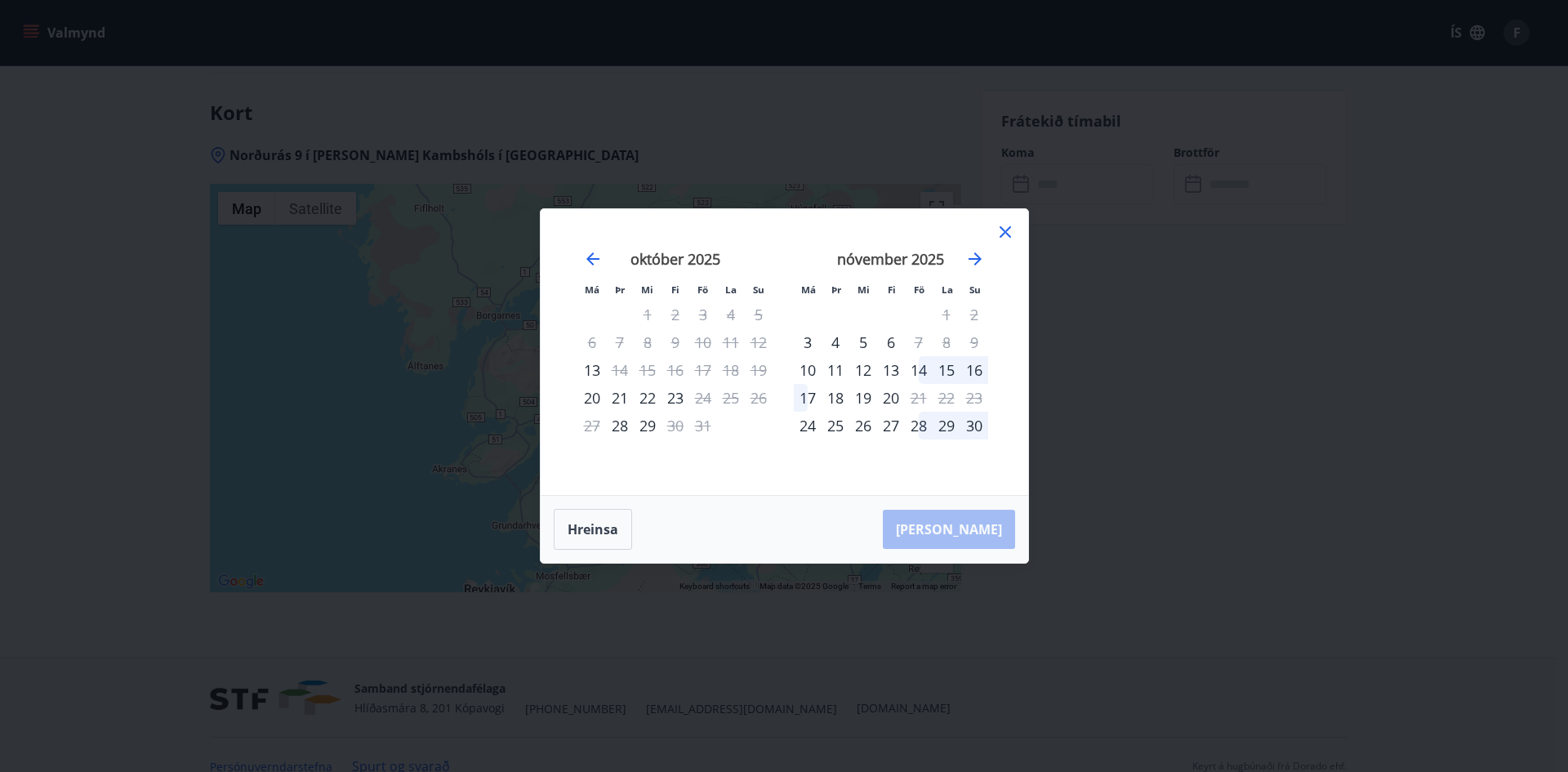
click at [1005, 233] on icon at bounding box center [1006, 232] width 11 height 11
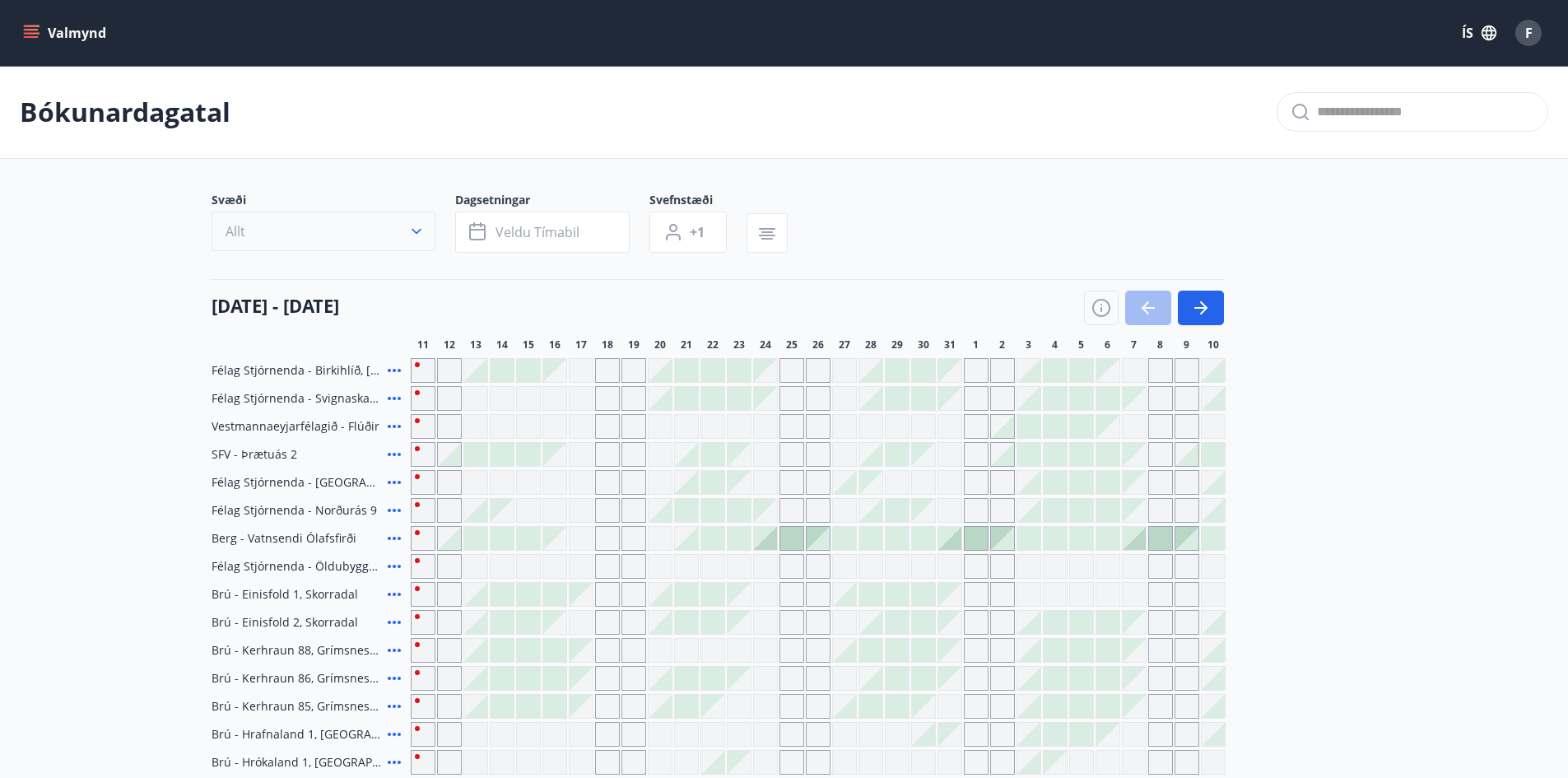
click at [363, 239] on button "Allt" at bounding box center [323, 231] width 224 height 39
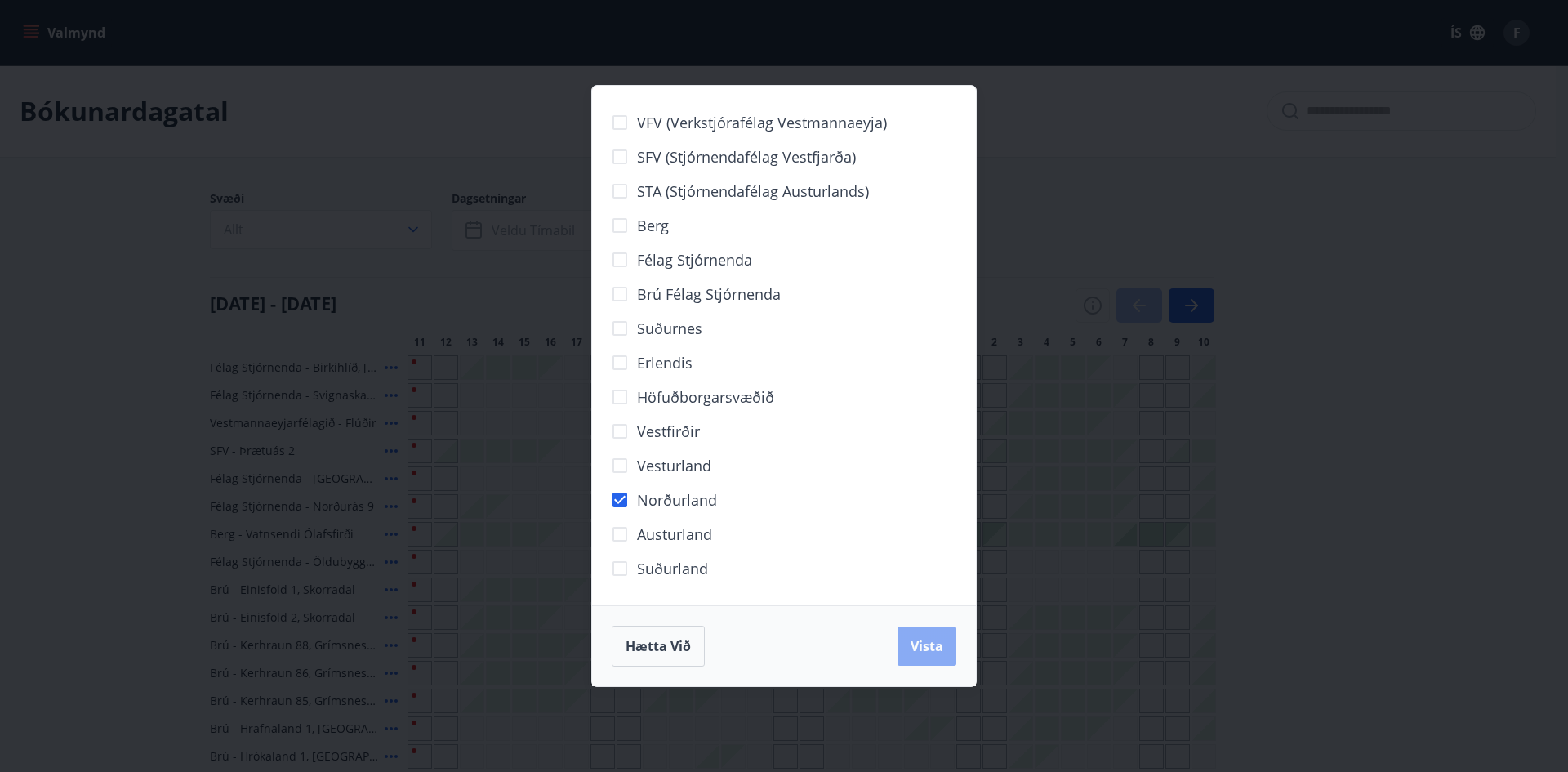
click at [919, 654] on span "Vista" at bounding box center [927, 645] width 32 height 18
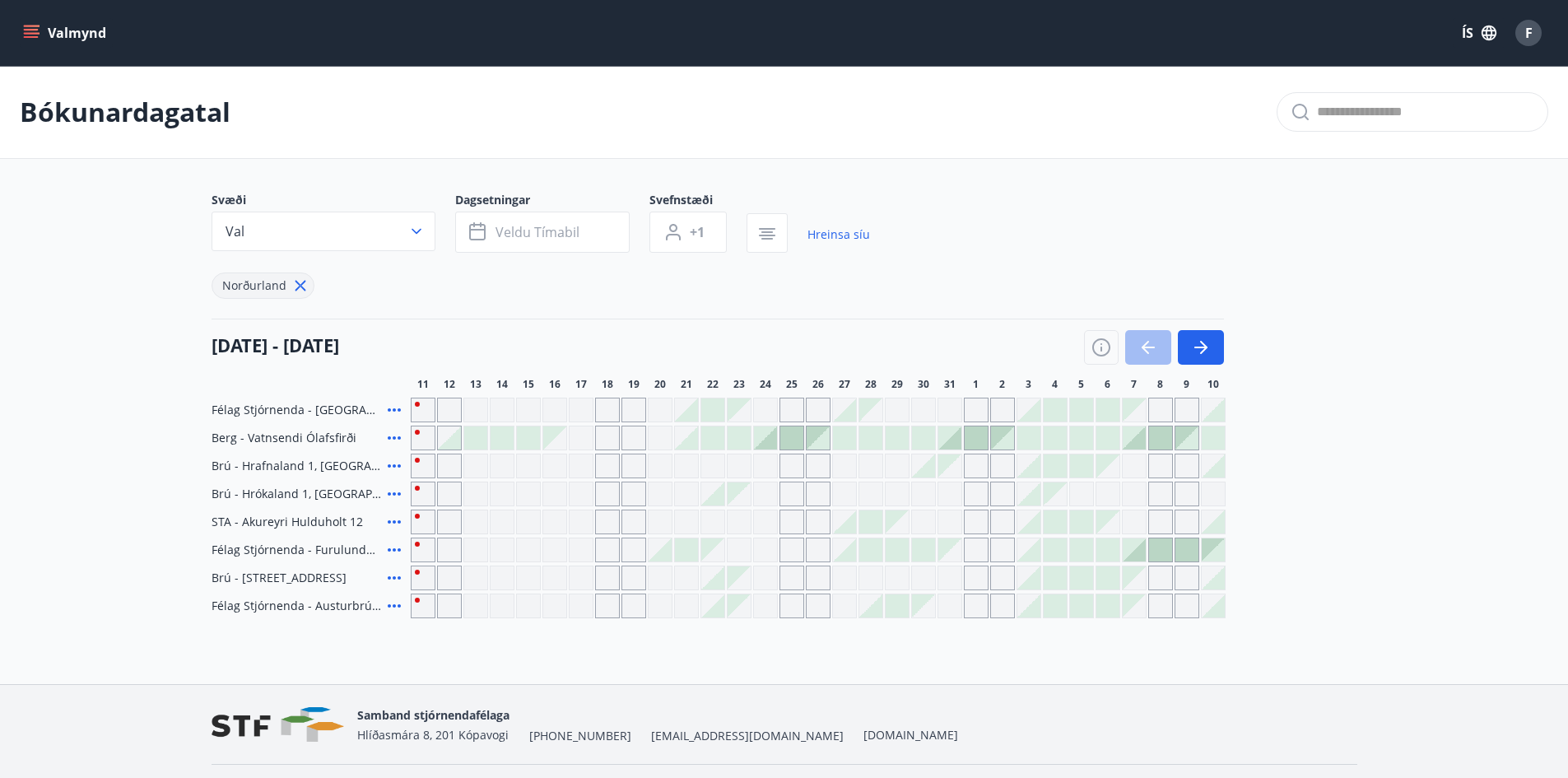
click at [1221, 344] on button "button" at bounding box center [1201, 347] width 46 height 34
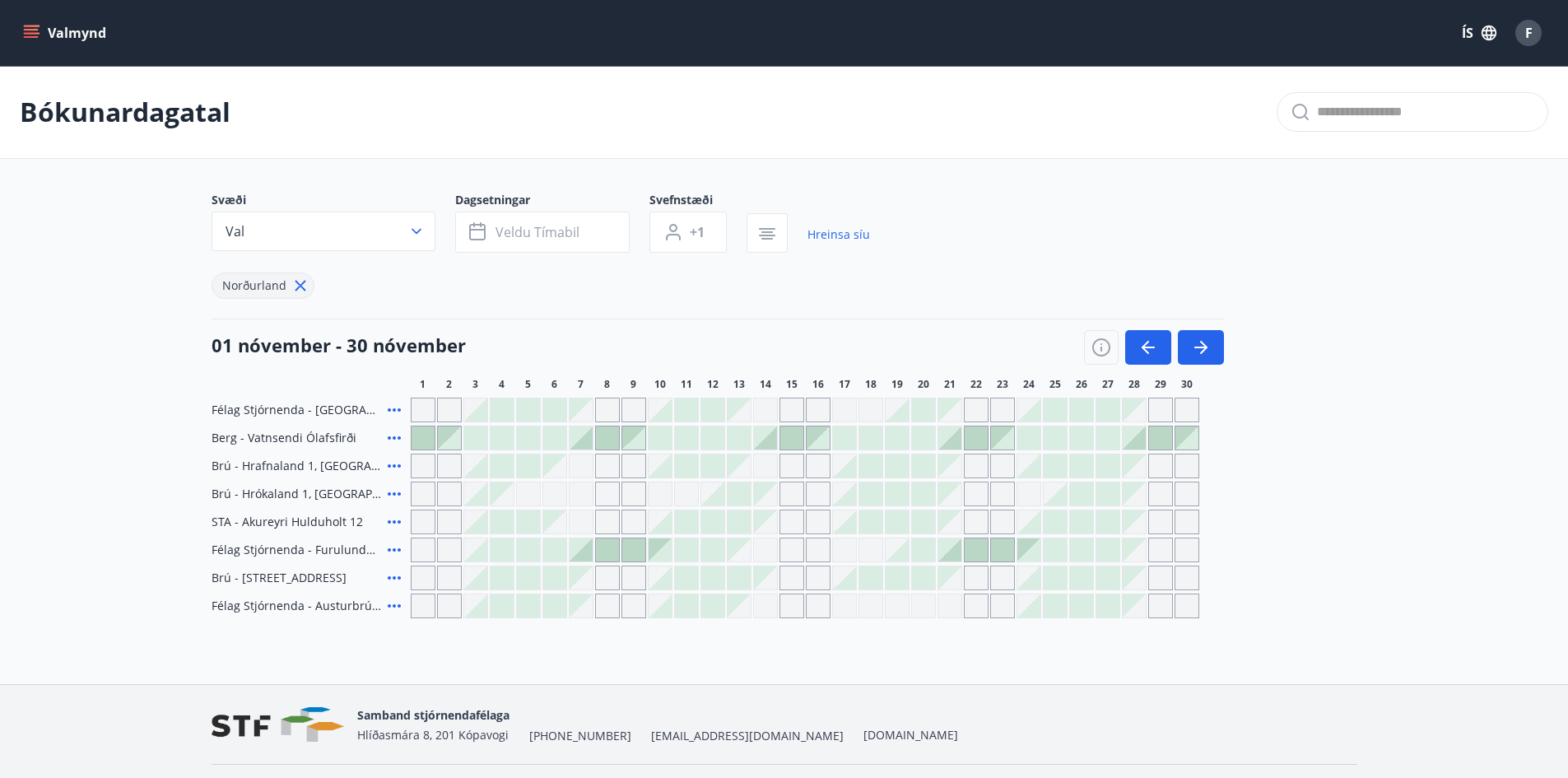
click at [399, 550] on icon at bounding box center [394, 550] width 13 height 4
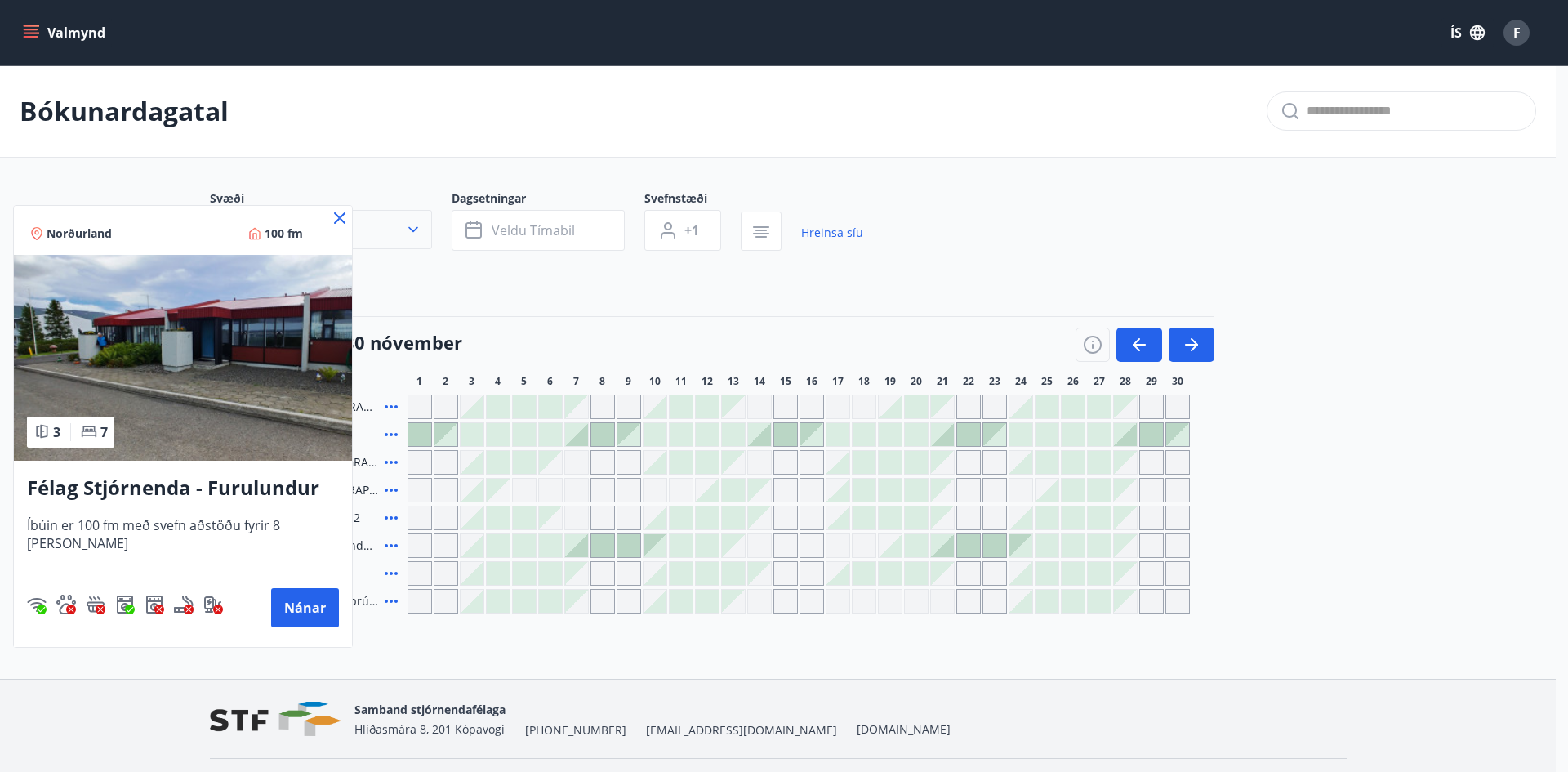
click at [339, 220] on icon at bounding box center [340, 218] width 11 height 11
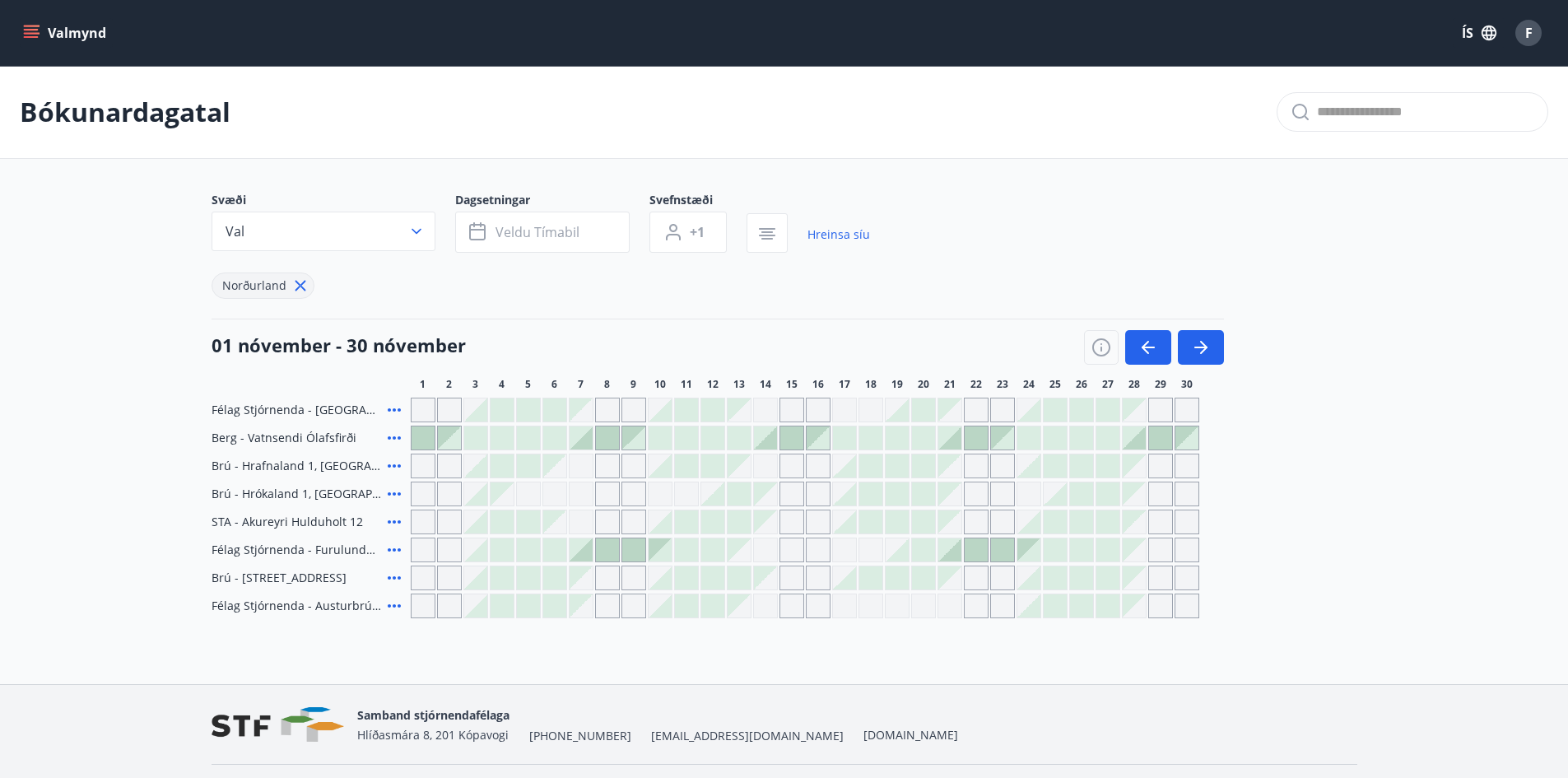
click at [385, 437] on icon at bounding box center [393, 437] width 20 height 20
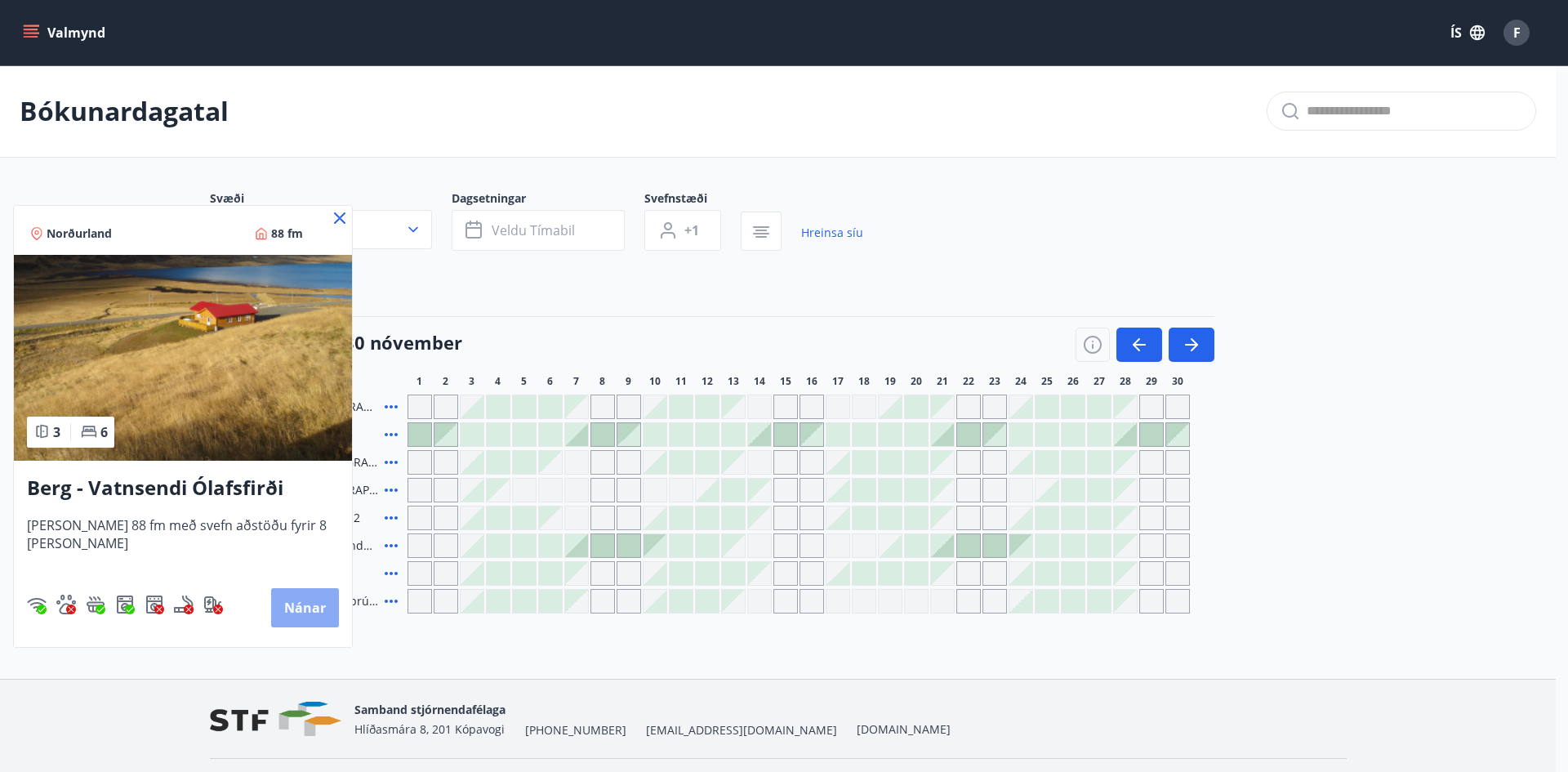
click at [301, 617] on button "Nánar" at bounding box center [304, 607] width 68 height 39
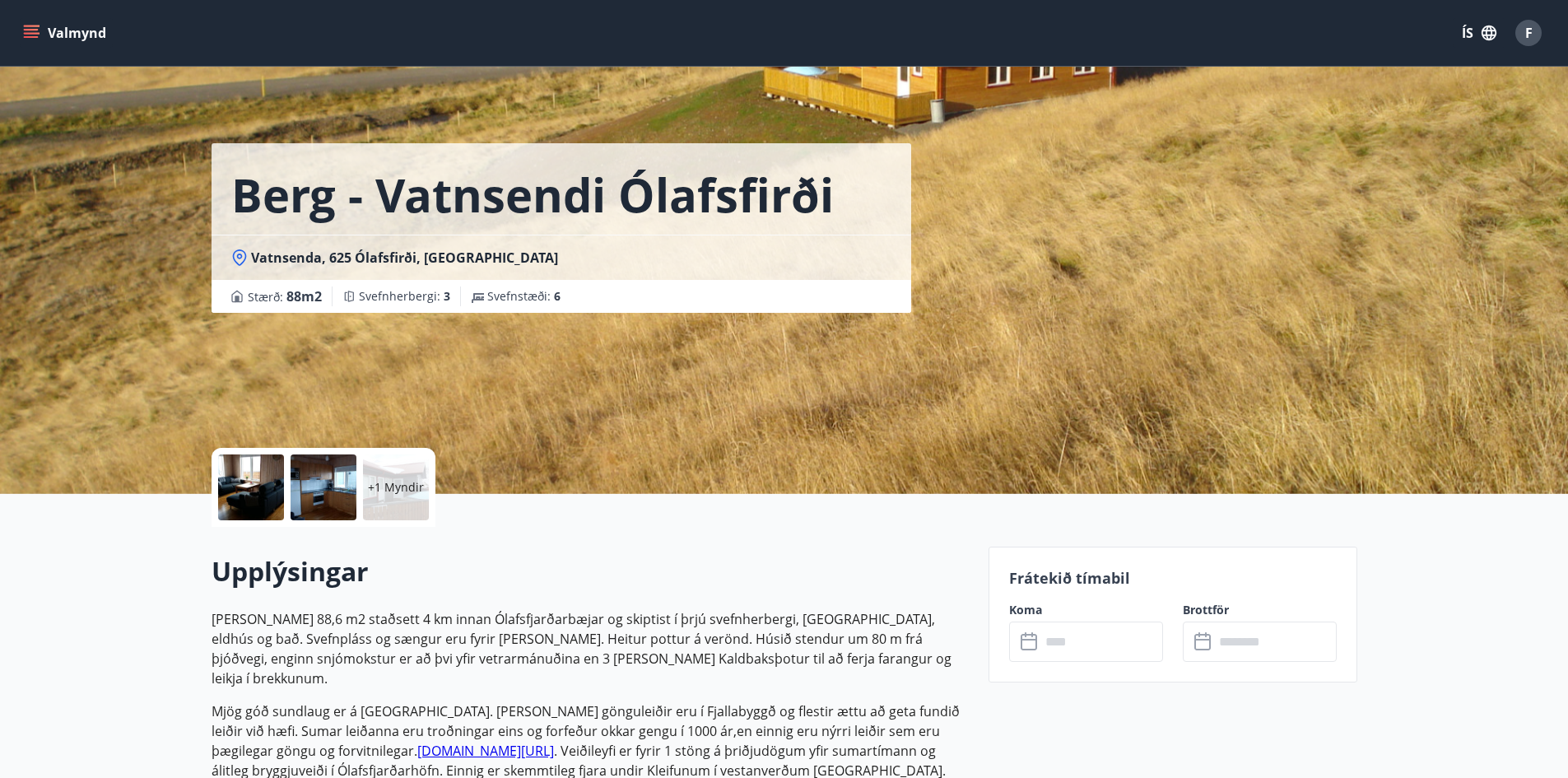
click at [262, 486] on div at bounding box center [251, 486] width 66 height 66
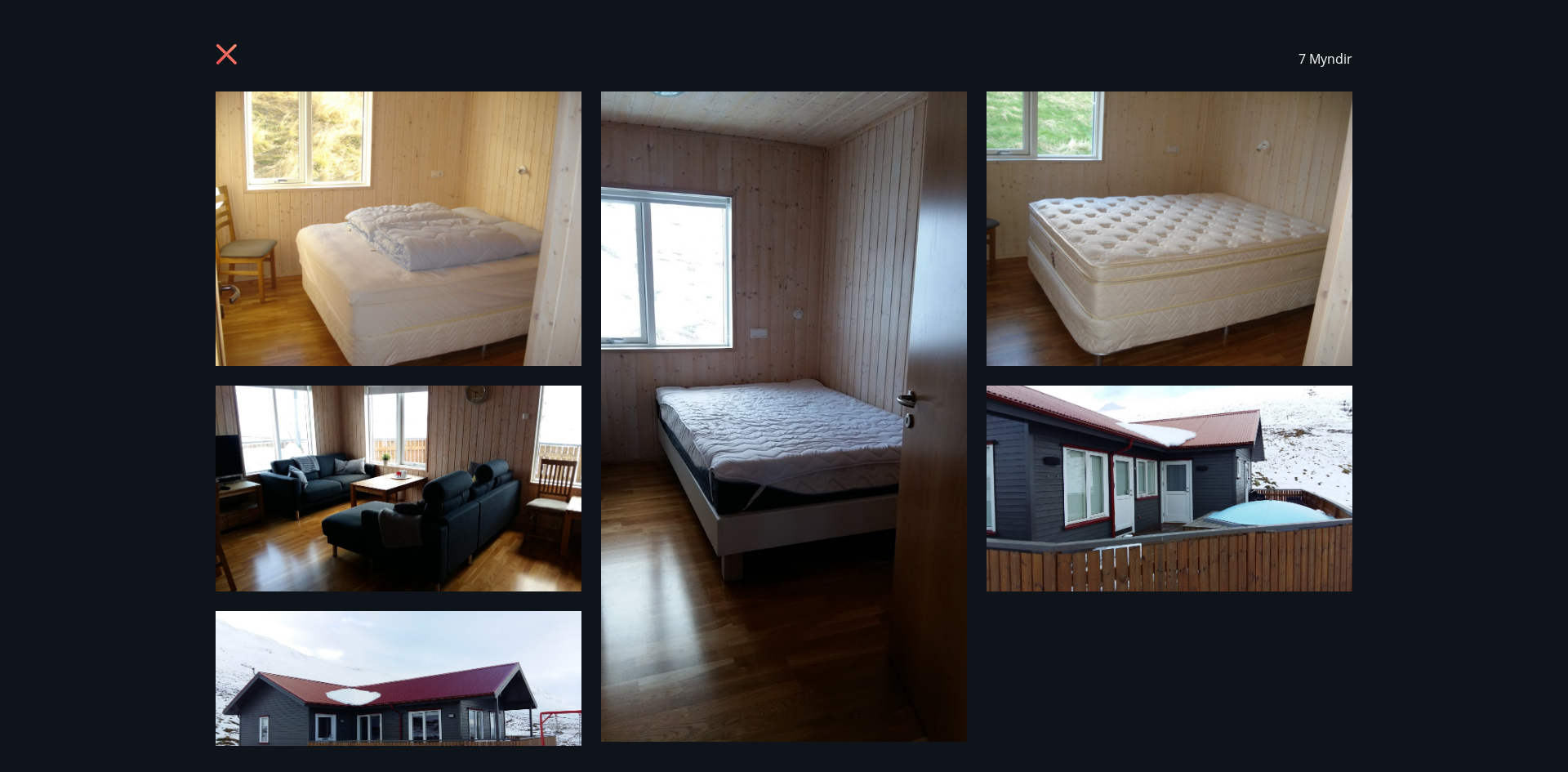
click at [218, 54] on icon at bounding box center [228, 56] width 26 height 26
